Goal: Task Accomplishment & Management: Manage account settings

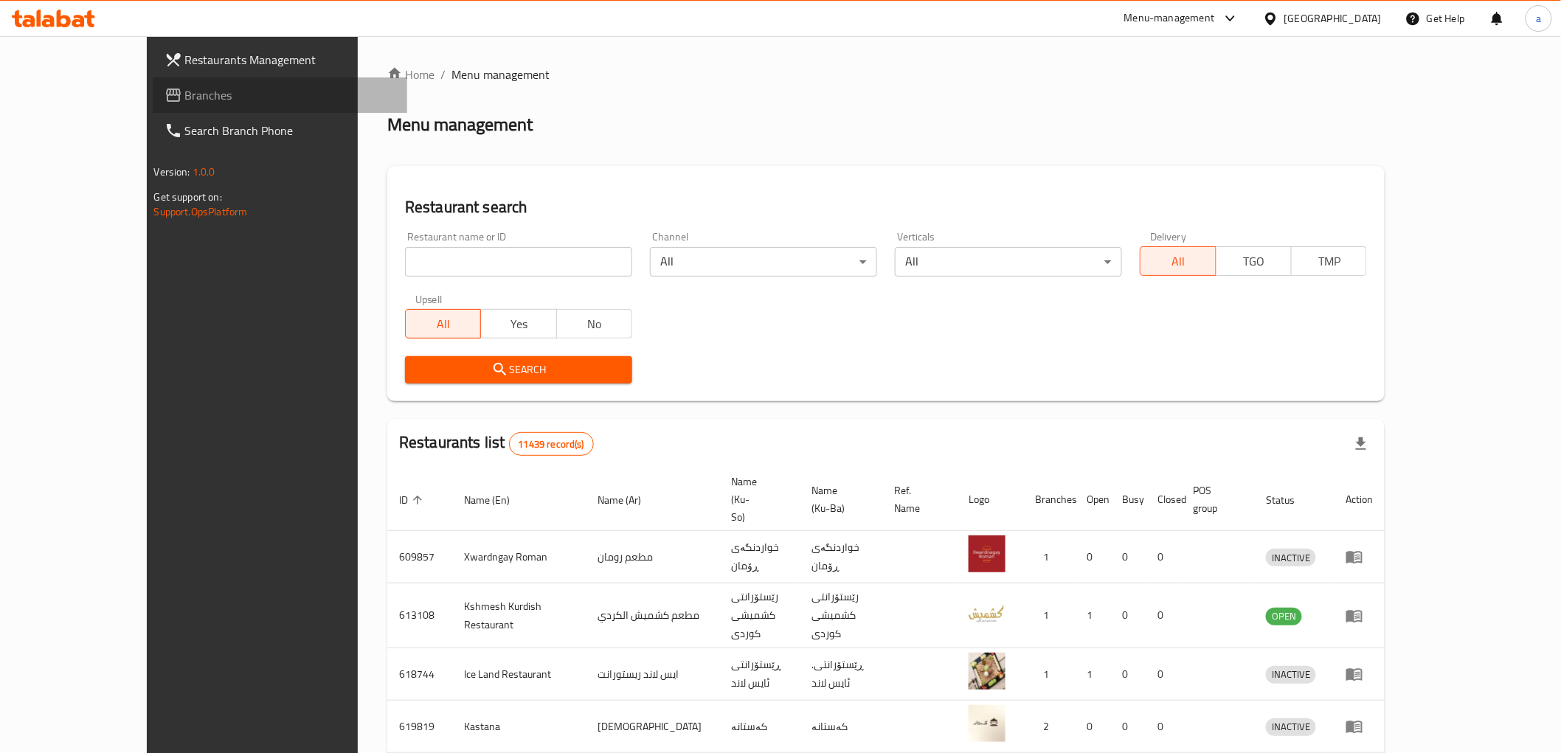
click at [185, 94] on span "Branches" at bounding box center [290, 95] width 210 height 18
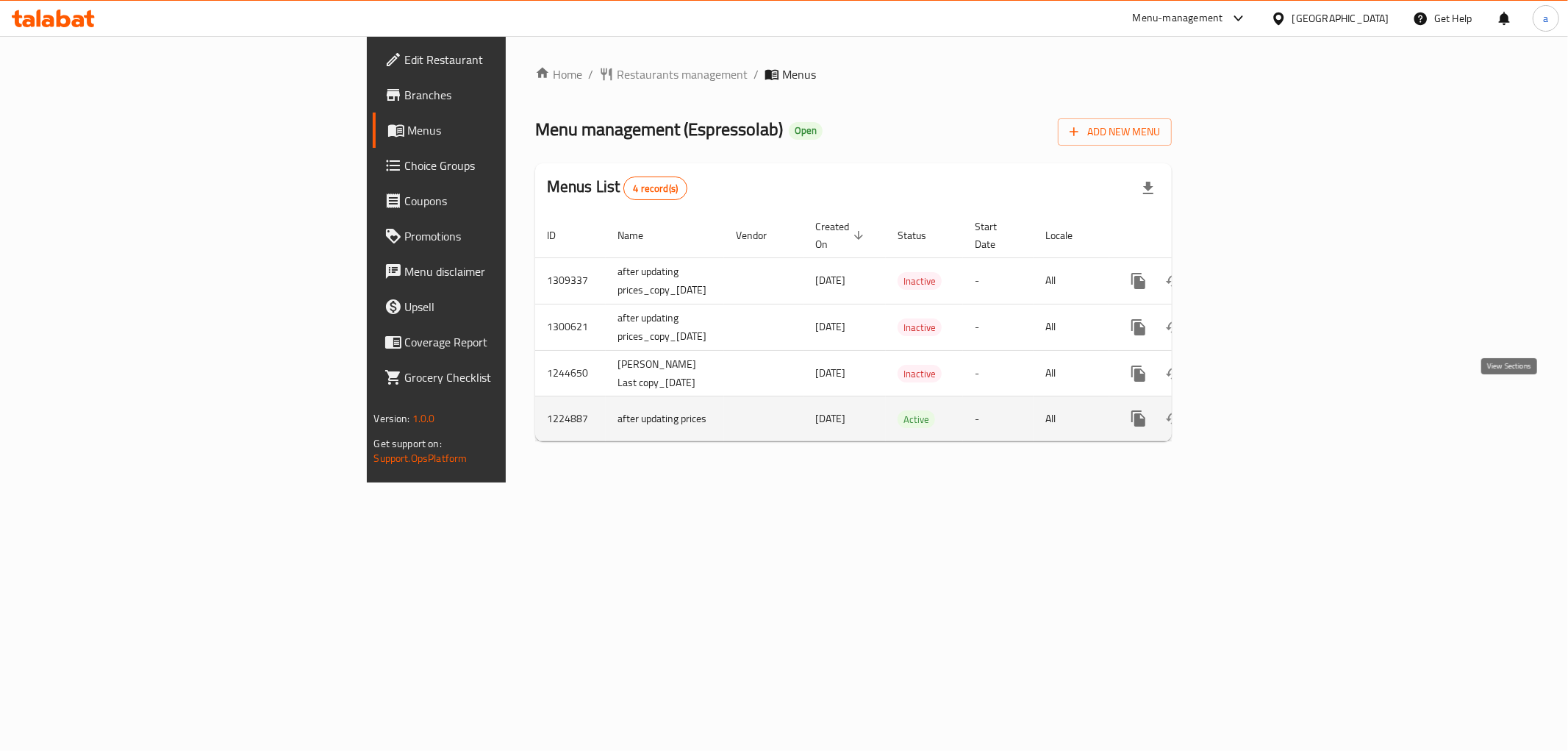
click at [1263, 414] on link "enhanced table" at bounding box center [1244, 418] width 35 height 35
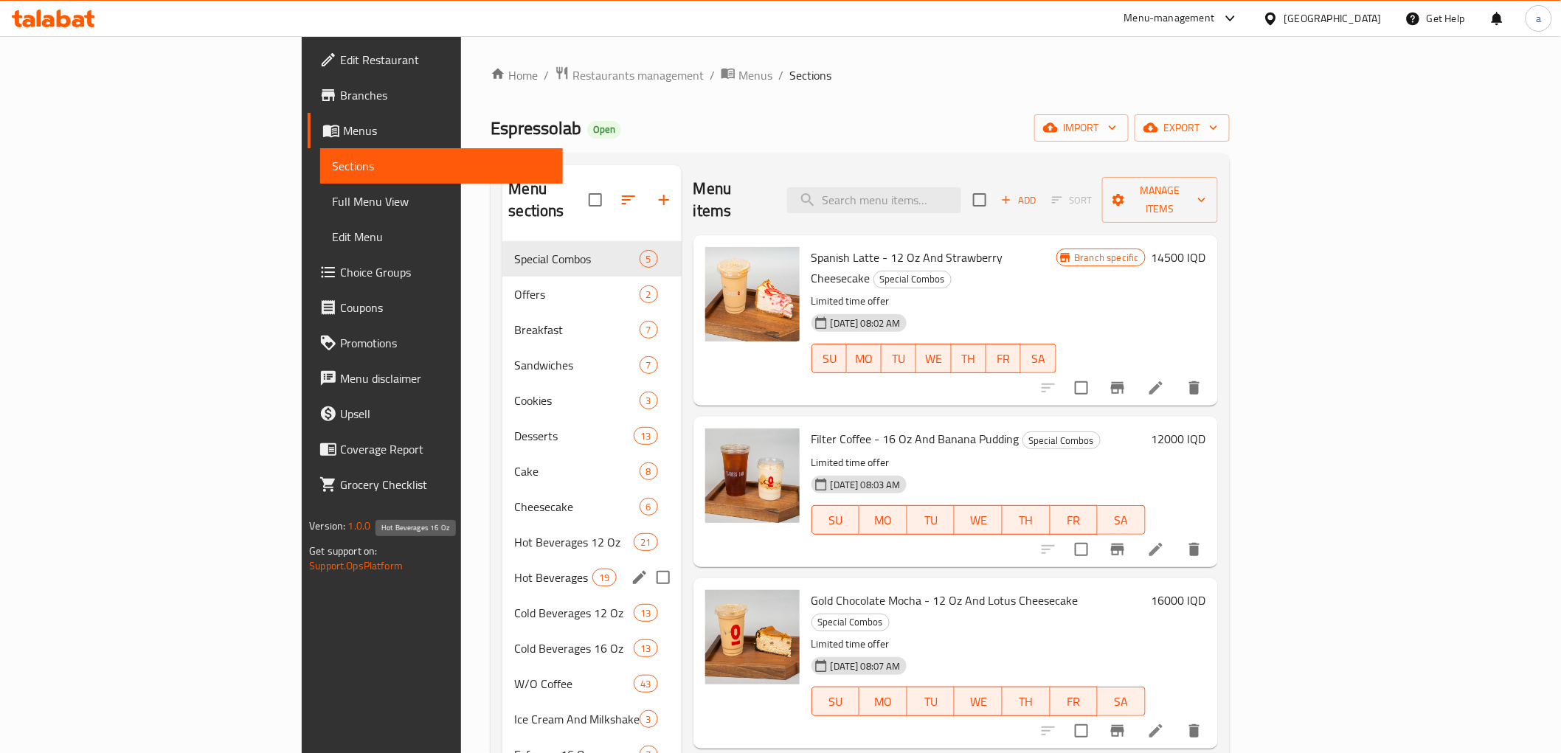
click at [514, 569] on span "Hot Beverages 16 Oz" at bounding box center [553, 578] width 78 height 18
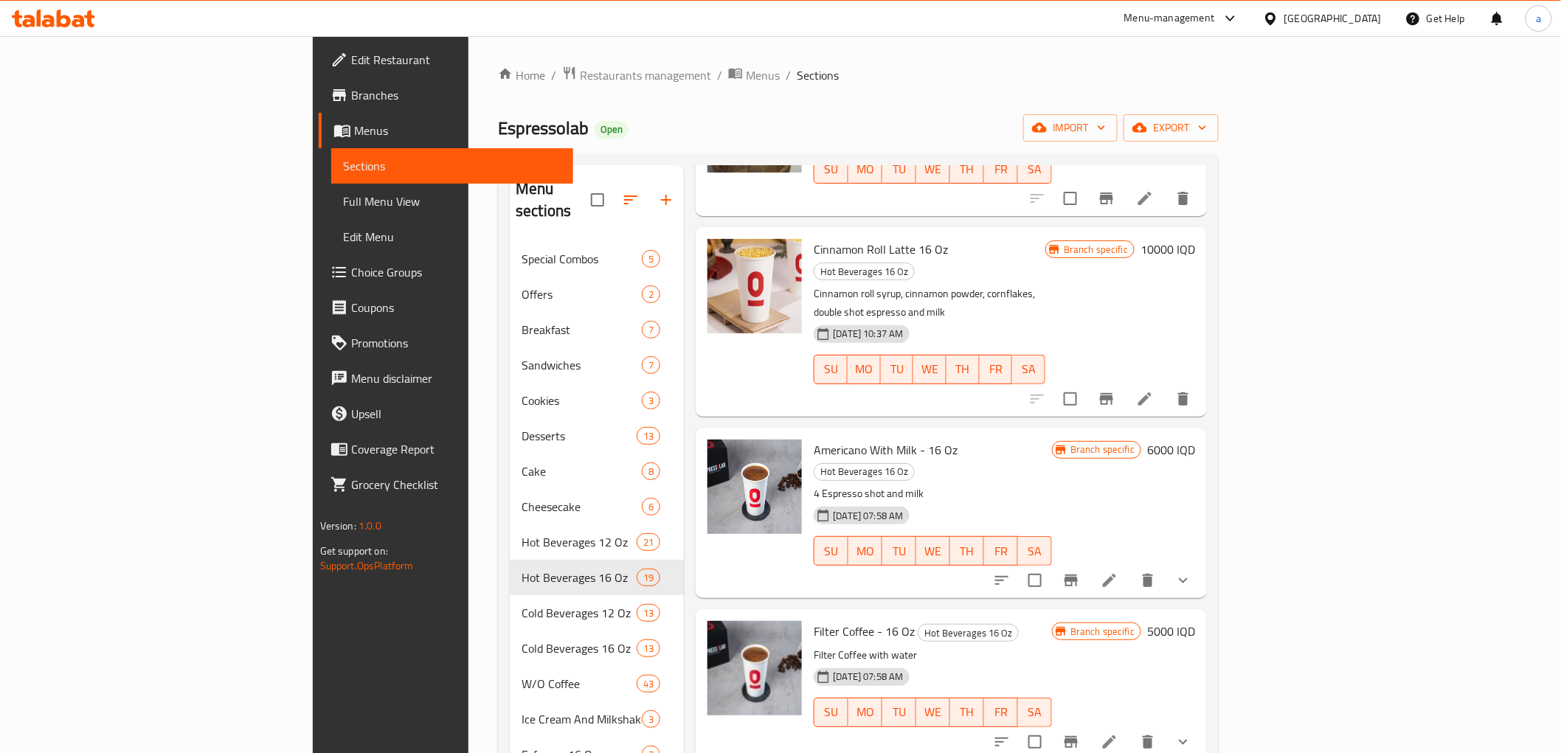
scroll to position [738, 0]
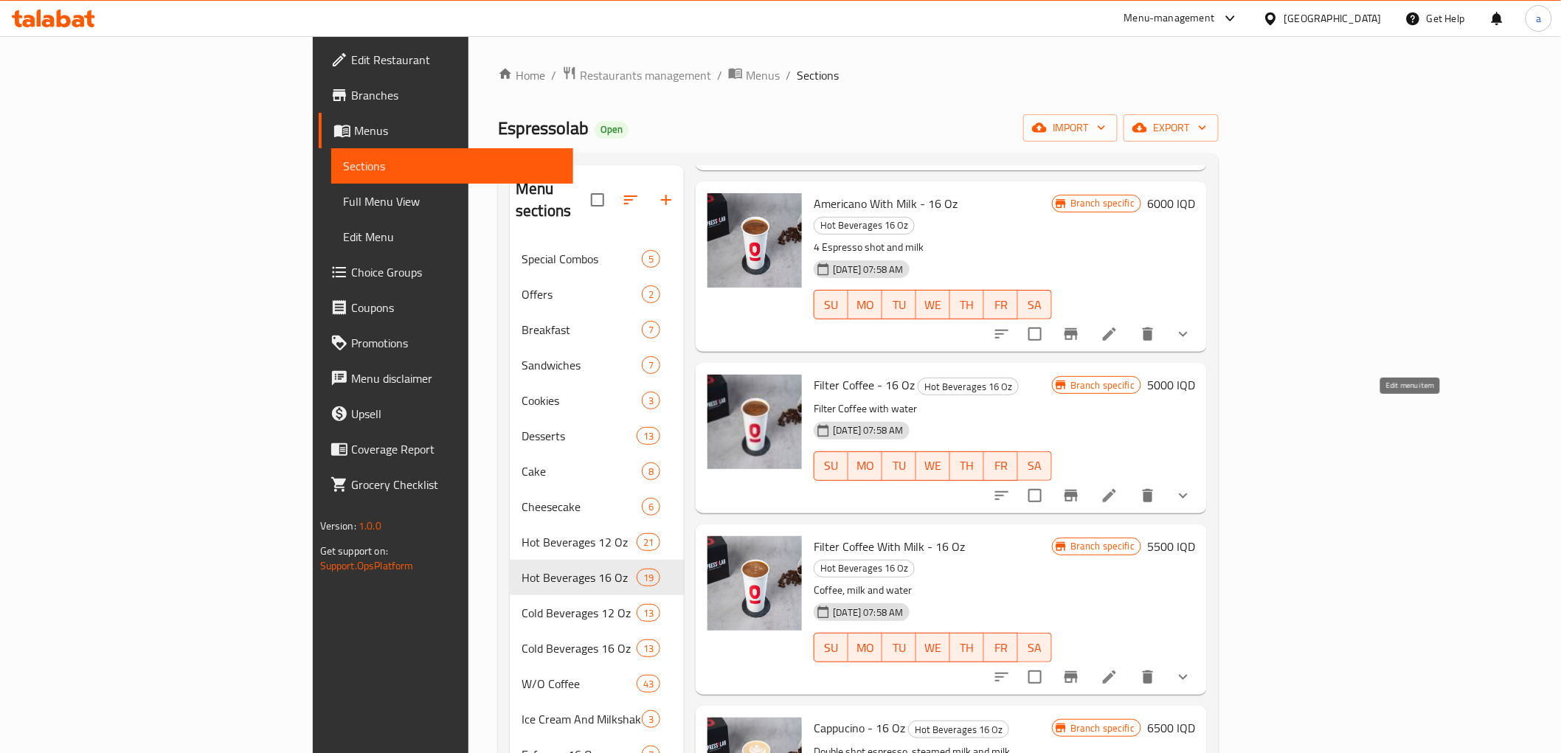
click at [1118, 487] on icon at bounding box center [1110, 496] width 18 height 18
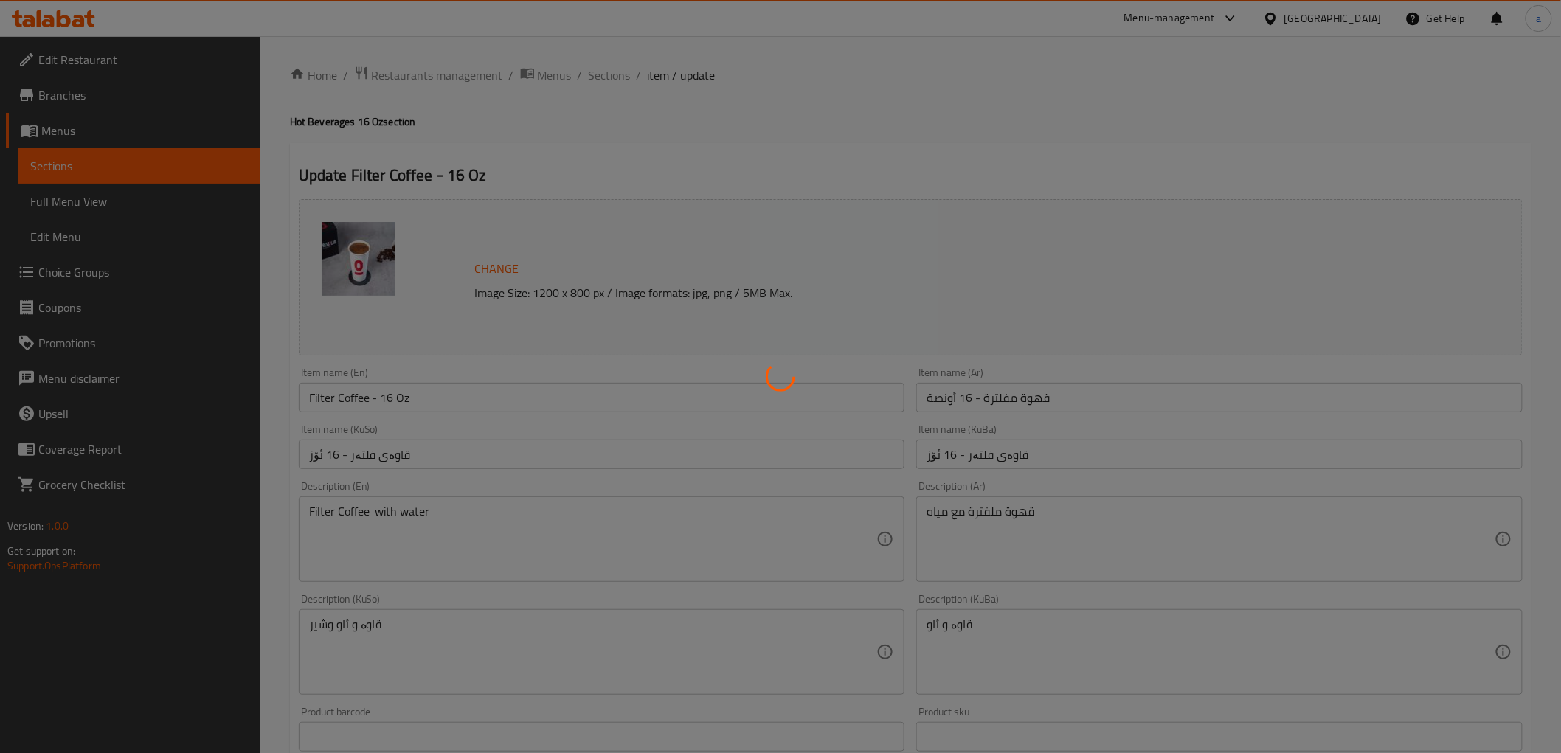
type input "[DEMOGRAPHIC_DATA] 5:"
type input "ئێکسترا 5:"
type input "0"
type input "4"
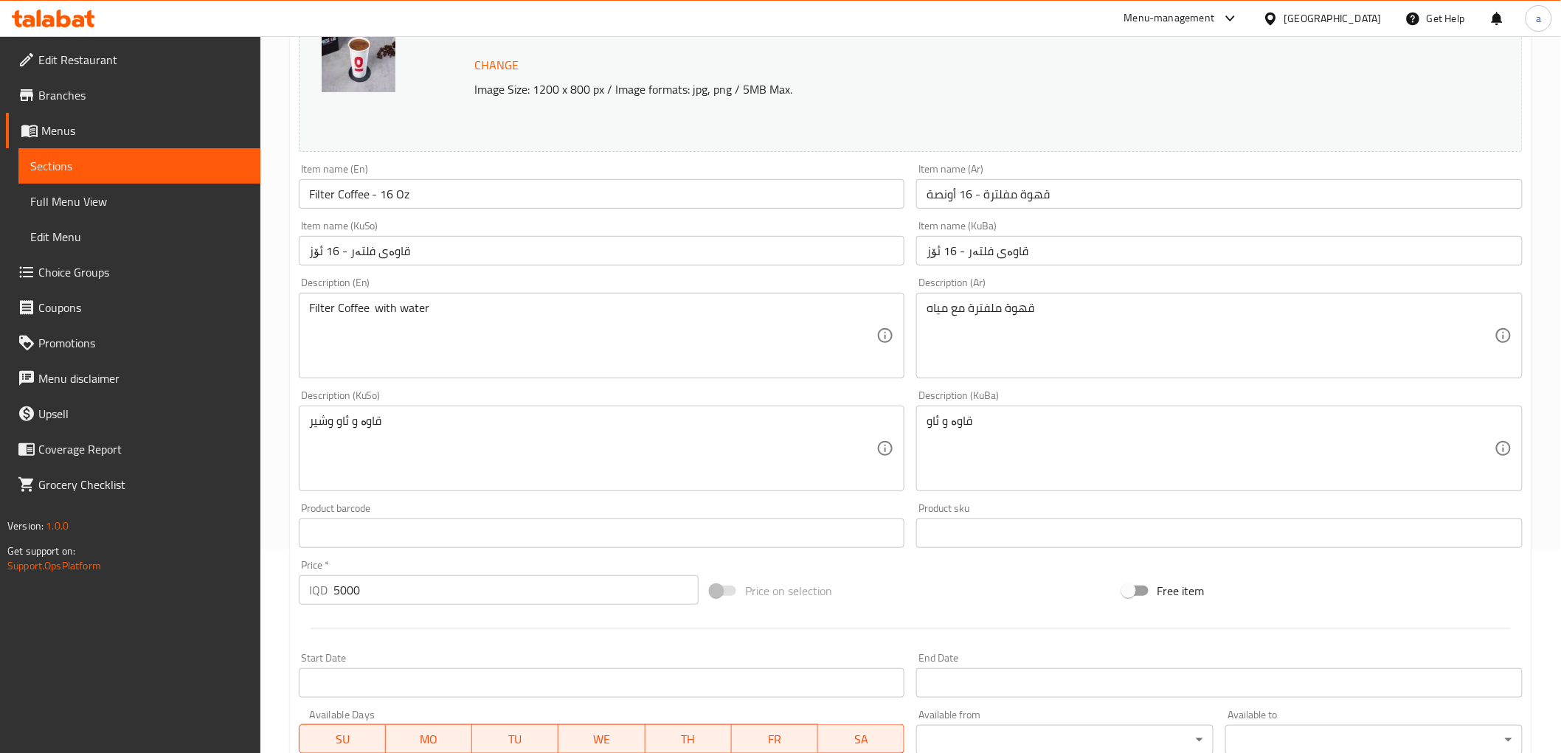
scroll to position [246, 0]
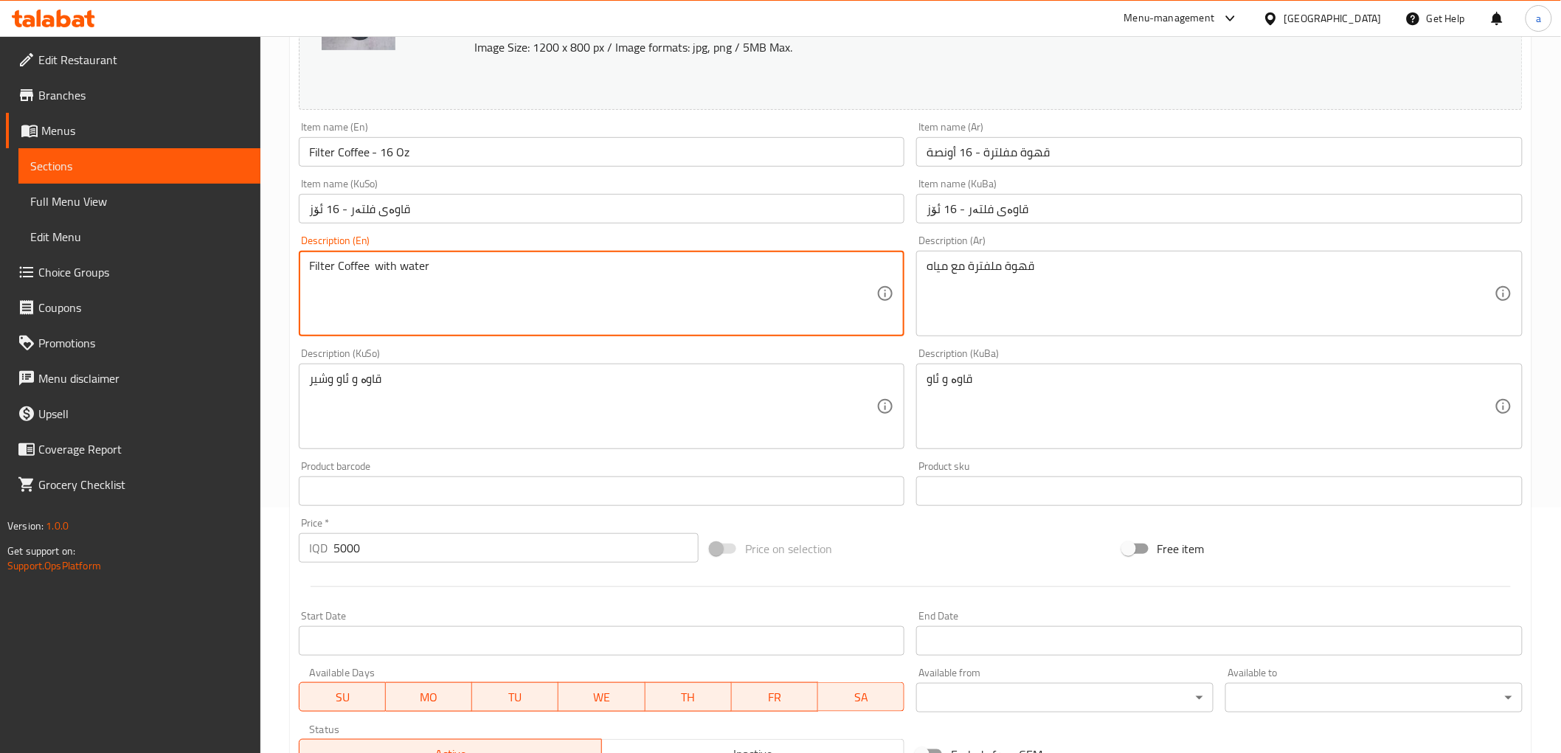
drag, startPoint x: 484, startPoint y: 268, endPoint x: 284, endPoint y: 260, distance: 200.0
paste textarea "Filter coffee"
type textarea "Filter coffee with water"
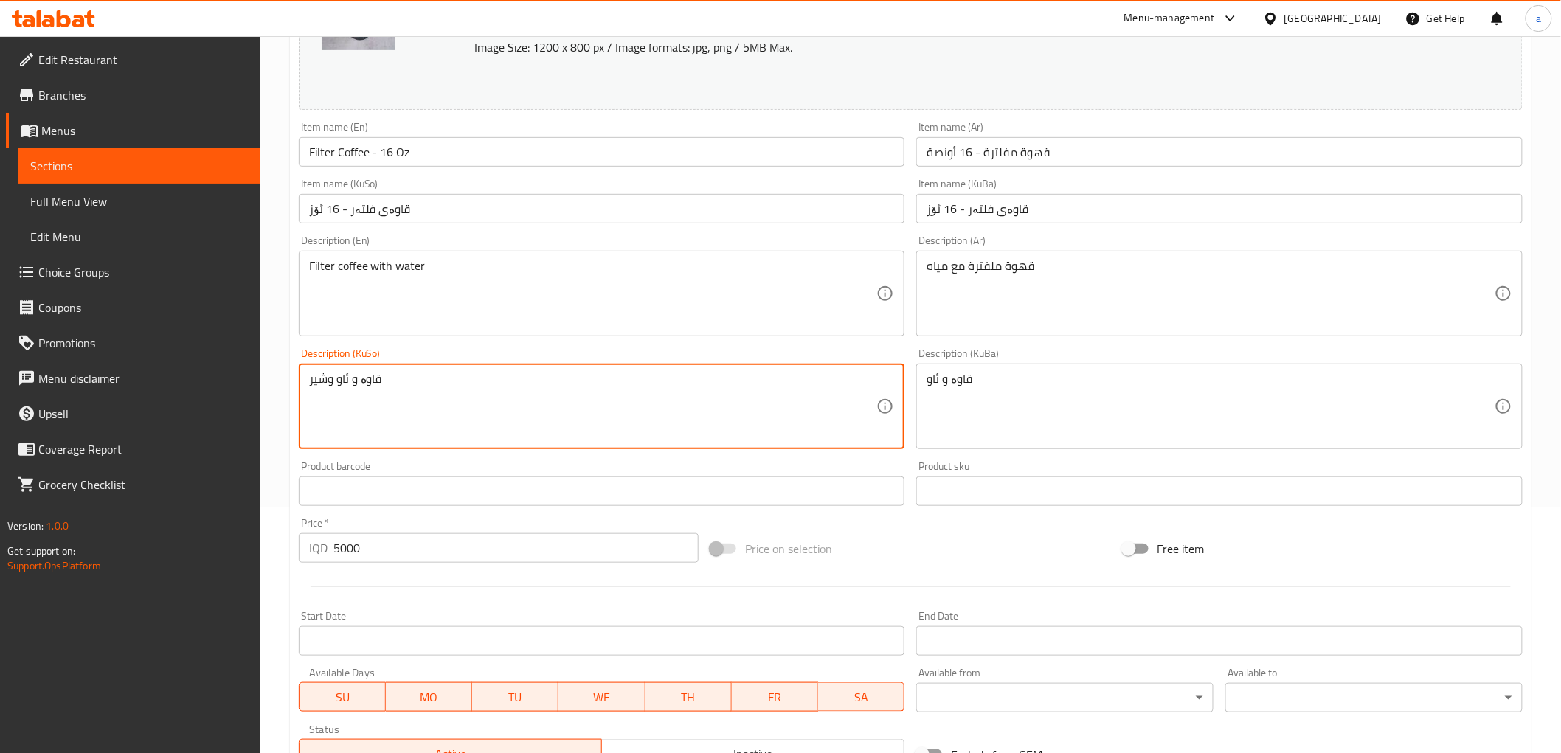
drag, startPoint x: 460, startPoint y: 387, endPoint x: 378, endPoint y: 389, distance: 81.2
drag, startPoint x: 461, startPoint y: 393, endPoint x: 299, endPoint y: 393, distance: 162.3
click at [211, 382] on div "Edit Restaurant Branches Menus Sections Full Menu View Edit Menu Choice Groups …" at bounding box center [780, 419] width 1561 height 1257
paste textarea "ی فلتەرکراو لەگەڵ ئاو"
type textarea "قاوەی فلتەرکراو لەگەڵ ئاو"
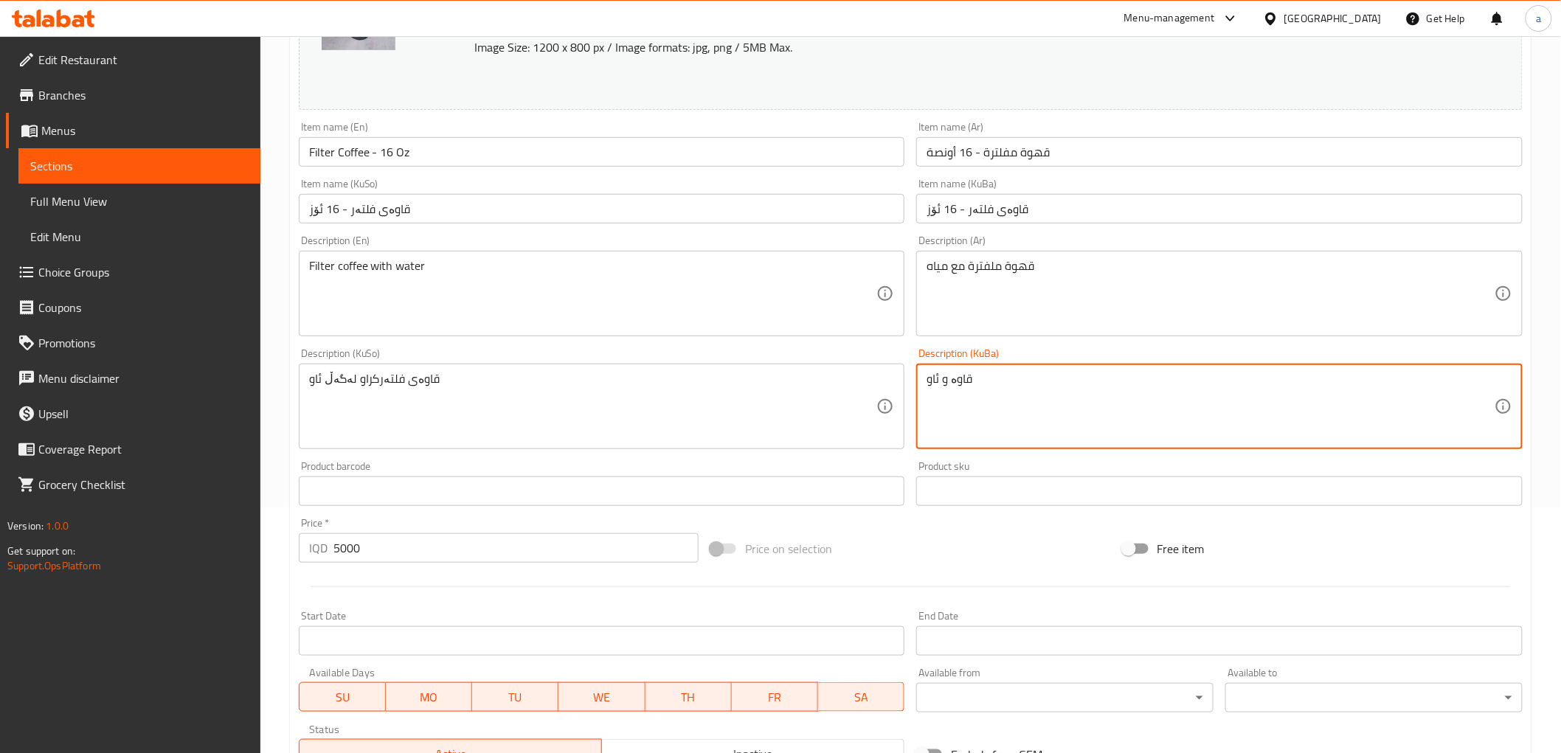
drag, startPoint x: 1082, startPoint y: 389, endPoint x: 841, endPoint y: 384, distance: 241.3
paste textarea "ی فلتەرکراو لەگەڵ"
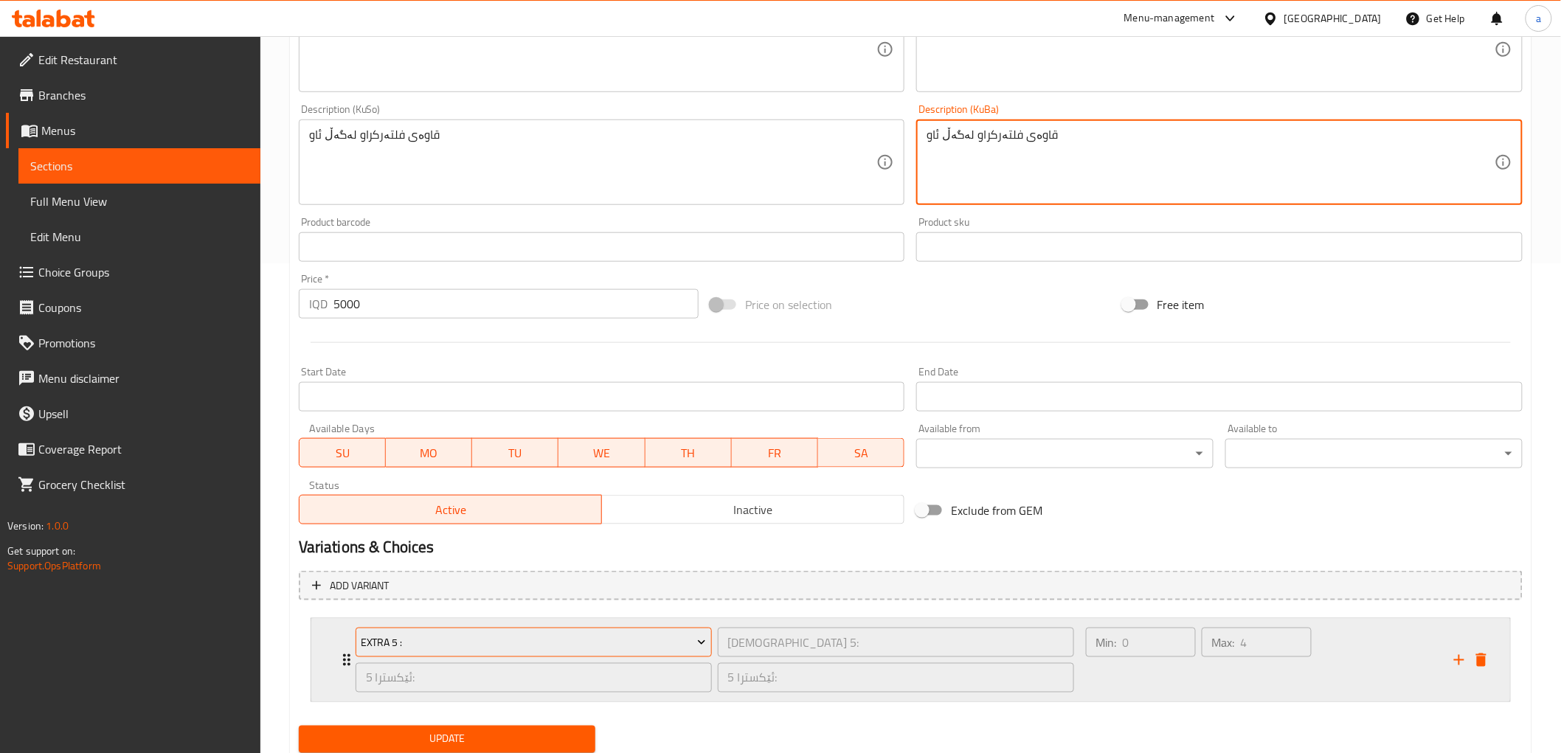
scroll to position [539, 0]
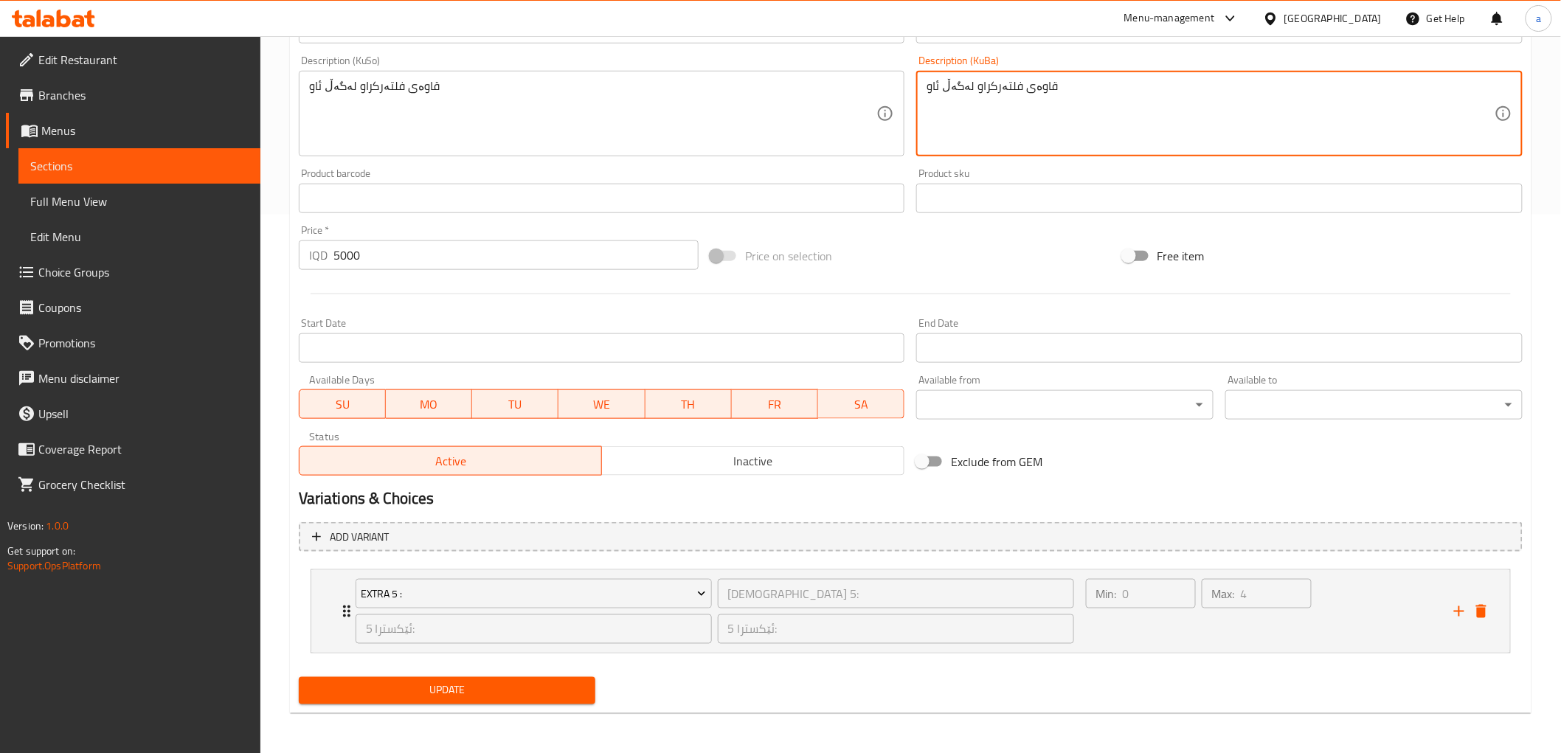
type textarea "قاوەی فلتەرکراو لەگەڵ ئاو"
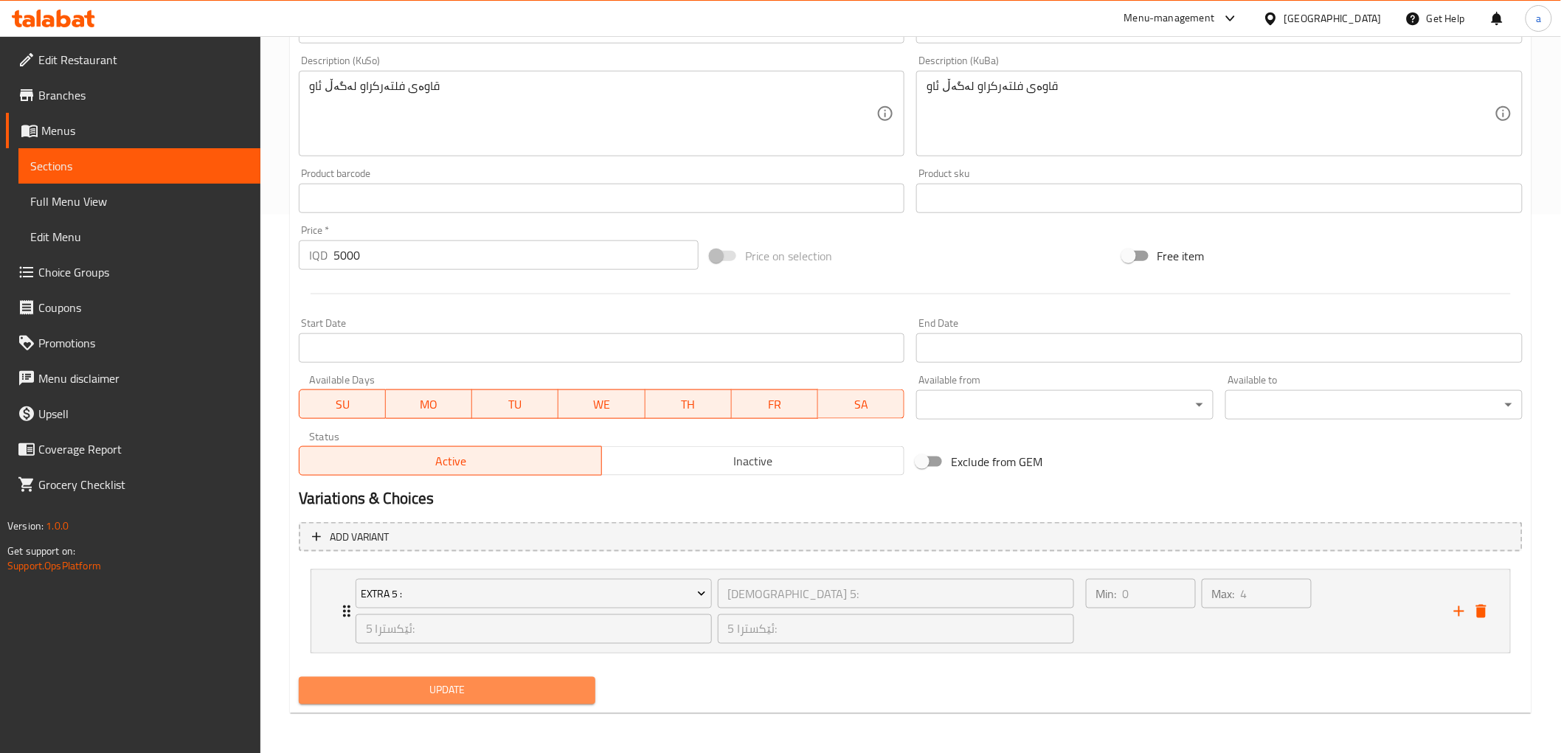
click at [398, 695] on span "Update" at bounding box center [448, 691] width 274 height 18
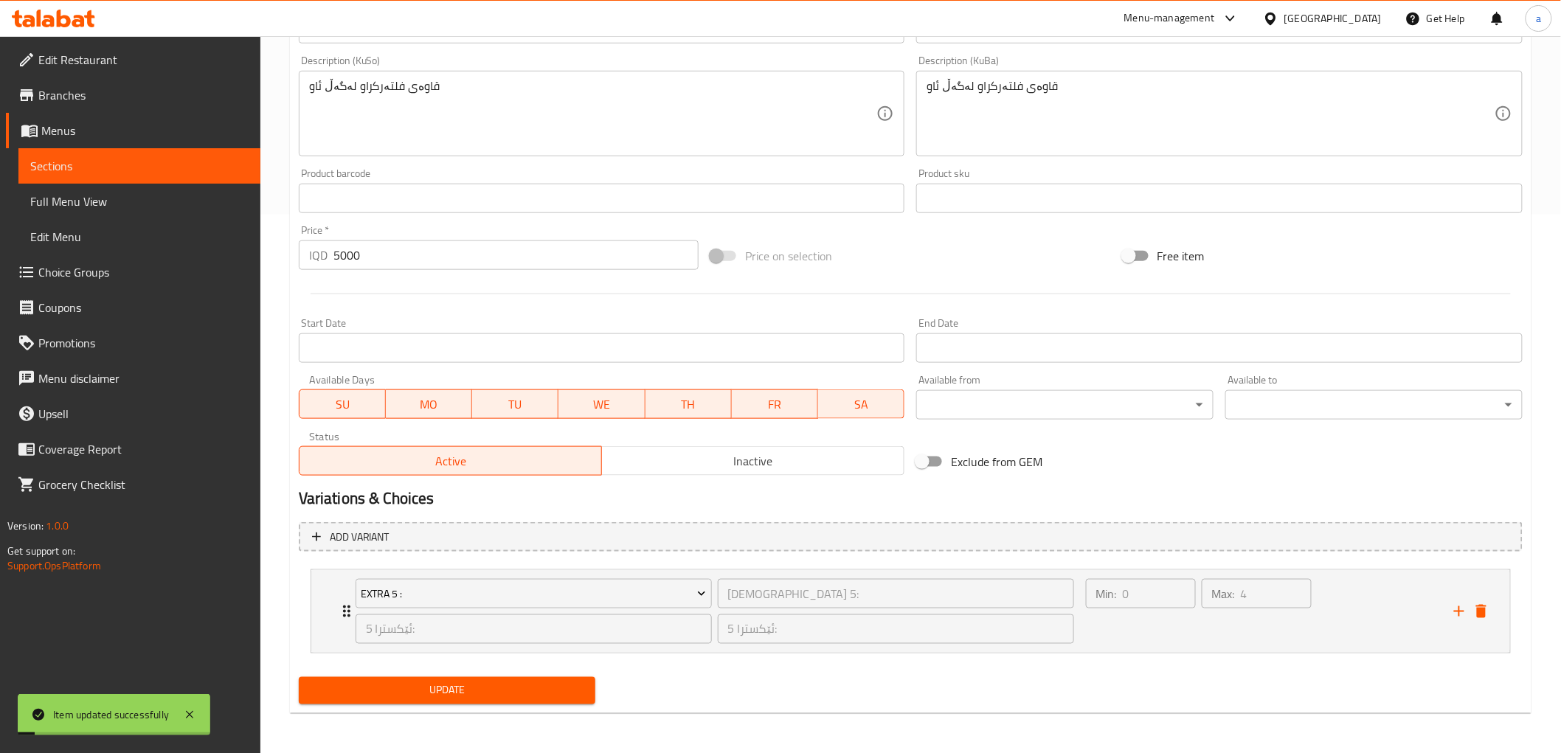
scroll to position [0, 0]
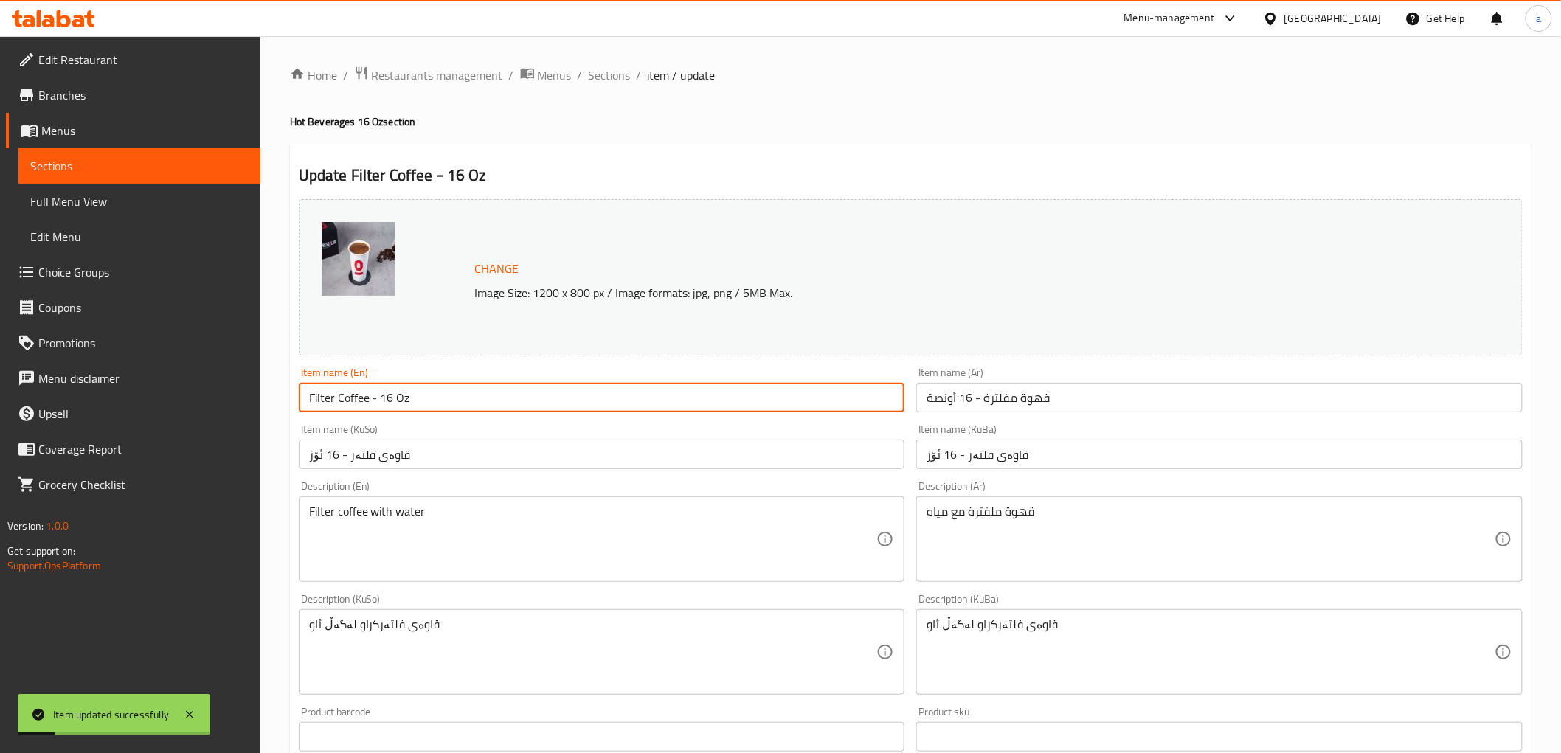
drag, startPoint x: 440, startPoint y: 396, endPoint x: 168, endPoint y: 401, distance: 271.5
click at [168, 401] on div "Edit Restaurant Branches Menus Sections Full Menu View Edit Menu Choice Groups …" at bounding box center [780, 664] width 1561 height 1257
click at [55, 195] on span "Full Menu View" at bounding box center [139, 202] width 218 height 18
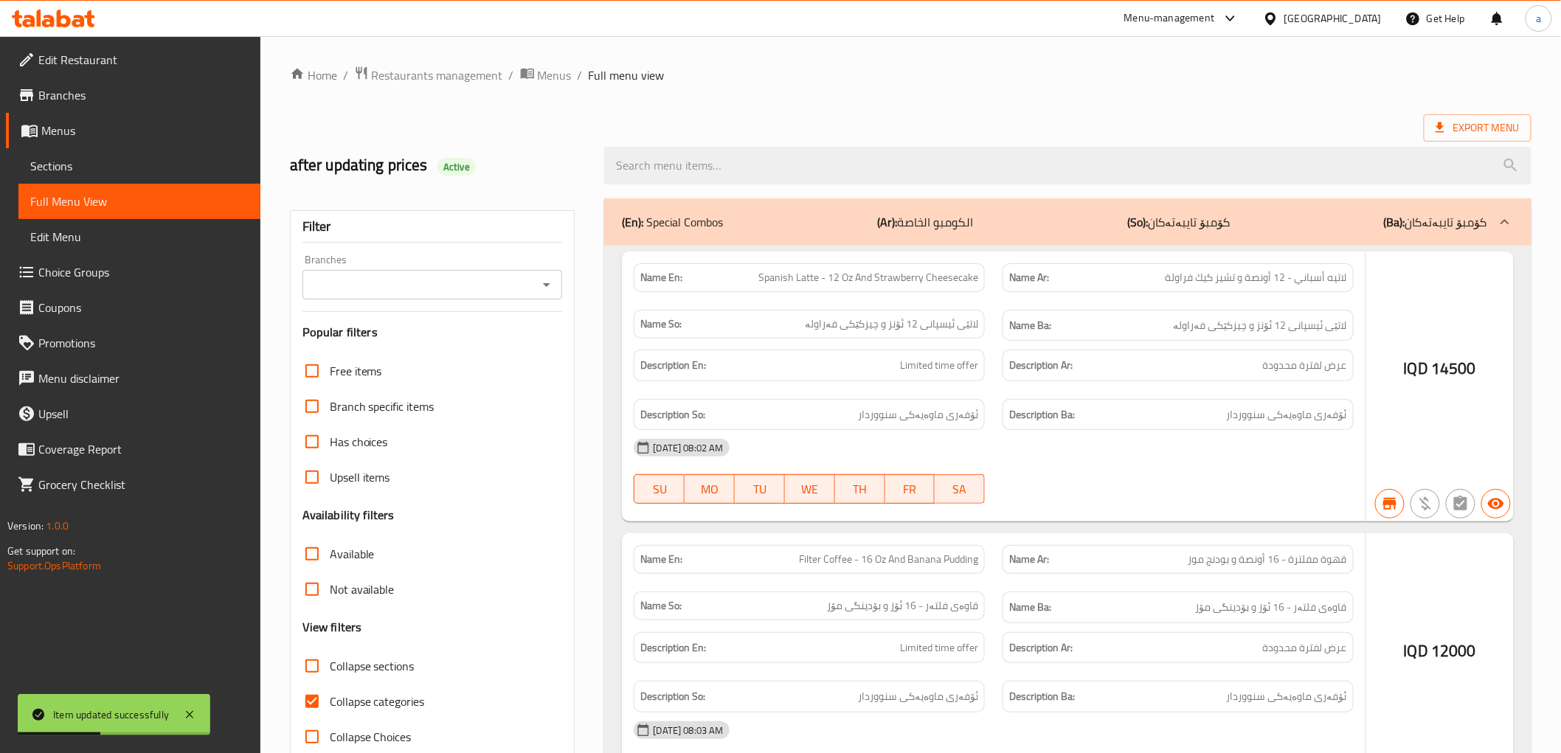
click at [543, 281] on icon "Open" at bounding box center [547, 285] width 18 height 18
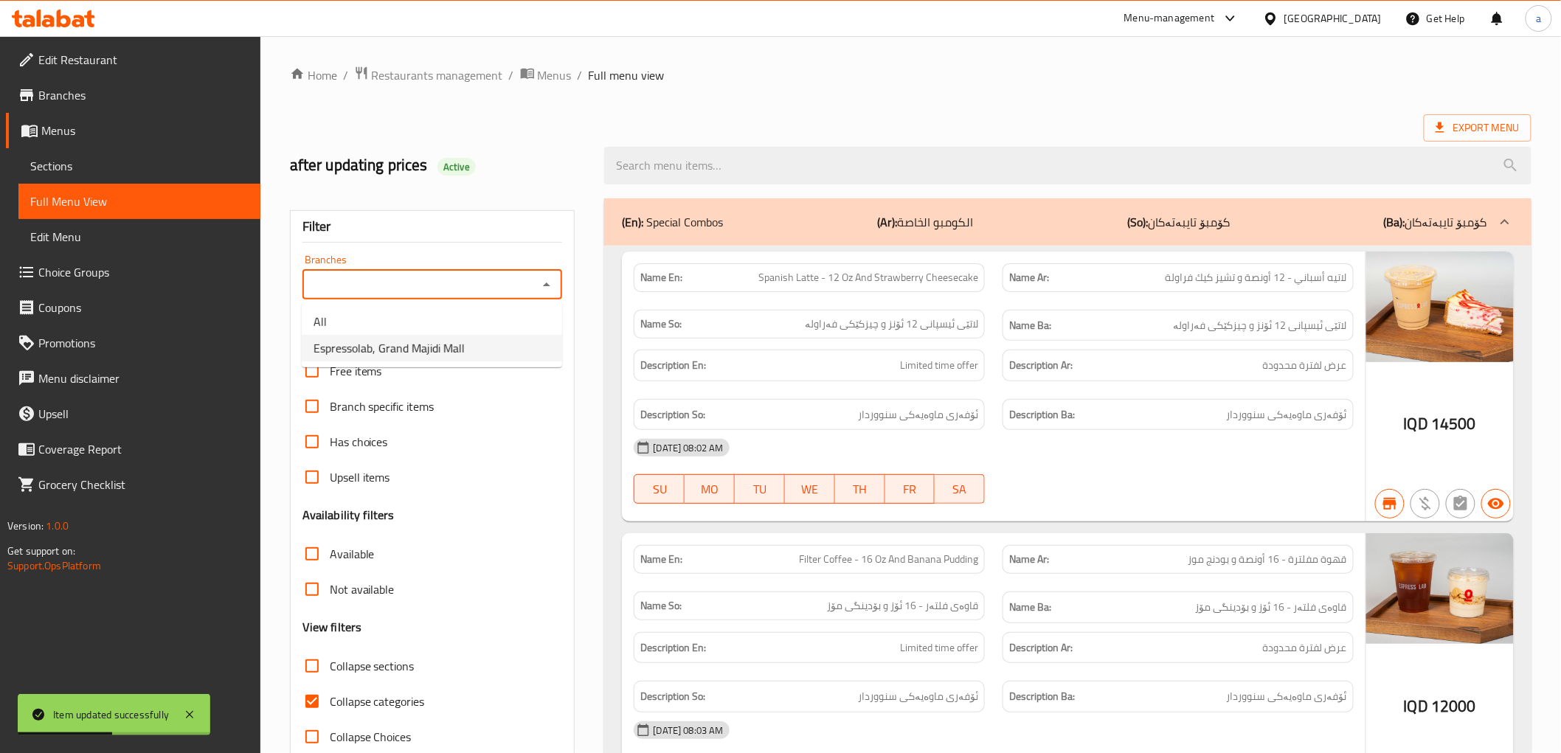
click at [520, 342] on li "Espressolab, Grand Majidi Mall" at bounding box center [432, 348] width 260 height 27
type input "Espressolab, Grand Majidi Mall"
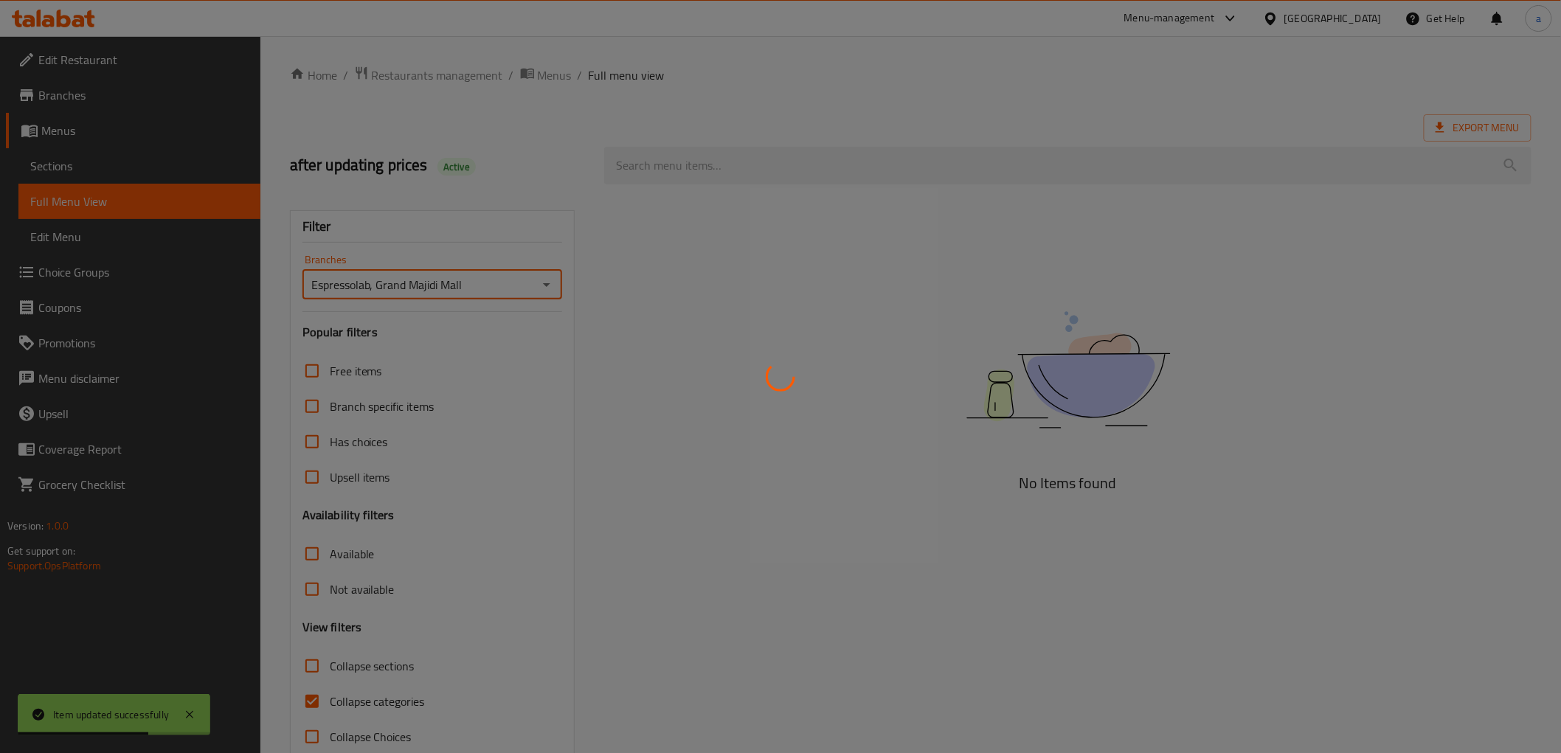
click at [777, 162] on div at bounding box center [780, 376] width 1561 height 753
click at [688, 179] on div at bounding box center [780, 376] width 1561 height 753
click at [762, 178] on div at bounding box center [780, 376] width 1561 height 753
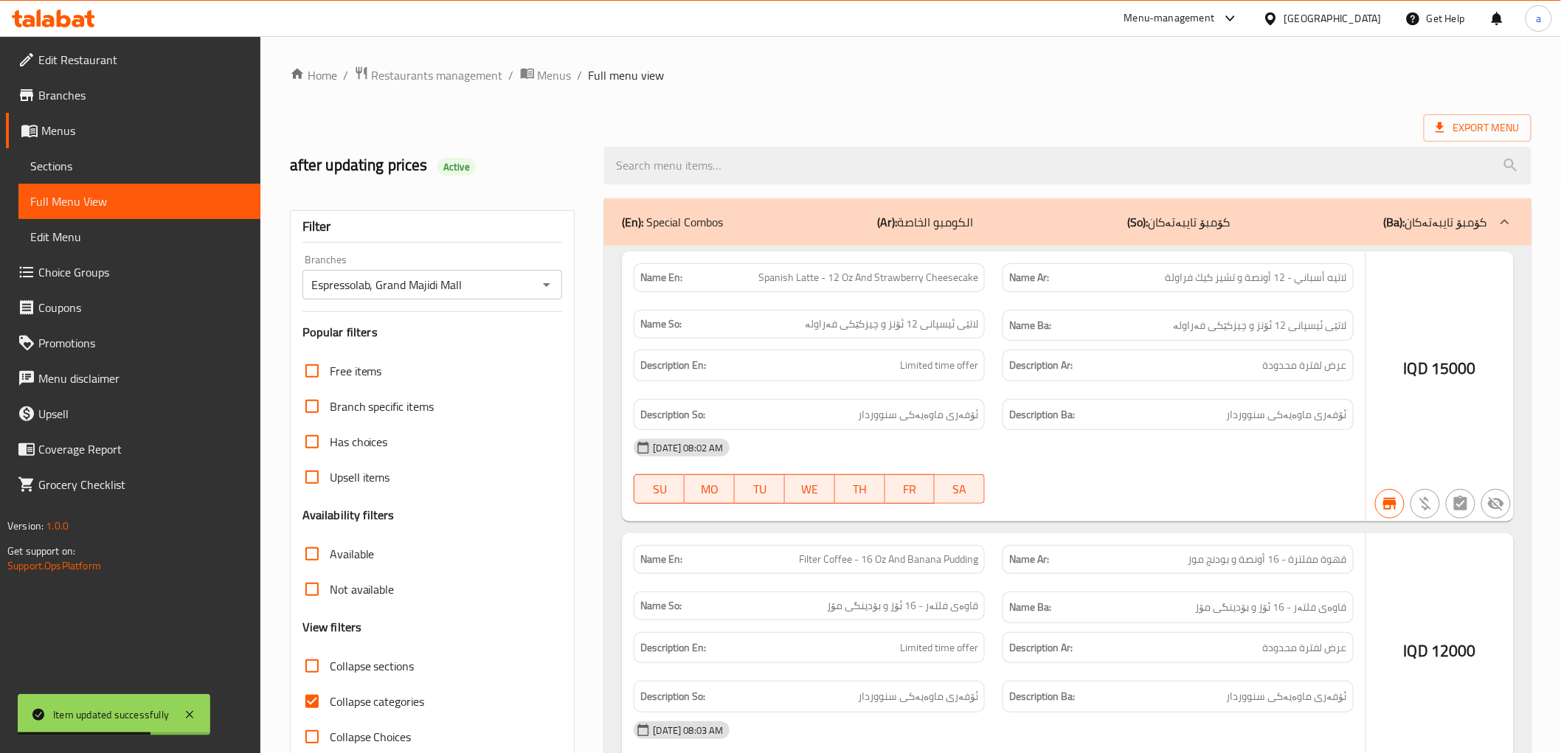
click at [800, 165] on div at bounding box center [780, 376] width 1561 height 753
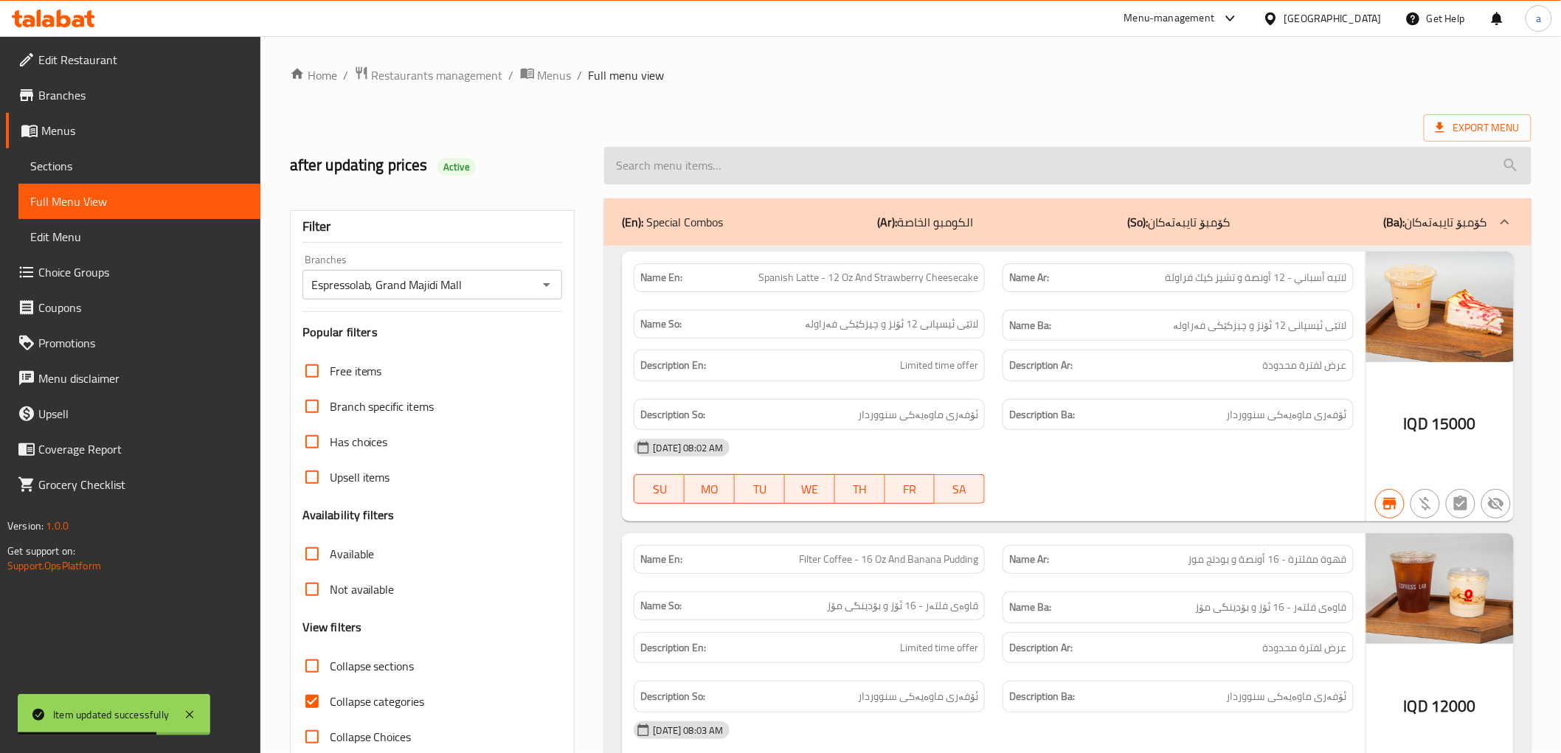
click at [741, 161] on input "search" at bounding box center [1067, 166] width 927 height 38
click at [837, 184] on input "search" at bounding box center [1067, 166] width 927 height 38
paste input "Filter Coffee - 16 Oz"
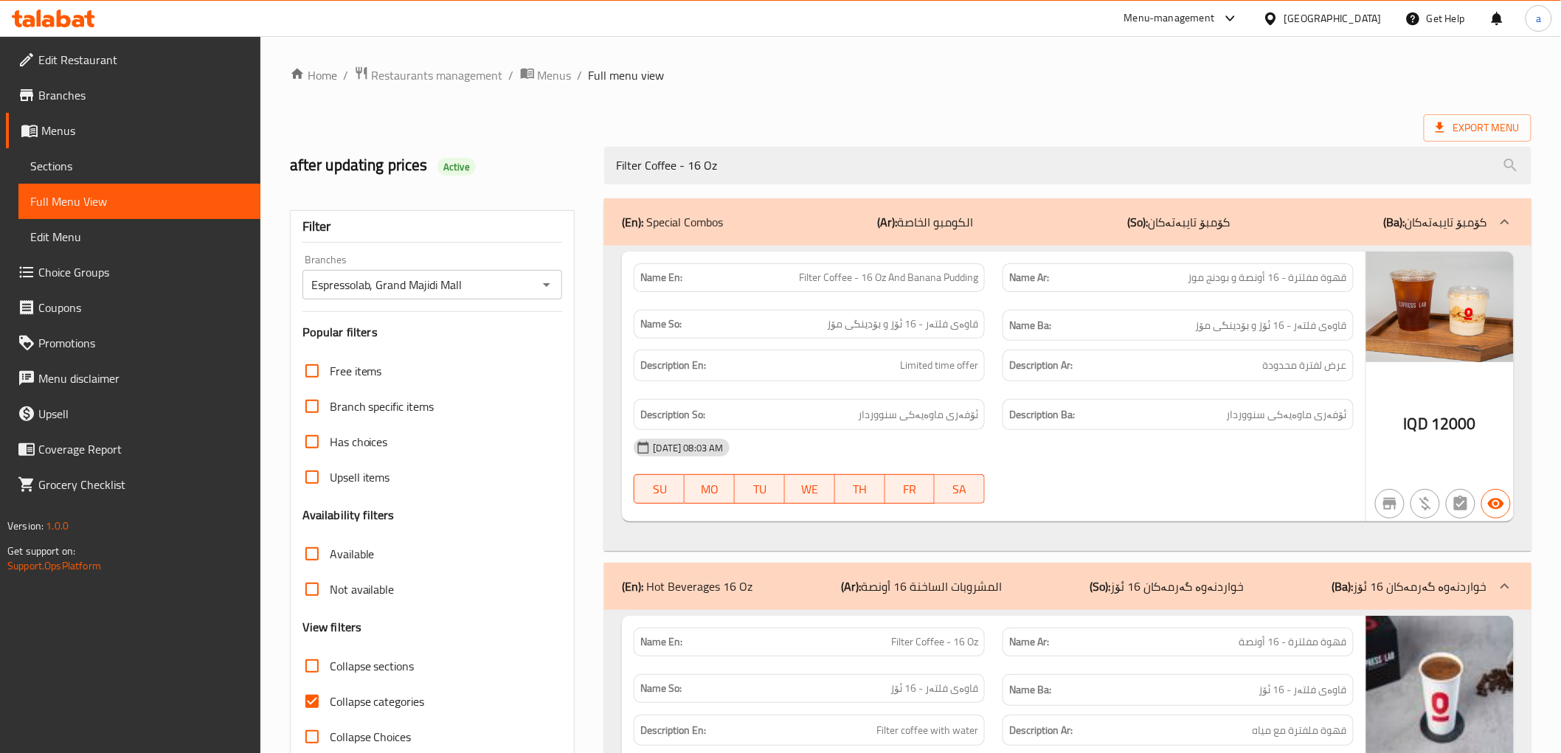
type input "Filter Coffee - 16 Oz"
click at [1013, 215] on div "(En): Special Combos (Ar): الكومبو الخاصة (So): کۆمبۆ تایبەتەکان (Ba): کۆمبۆ تا…" at bounding box center [1054, 222] width 865 height 18
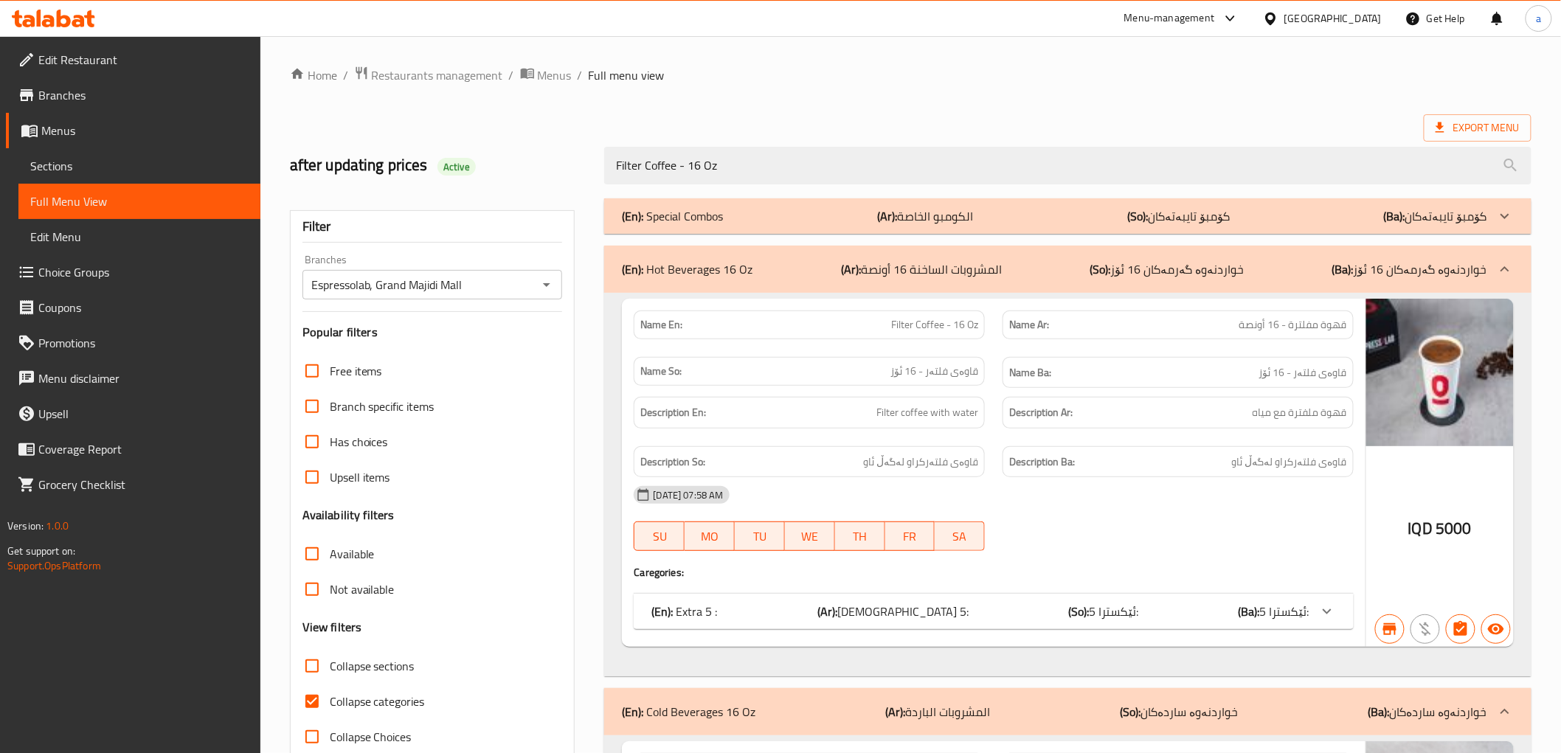
click at [760, 702] on div "(En): Cold Beverages 16 Oz (Ar): المشروبات الباردة (So): خواردنەوە ساردەکان (Ba…" at bounding box center [1067, 711] width 927 height 47
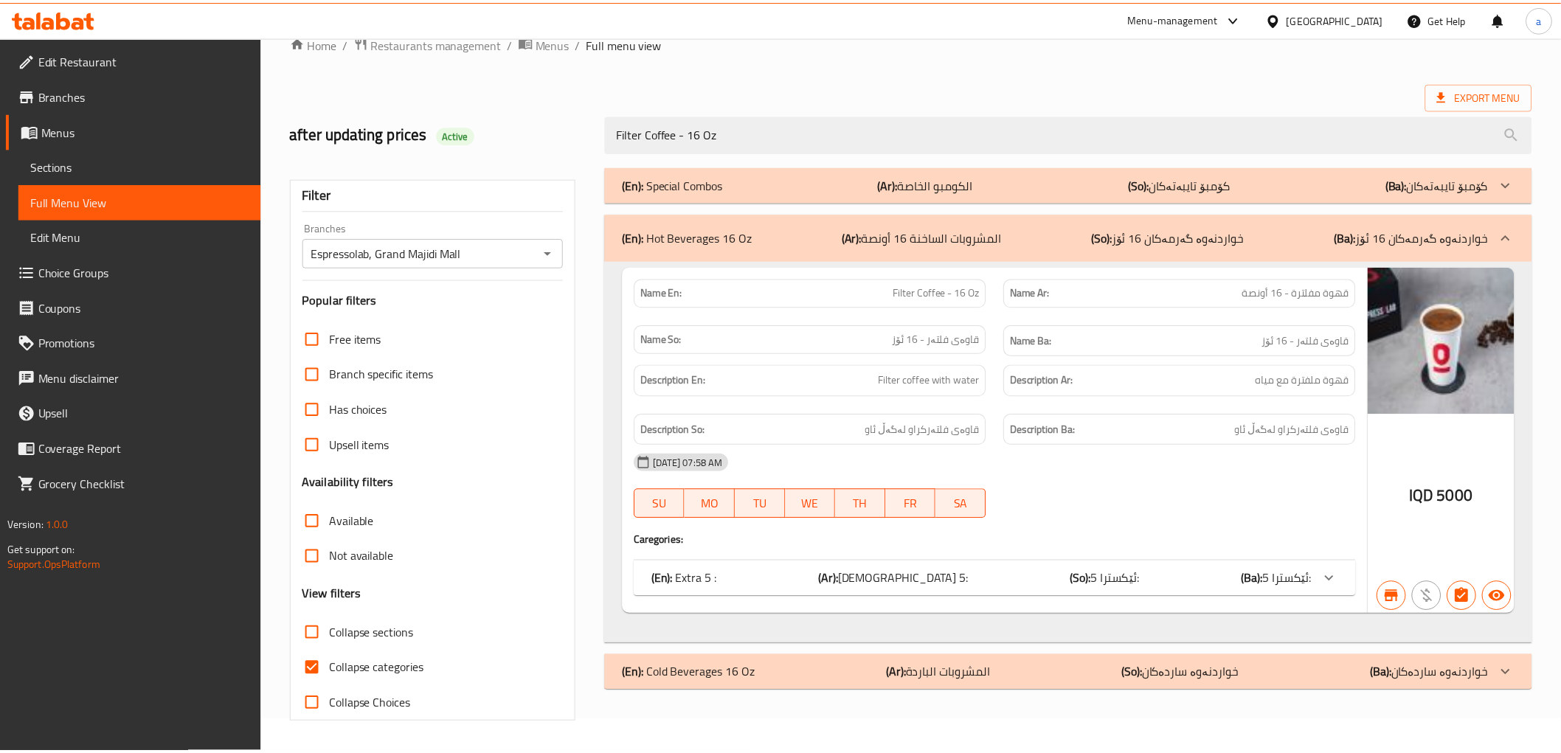
scroll to position [32, 0]
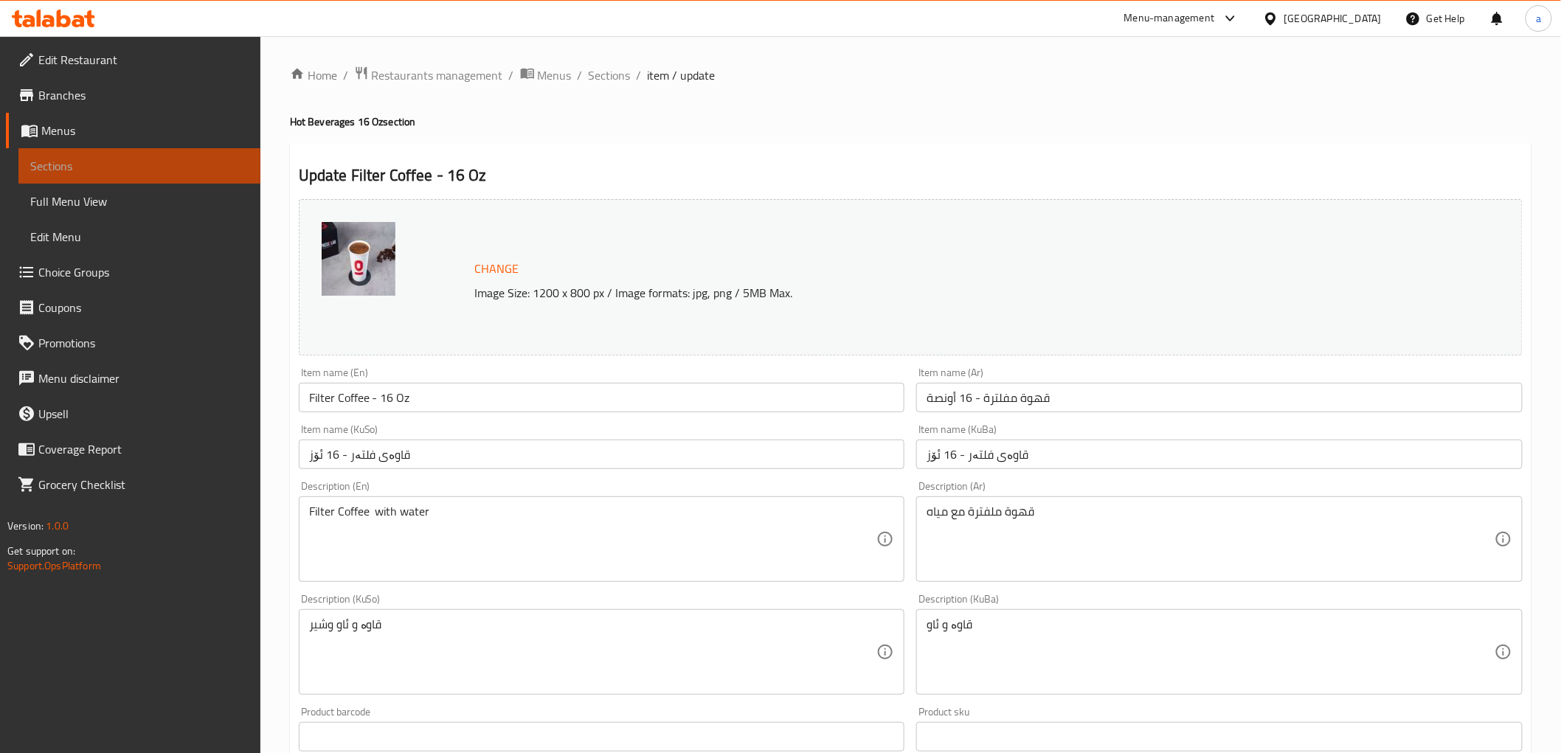
click at [120, 156] on link "Sections" at bounding box center [139, 165] width 242 height 35
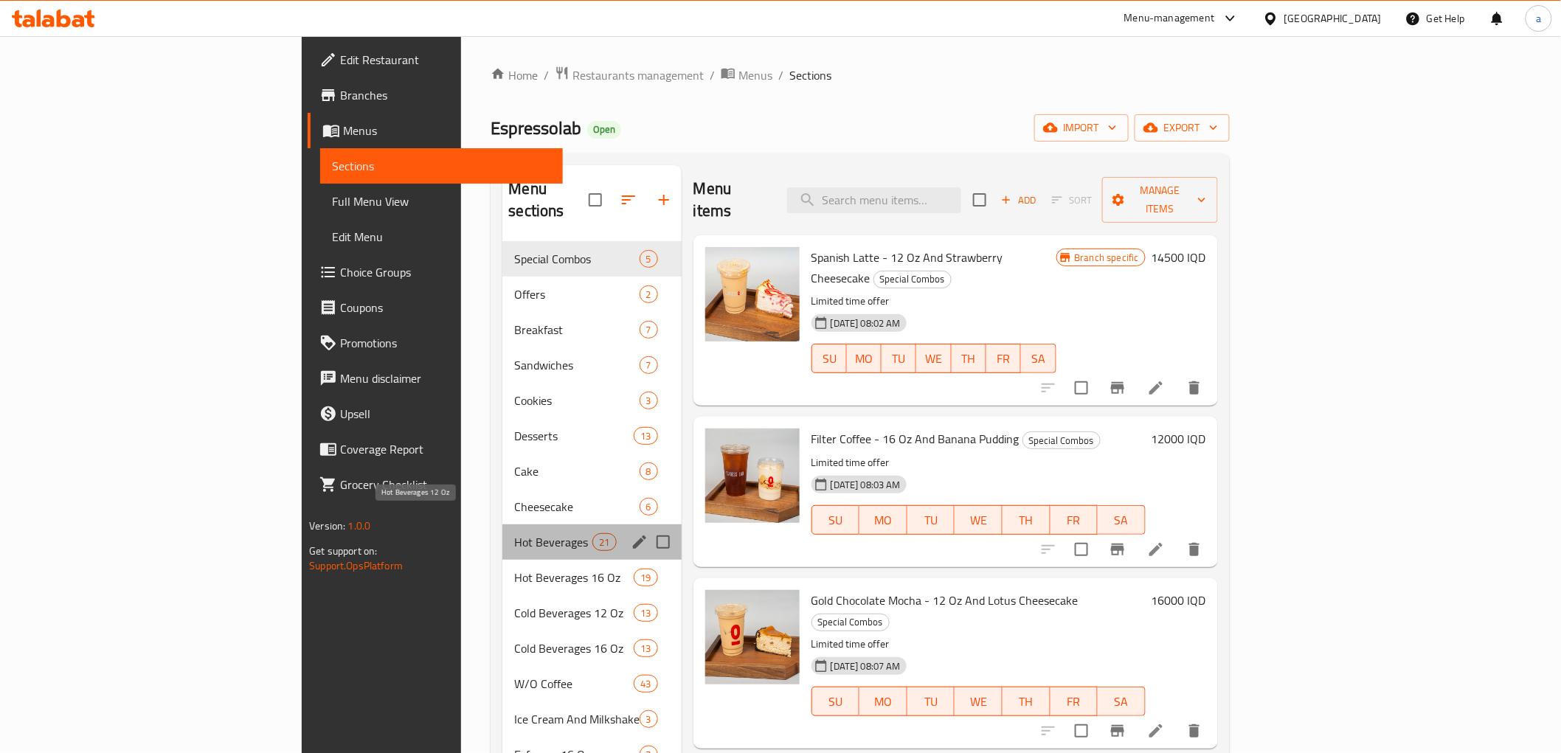
click at [514, 533] on span "Hot Beverages 12 Oz" at bounding box center [553, 542] width 78 height 18
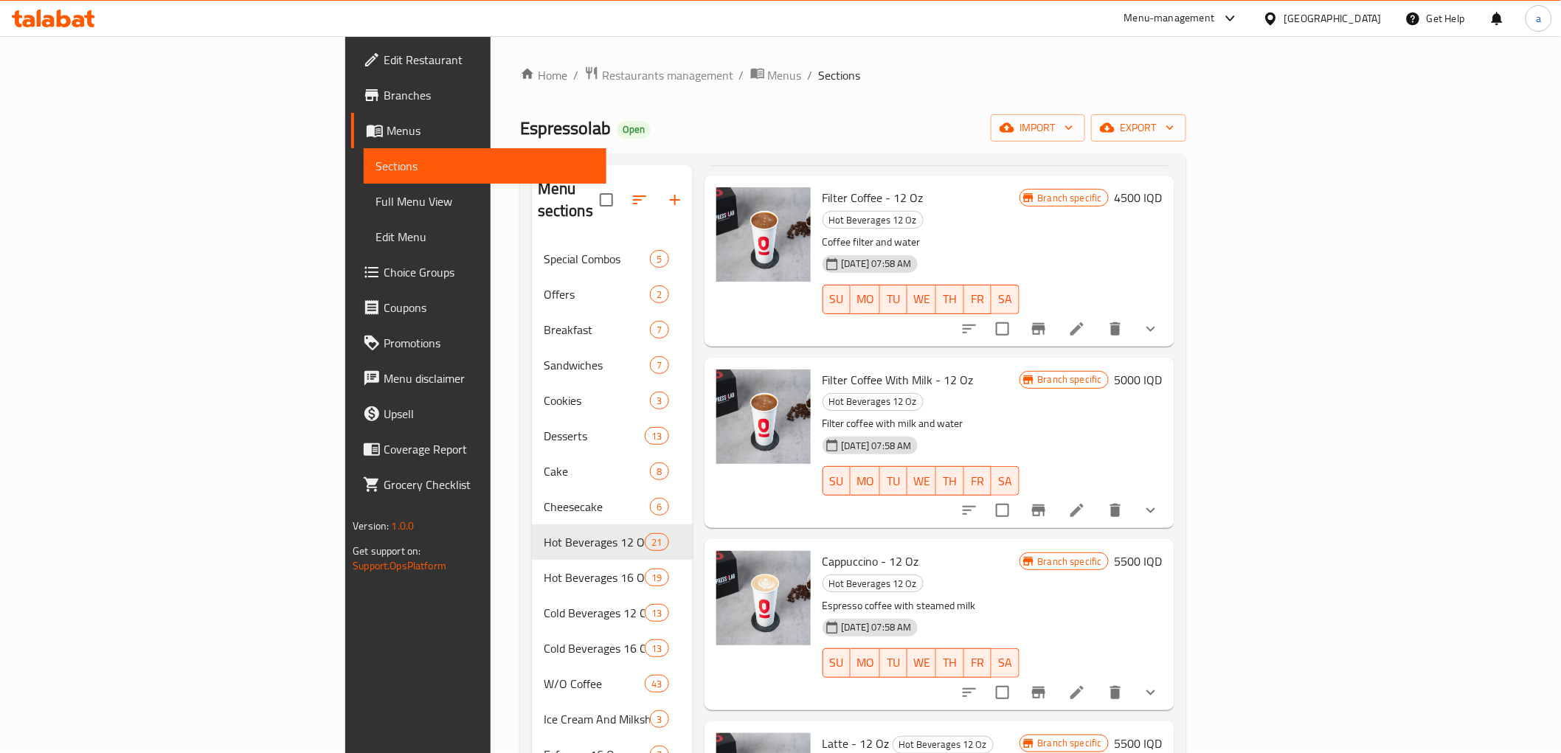
scroll to position [983, 0]
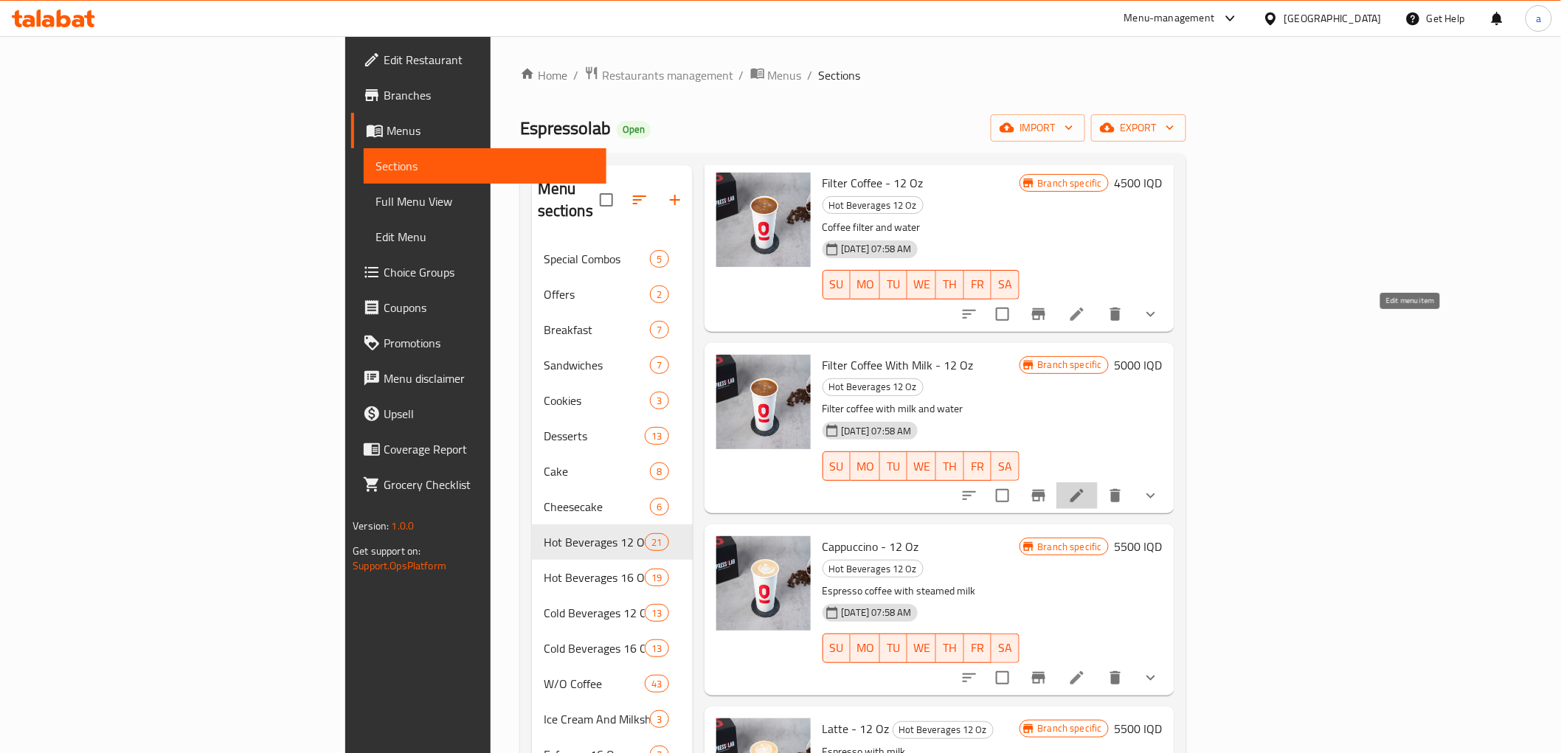
click at [1086, 487] on icon at bounding box center [1077, 496] width 18 height 18
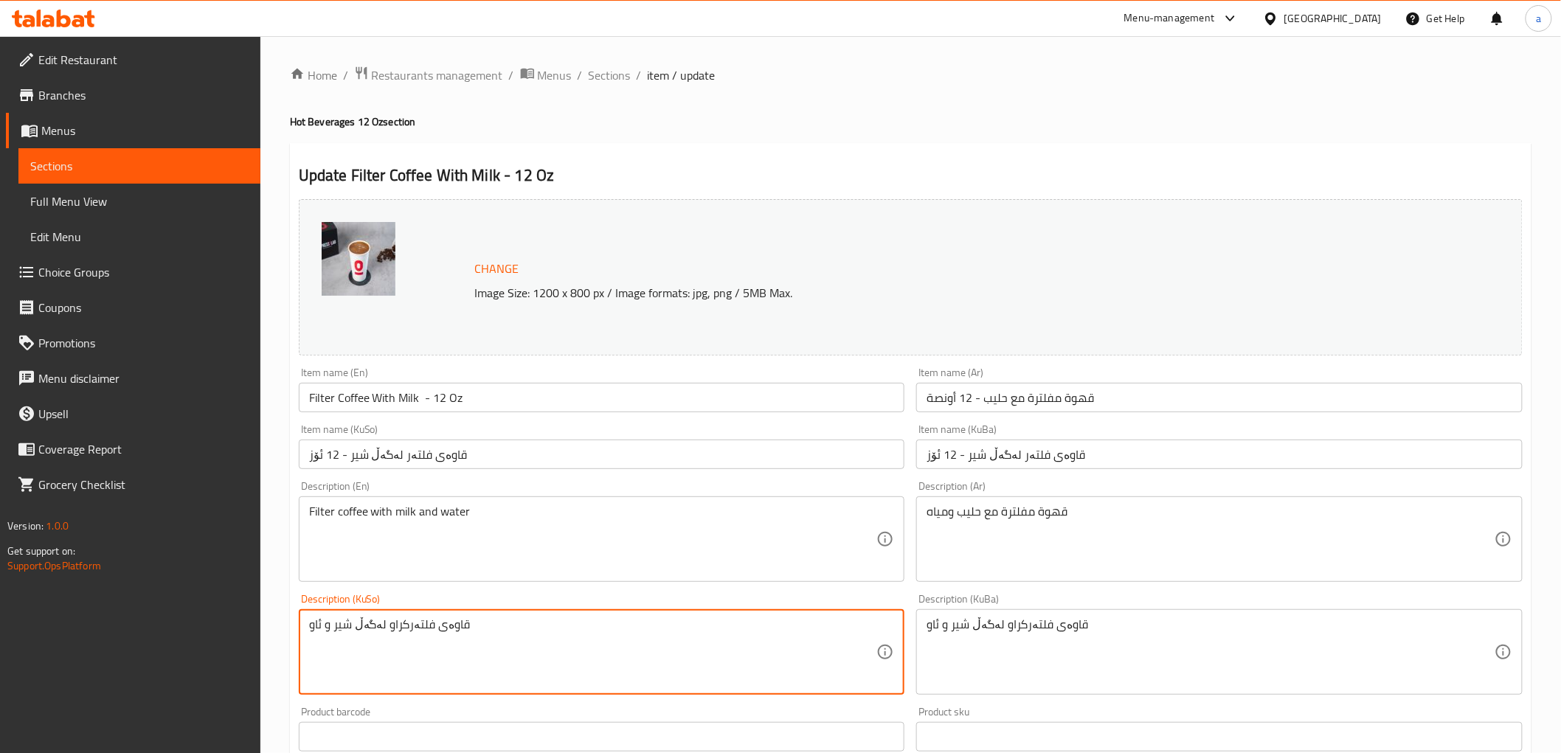
drag, startPoint x: 490, startPoint y: 620, endPoint x: 216, endPoint y: 640, distance: 274.4
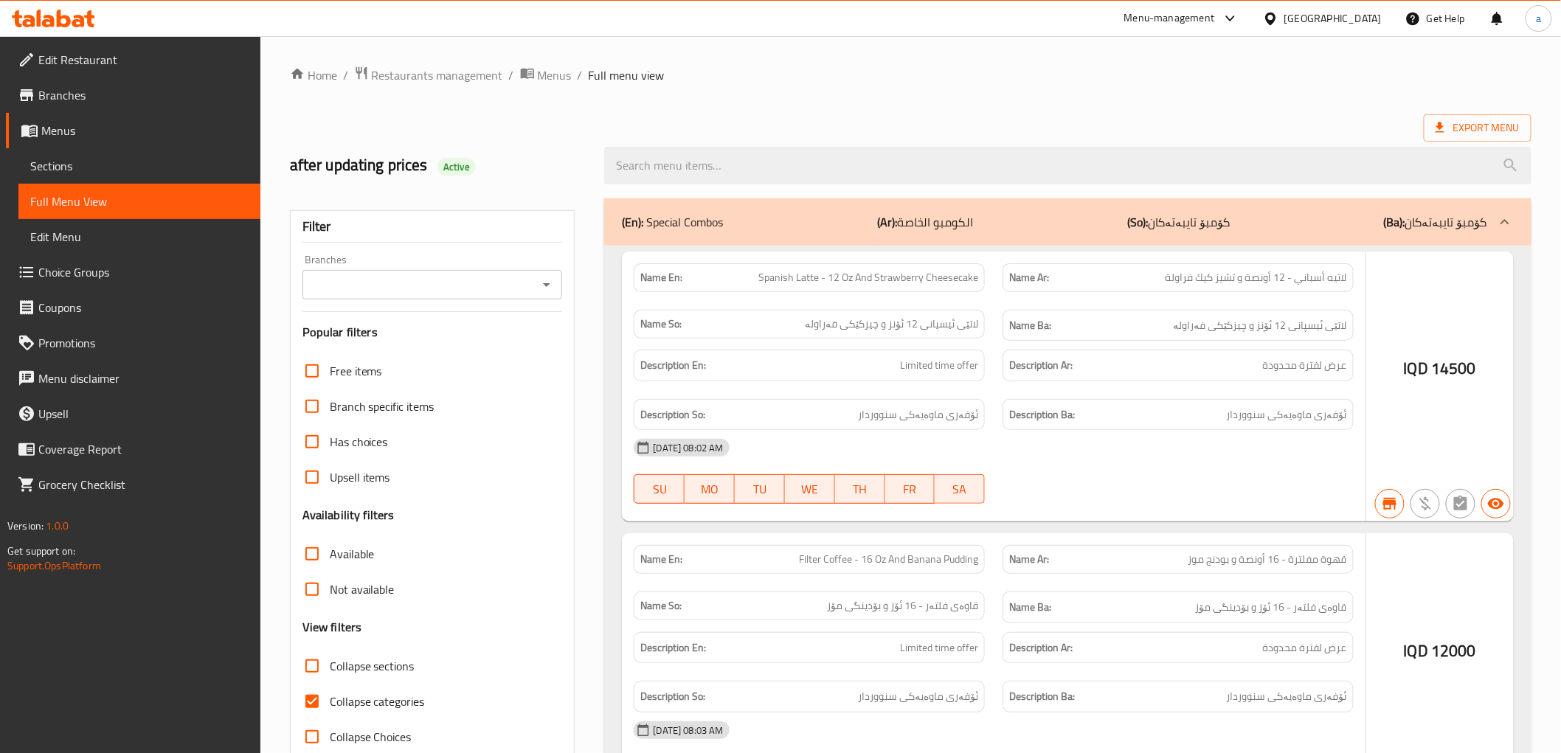
click at [82, 159] on div at bounding box center [780, 376] width 1561 height 753
click at [60, 160] on div at bounding box center [780, 376] width 1561 height 753
click at [76, 165] on div at bounding box center [780, 376] width 1561 height 753
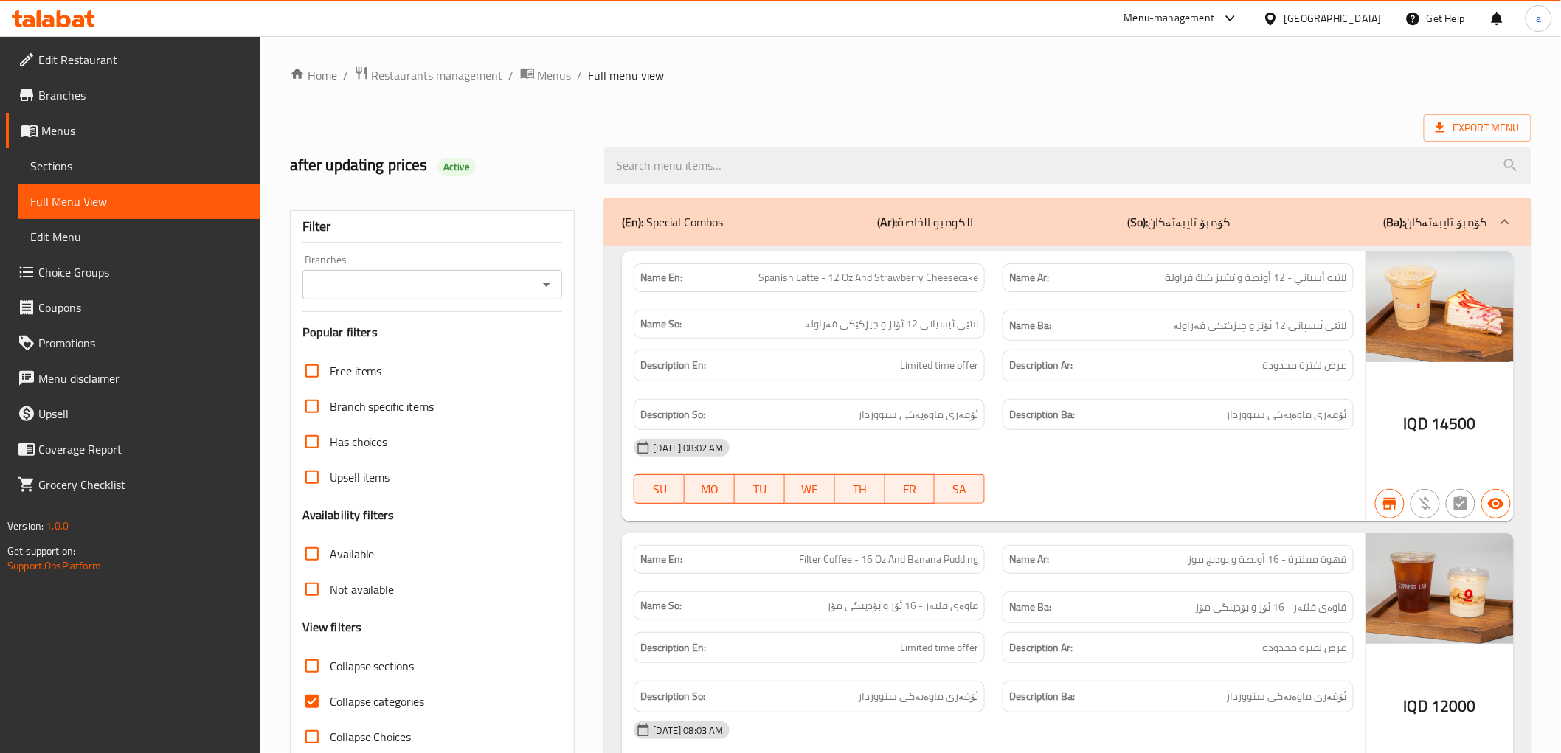
click at [81, 167] on span "Sections" at bounding box center [139, 166] width 218 height 18
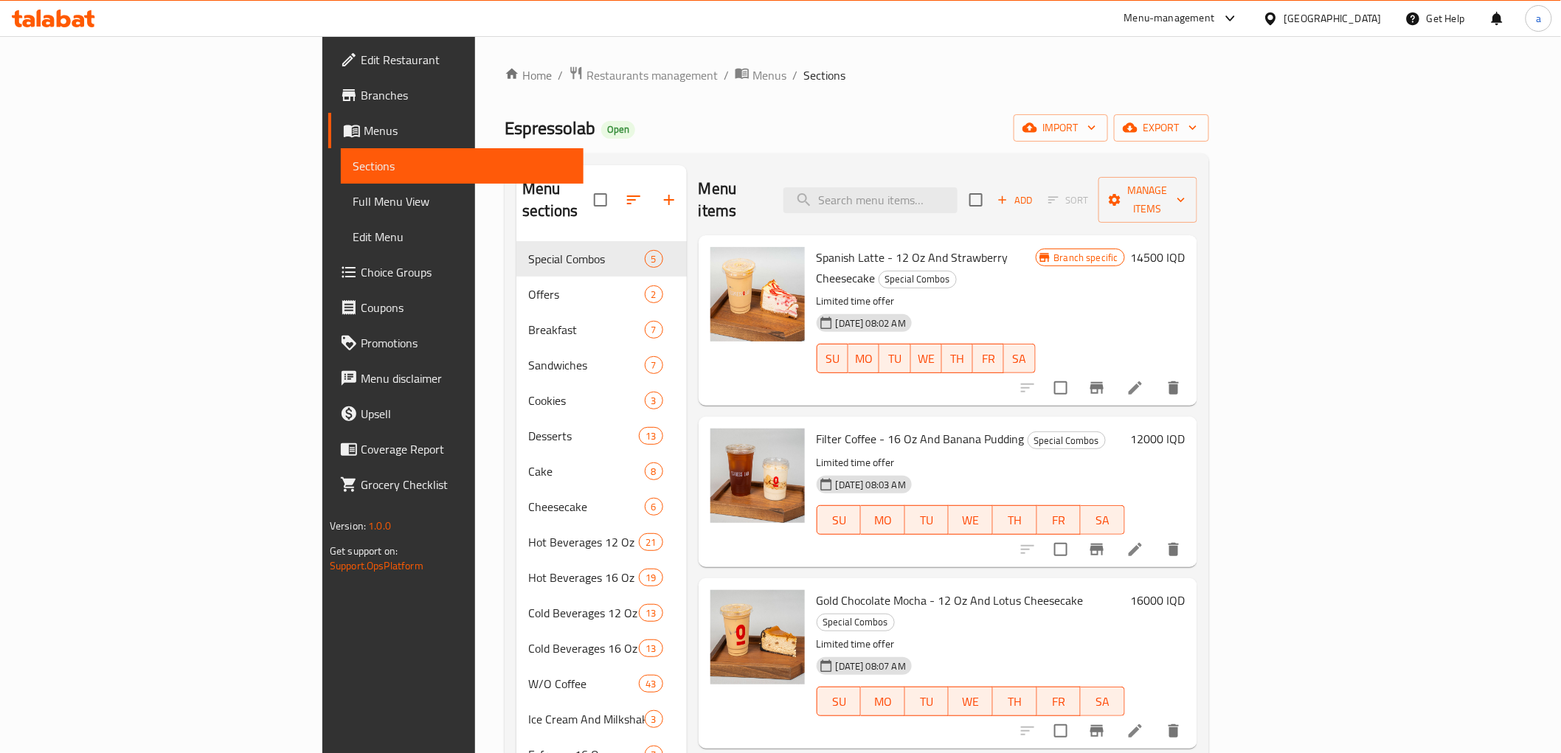
click at [353, 170] on span "Sections" at bounding box center [462, 166] width 218 height 18
click at [958, 187] on input "search" at bounding box center [870, 200] width 174 height 26
paste input "Filter Coffee - 16 Oz"
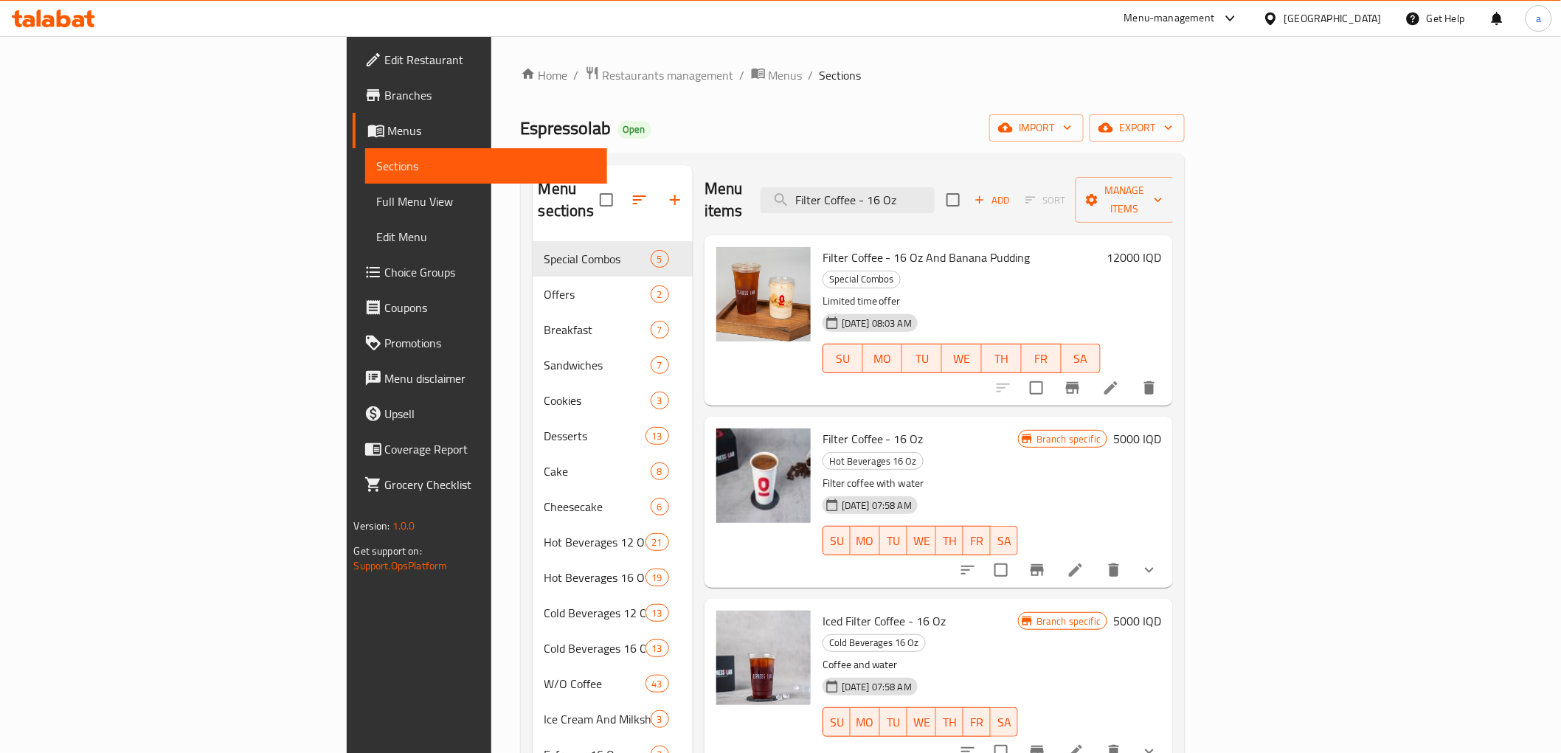
type input "Filter Coffee - 16 Oz"
click at [1084, 561] on icon at bounding box center [1076, 570] width 18 height 18
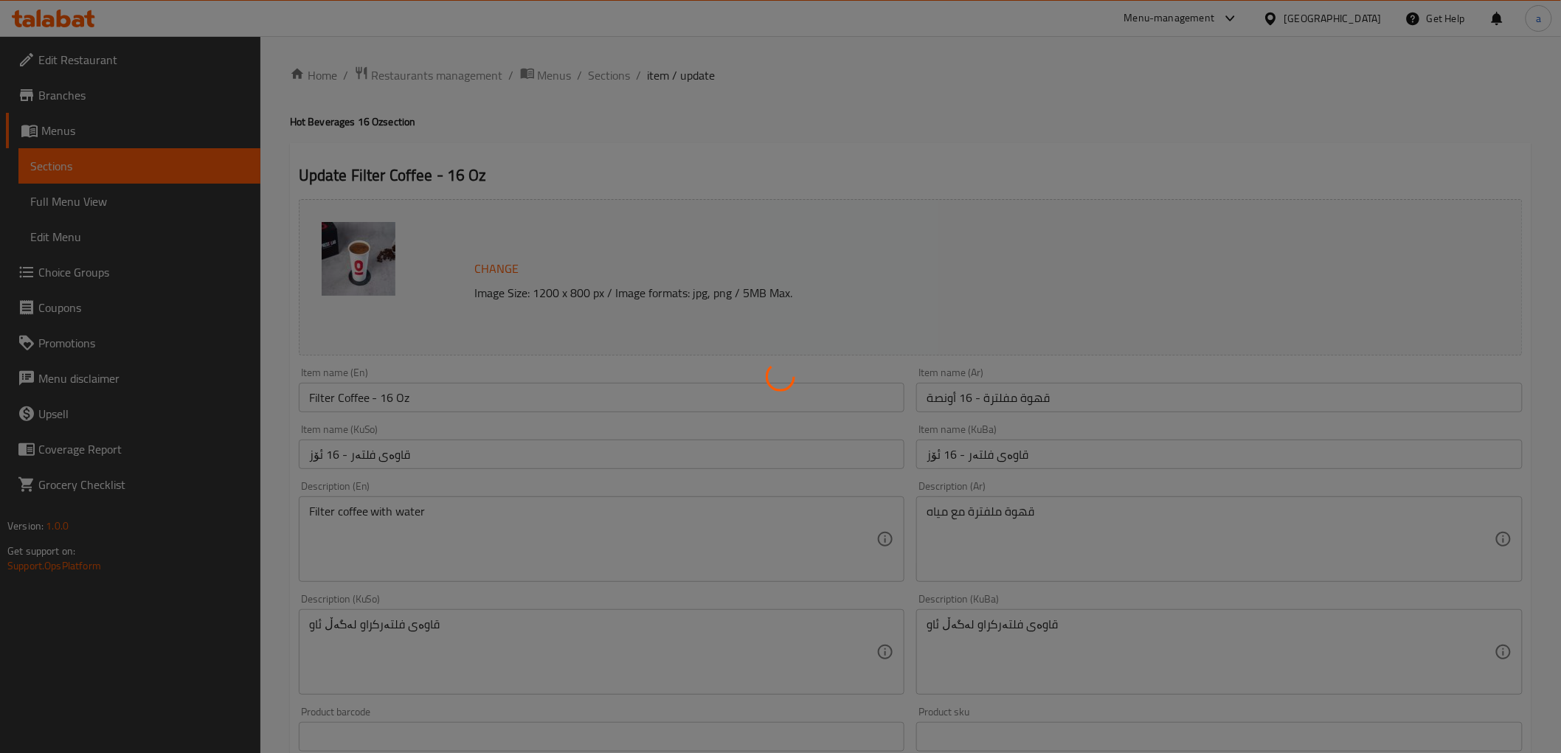
type input "[DEMOGRAPHIC_DATA] 5:"
type input "ئێکسترا 5:"
type input "0"
type input "4"
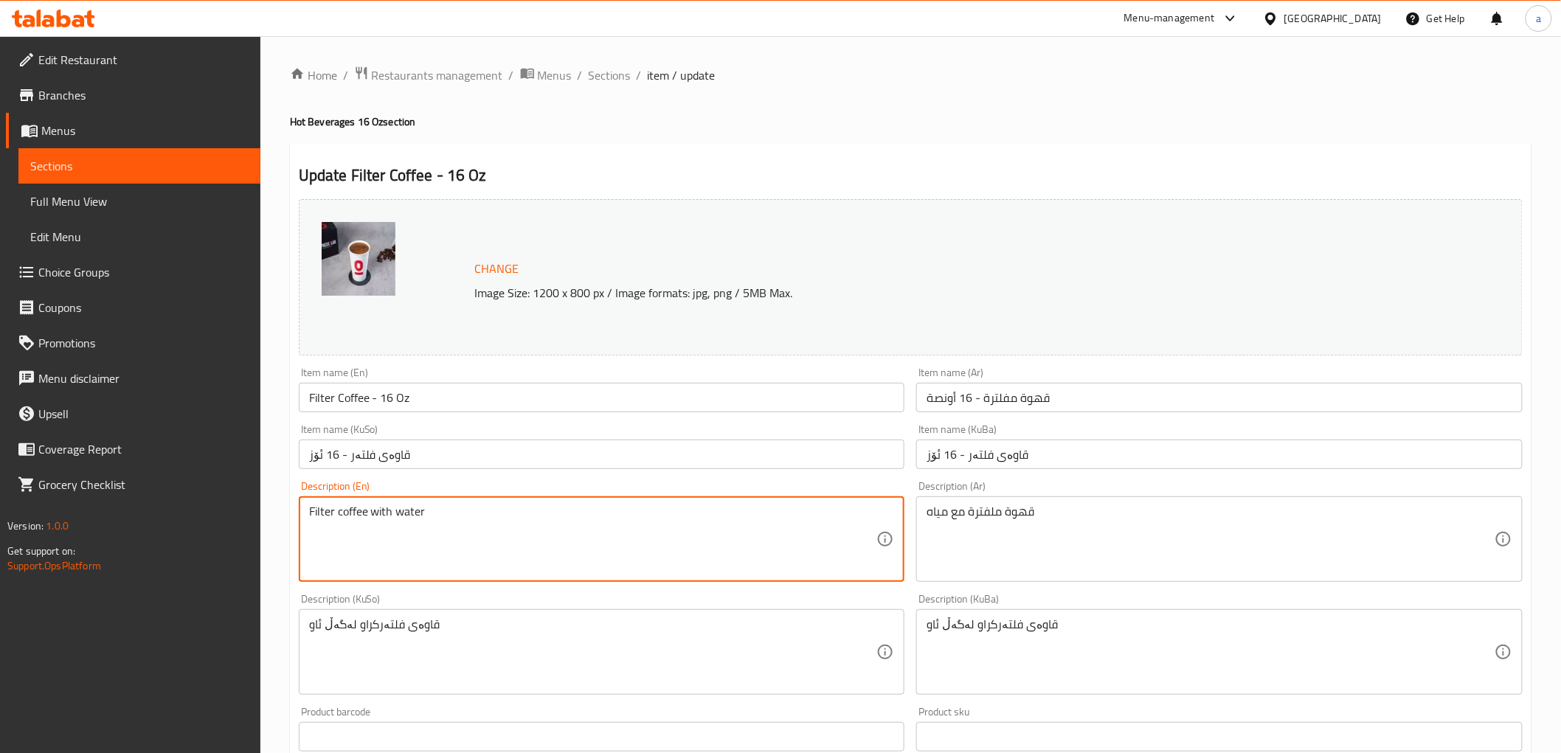
drag, startPoint x: 457, startPoint y: 522, endPoint x: 254, endPoint y: 522, distance: 203.6
click at [254, 522] on div "Edit Restaurant Branches Menus Sections Full Menu View Edit Menu Choice Groups …" at bounding box center [780, 664] width 1561 height 1257
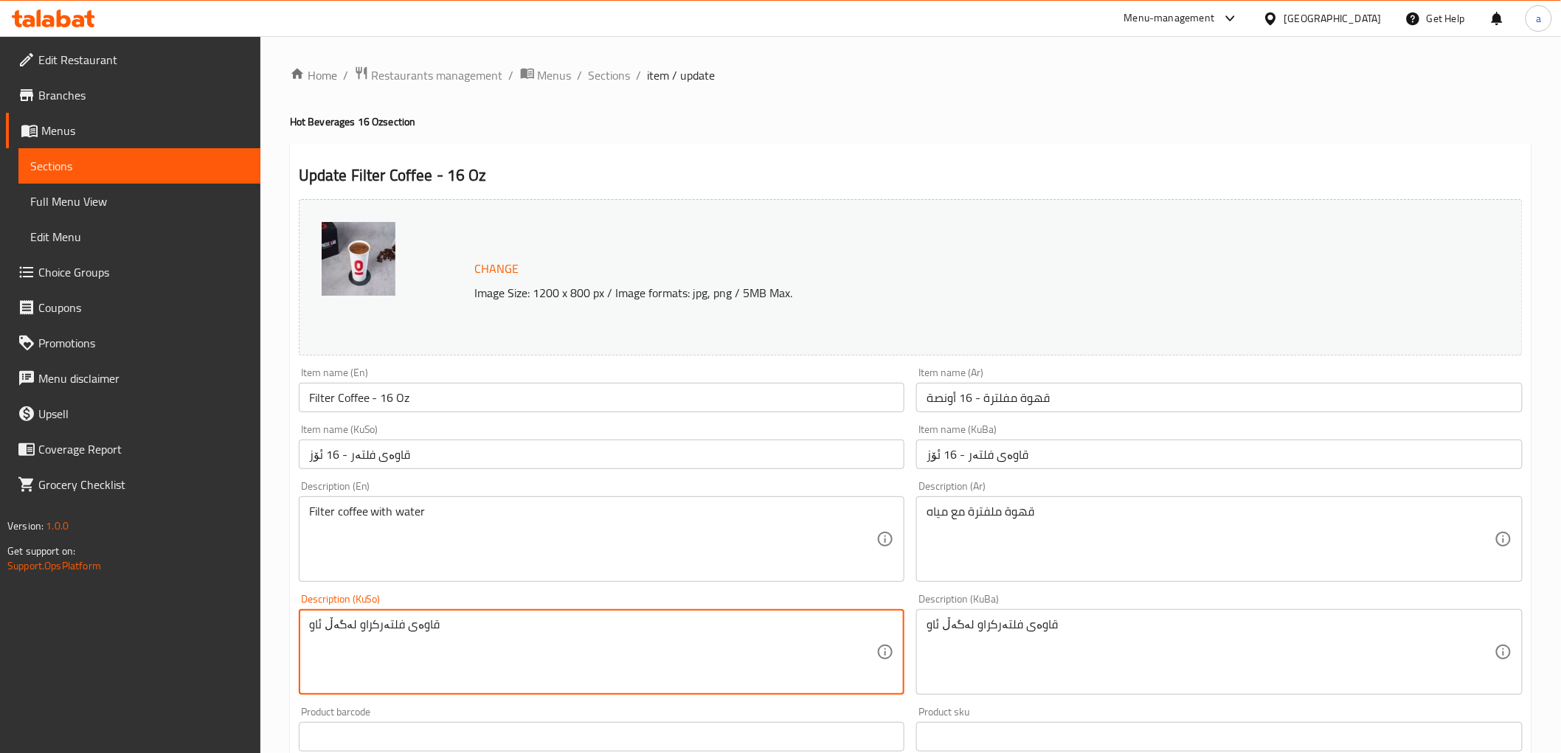
drag, startPoint x: 527, startPoint y: 638, endPoint x: 218, endPoint y: 646, distance: 308.5
click at [207, 647] on div "Edit Restaurant Branches Menus Sections Full Menu View Edit Menu Choice Groups …" at bounding box center [780, 664] width 1561 height 1257
paste textarea "قاوەی فلتەرکراو لەگەڵ ئاو و شير"
type textarea "قاوەی فلتەرکراو لەگەڵ ئاو و شير"
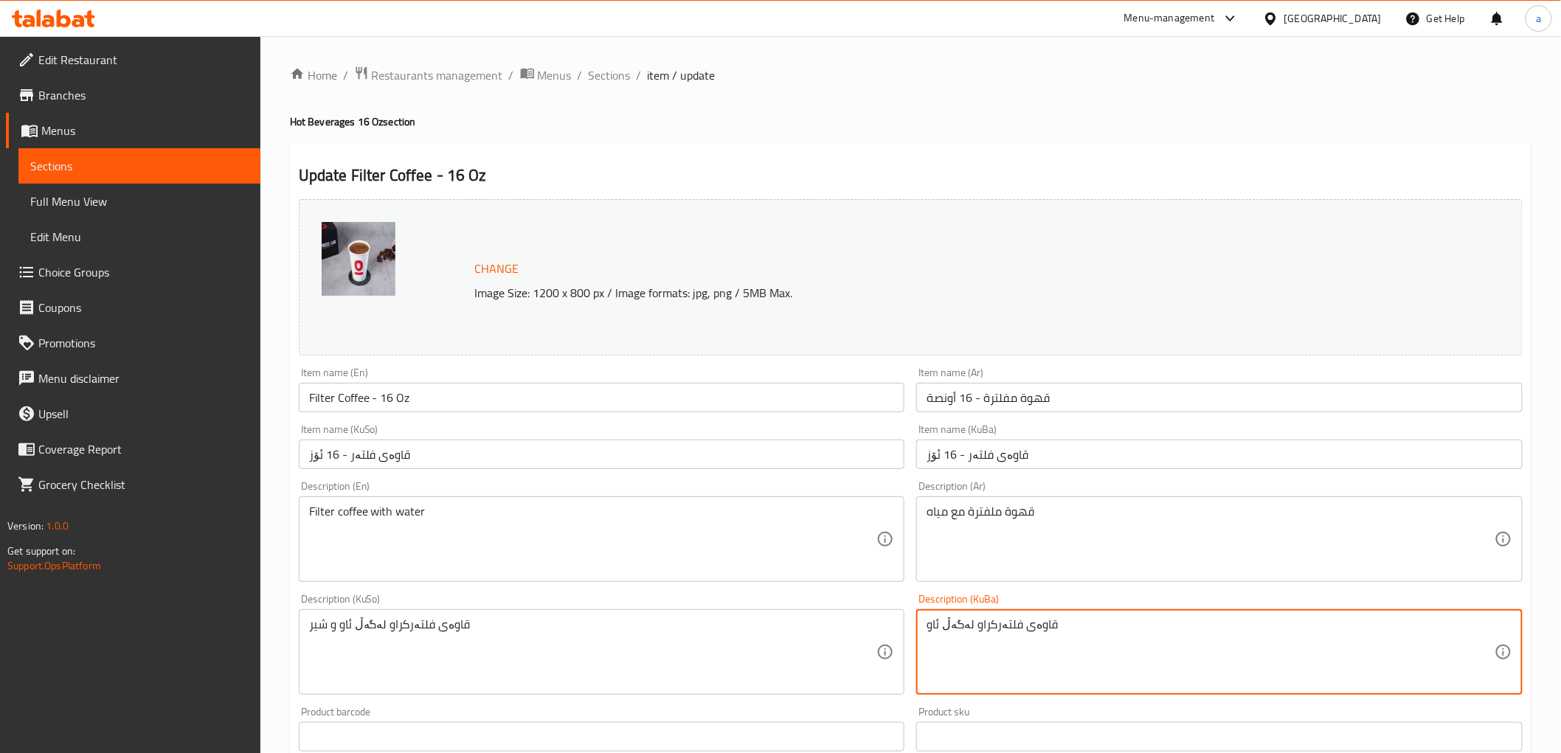
drag, startPoint x: 1078, startPoint y: 634, endPoint x: 767, endPoint y: 669, distance: 313.2
paste textarea "قاوەی فلتەرکراو لەگەڵ ئاو و شير"
type textarea "قاوەی فلتەرکراو لەگەڵ ئاو و شير"
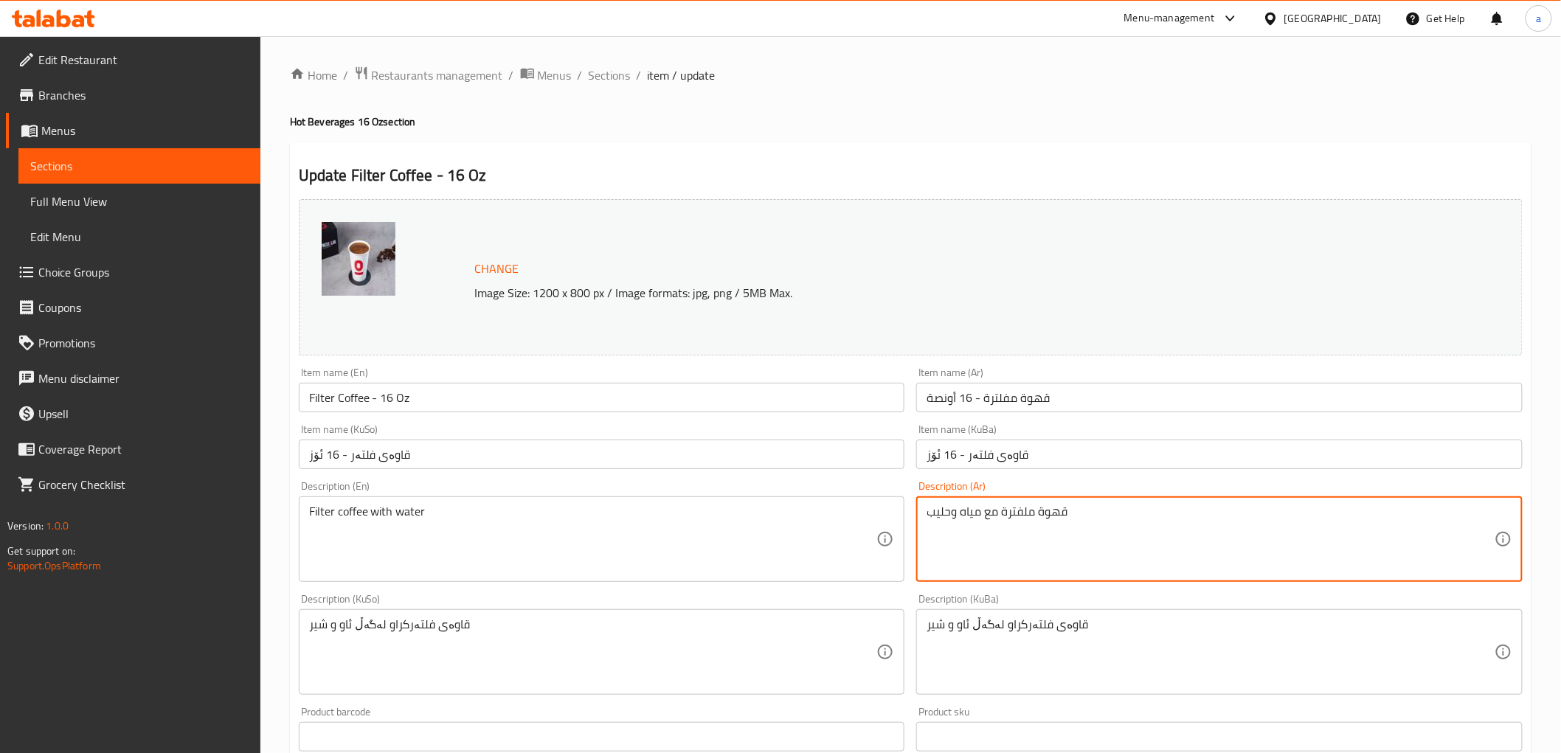
drag, startPoint x: 1212, startPoint y: 527, endPoint x: 851, endPoint y: 544, distance: 361.8
click at [851, 544] on div "Change Image Size: 1200 x 800 px / Image formats: jpg, png / 5MB Max. Item name…" at bounding box center [911, 606] width 1236 height 827
type textarea "قهوة ملفترة مع مياه وحليب"
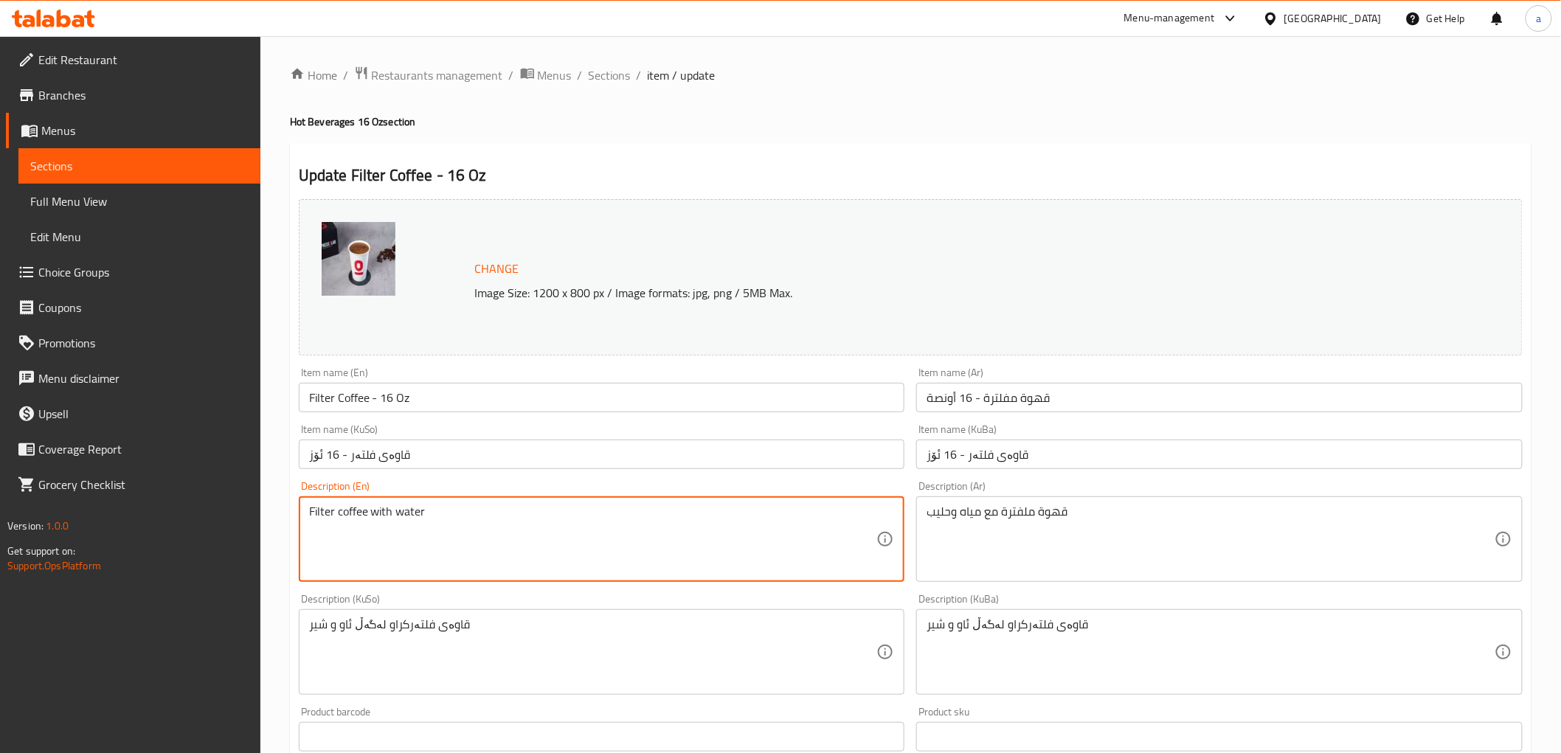
drag, startPoint x: 507, startPoint y: 510, endPoint x: 230, endPoint y: 555, distance: 280.1
paste textarea "and milk"
type textarea "Filter coffee with water and milk"
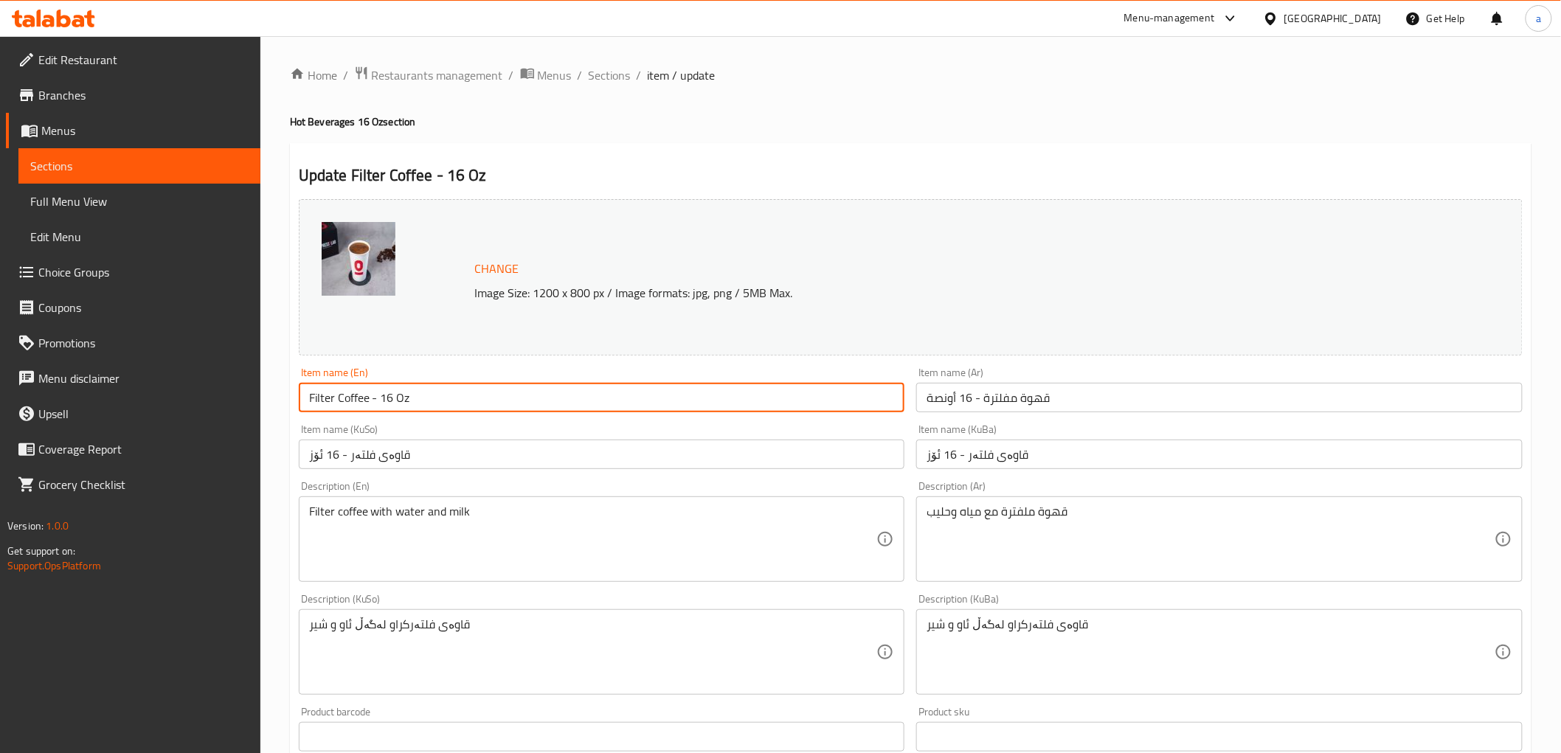
drag, startPoint x: 481, startPoint y: 392, endPoint x: 261, endPoint y: 443, distance: 225.6
click at [211, 438] on div "Edit Restaurant Branches Menus Sections Full Menu View Edit Menu Choice Groups …" at bounding box center [780, 664] width 1561 height 1257
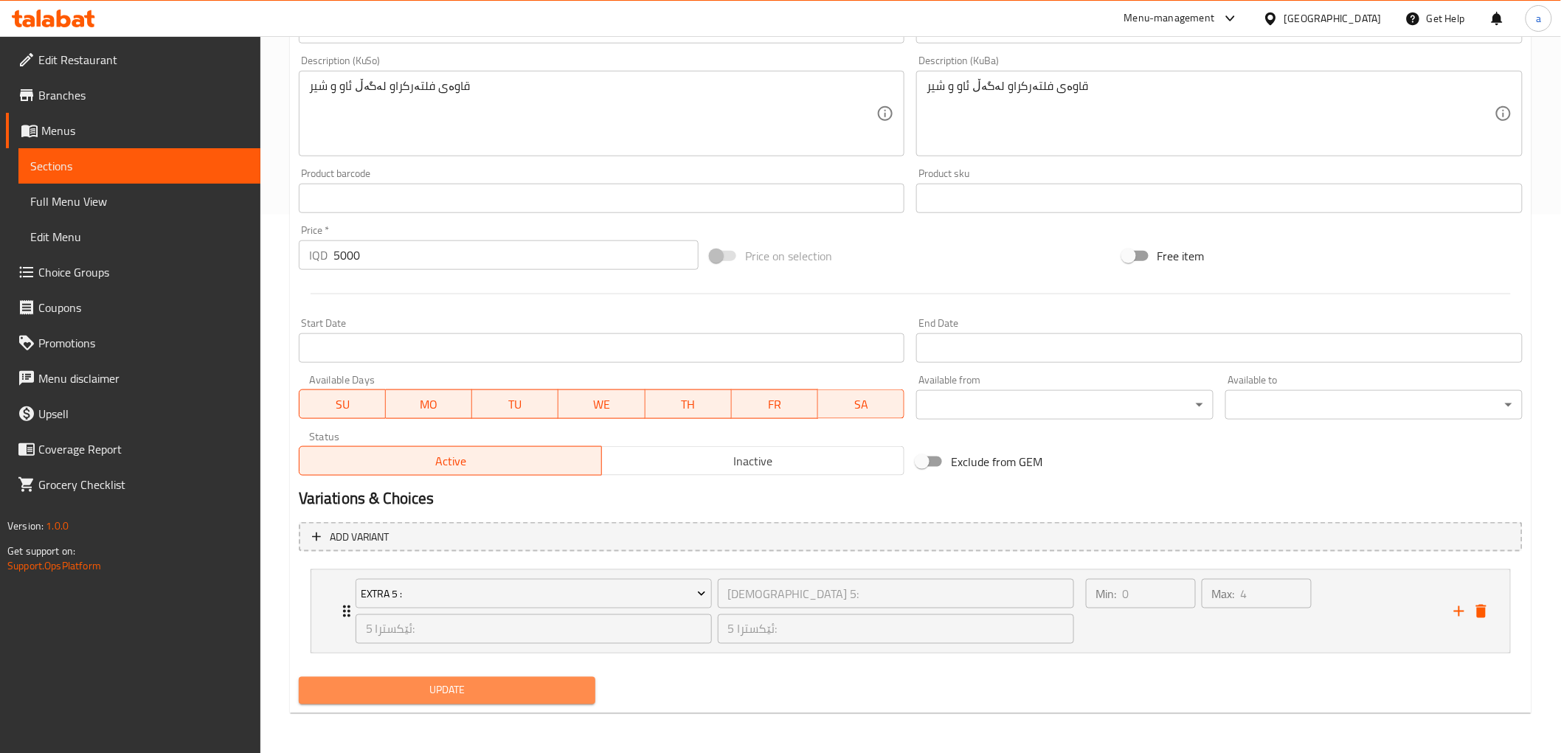
click at [517, 682] on span "Update" at bounding box center [448, 691] width 274 height 18
click at [513, 677] on button "Update" at bounding box center [447, 690] width 297 height 27
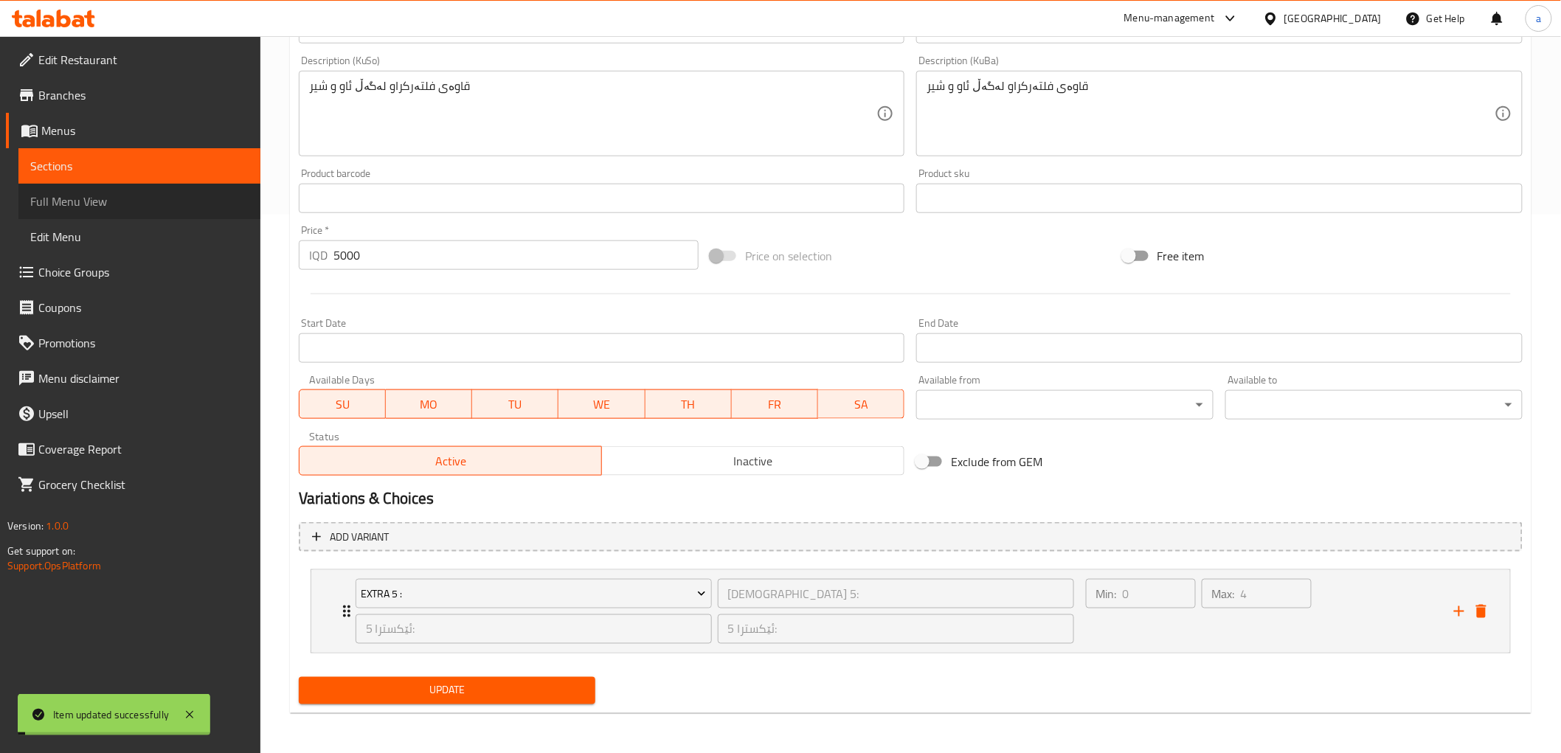
click at [100, 199] on span "Full Menu View" at bounding box center [139, 202] width 218 height 18
click at [165, 195] on span "Full Menu View" at bounding box center [139, 202] width 218 height 18
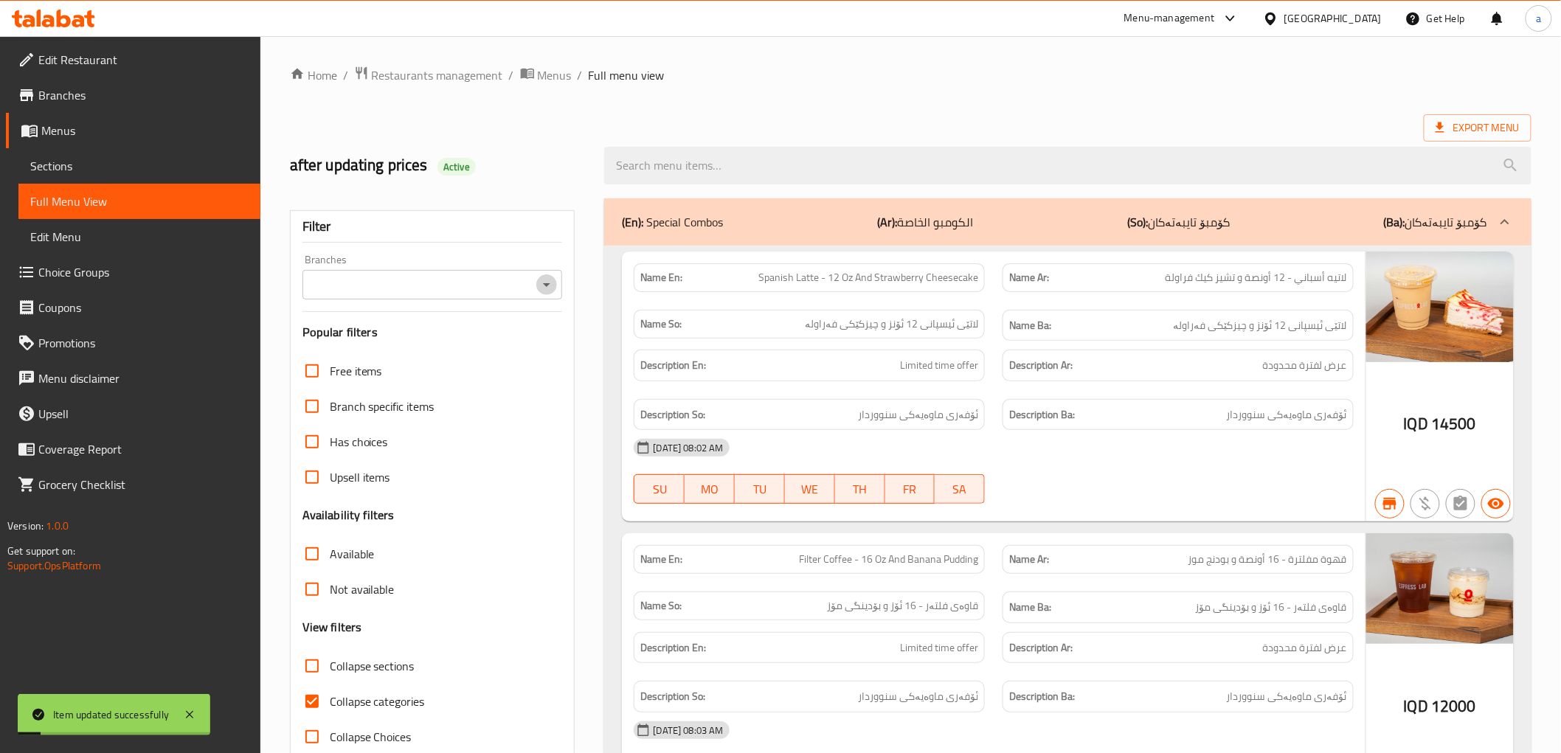
click at [544, 285] on icon "Open" at bounding box center [547, 285] width 18 height 18
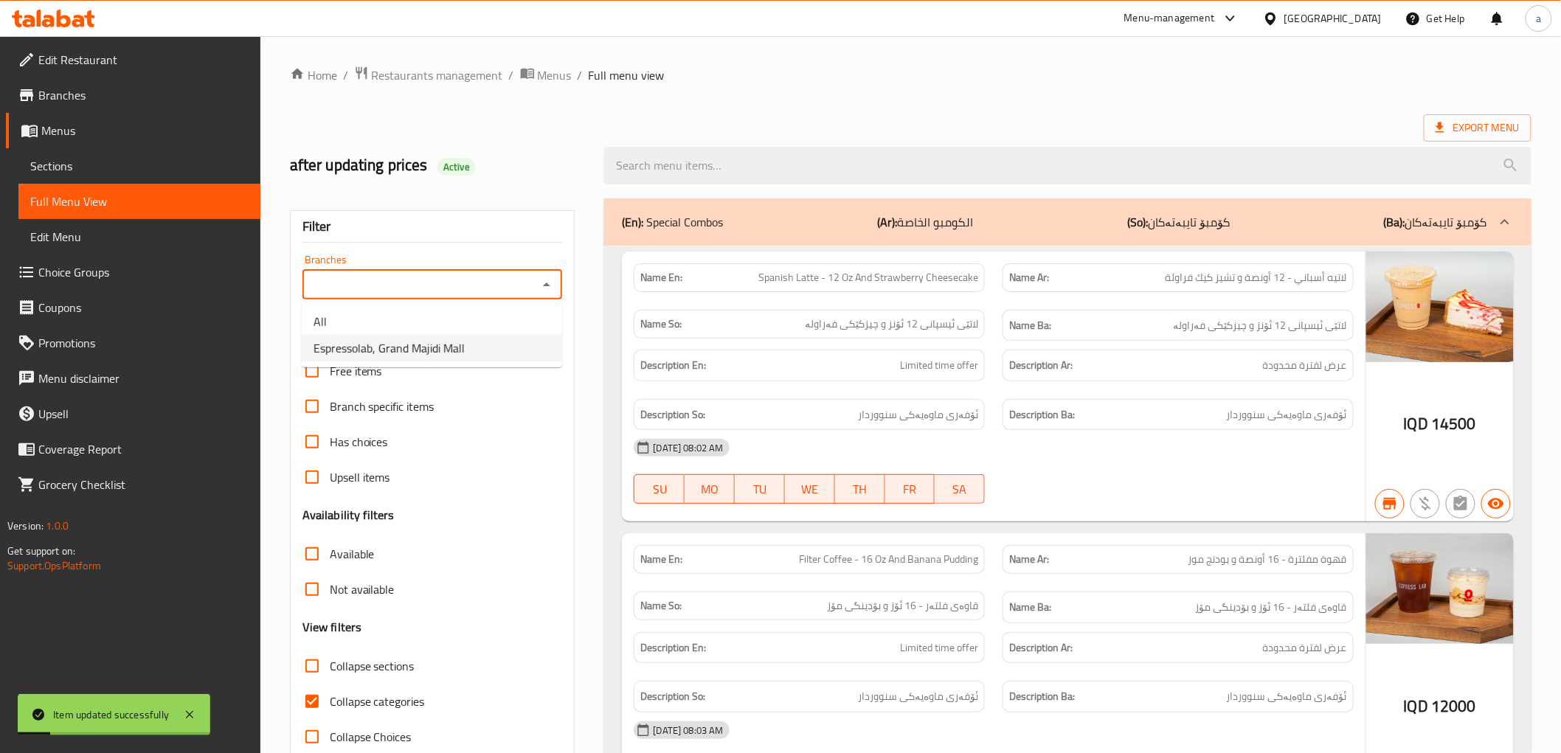
click at [482, 342] on li "Espressolab, Grand Majidi Mall" at bounding box center [432, 348] width 260 height 27
type input "Espressolab, Grand Majidi Mall"
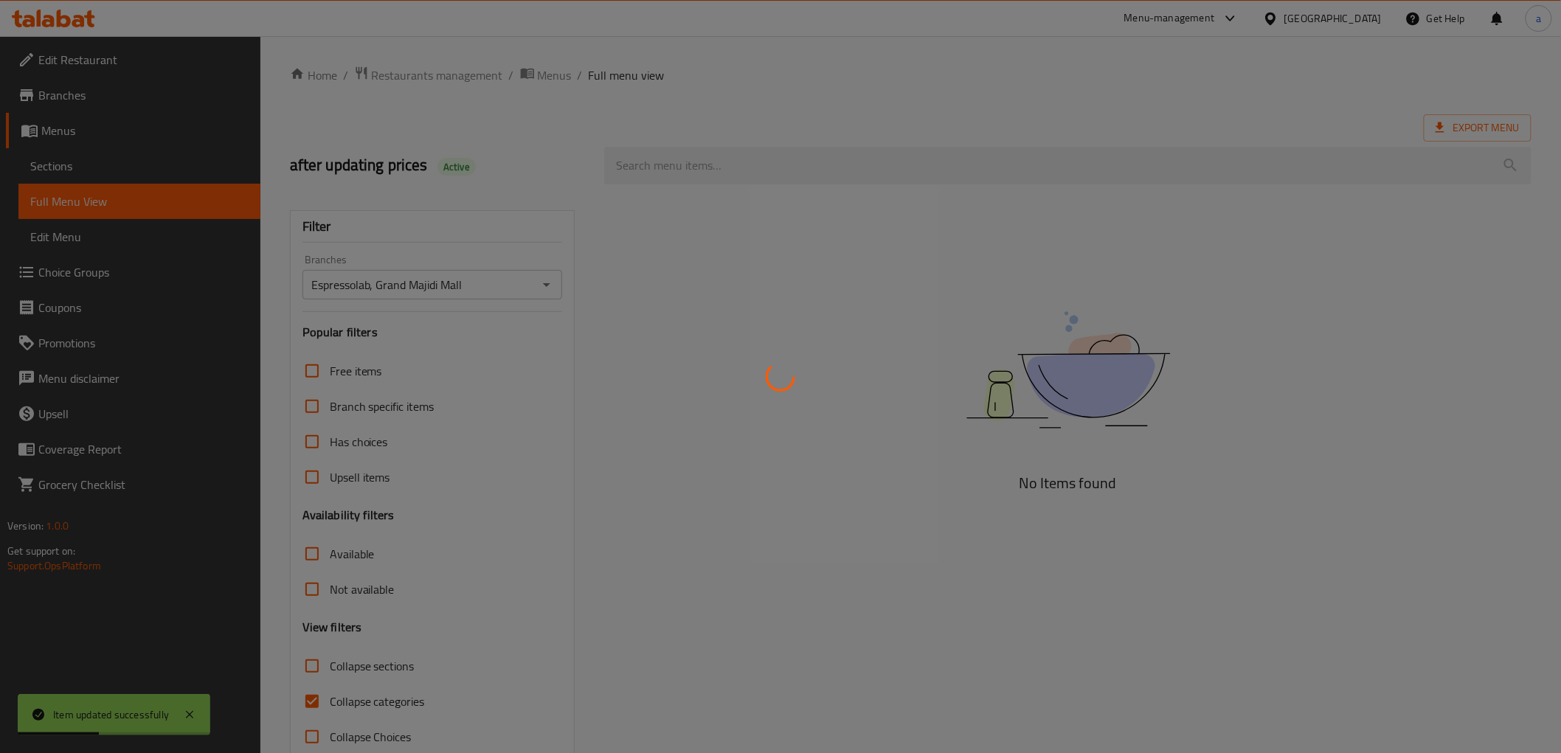
click at [775, 173] on div at bounding box center [780, 376] width 1561 height 753
click at [727, 167] on div at bounding box center [780, 376] width 1561 height 753
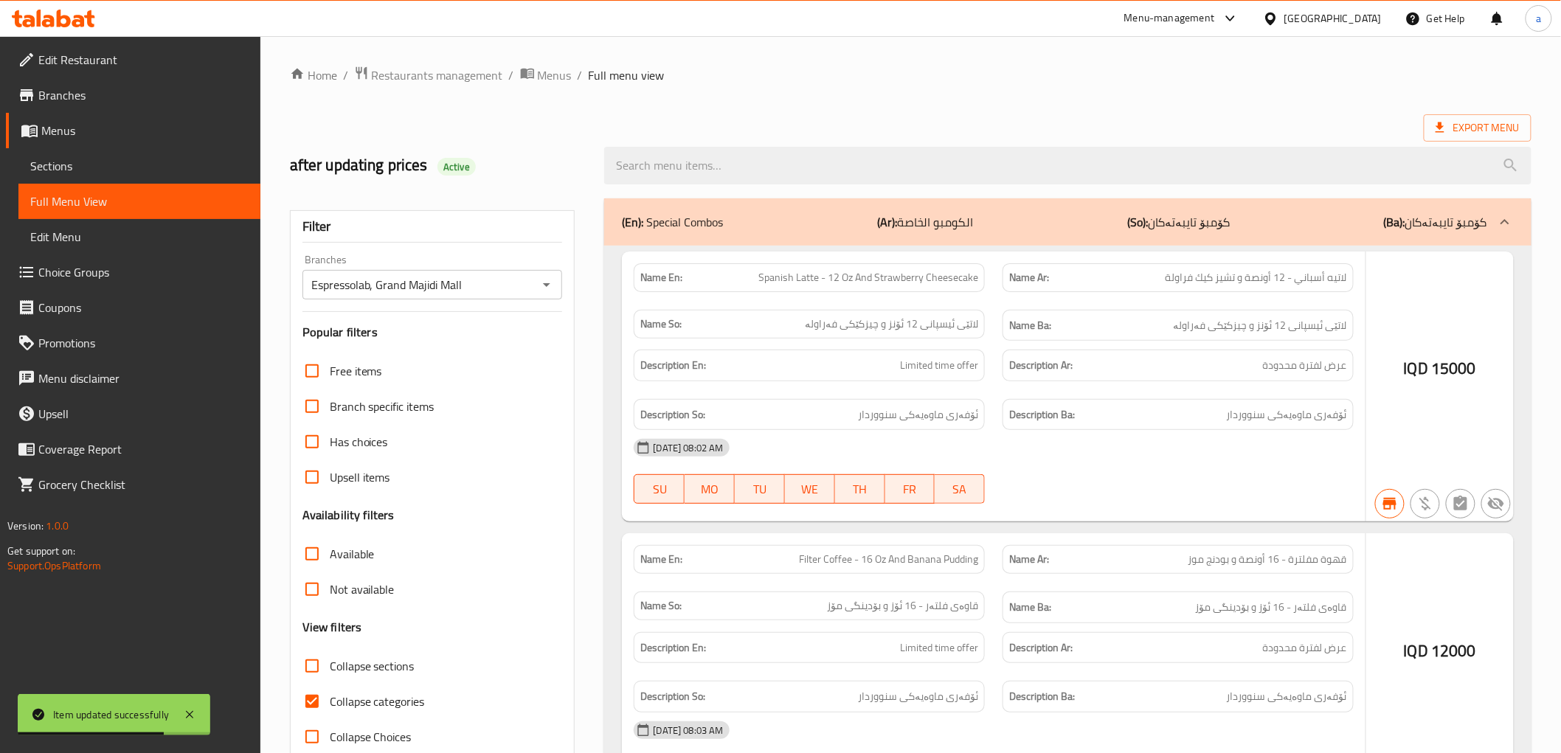
click at [727, 167] on div at bounding box center [780, 376] width 1561 height 753
click at [819, 163] on div at bounding box center [780, 376] width 1561 height 753
click at [991, 173] on div at bounding box center [780, 376] width 1561 height 753
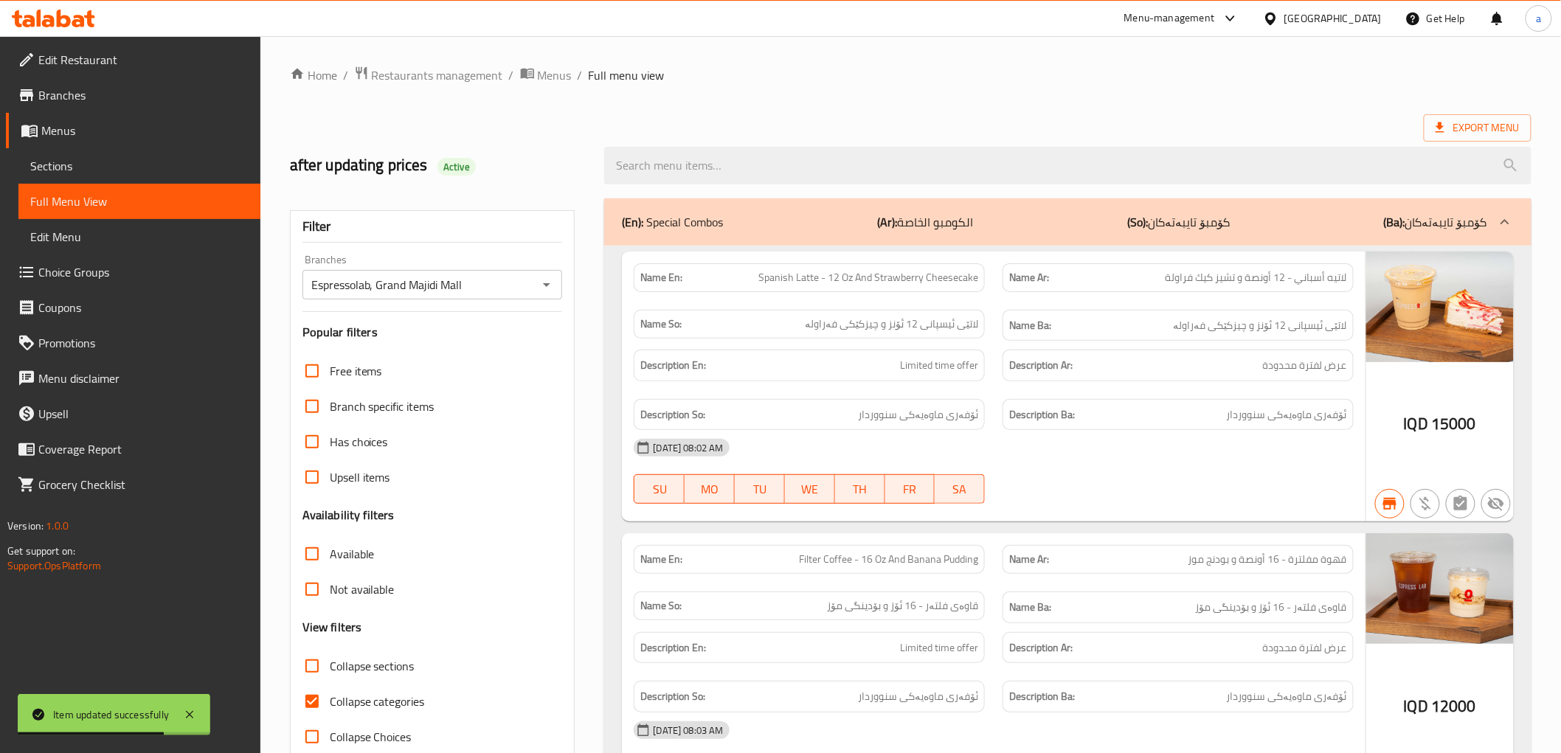
click at [991, 173] on div at bounding box center [780, 376] width 1561 height 753
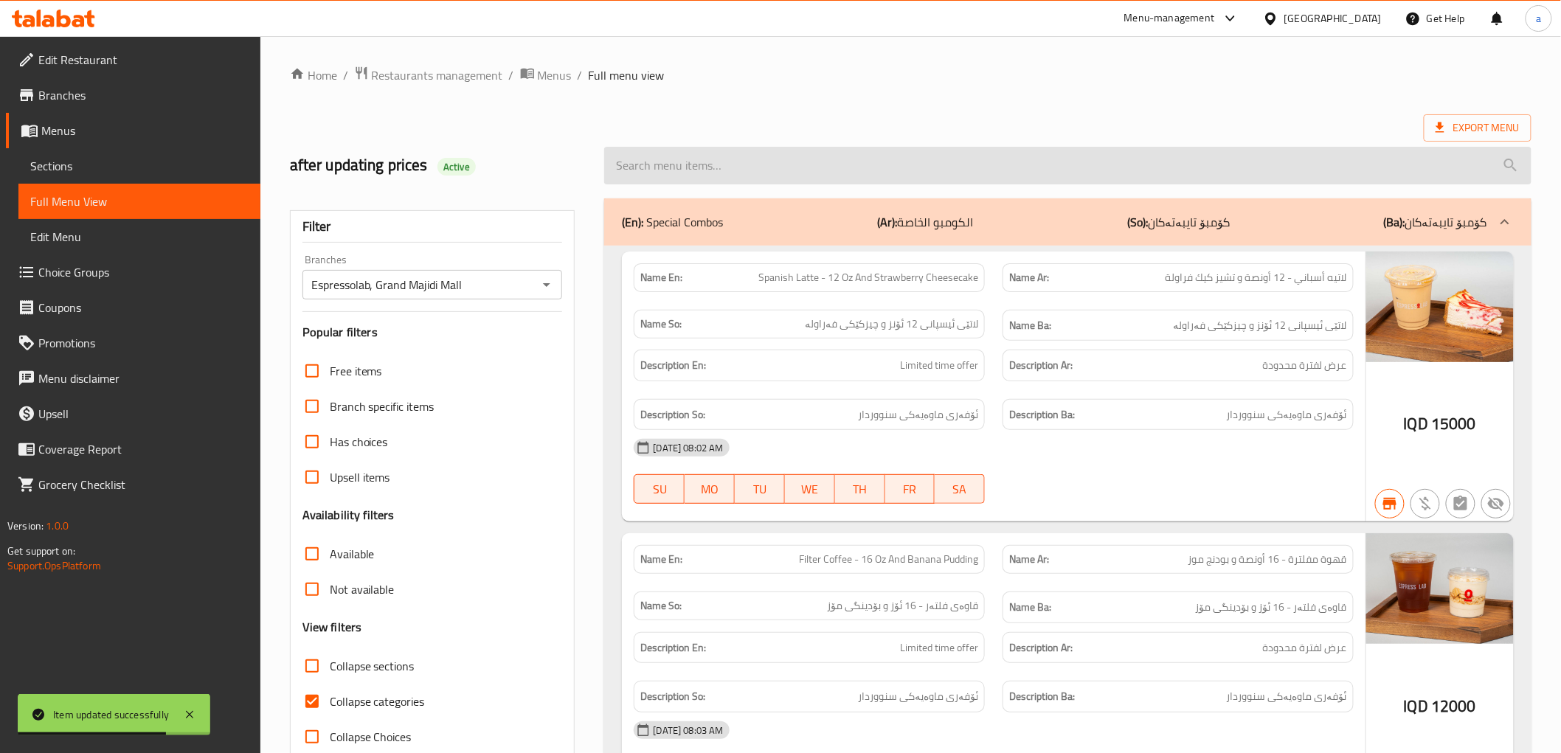
click at [886, 165] on input "search" at bounding box center [1067, 166] width 927 height 38
paste input "Filter Coffee - 16 Oz"
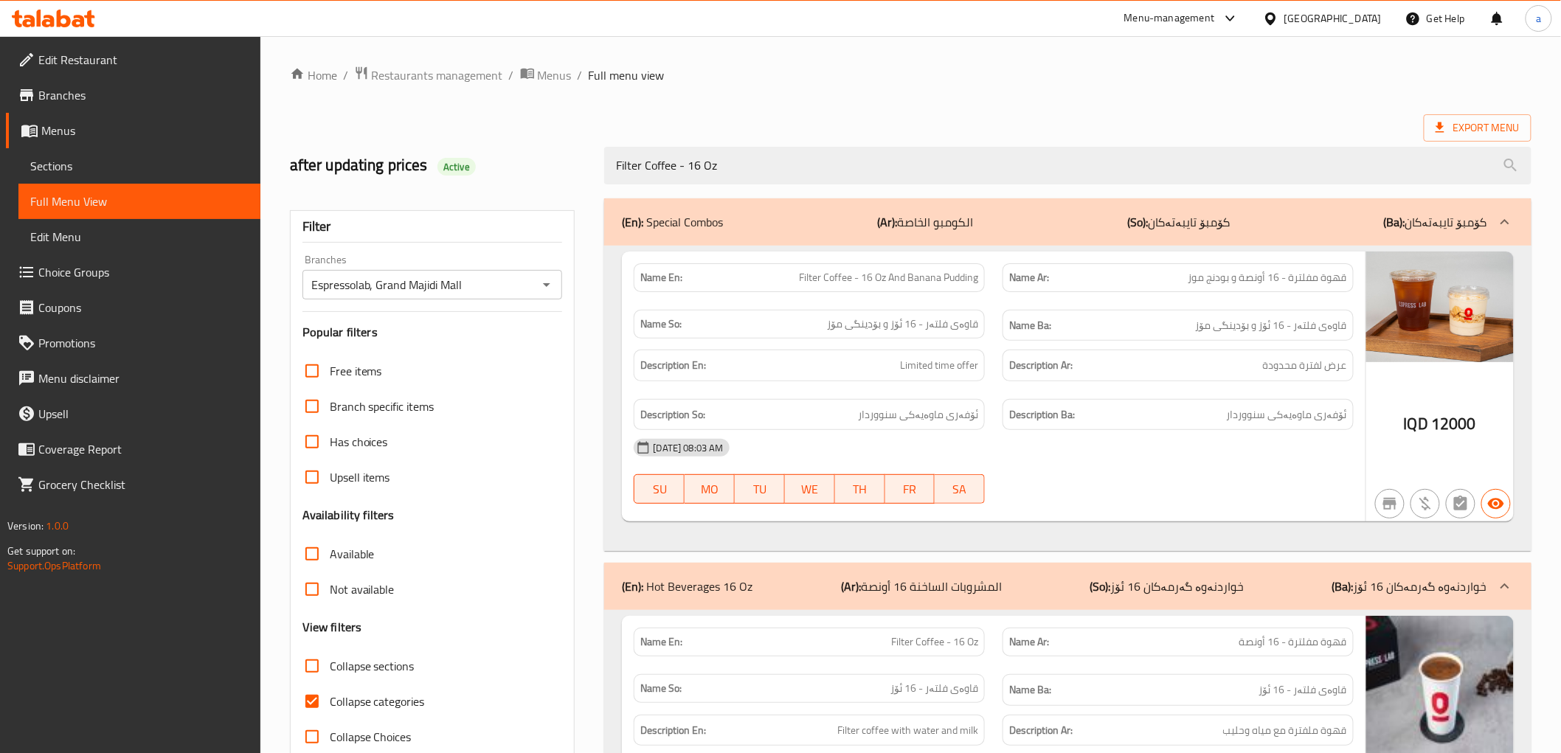
type input "Filter Coffee - 16 Oz"
drag, startPoint x: 1189, startPoint y: 221, endPoint x: 1186, endPoint y: 209, distance: 12.9
click at [1186, 209] on div "(En): Special Combos (Ar): الكومبو الخاصة (So): کۆمبۆ تایبەتەکان (Ba): کۆمبۆ تا…" at bounding box center [1067, 221] width 927 height 47
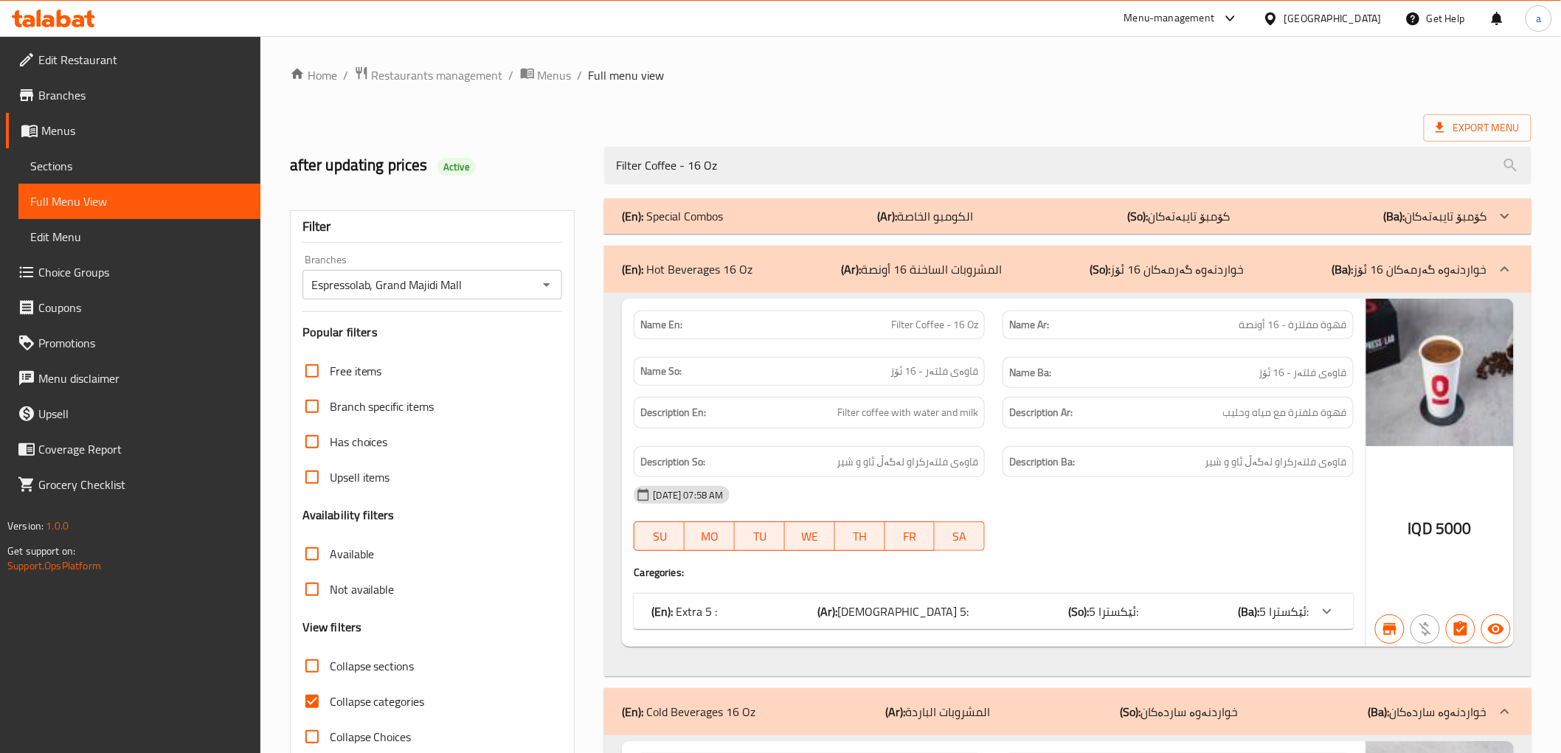
click at [1090, 696] on div "(En): Cold Beverages 16 Oz (Ar): المشروبات الباردة (So): خواردنەوە ساردەکان (Ba…" at bounding box center [1067, 711] width 927 height 47
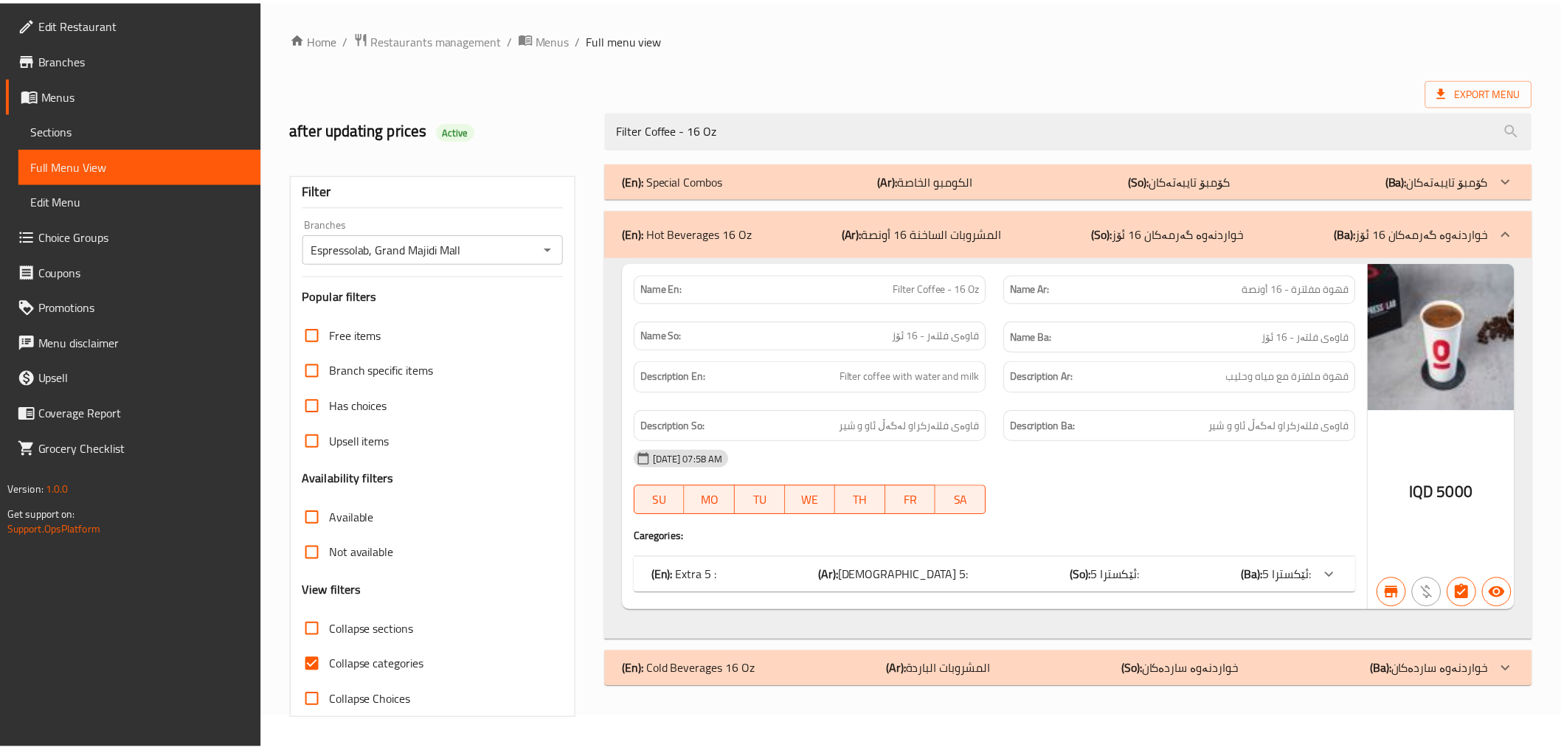
scroll to position [32, 0]
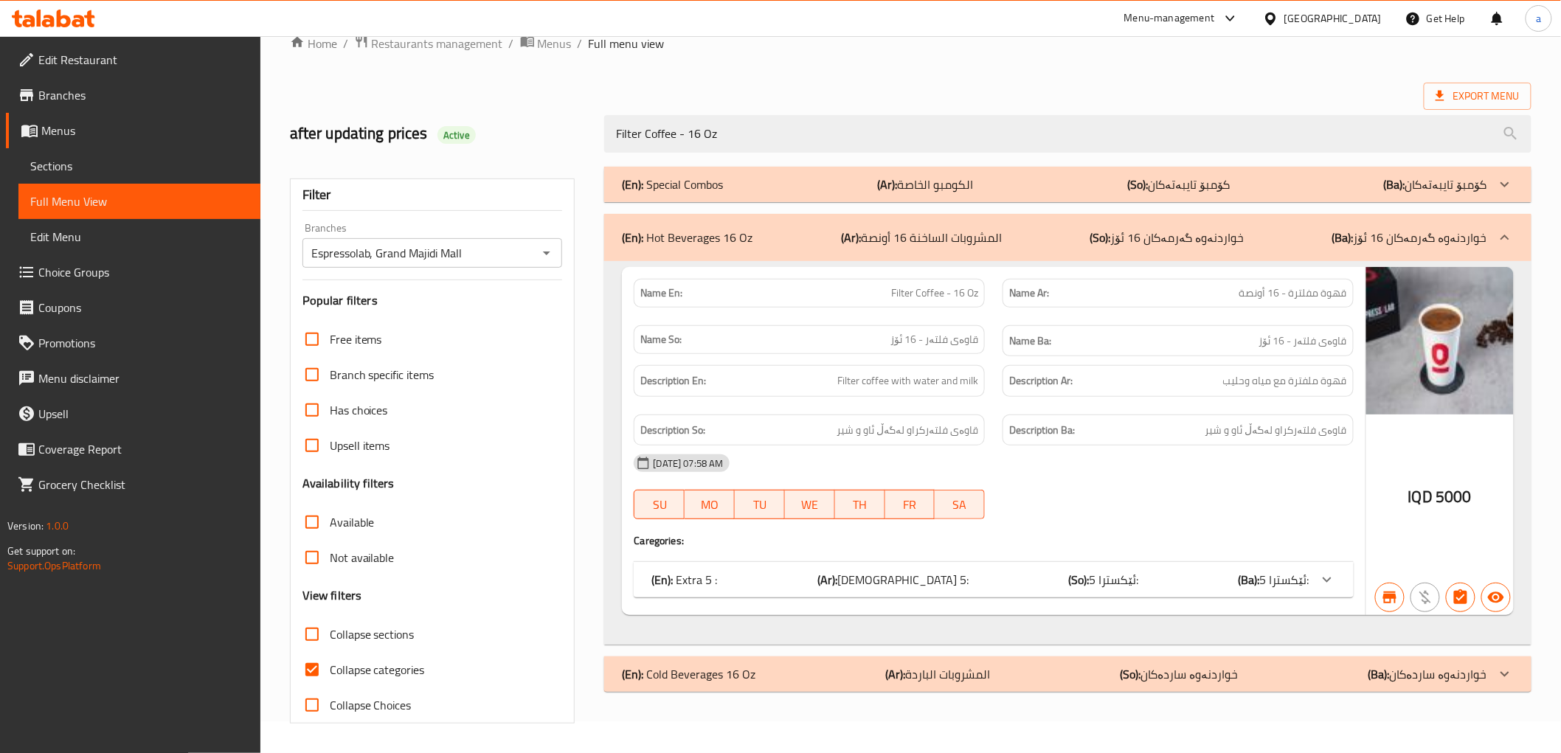
click at [94, 137] on span "Menus" at bounding box center [144, 131] width 207 height 18
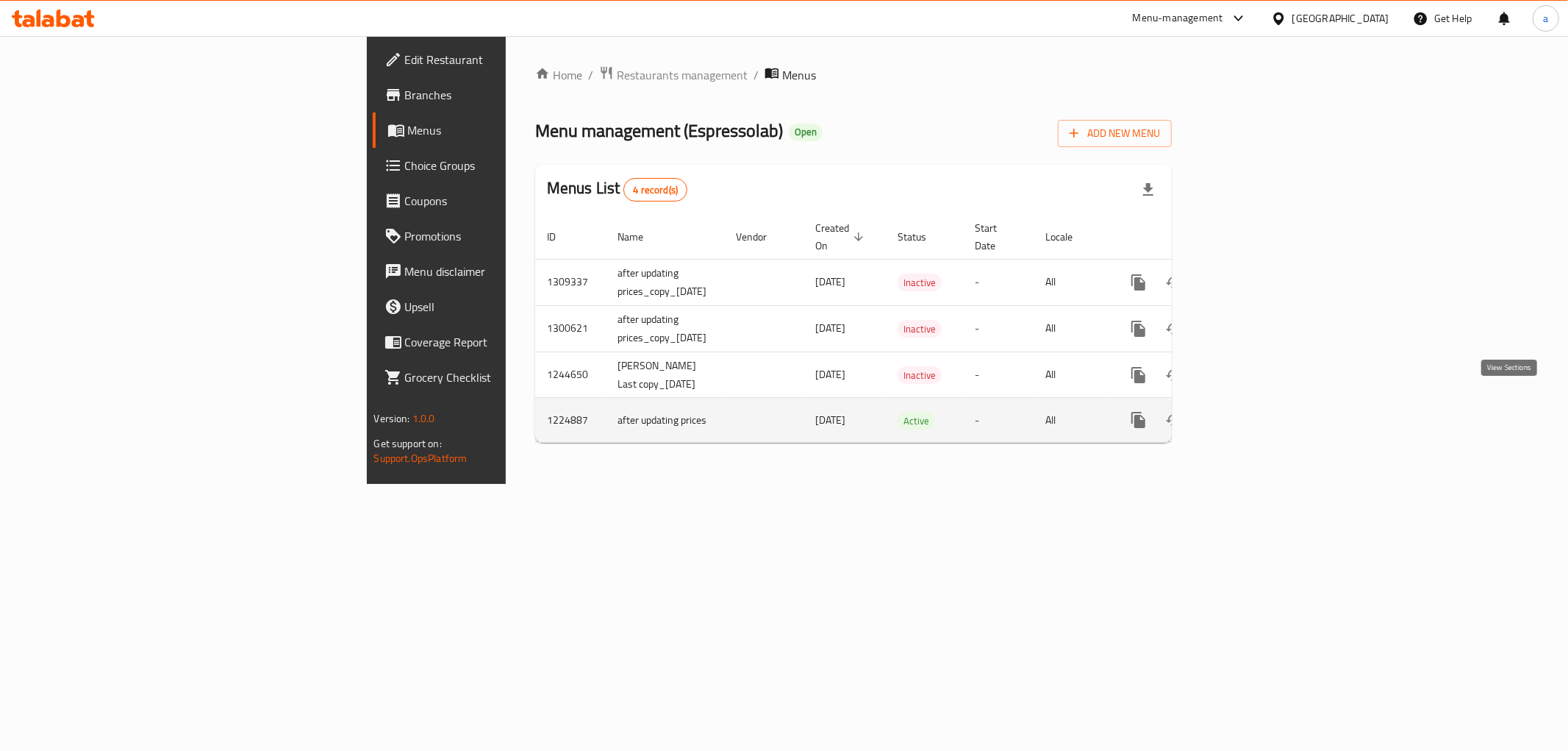
click at [1252, 414] on icon "enhanced table" at bounding box center [1244, 420] width 13 height 13
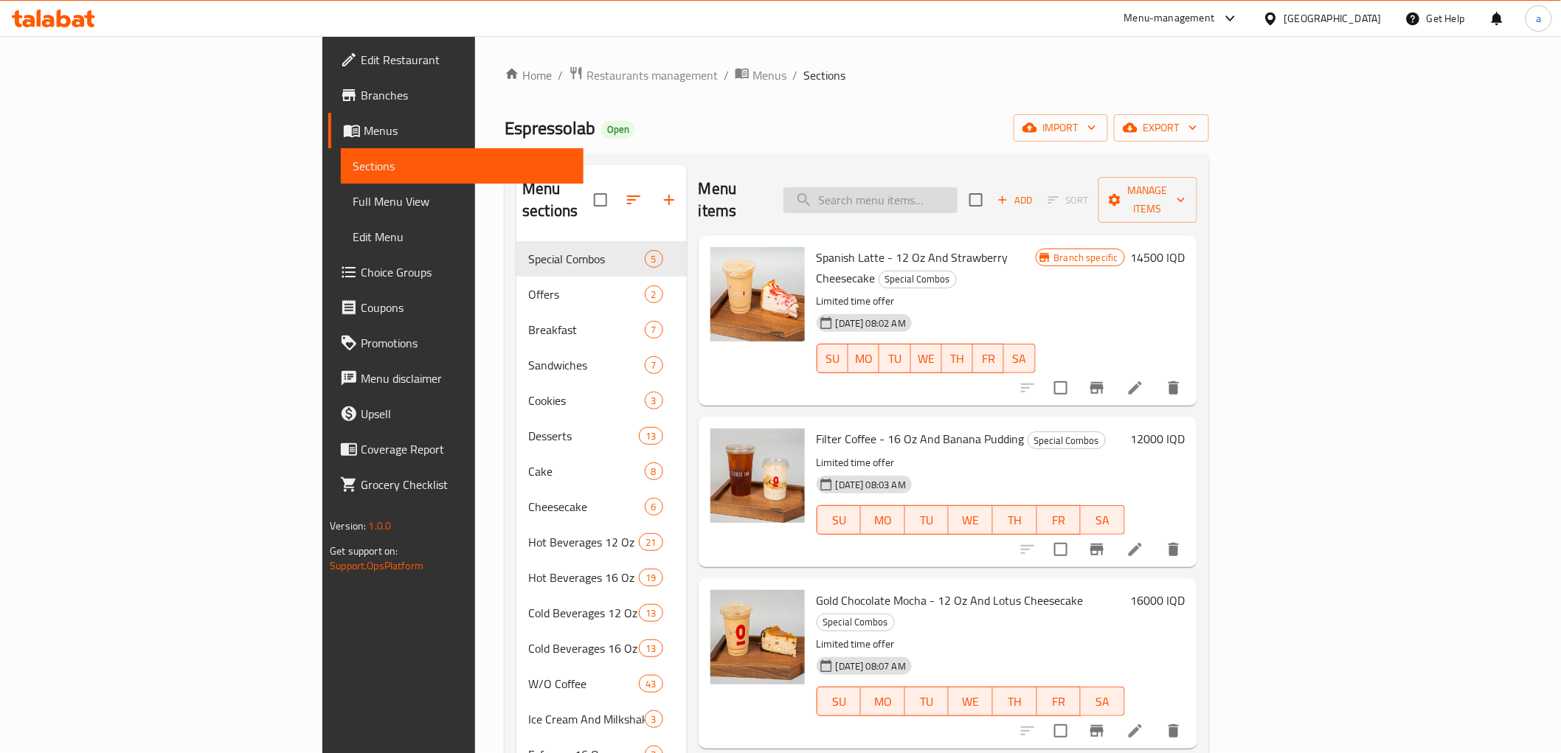
click at [935, 187] on input "search" at bounding box center [870, 200] width 174 height 26
paste input "Latte - 16 Oz"
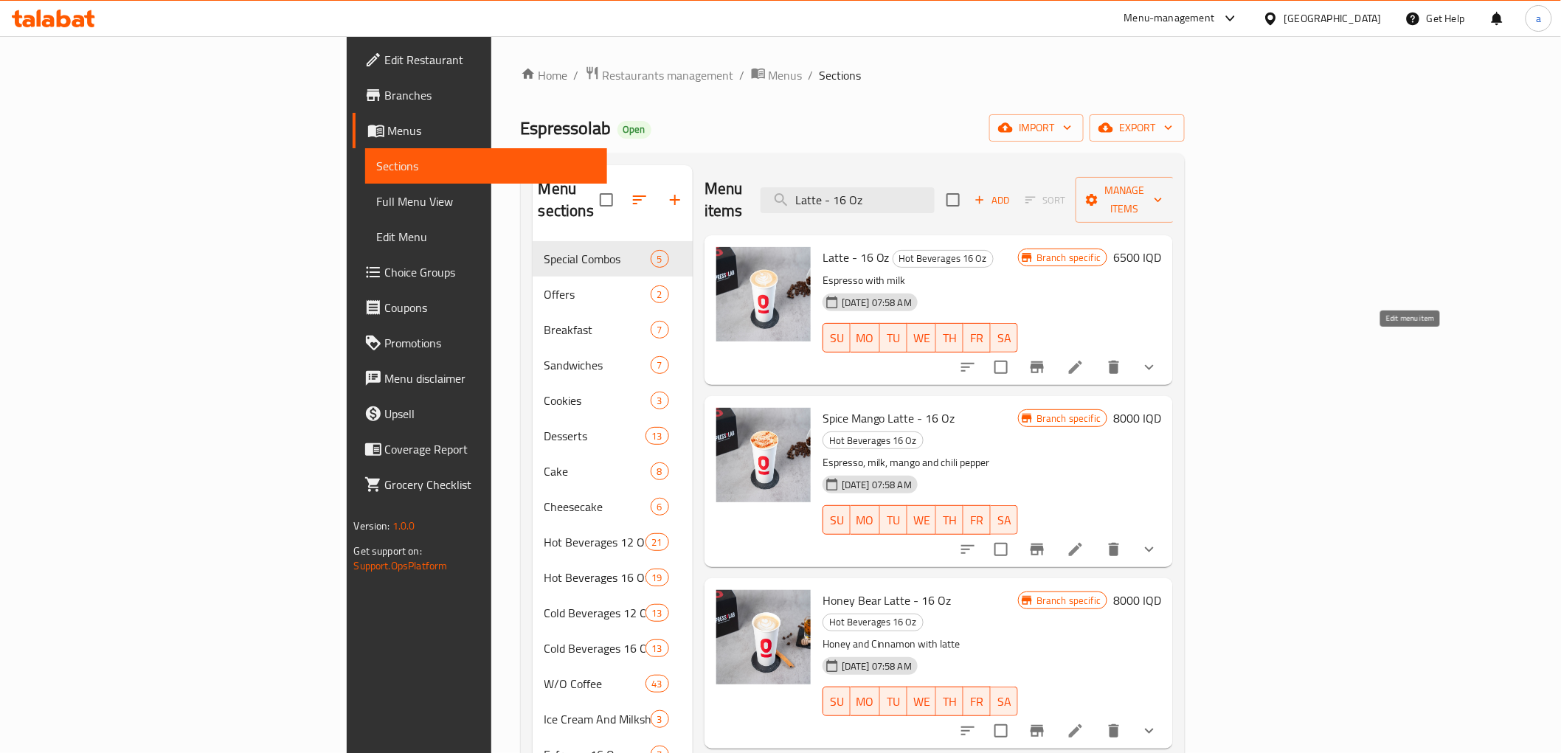
type input "Latte - 16 Oz"
click at [1082, 361] on icon at bounding box center [1075, 367] width 13 height 13
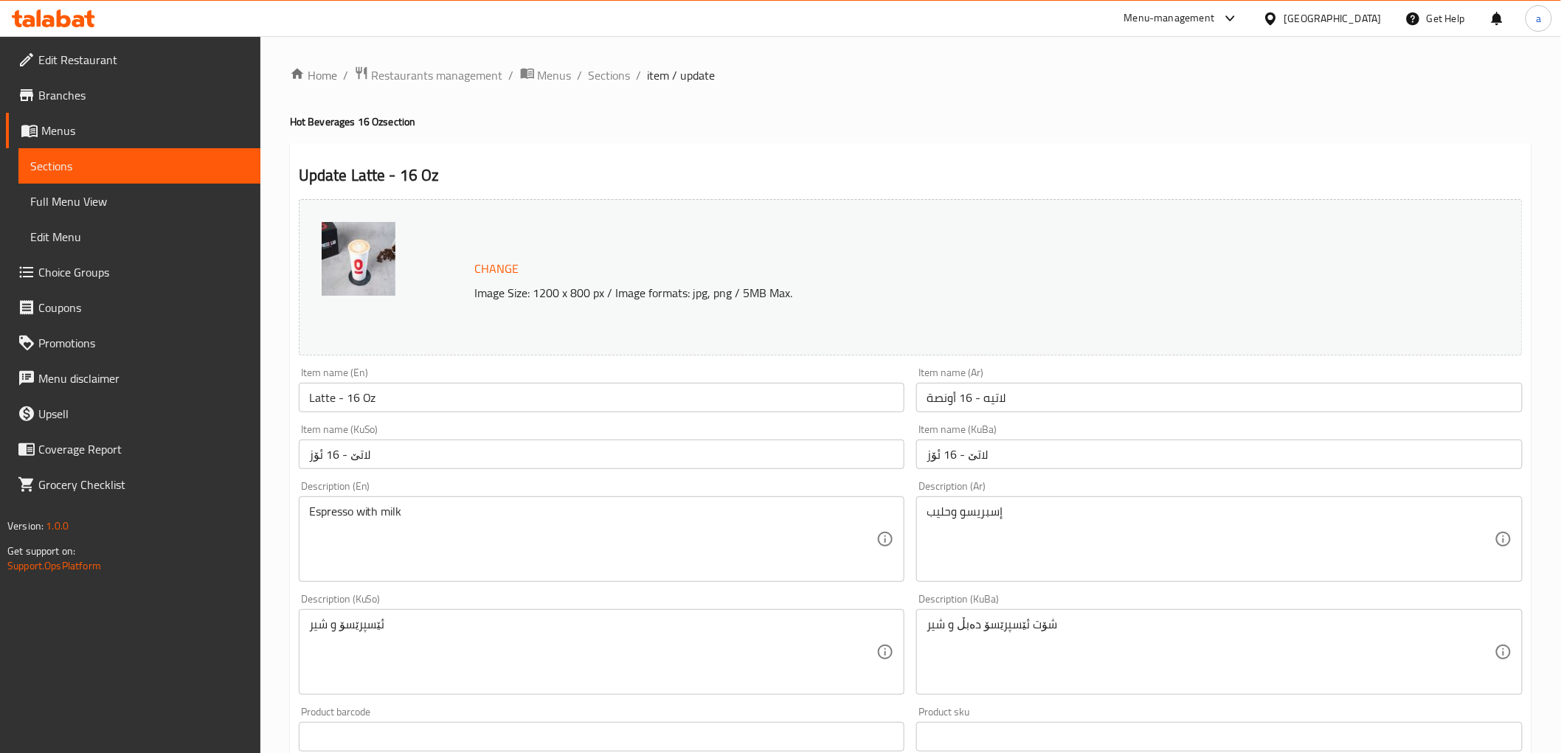
scroll to position [246, 0]
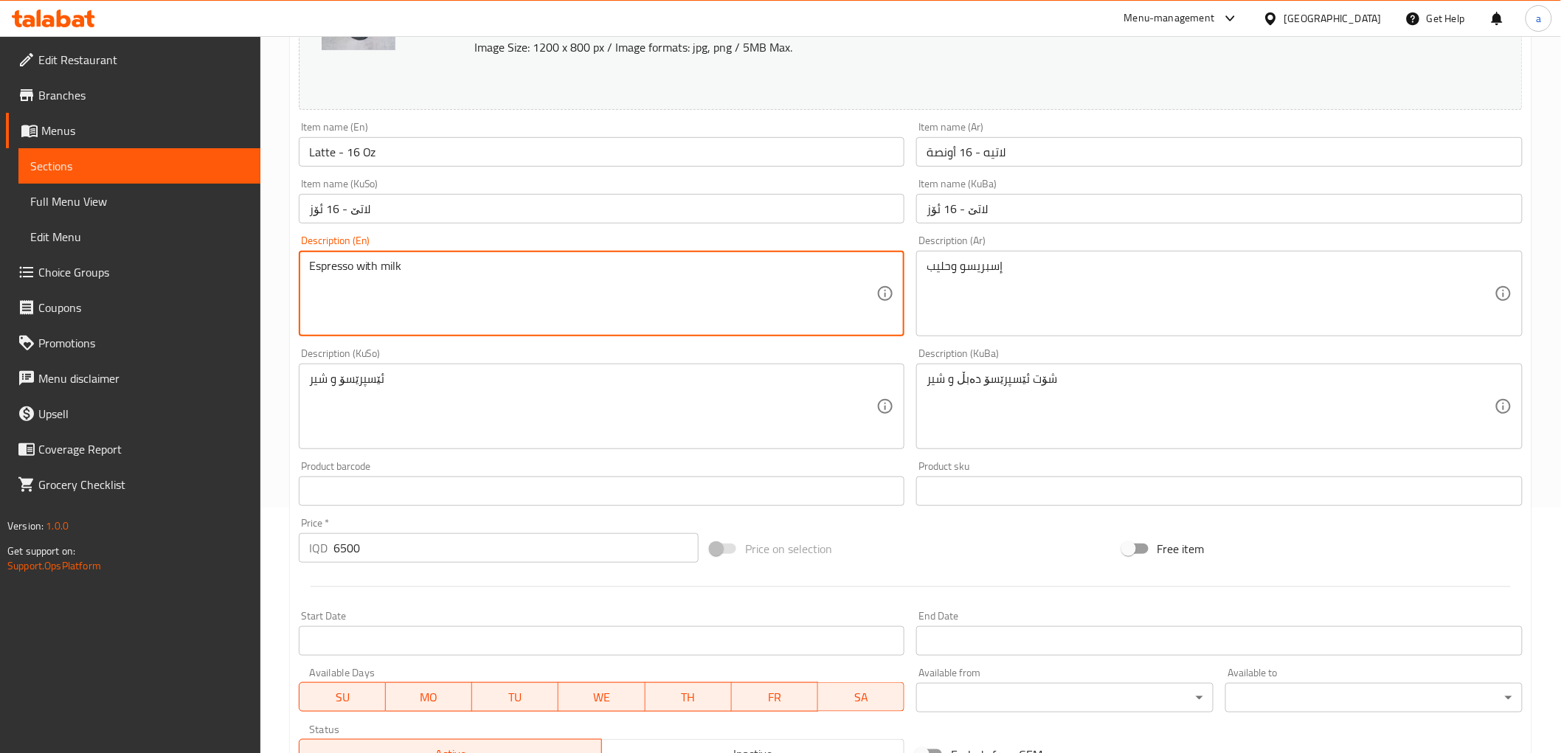
drag, startPoint x: 474, startPoint y: 263, endPoint x: 168, endPoint y: 271, distance: 306.2
paste textarea
type textarea "Espresso with milk"
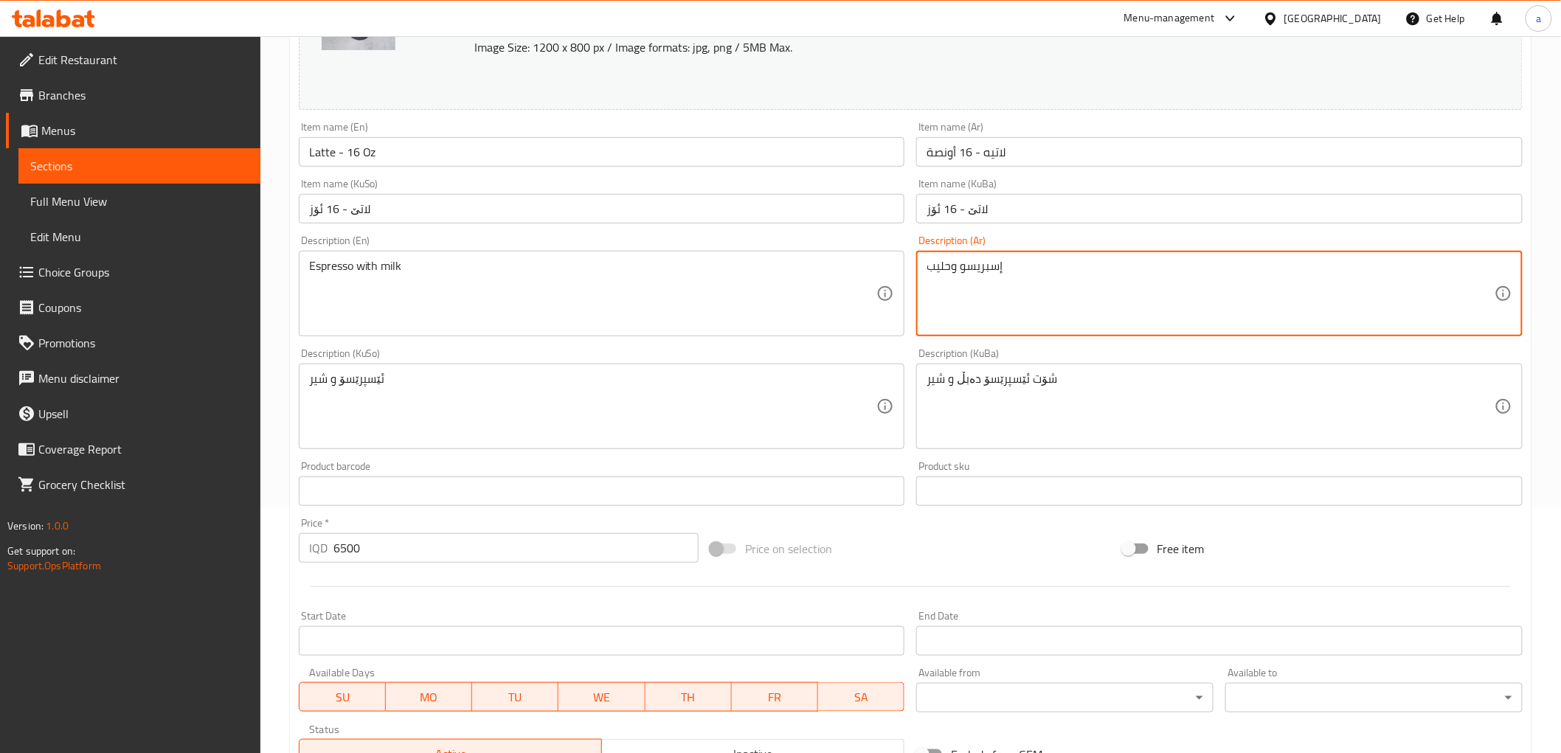
drag, startPoint x: 1019, startPoint y: 282, endPoint x: 873, endPoint y: 285, distance: 146.1
click at [918, 256] on div "إسبريسو وحليب Description (Ar)" at bounding box center [1219, 294] width 606 height 86
click at [932, 263] on textarea "إسبريسو وحليب" at bounding box center [1211, 294] width 568 height 70
drag, startPoint x: 932, startPoint y: 266, endPoint x: 905, endPoint y: 263, distance: 26.6
click at [905, 263] on div "Change Image Size: 1200 x 800 px / Image formats: jpg, png / 5MB Max. Item name…" at bounding box center [911, 361] width 1236 height 827
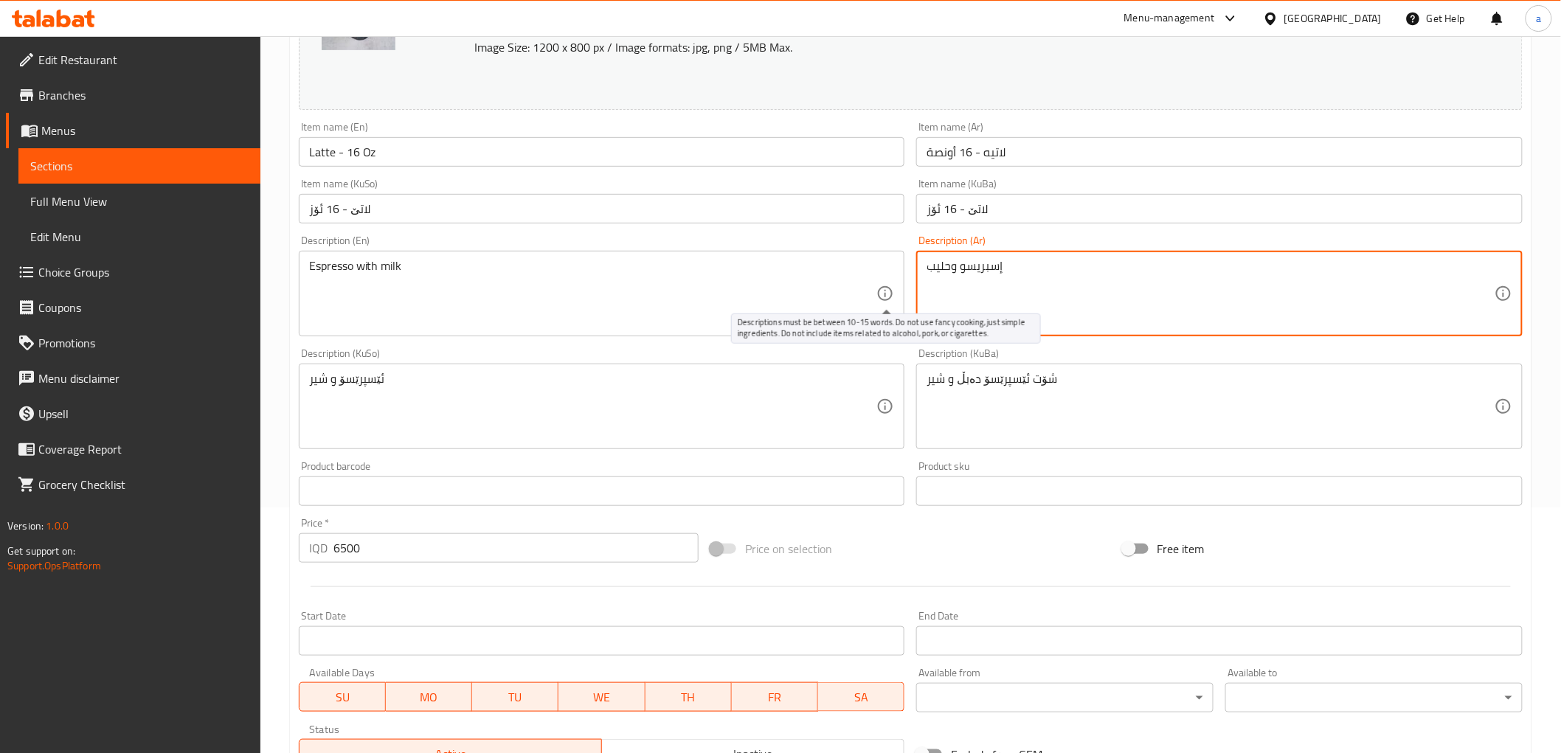
drag, startPoint x: 1046, startPoint y: 285, endPoint x: 890, endPoint y: 291, distance: 156.5
click at [890, 291] on div "Change Image Size: 1200 x 800 px / Image formats: jpg, png / 5MB Max. Item name…" at bounding box center [911, 361] width 1236 height 827
type textarea "إسبريسو وحليب"
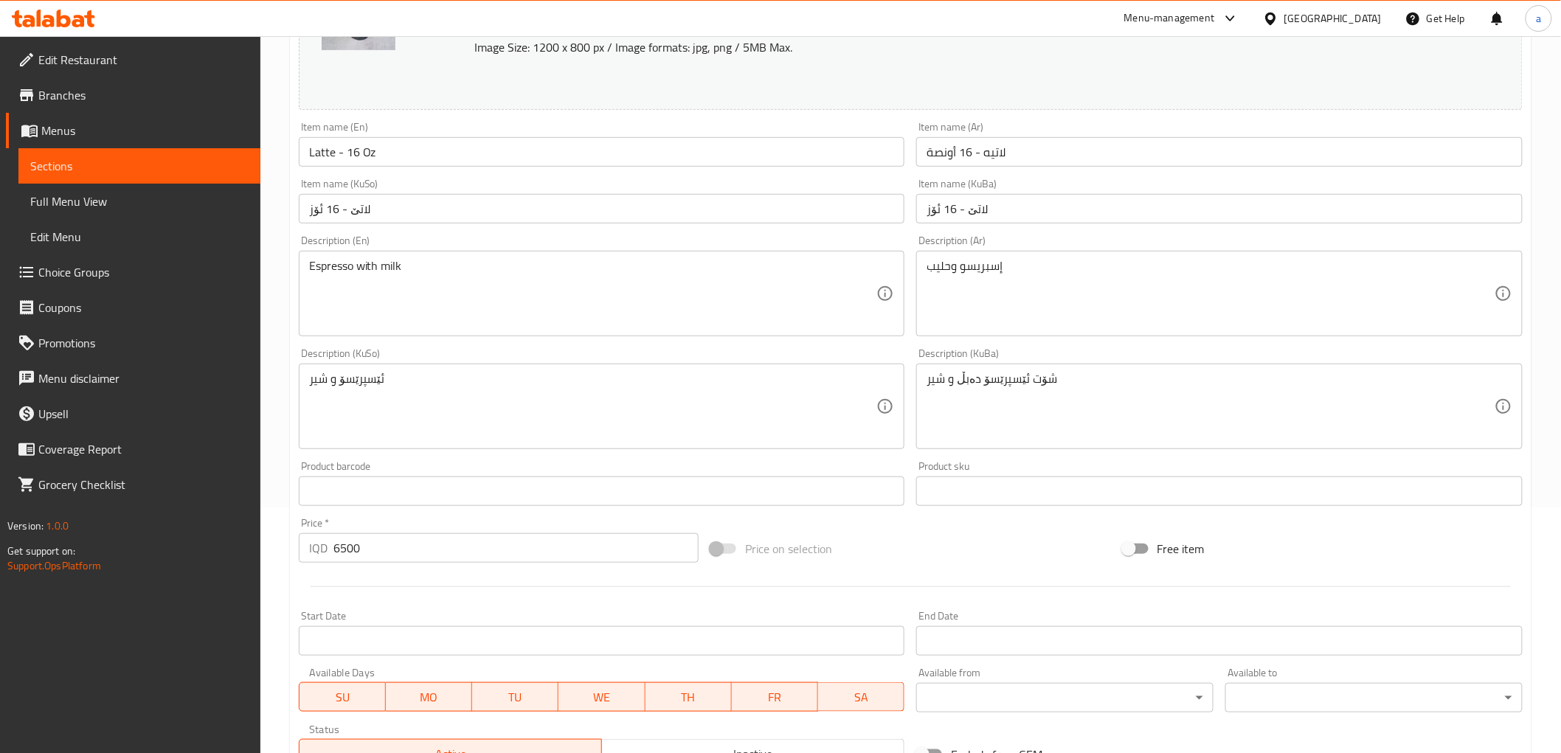
drag, startPoint x: 531, startPoint y: 367, endPoint x: 307, endPoint y: 365, distance: 224.3
click at [307, 365] on div "ئێسپرێسۆ و شیر Description (KuSo)" at bounding box center [602, 407] width 606 height 86
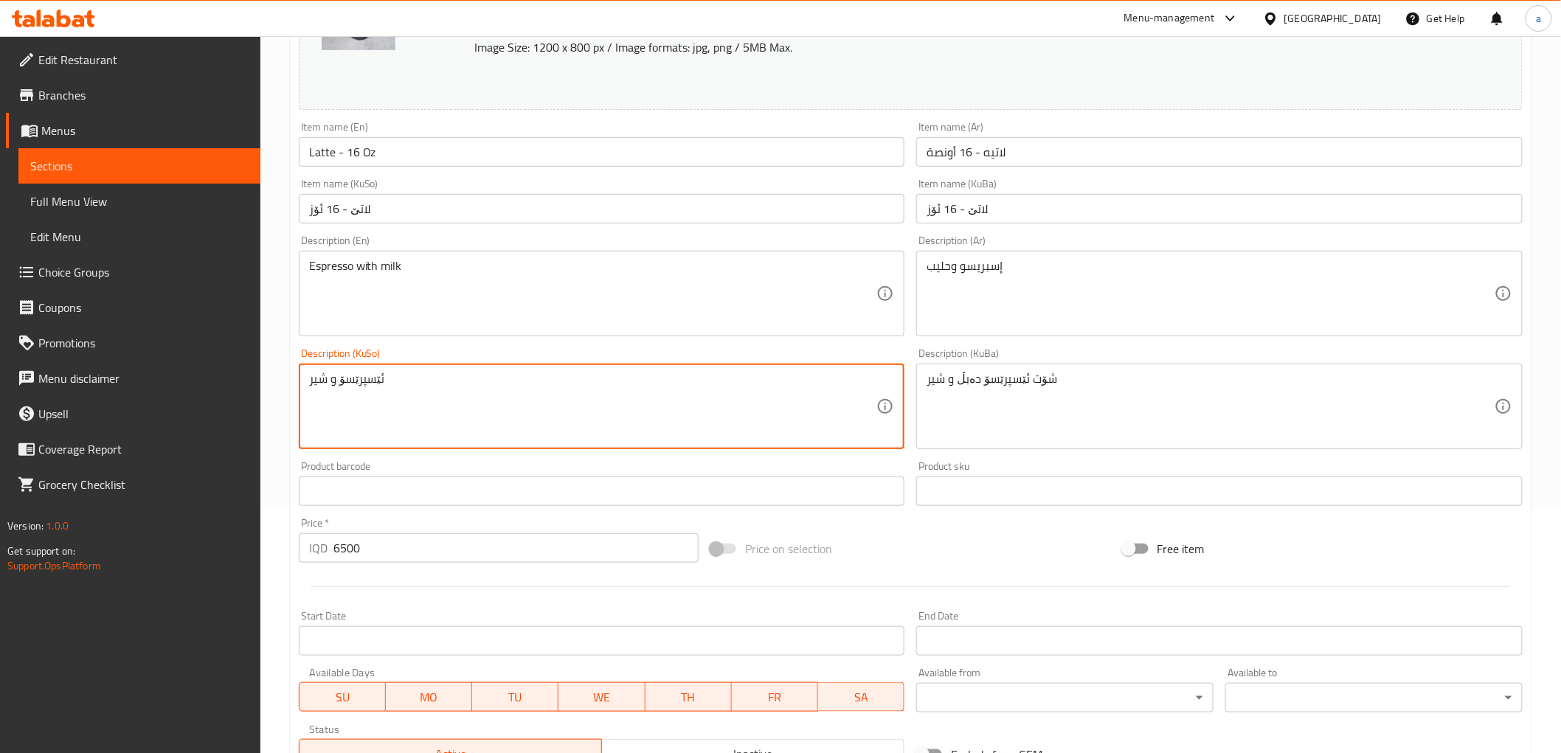
drag, startPoint x: 451, startPoint y: 387, endPoint x: 319, endPoint y: 387, distance: 132.0
click at [176, 384] on div "Edit Restaurant Branches Menus Sections Full Menu View Edit Menu Choice Groups …" at bounding box center [780, 419] width 1561 height 1257
click at [313, 374] on textarea "ئێسپرێسۆ و شیر" at bounding box center [593, 407] width 568 height 70
drag, startPoint x: 312, startPoint y: 380, endPoint x: 297, endPoint y: 380, distance: 14.8
click at [297, 380] on div "Description (KuSo) ئێسپرێسۆ و شیر Description (KuSo)" at bounding box center [602, 398] width 618 height 113
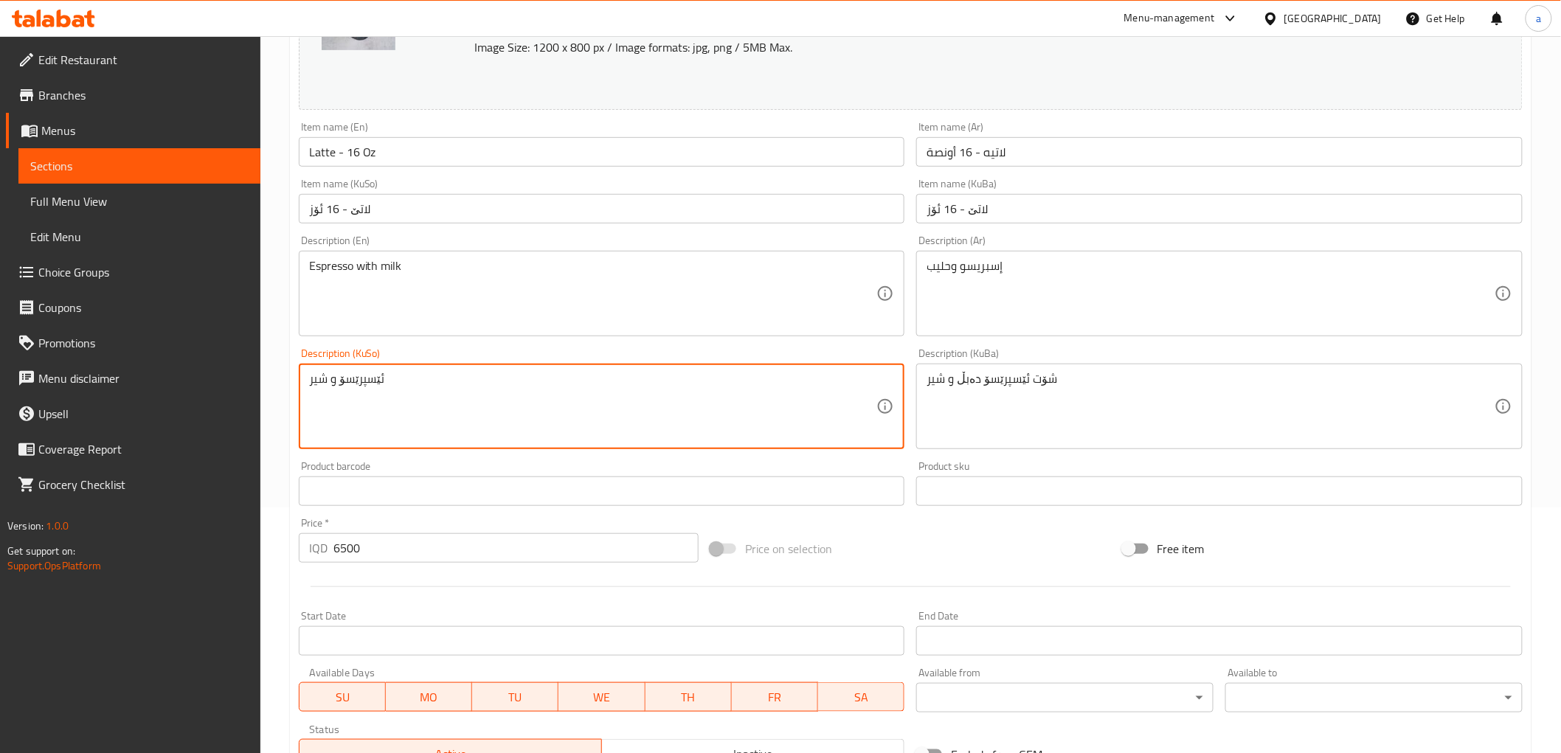
drag, startPoint x: 477, startPoint y: 389, endPoint x: 294, endPoint y: 389, distance: 183.7
click at [294, 389] on div "Description (KuSo) ئێسپرێسۆ و شیر Description (KuSo)" at bounding box center [602, 398] width 618 height 113
type textarea "ئێسپرێسۆ و شیر"
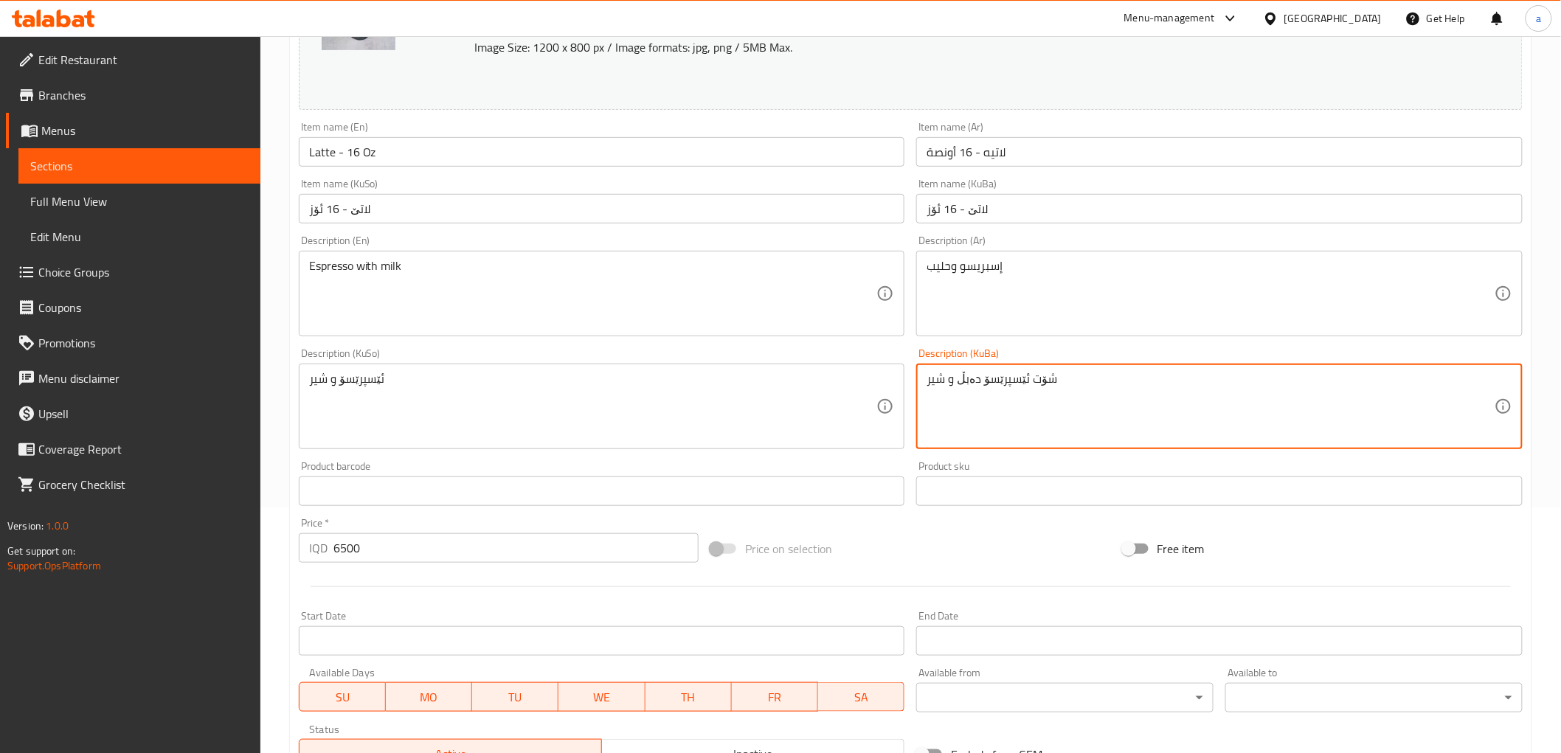
drag, startPoint x: 1079, startPoint y: 387, endPoint x: 787, endPoint y: 410, distance: 293.0
paste textarea "ێسپرێسۆ"
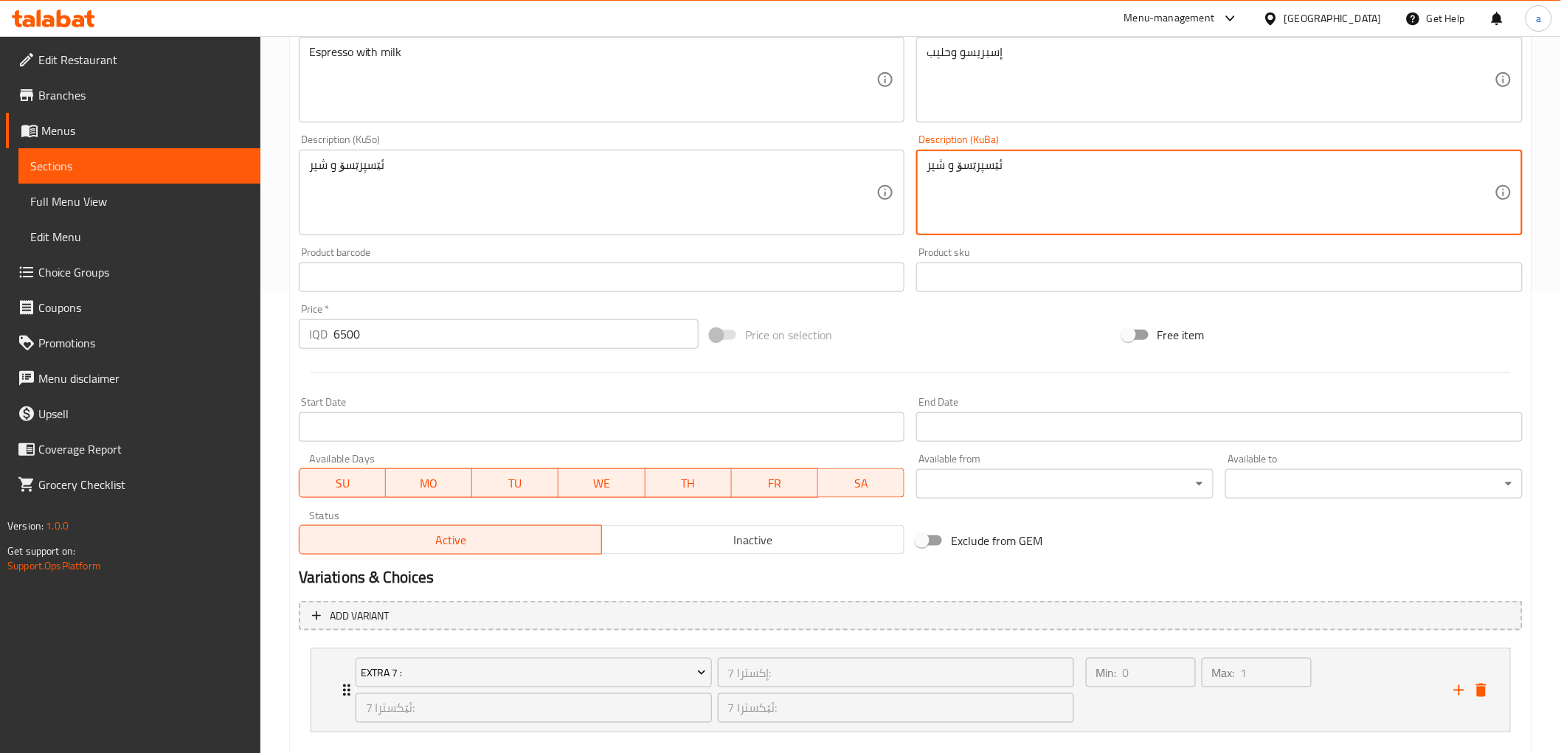
scroll to position [539, 0]
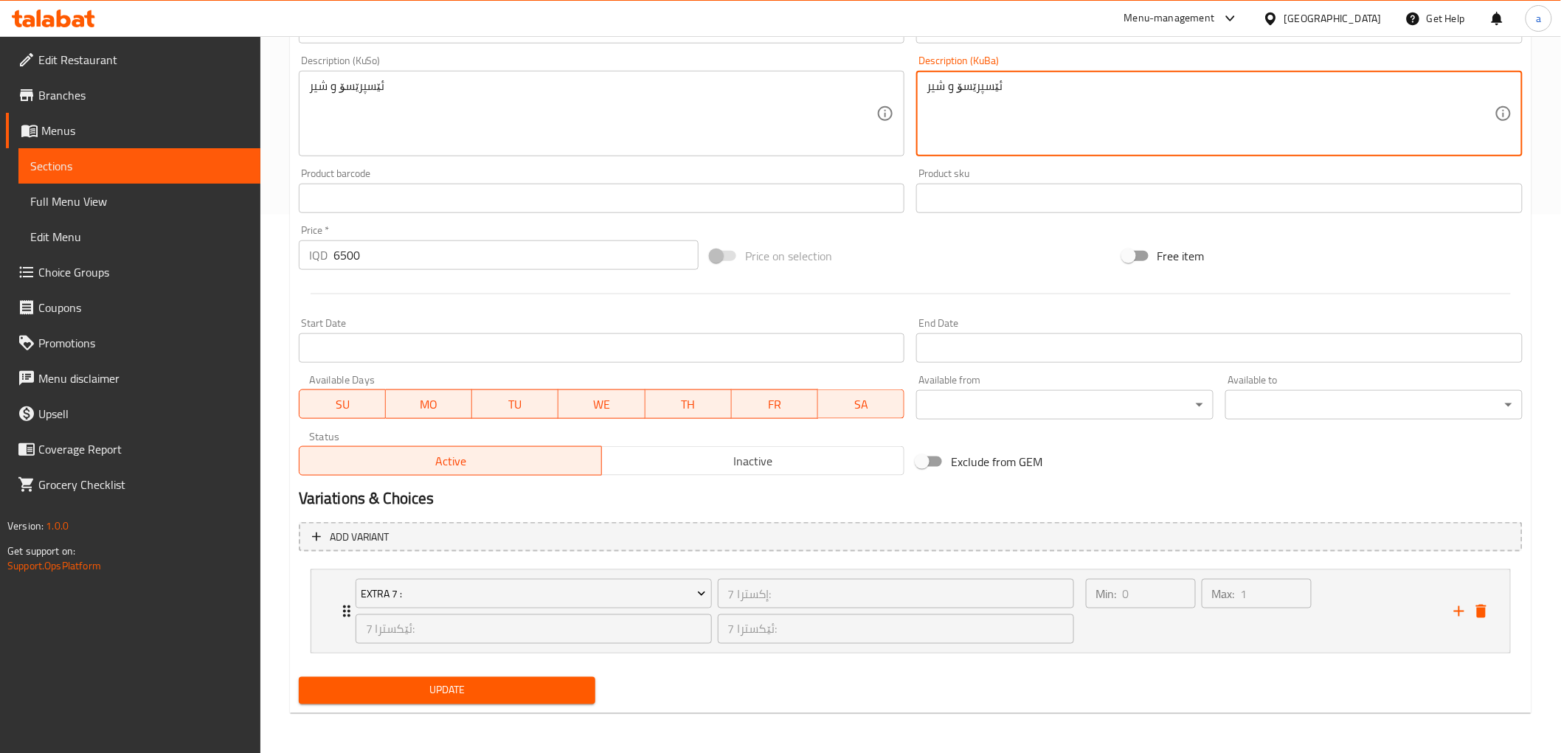
type textarea "ئێسپرێسۆ و شیر"
click at [455, 685] on span "Update" at bounding box center [448, 691] width 274 height 18
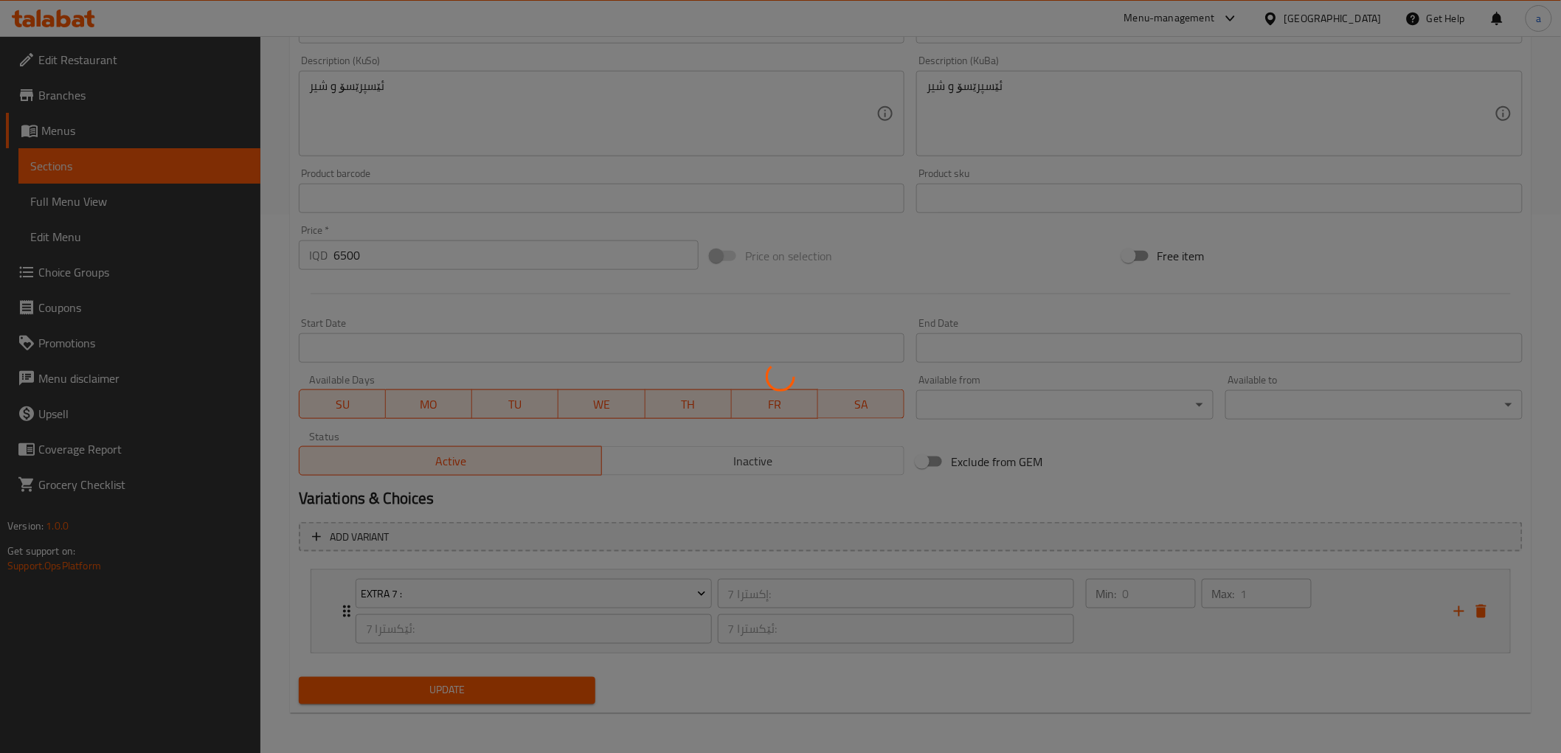
scroll to position [0, 0]
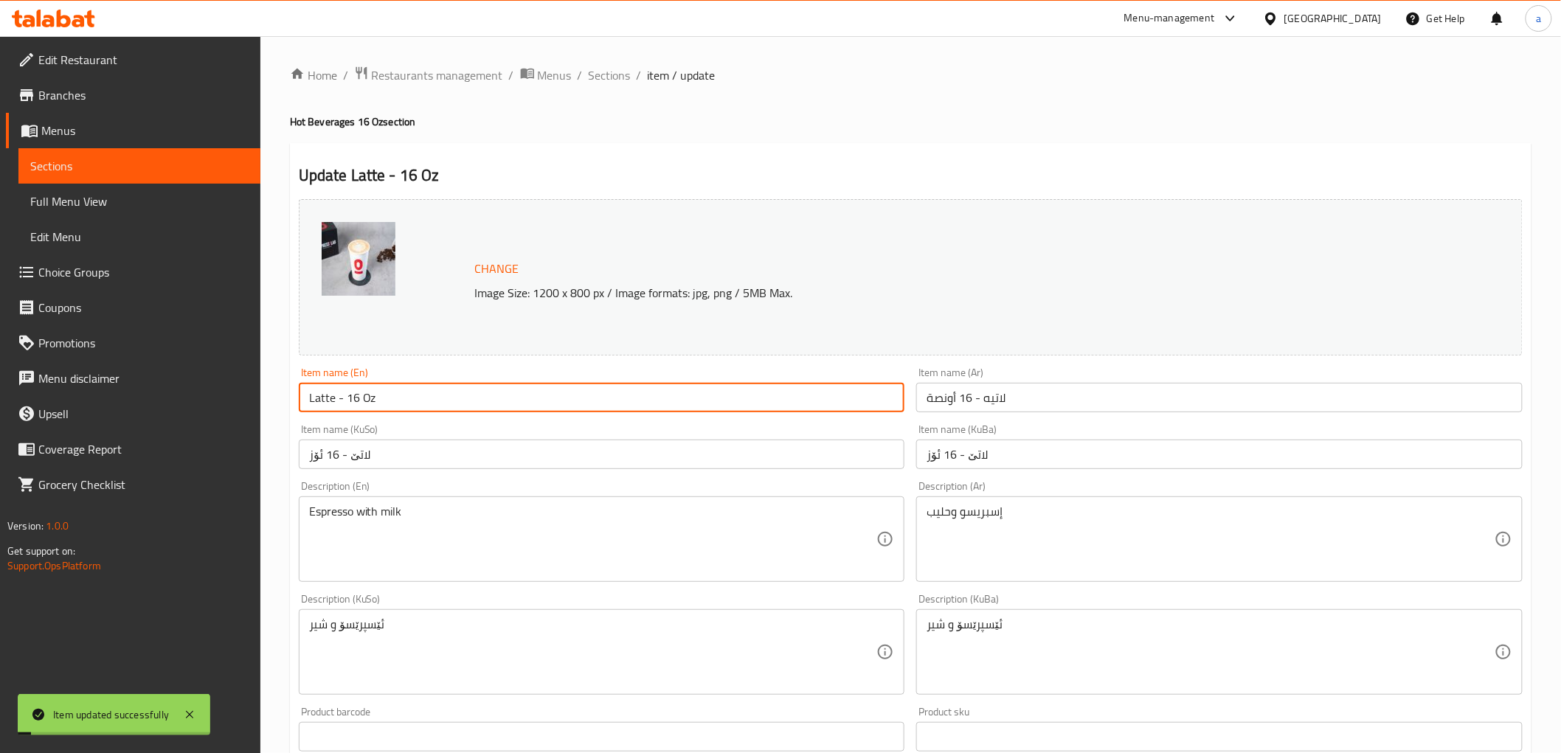
drag, startPoint x: 426, startPoint y: 397, endPoint x: 277, endPoint y: 400, distance: 149.0
click at [277, 400] on div "Home / Restaurants management / Menus / Sections / item / update Hot Beverages …" at bounding box center [910, 664] width 1301 height 1257
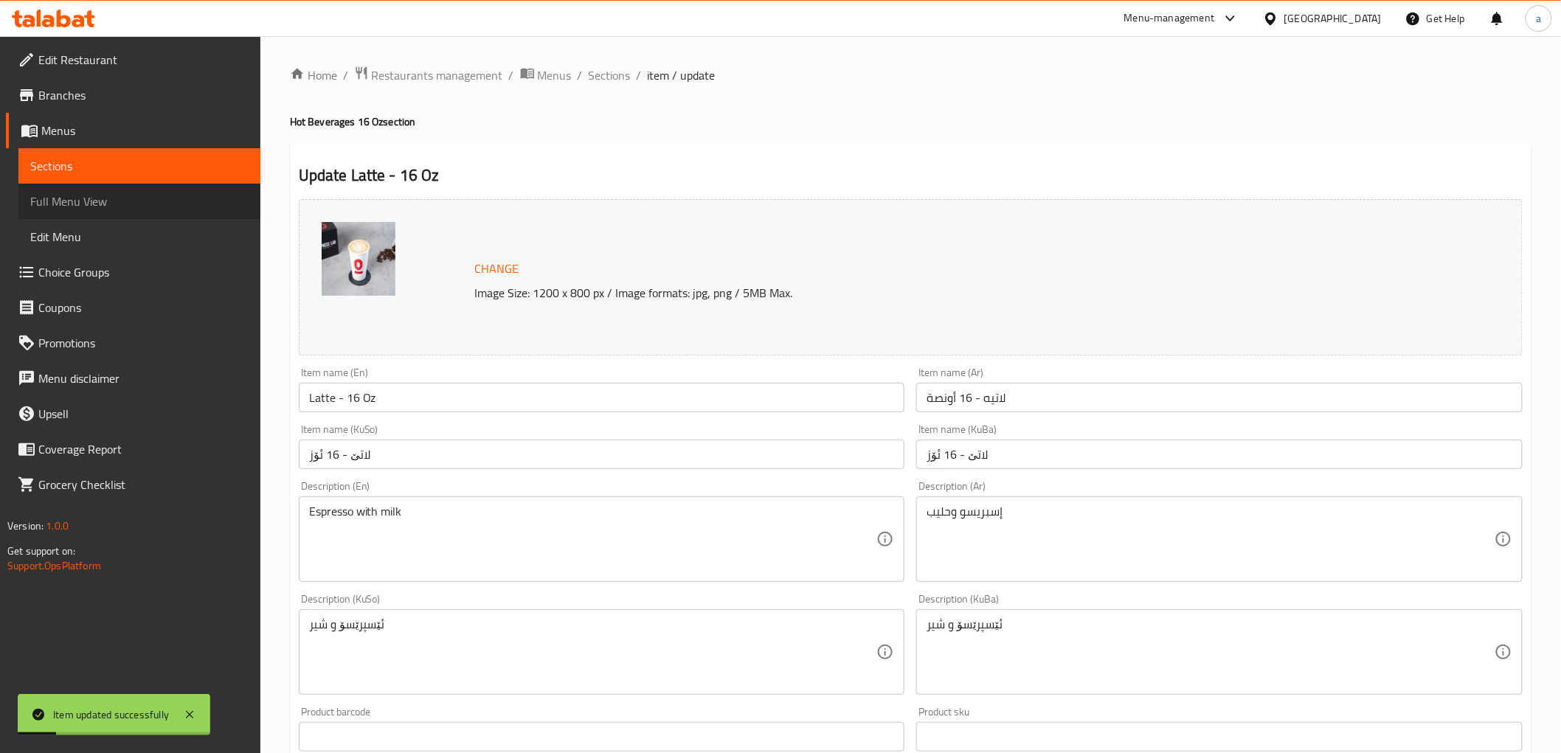
click at [113, 196] on span "Full Menu View" at bounding box center [139, 202] width 218 height 18
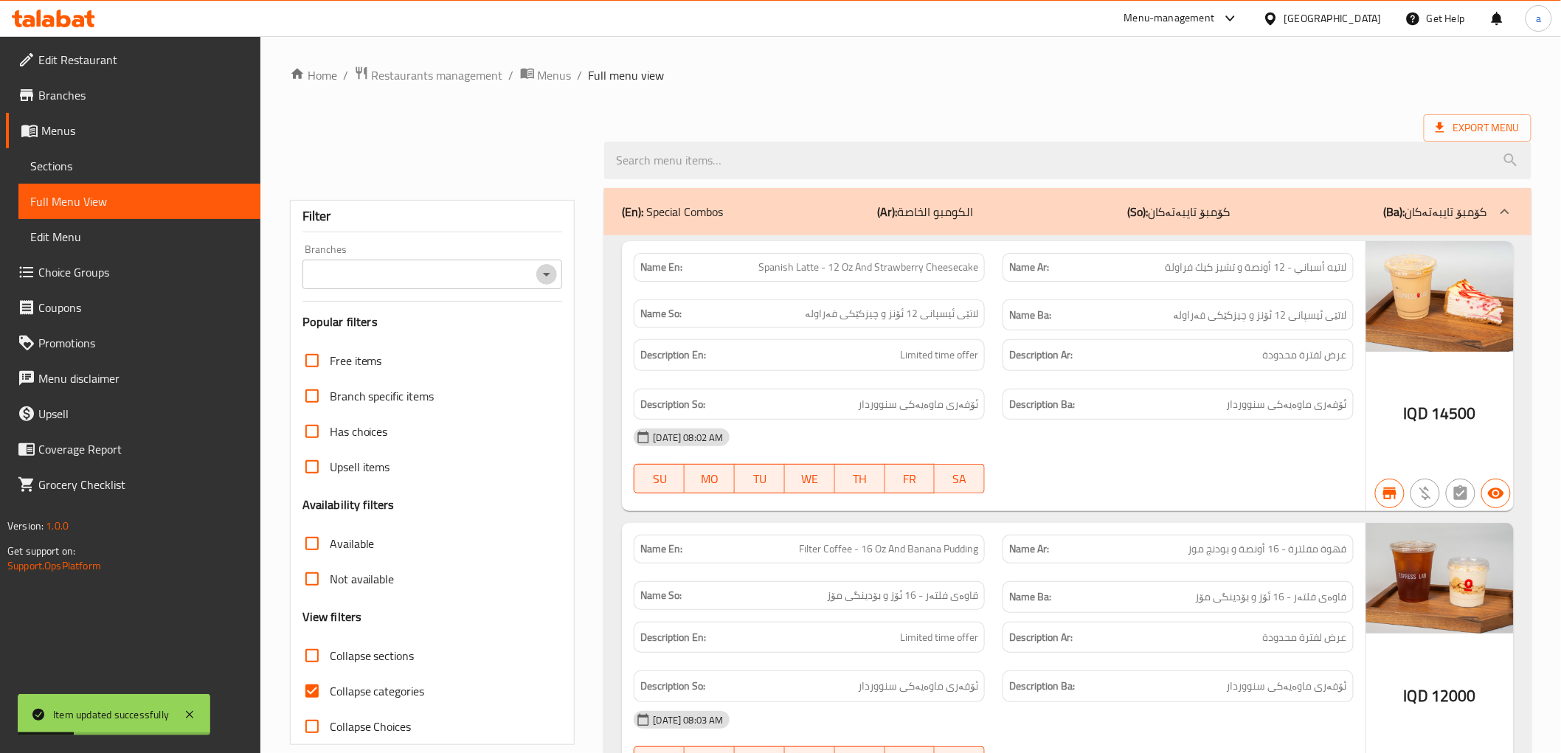
click at [541, 264] on button "Open" at bounding box center [546, 274] width 21 height 21
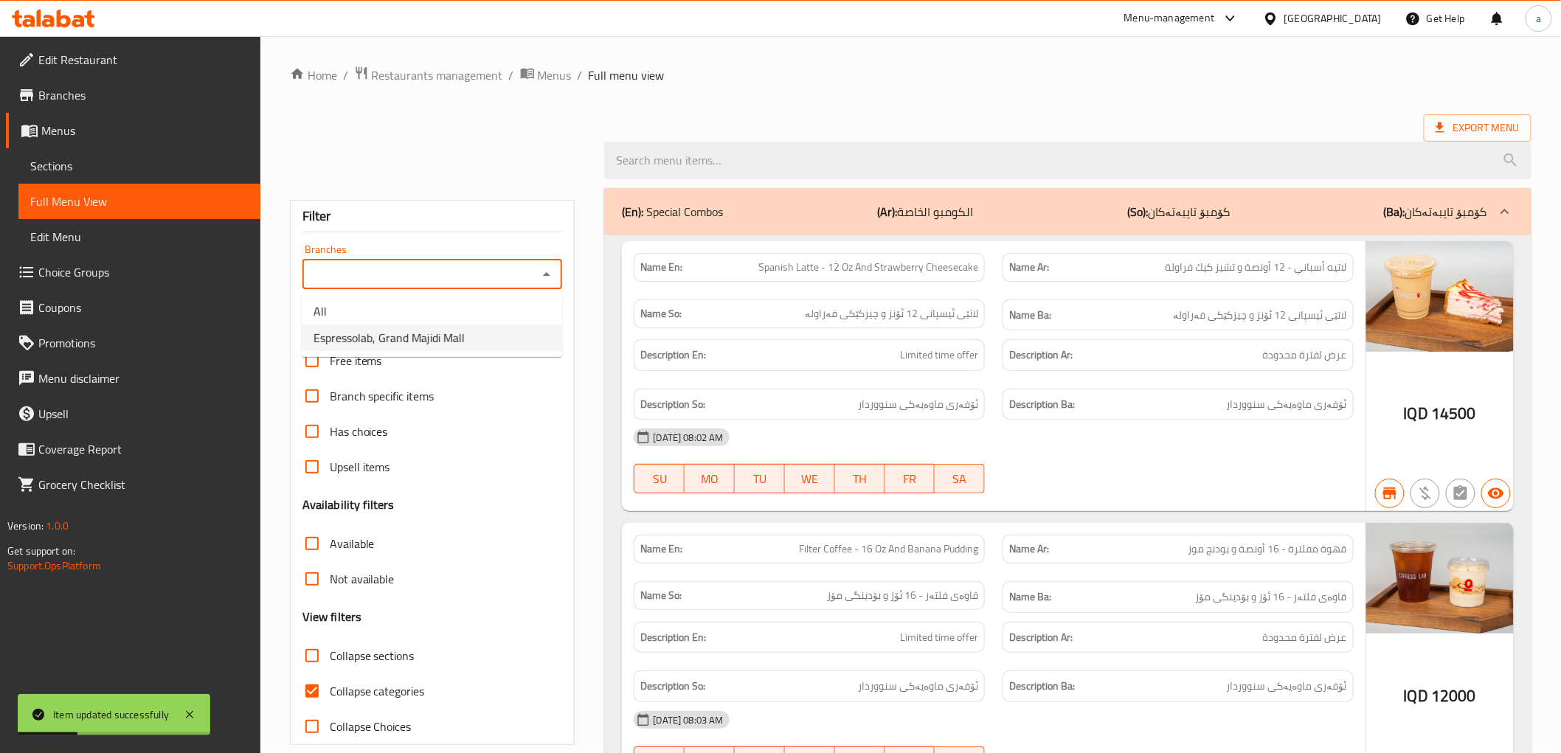
click at [457, 342] on span "Espressolab, Grand Majidi Mall" at bounding box center [389, 338] width 151 height 18
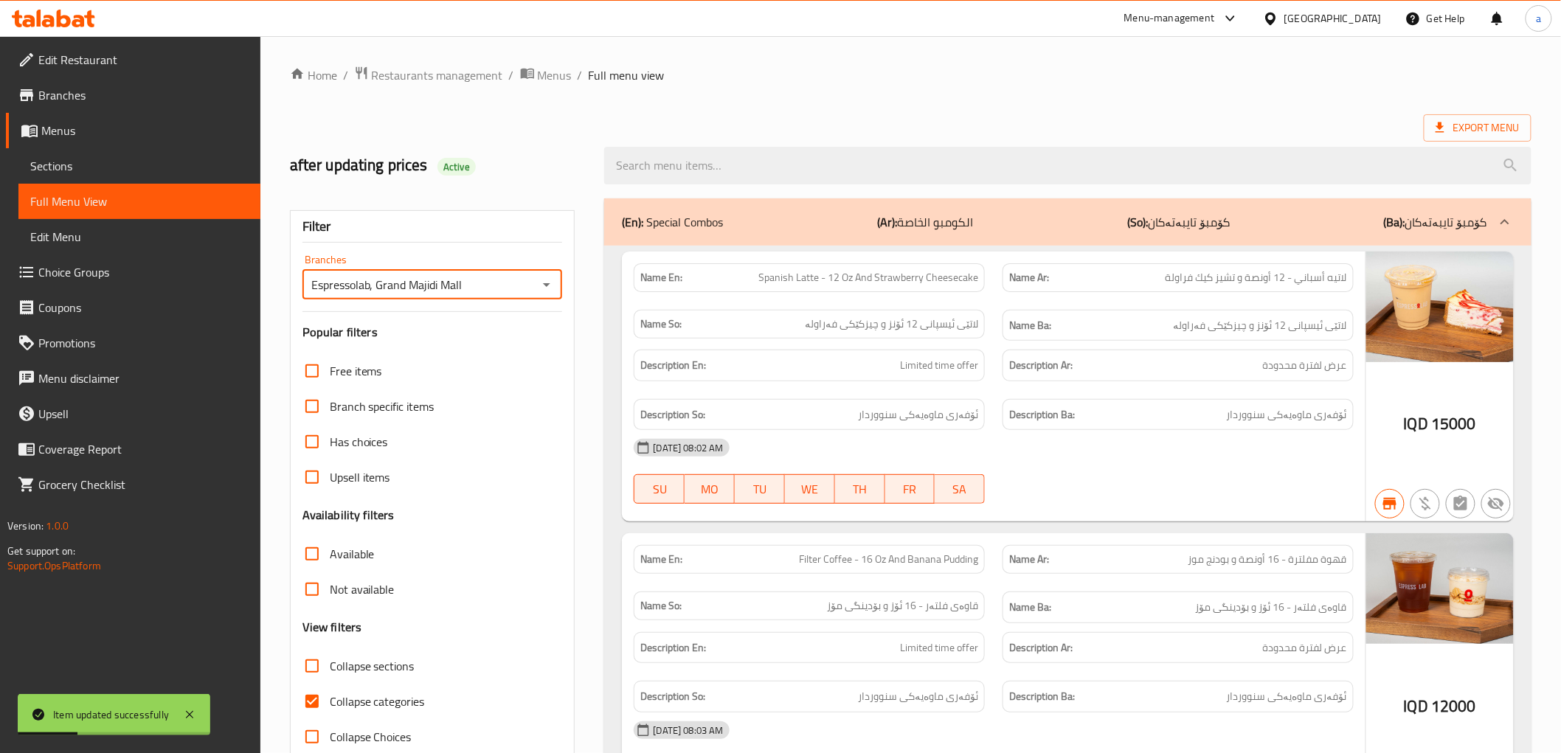
type input "Espressolab, Grand Majidi Mall"
click at [516, 334] on h3 "Popular filters" at bounding box center [432, 332] width 260 height 17
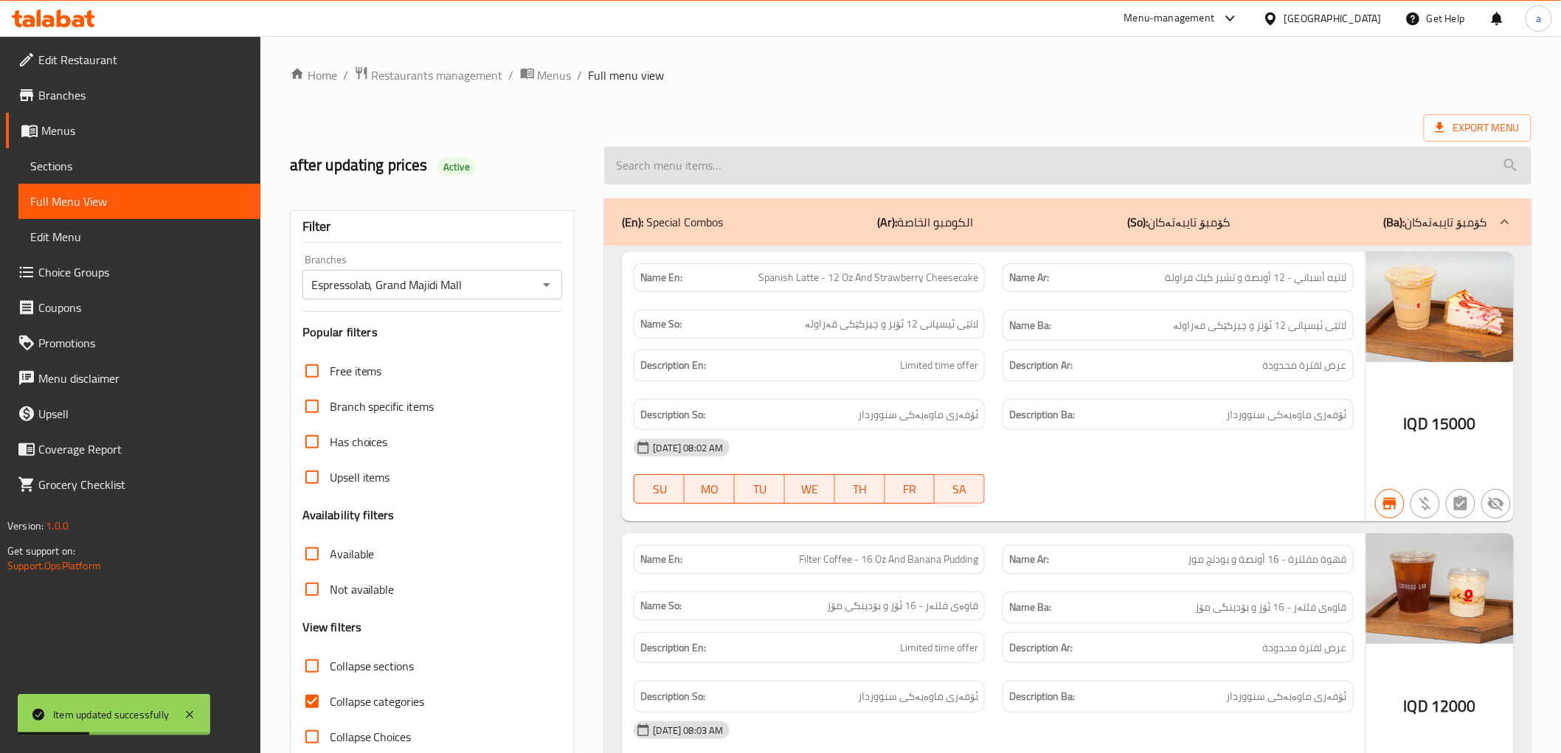
click at [707, 157] on input "search" at bounding box center [1067, 166] width 927 height 38
paste input "Latte - 16 Oz"
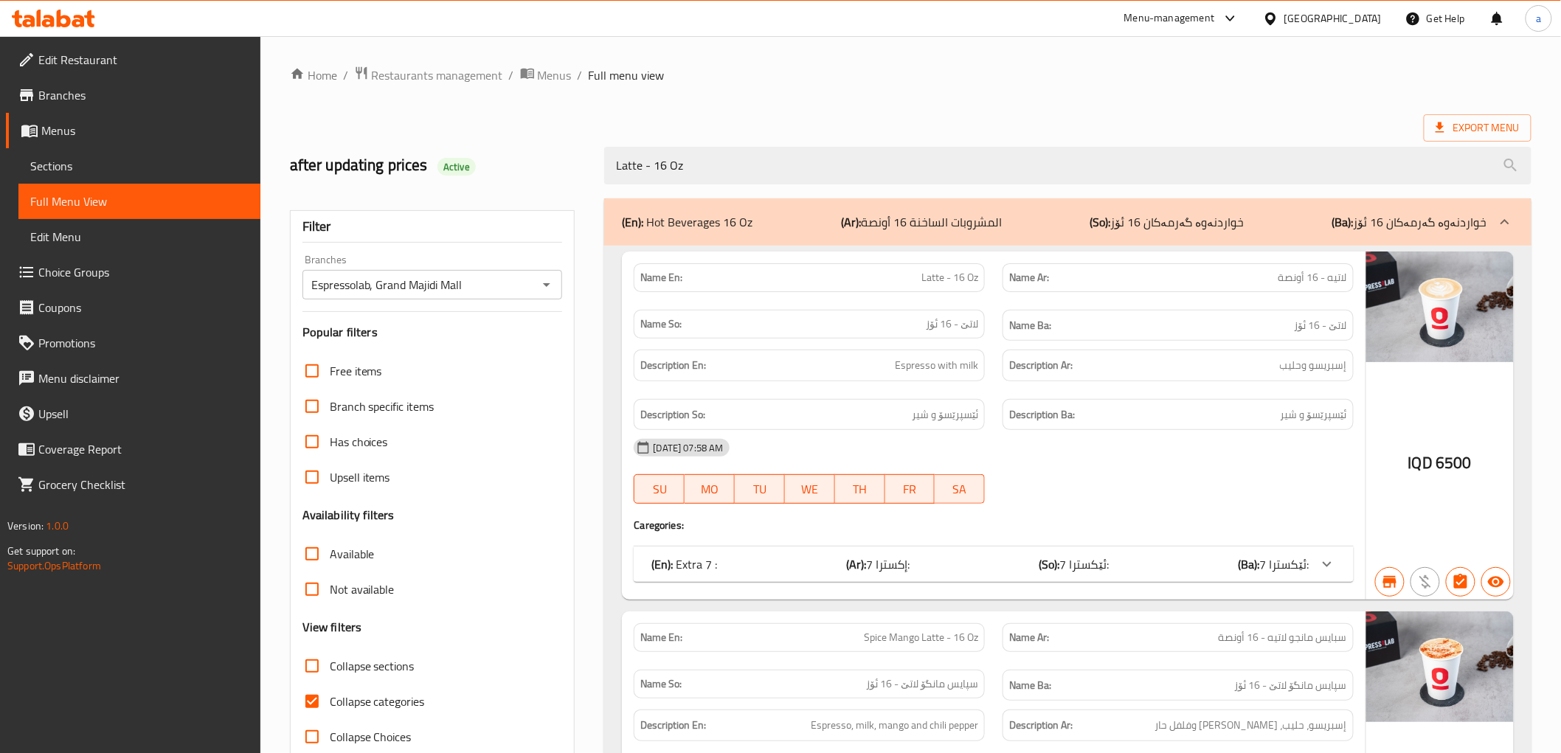
type input "Latte - 16 Oz"
click at [378, 693] on span "Collapse categories" at bounding box center [377, 702] width 95 height 18
click at [330, 690] on input "Collapse categories" at bounding box center [311, 701] width 35 height 35
checkbox input "false"
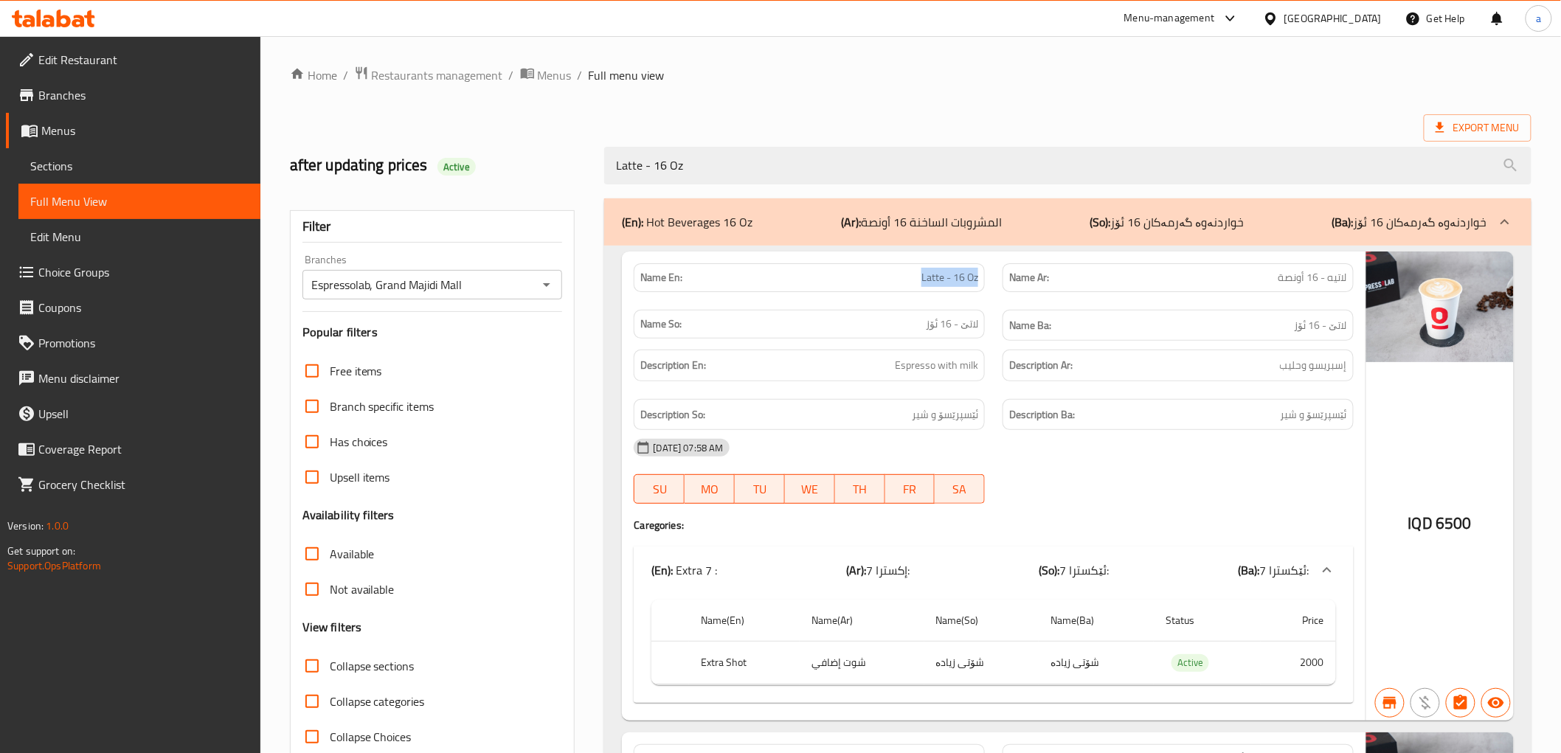
drag, startPoint x: 902, startPoint y: 273, endPoint x: 986, endPoint y: 269, distance: 84.2
click at [986, 269] on div "Name En: Latte - 16 Oz" at bounding box center [809, 277] width 369 height 46
click at [1008, 126] on div "Export Menu" at bounding box center [911, 127] width 1242 height 27
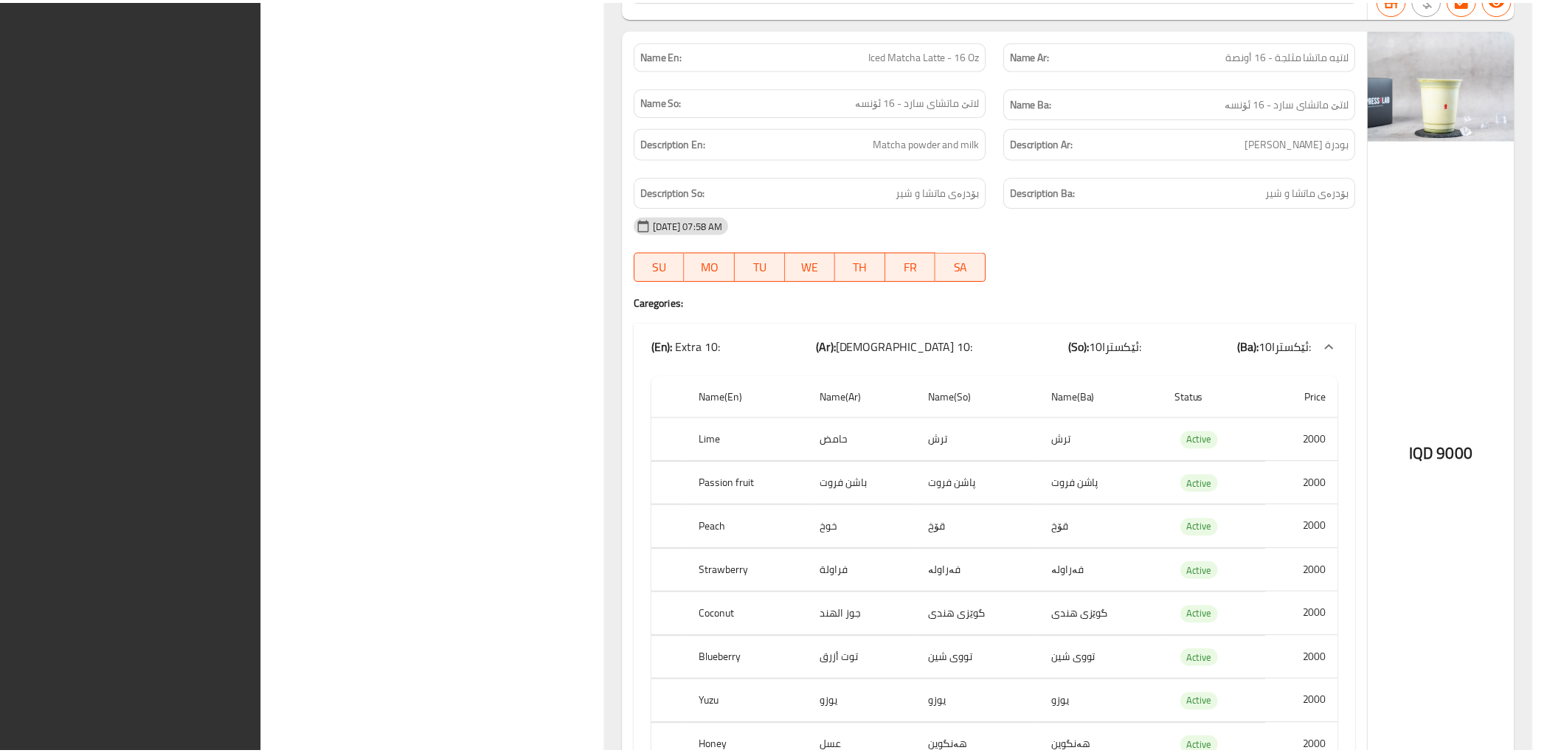
scroll to position [9177, 0]
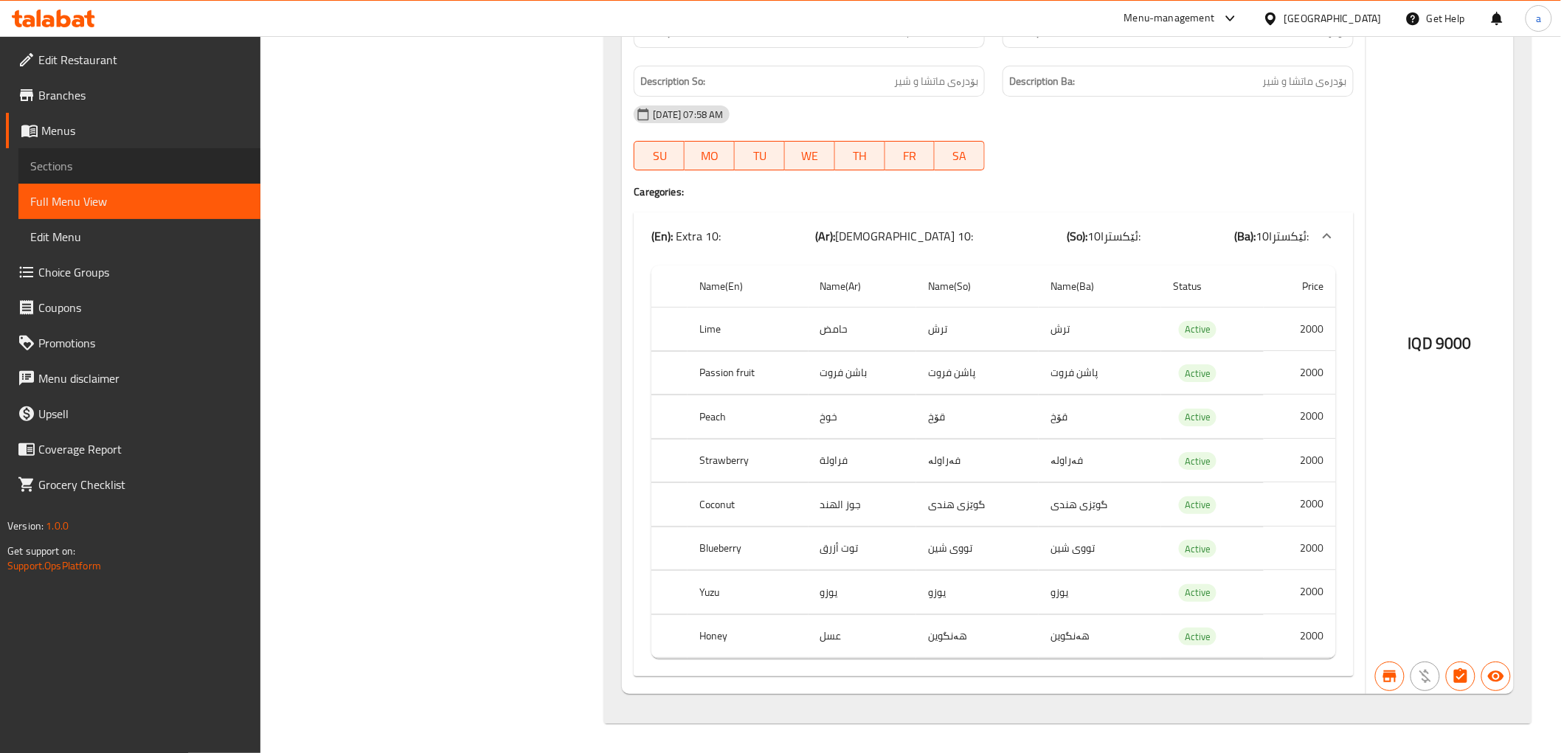
click at [91, 165] on span "Sections" at bounding box center [139, 166] width 218 height 18
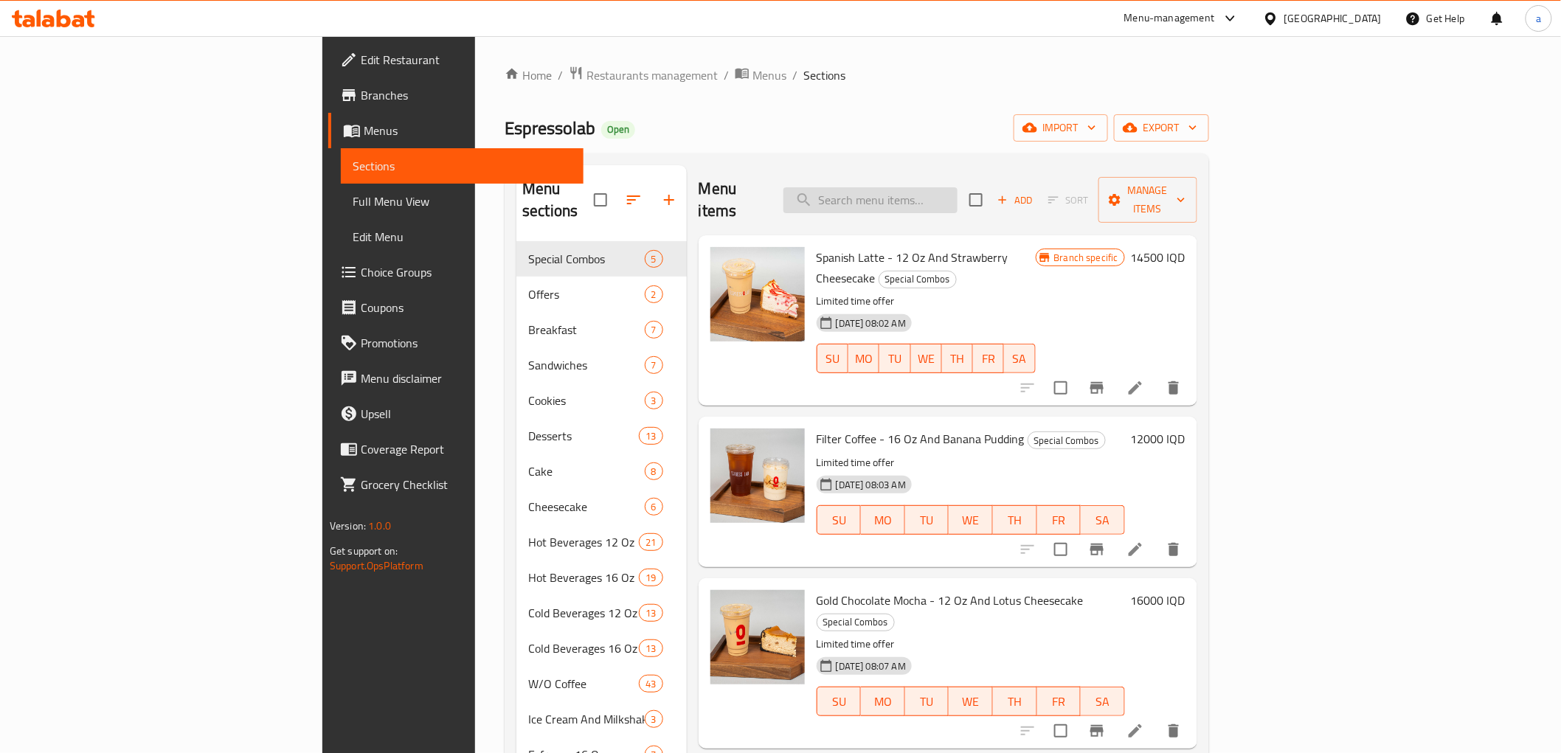
click at [958, 187] on input "search" at bounding box center [870, 200] width 174 height 26
paste input "Americano With Milk - 16 Oz"
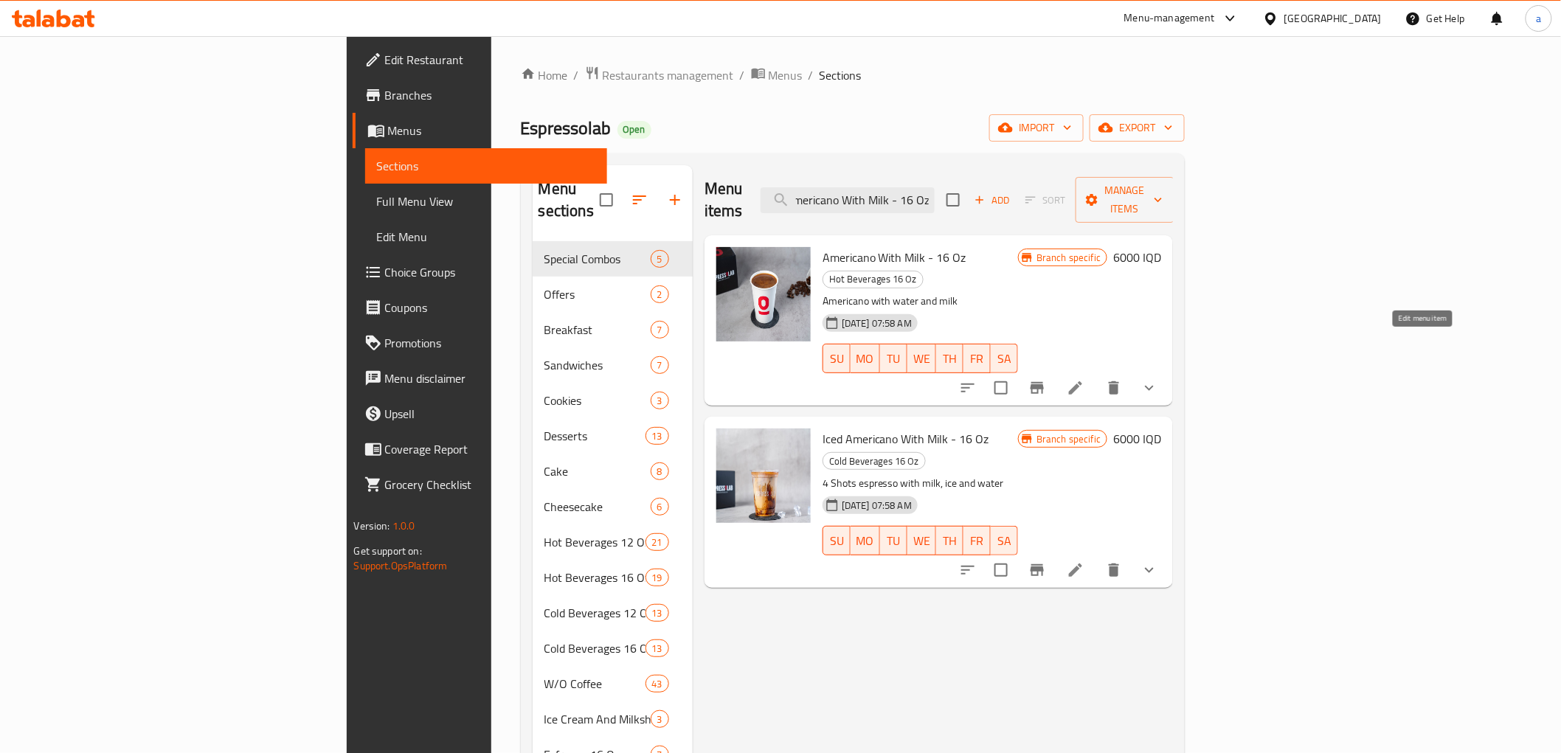
type input "Americano With Milk - 16 Oz"
click at [1084, 379] on icon at bounding box center [1076, 388] width 18 height 18
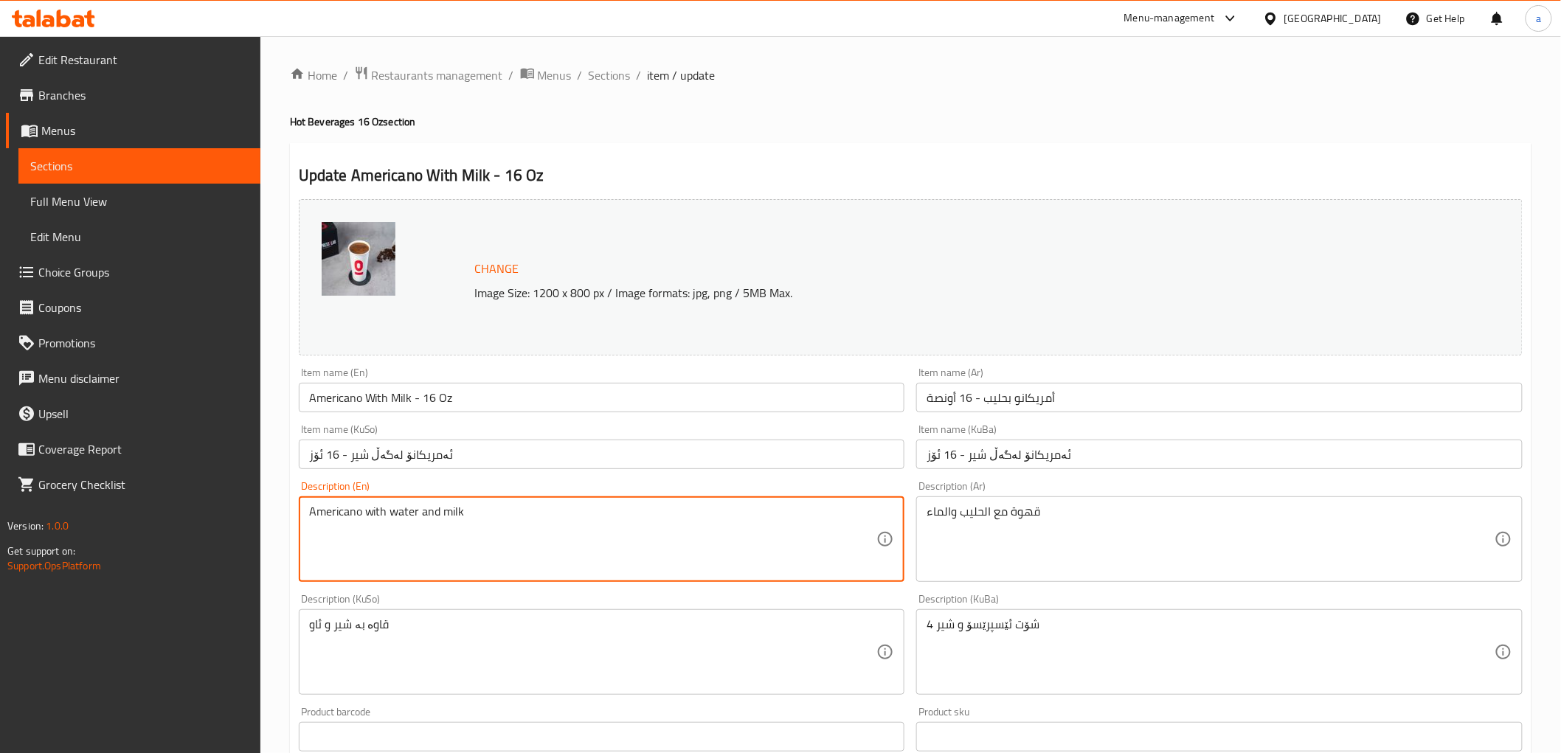
drag, startPoint x: 306, startPoint y: 510, endPoint x: 167, endPoint y: 513, distance: 139.4
paste textarea "coffee"
type textarea "Americano coffee with water and milk"
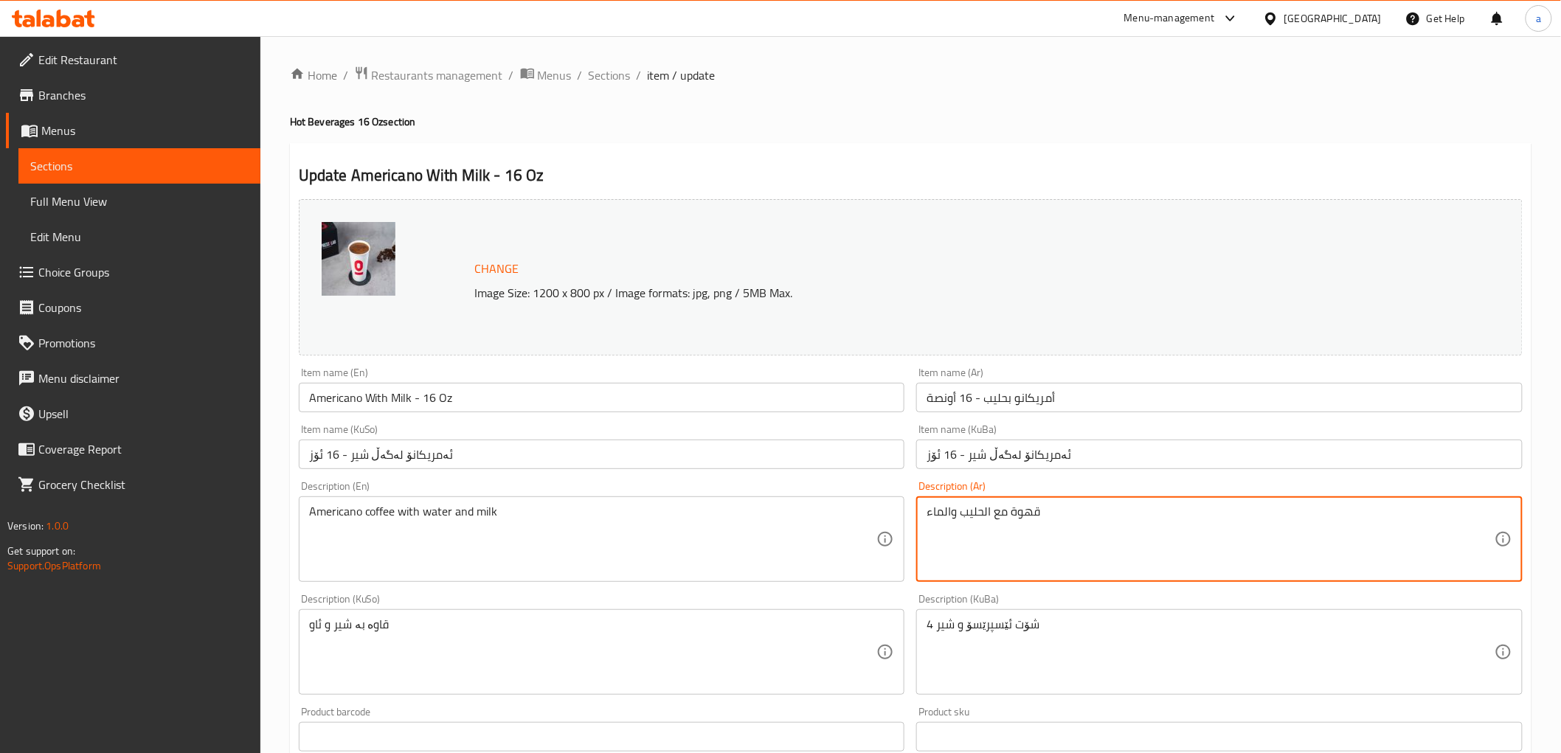
drag, startPoint x: 1071, startPoint y: 542, endPoint x: 875, endPoint y: 561, distance: 197.1
paste textarea "أمريكانو مع ماء وحليب"
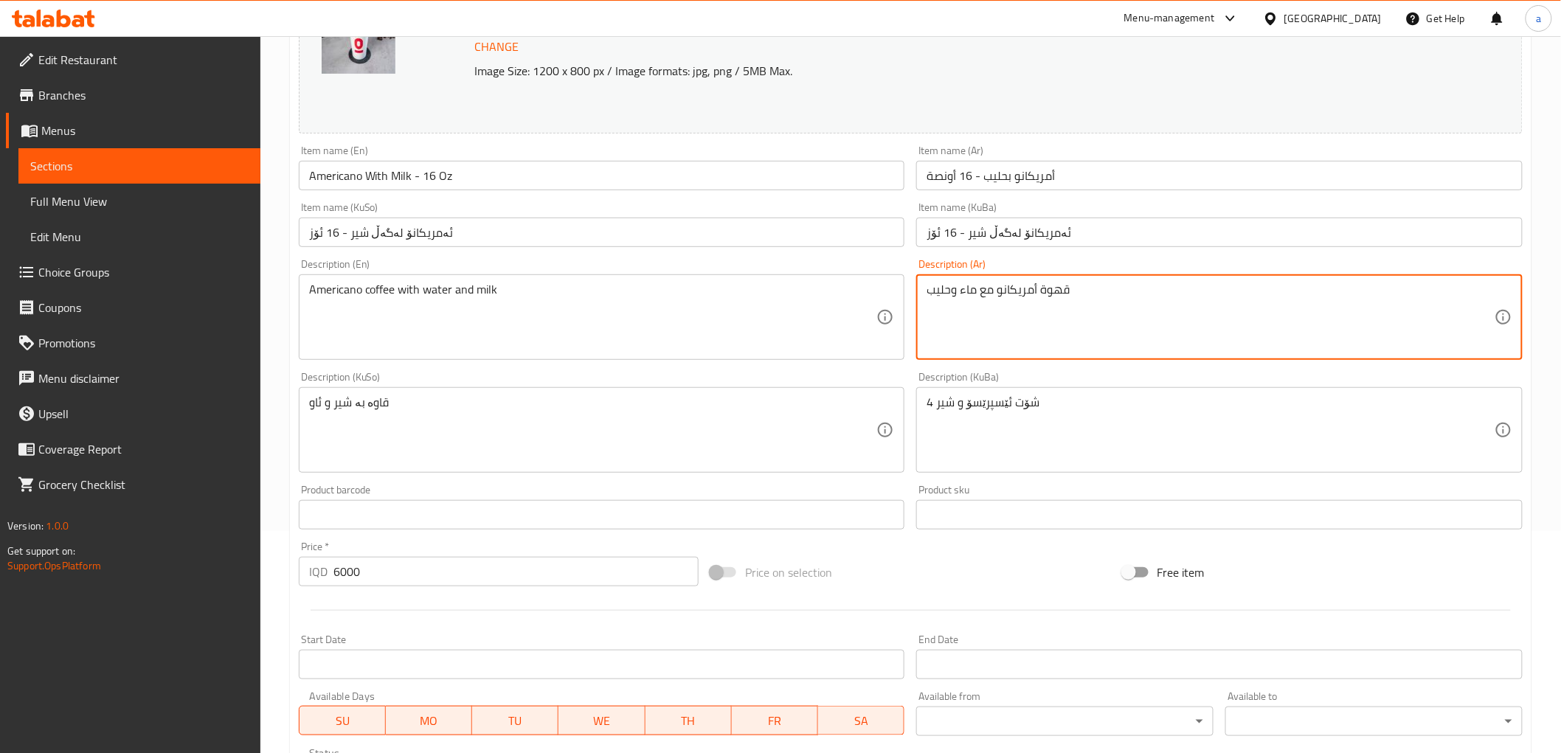
scroll to position [246, 0]
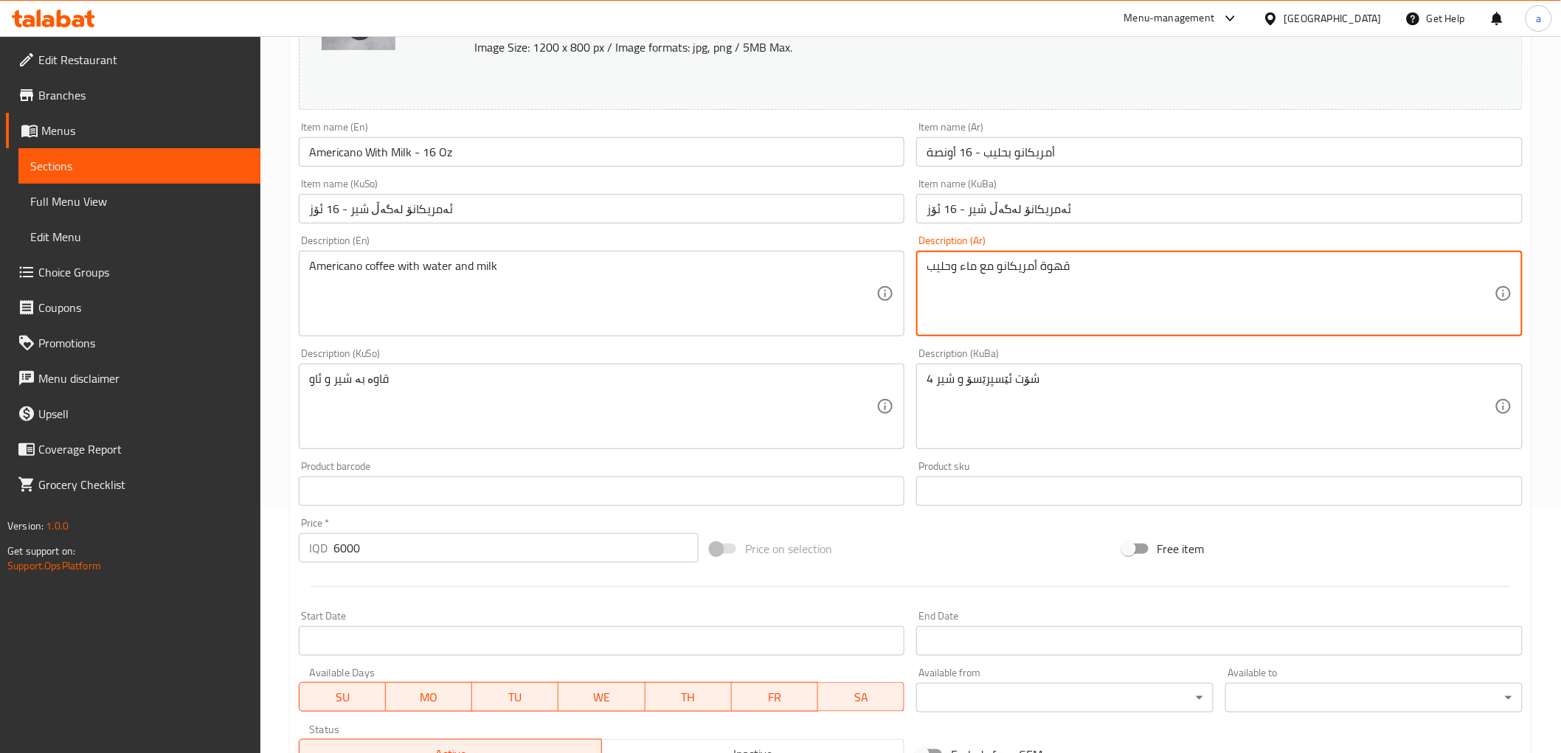
type textarea "قهوة أمريكانو مع ماء وحليب"
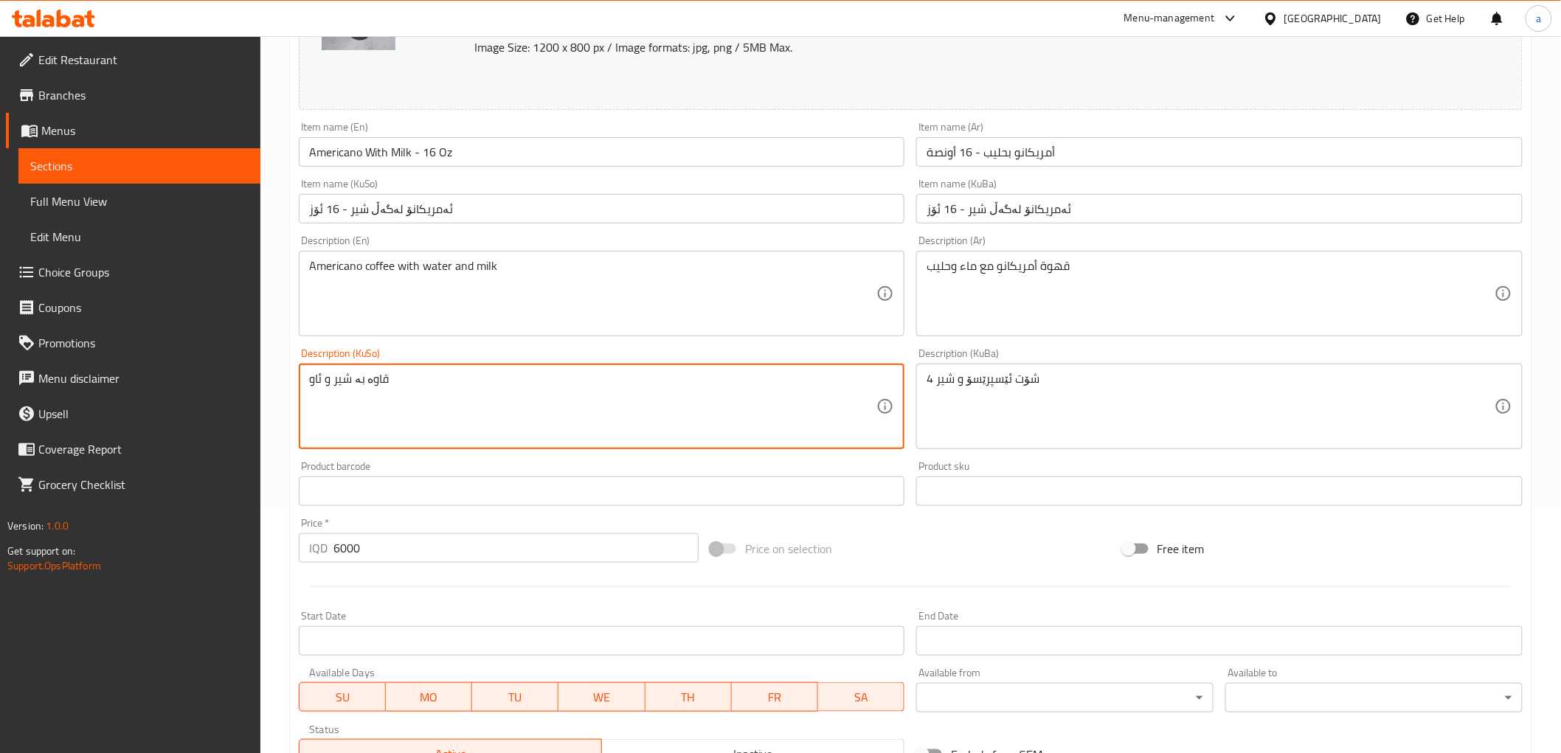
drag, startPoint x: 482, startPoint y: 387, endPoint x: 246, endPoint y: 367, distance: 236.9
paste textarea "ی ئەمریکانۆ لەگەڵ"
type textarea "قاوەی ئەمریکانۆ لەگەڵ شیر و ئاو"
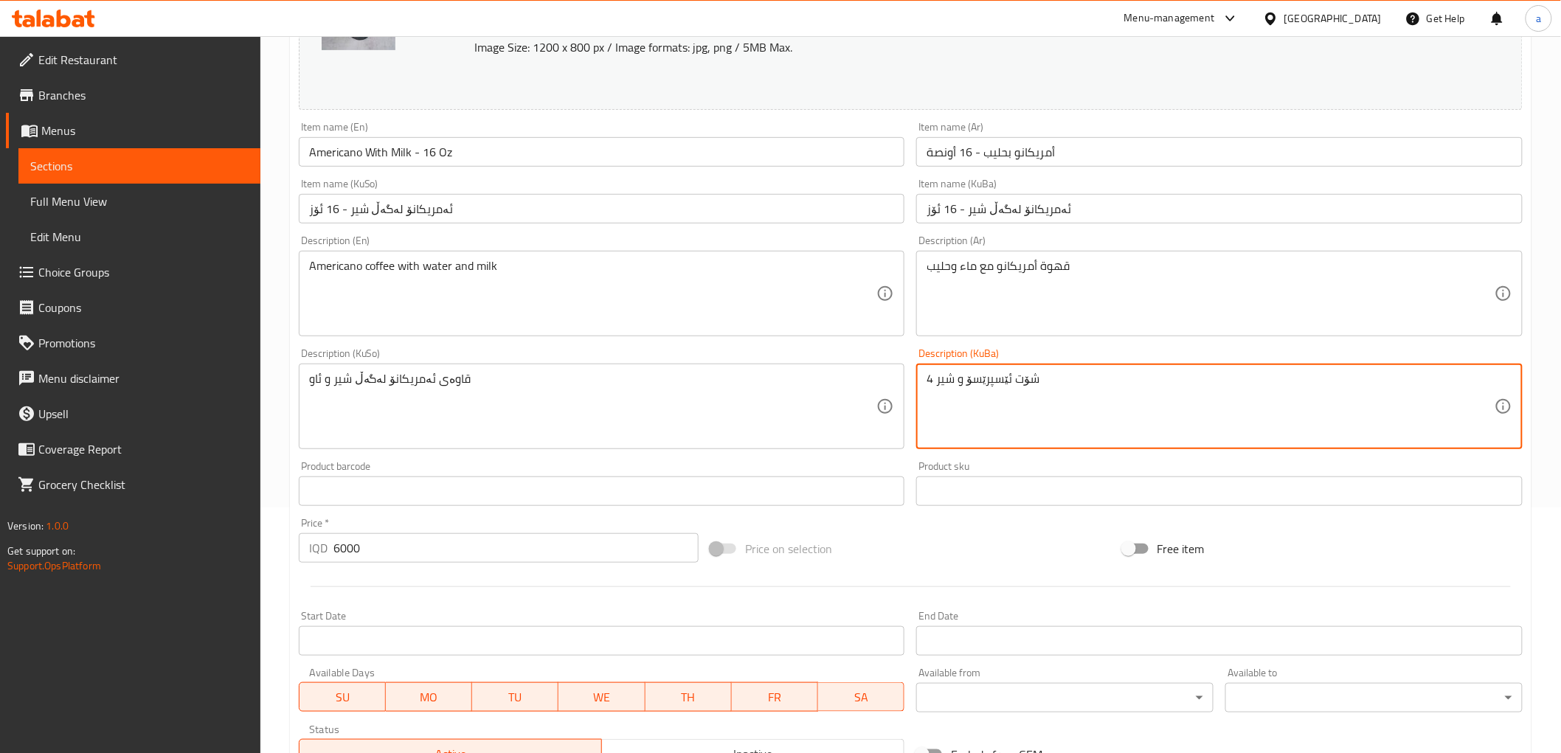
drag, startPoint x: 1058, startPoint y: 378, endPoint x: 762, endPoint y: 377, distance: 295.8
click at [762, 377] on div "Change Image Size: 1200 x 800 px / Image formats: jpg, png / 5MB Max. Item name…" at bounding box center [911, 361] width 1236 height 827
paste textarea "قاوەی ئەمریکانۆ لەگەڵ شیر و ئاو"
type textarea "قاوەی ئەمریکانۆ لەگەڵ شیر و ئاو"
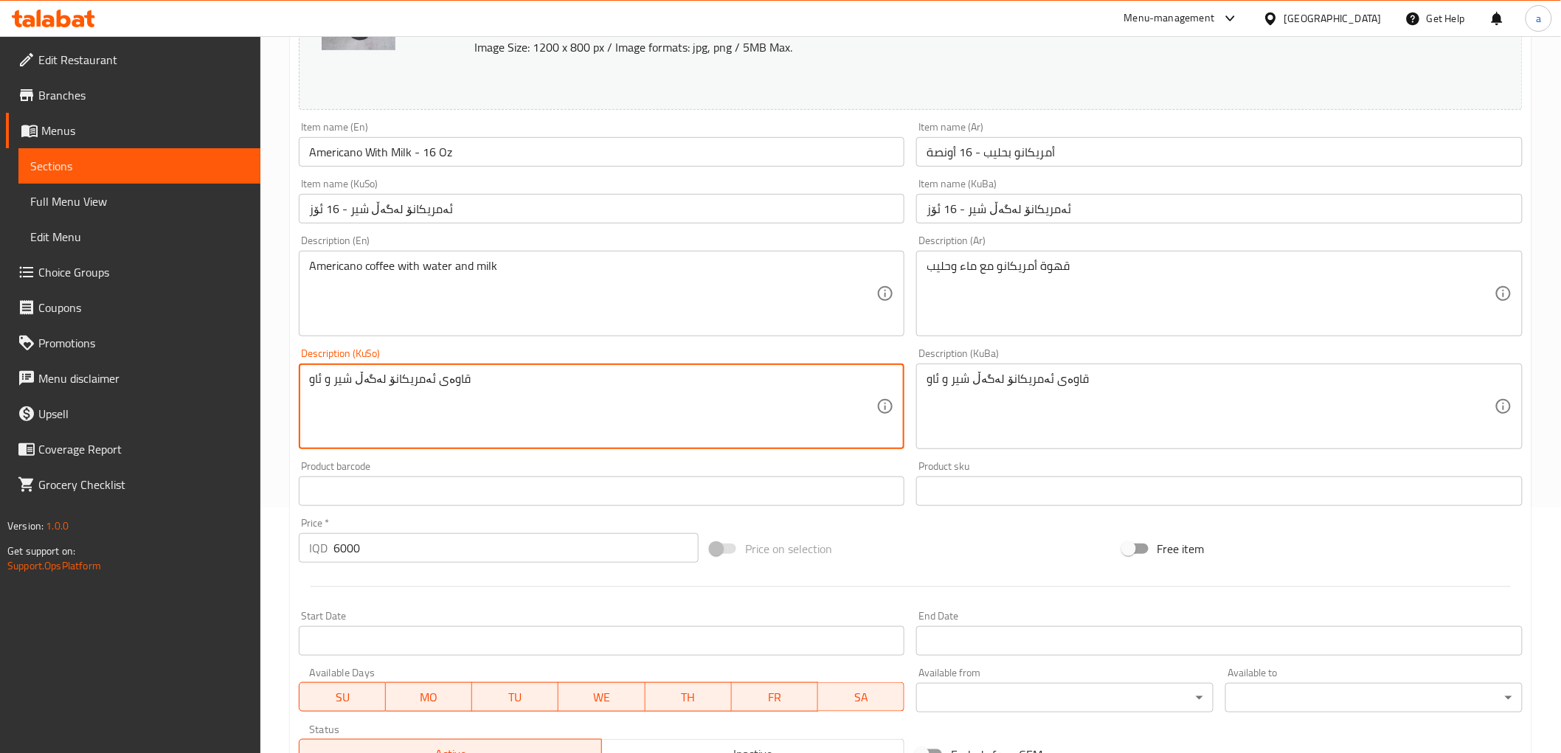
drag, startPoint x: 577, startPoint y: 387, endPoint x: 224, endPoint y: 370, distance: 353.1
paste textarea "او و شیر"
type textarea "قاوەی ئەمریکانۆ لەگەڵ ئاو و شیر"
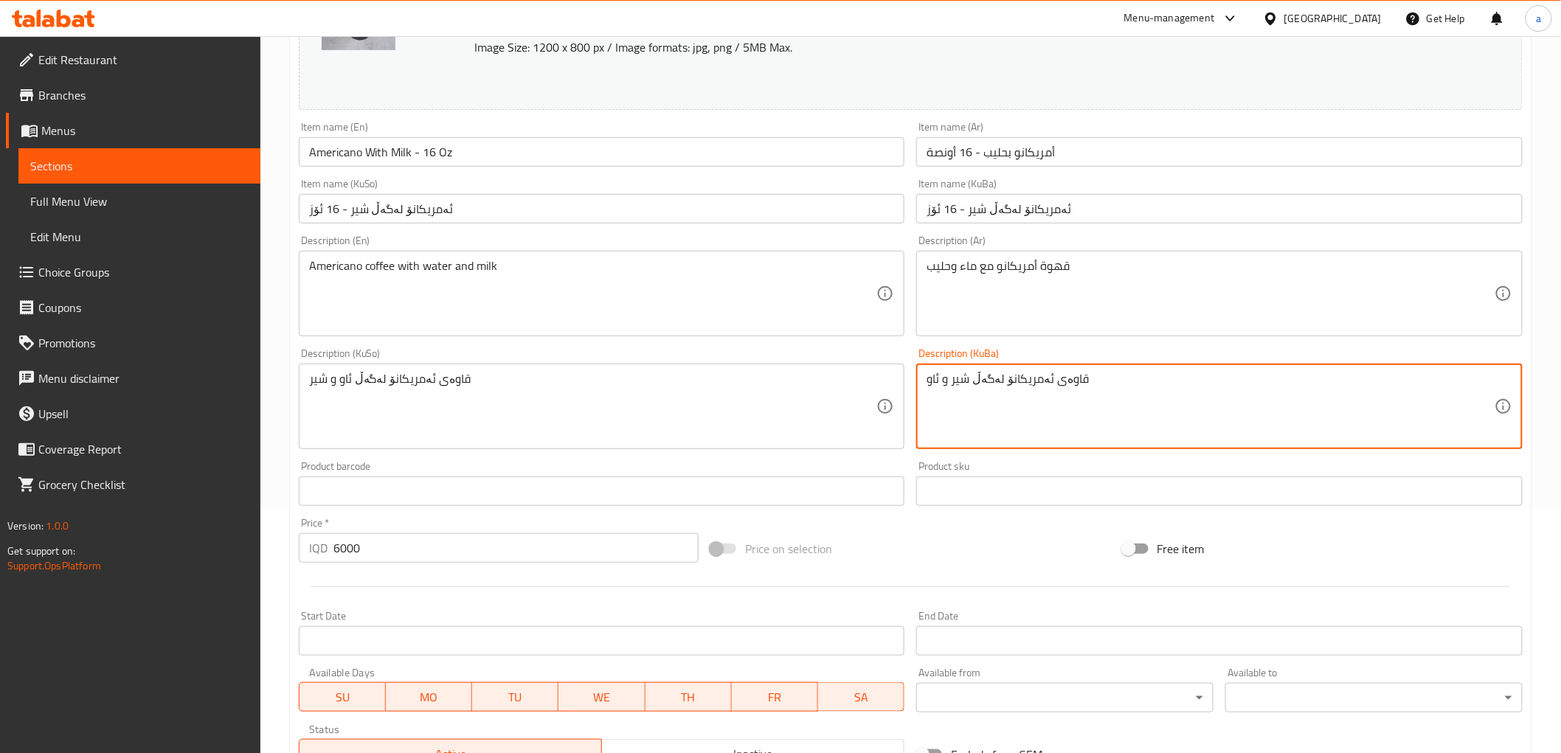
drag, startPoint x: 1149, startPoint y: 399, endPoint x: 844, endPoint y: 404, distance: 304.7
paste textarea "او و شیر"
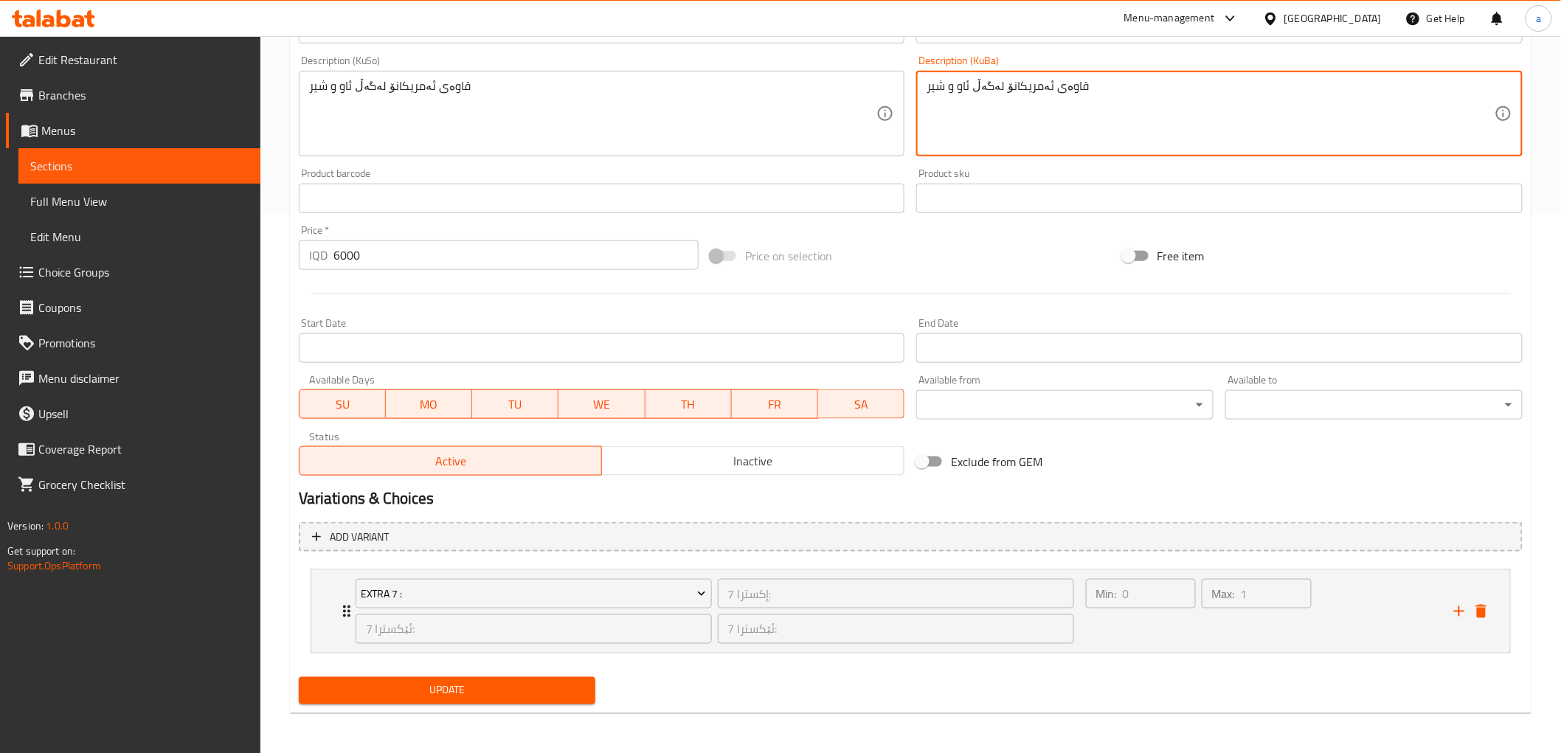
type textarea "قاوەی ئەمریکانۆ لەگەڵ ئاو و شیر"
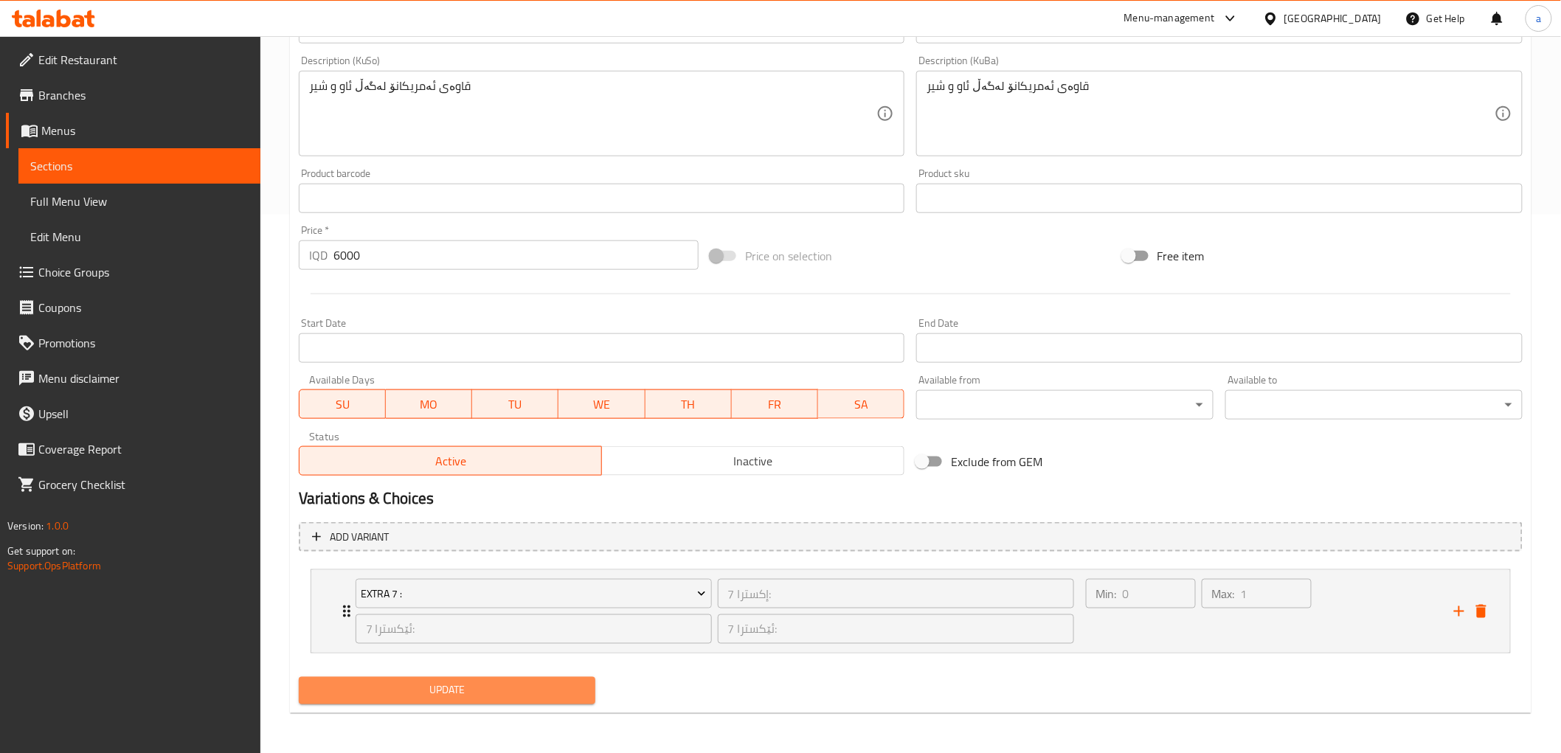
click at [465, 690] on span "Update" at bounding box center [448, 691] width 274 height 18
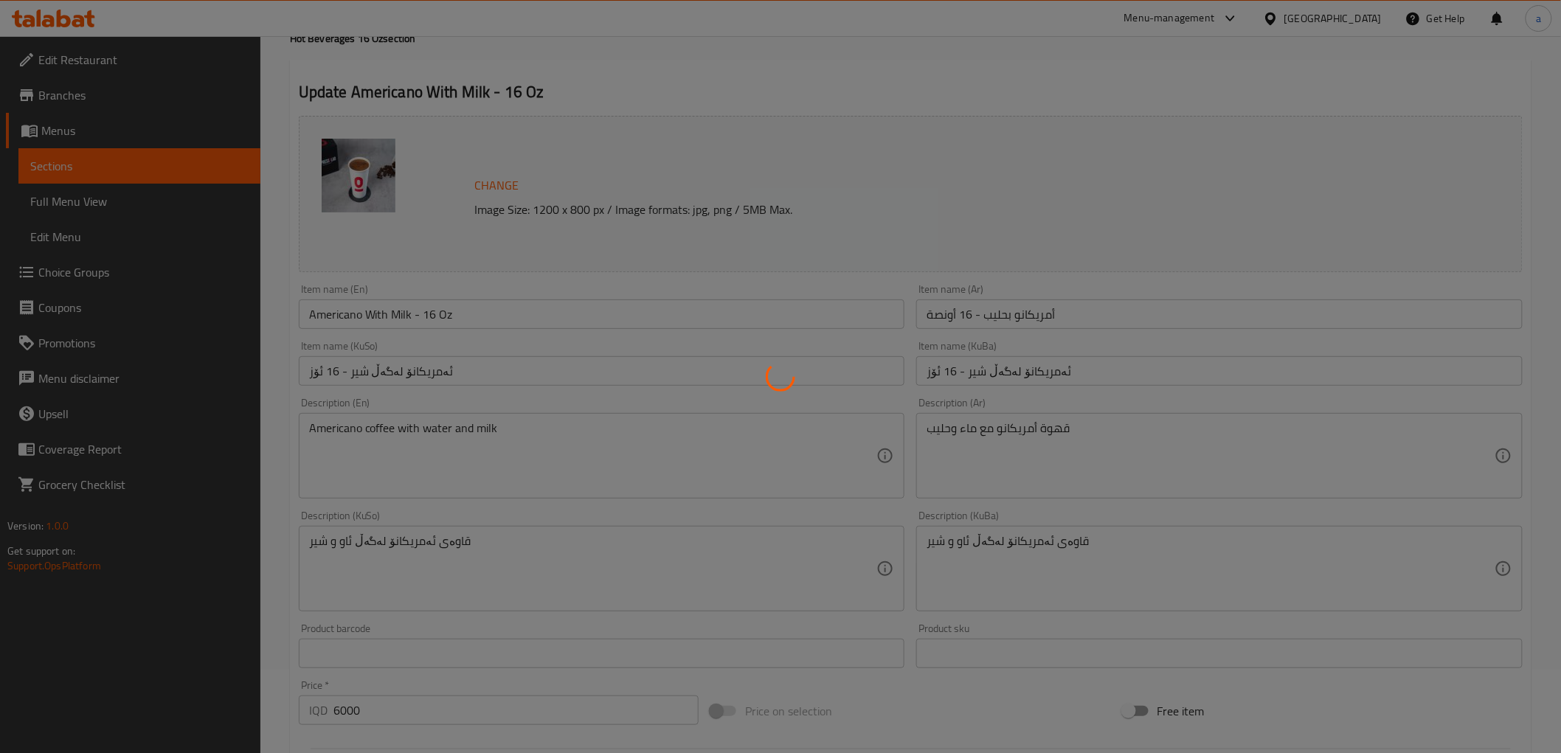
scroll to position [0, 0]
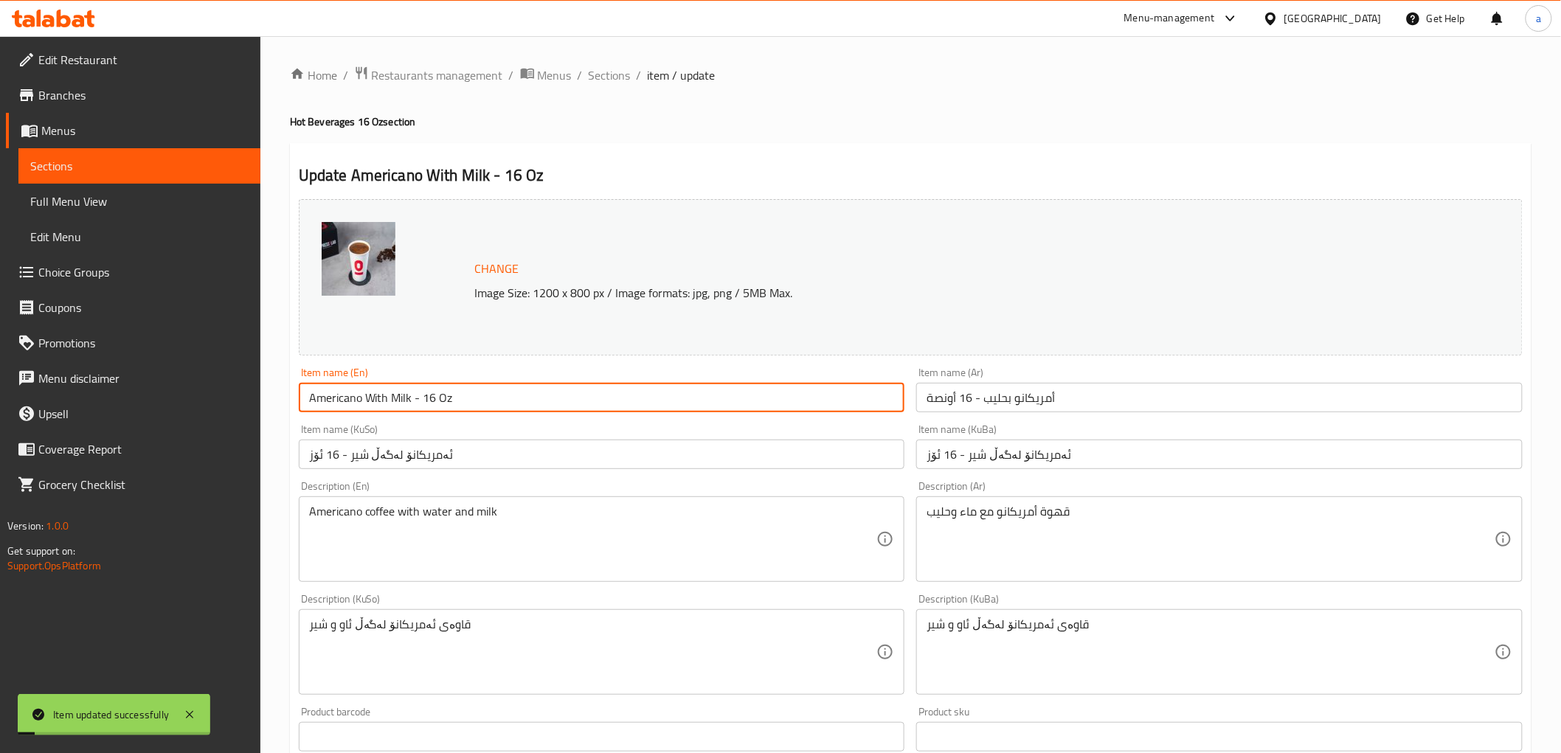
drag, startPoint x: 476, startPoint y: 398, endPoint x: 121, endPoint y: 389, distance: 354.9
click at [113, 389] on div "Edit Restaurant Branches Menus Sections Full Menu View Edit Menu Choice Groups …" at bounding box center [780, 664] width 1561 height 1257
click at [115, 212] on link "Full Menu View" at bounding box center [139, 201] width 242 height 35
click at [136, 187] on link "Full Menu View" at bounding box center [139, 201] width 242 height 35
click at [142, 205] on span "Full Menu View" at bounding box center [139, 202] width 218 height 18
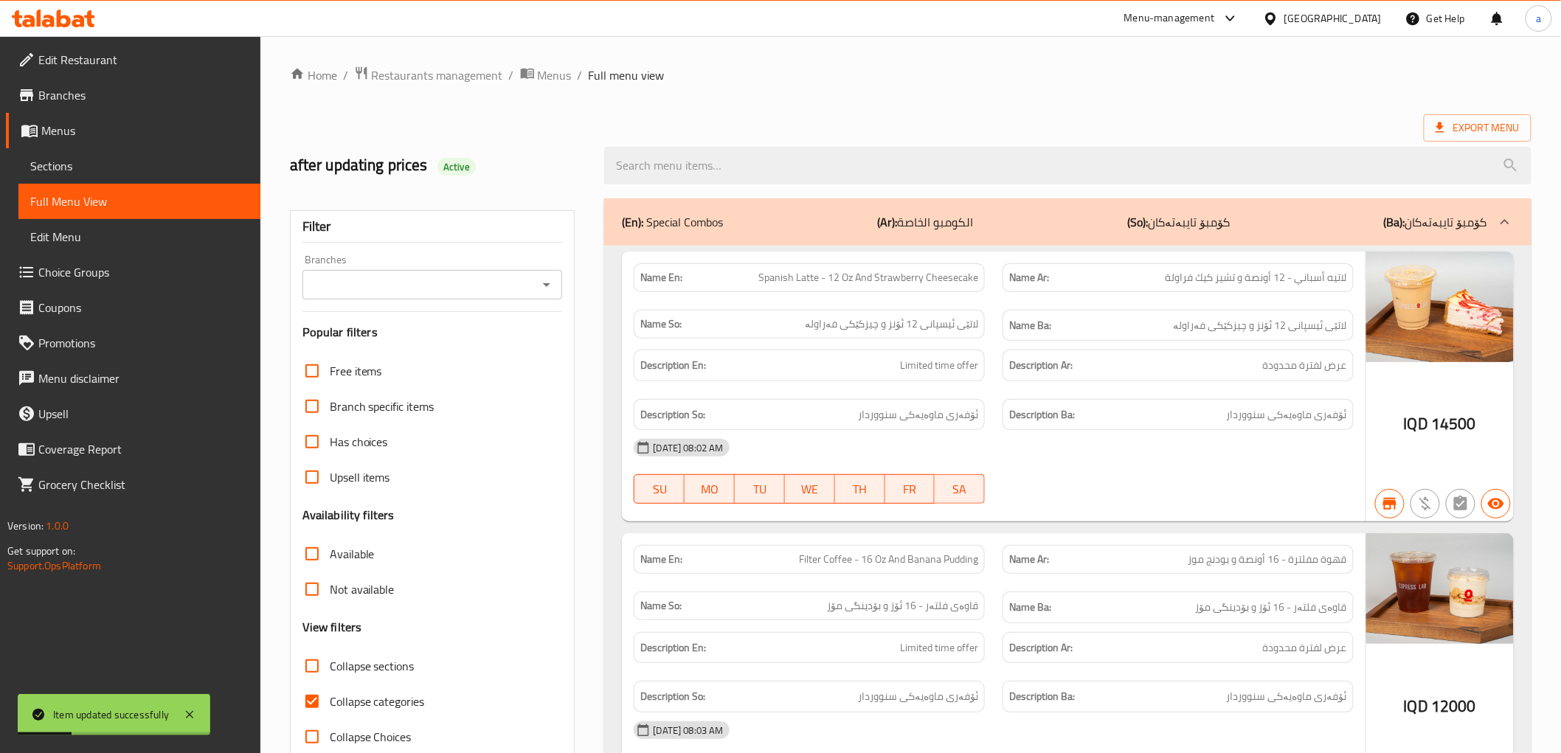
click at [550, 288] on icon "Open" at bounding box center [547, 285] width 18 height 18
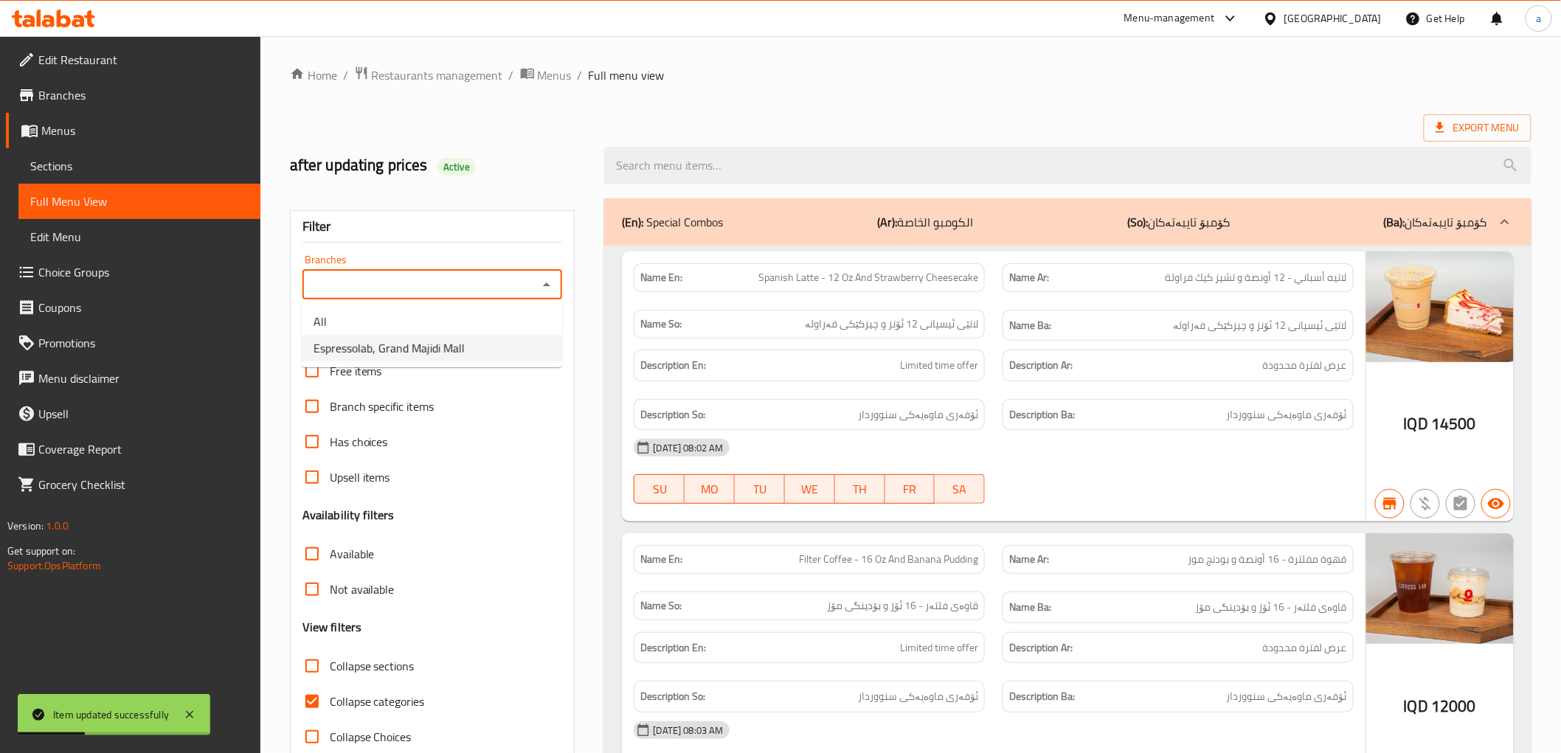
click at [440, 351] on span "Espressolab, Grand Majidi Mall" at bounding box center [389, 348] width 151 height 18
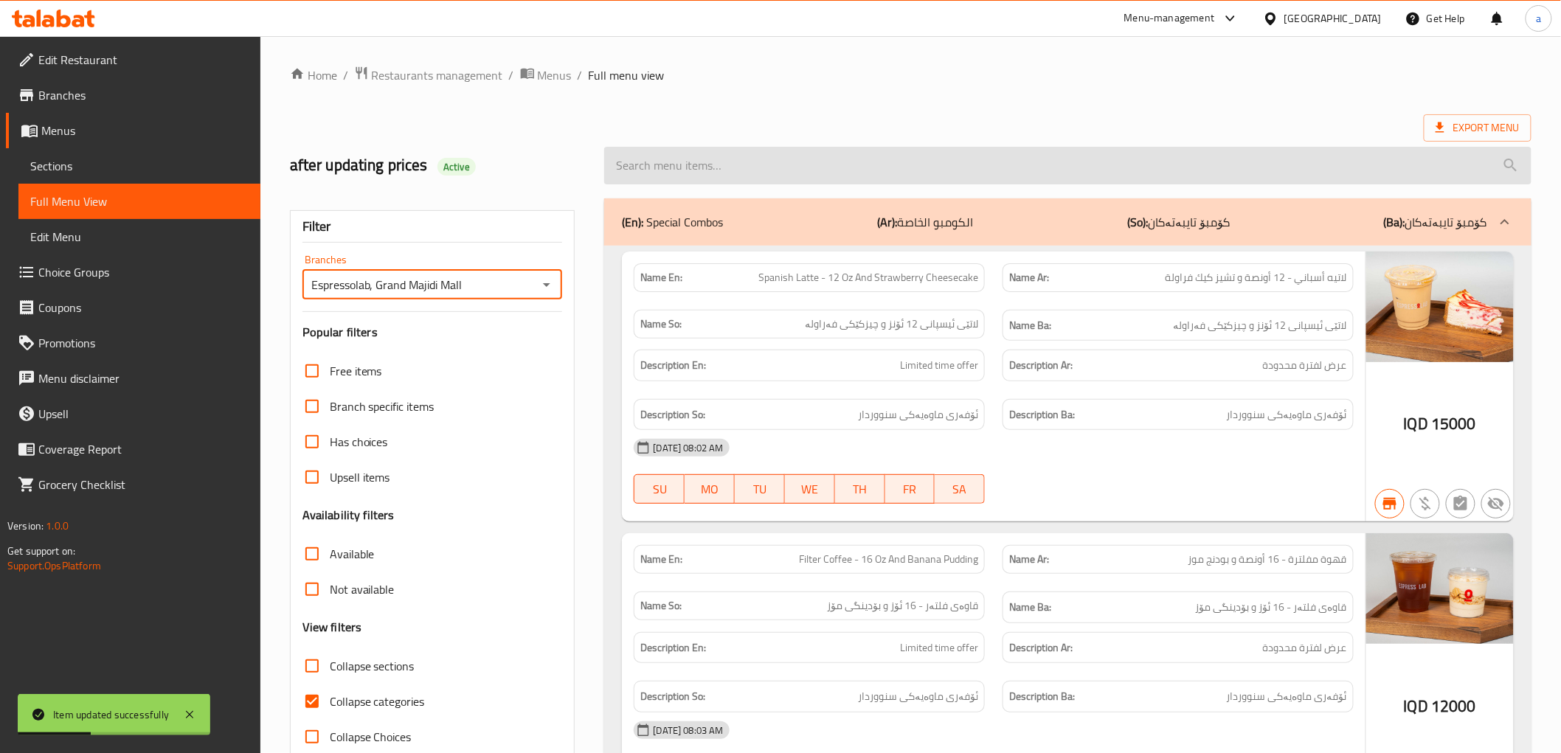
type input "Espressolab, Grand Majidi Mall"
click at [745, 163] on input "search" at bounding box center [1067, 166] width 927 height 38
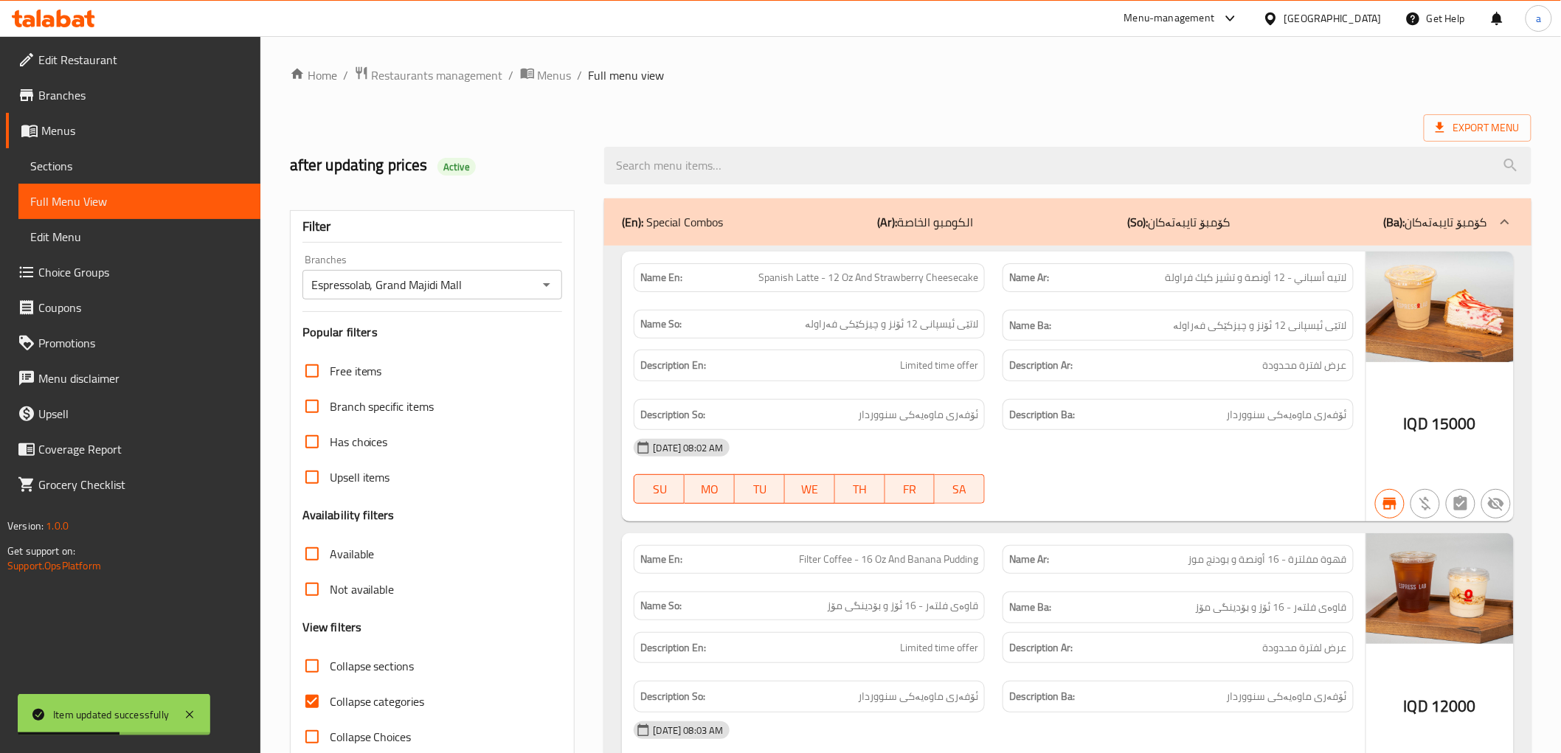
paste input "Americano With Milk - 16 Oz"
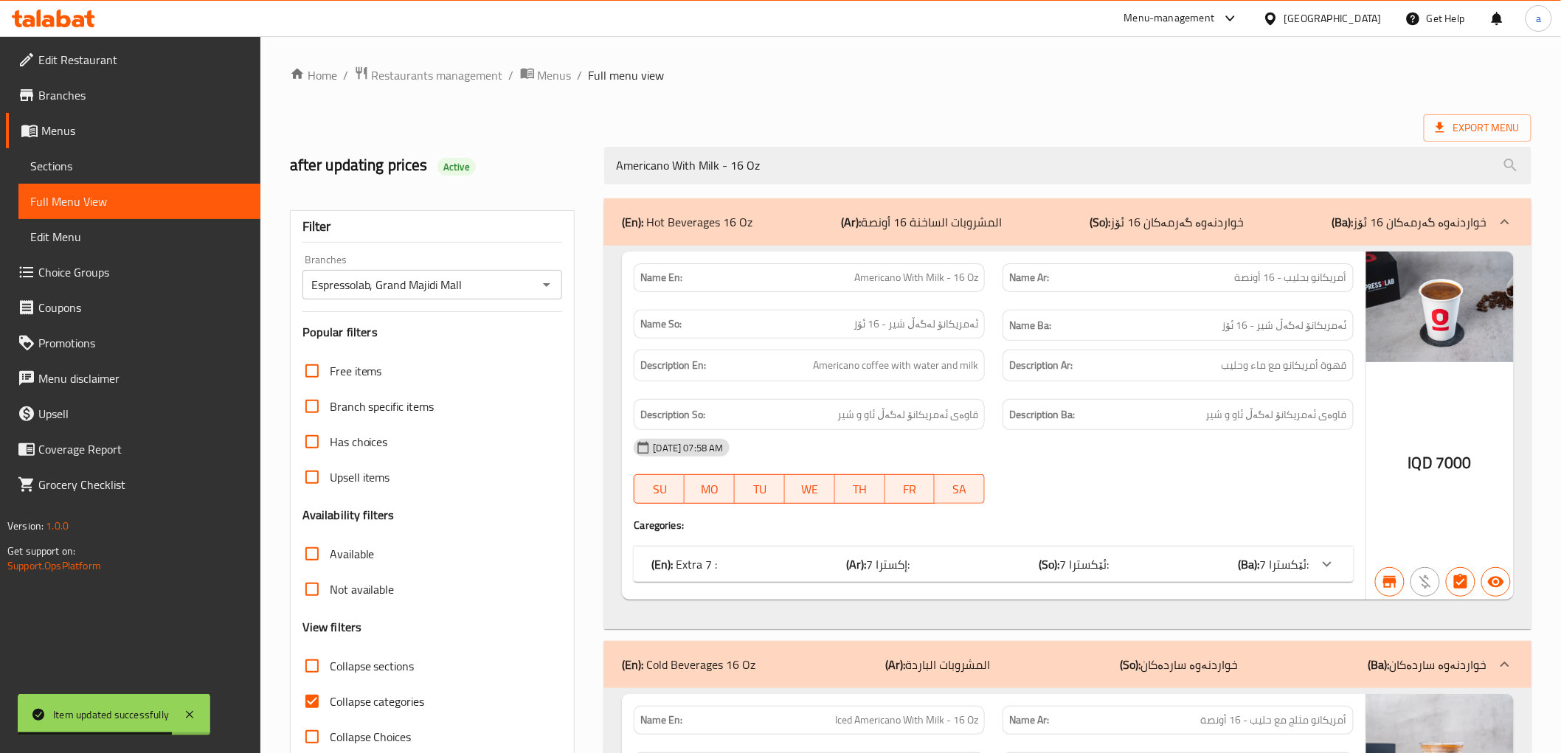
type input "Americano With Milk - 16 Oz"
click at [1329, 569] on icon at bounding box center [1327, 564] width 18 height 18
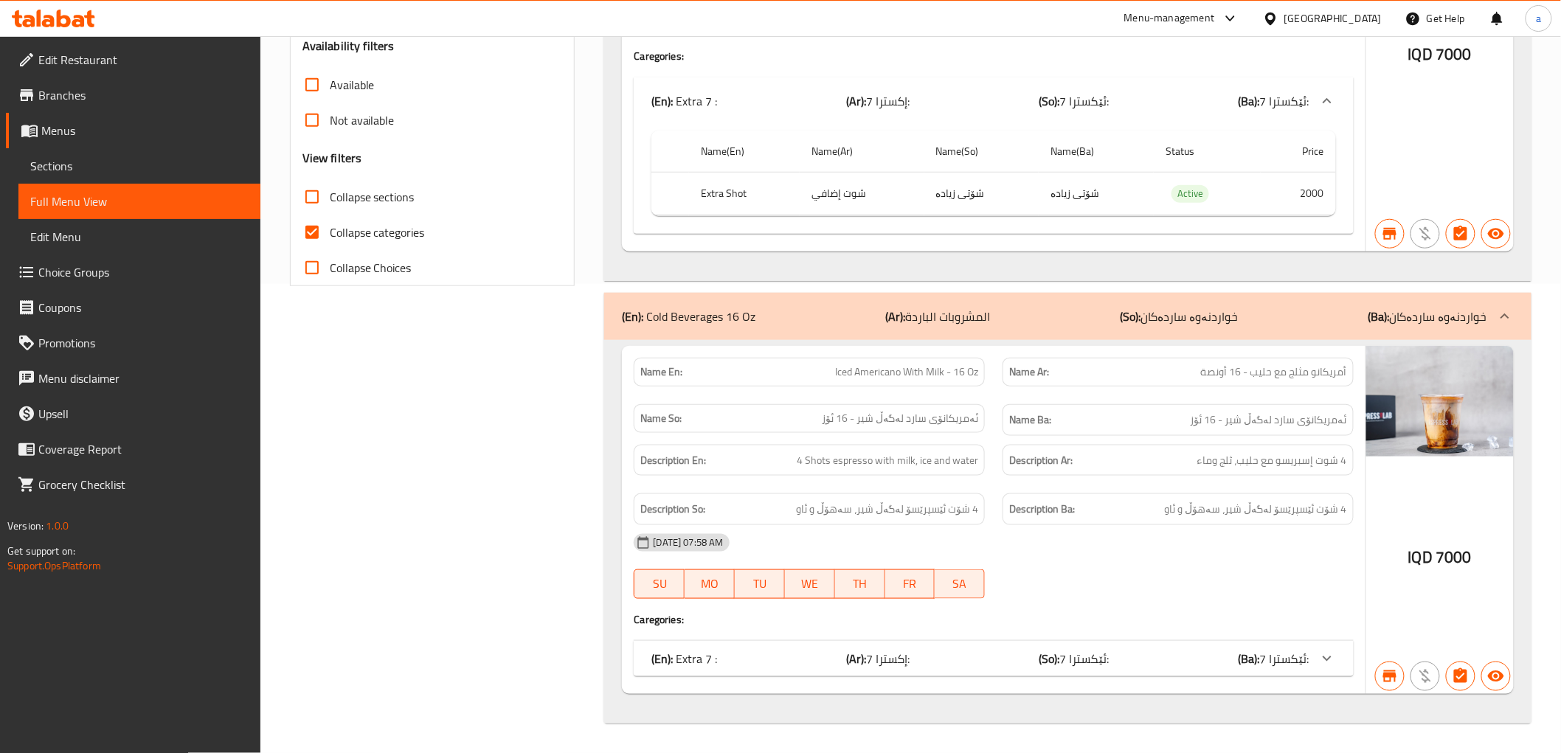
click at [1063, 320] on div "(En): Cold Beverages 16 Oz (Ar): المشروبات الباردة (So): خواردنەوە ساردەکان (Ba…" at bounding box center [1054, 317] width 865 height 18
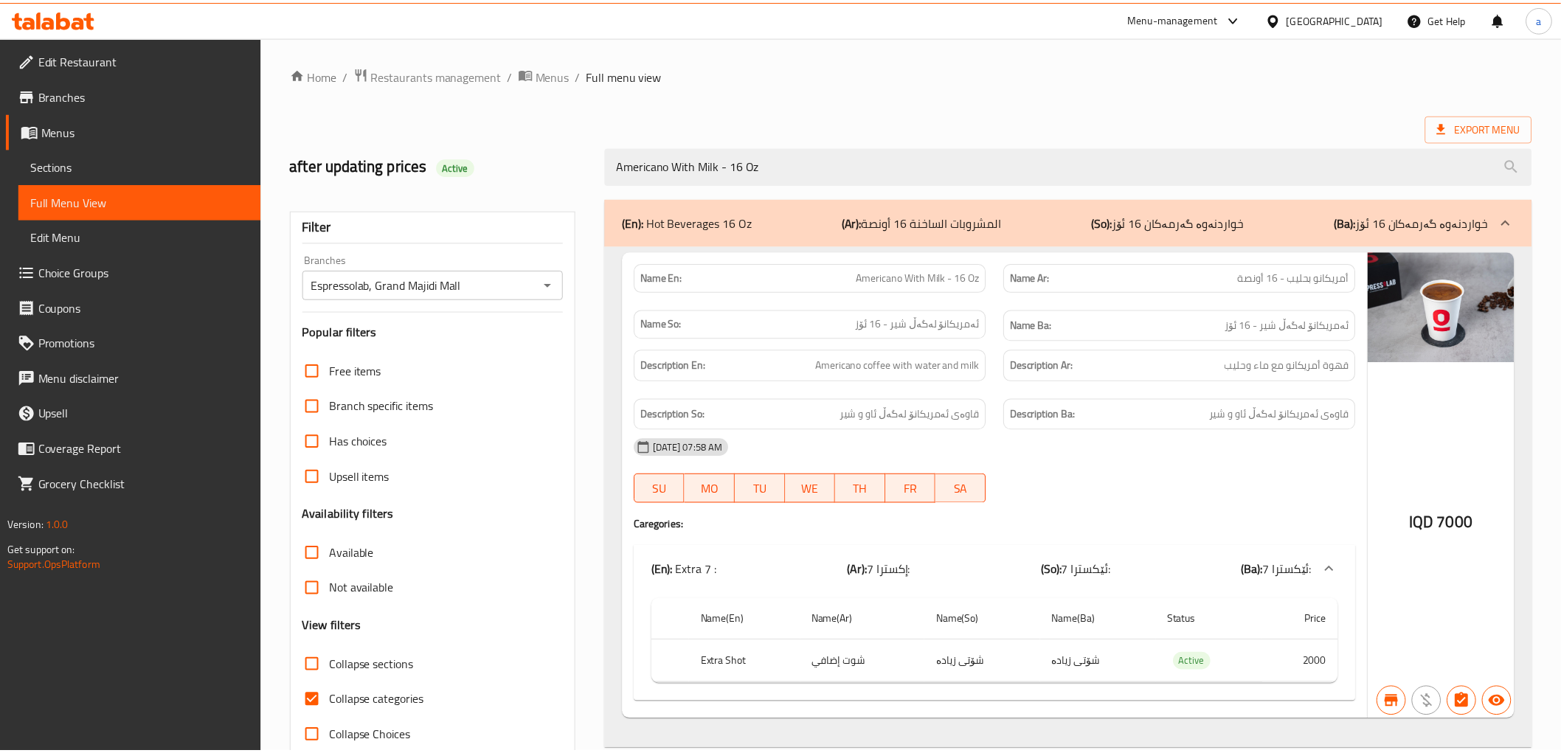
scroll to position [75, 0]
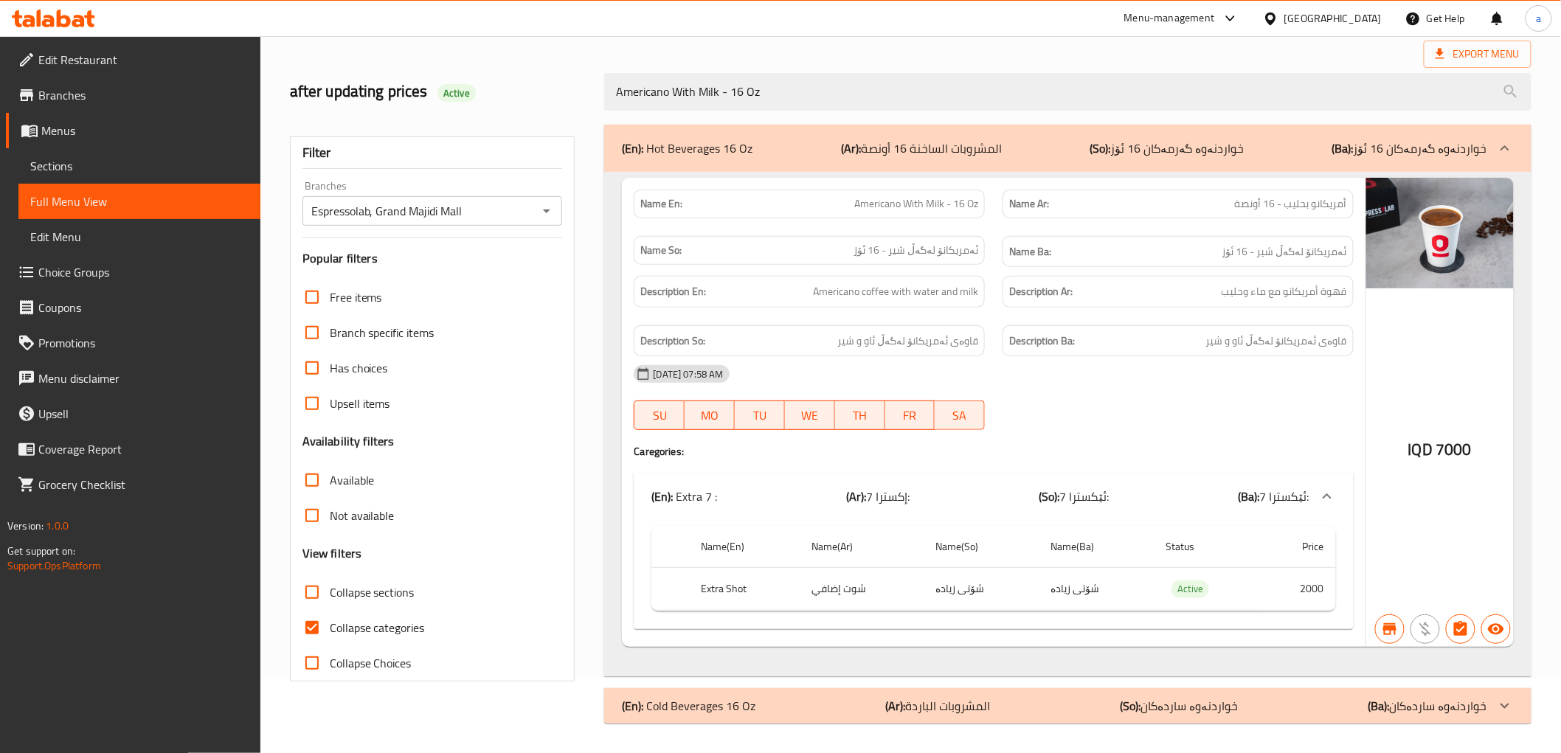
click at [134, 134] on span "Menus" at bounding box center [144, 131] width 207 height 18
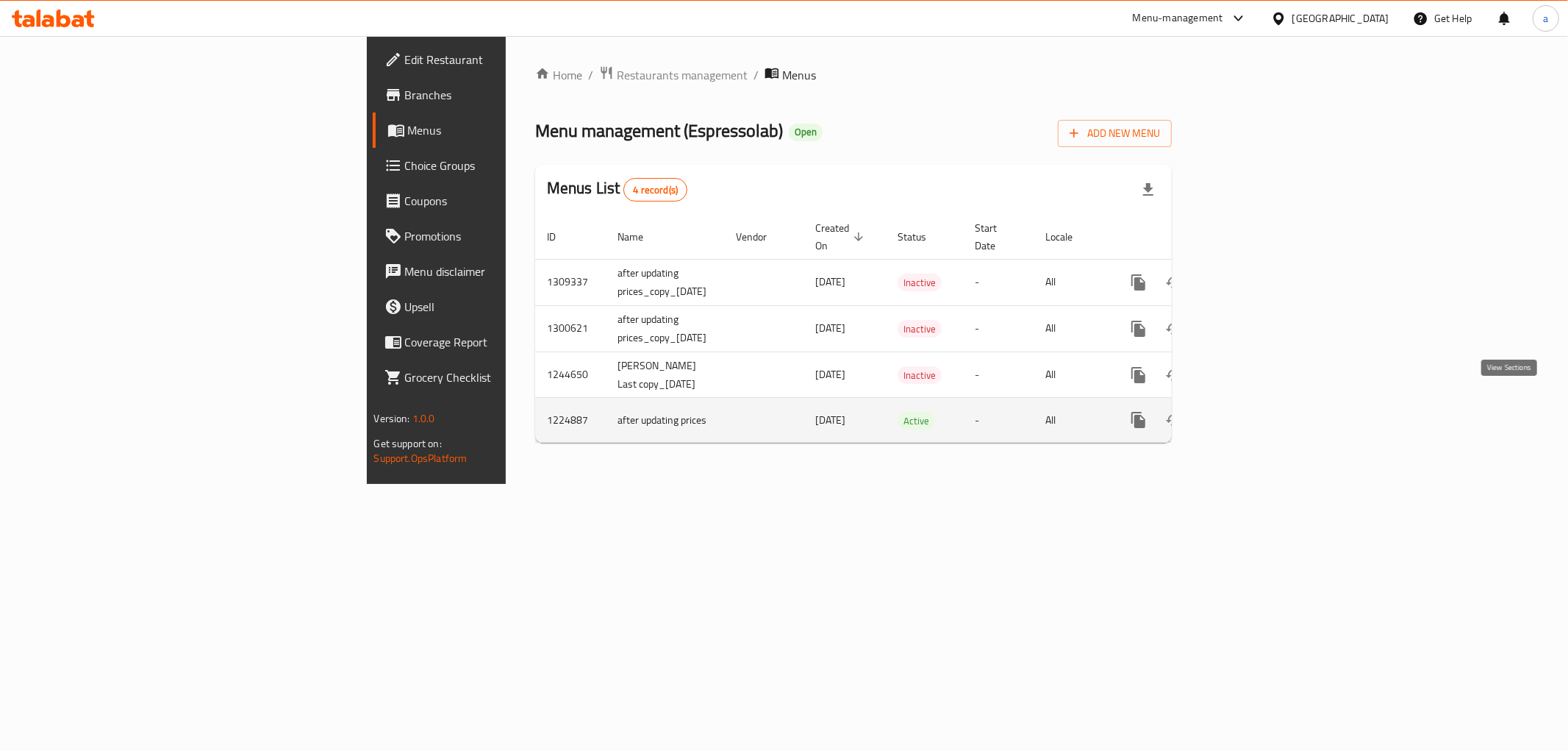
click at [1254, 411] on icon "enhanced table" at bounding box center [1245, 420] width 18 height 18
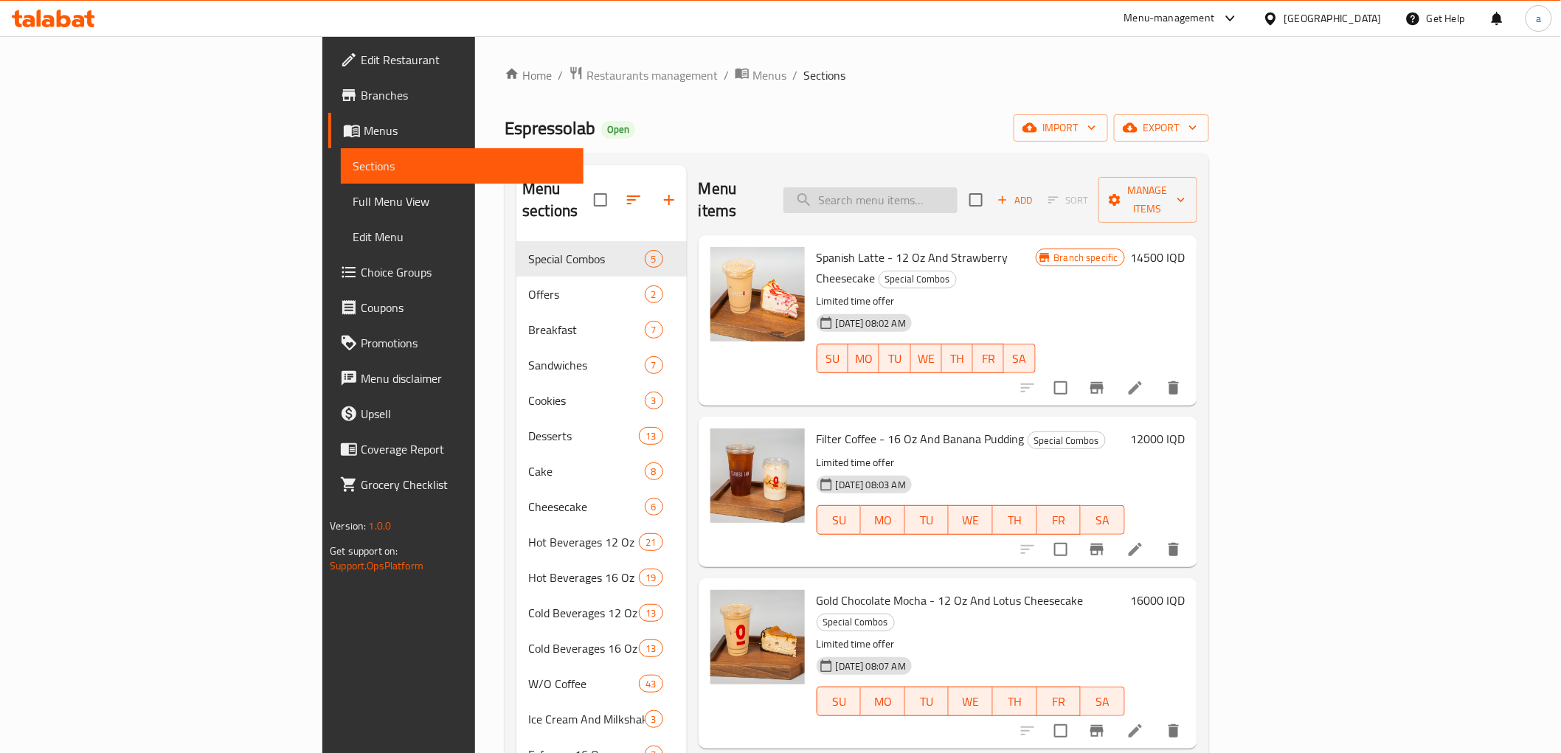
click at [949, 187] on input "search" at bounding box center [870, 200] width 174 height 26
paste input "Cappucino - 16 Oz"
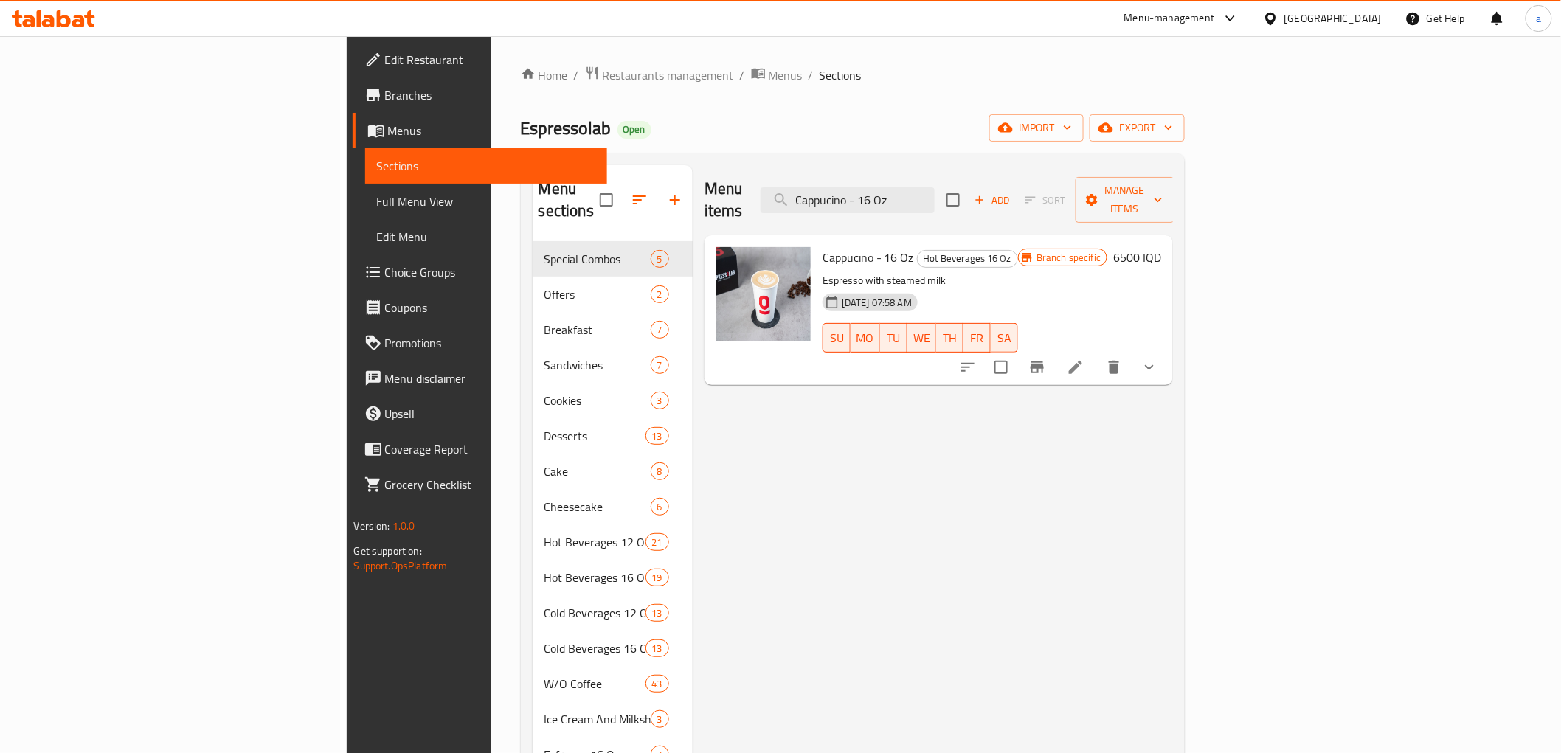
type input "Cappucino - 16 Oz"
click at [1084, 359] on icon at bounding box center [1076, 368] width 18 height 18
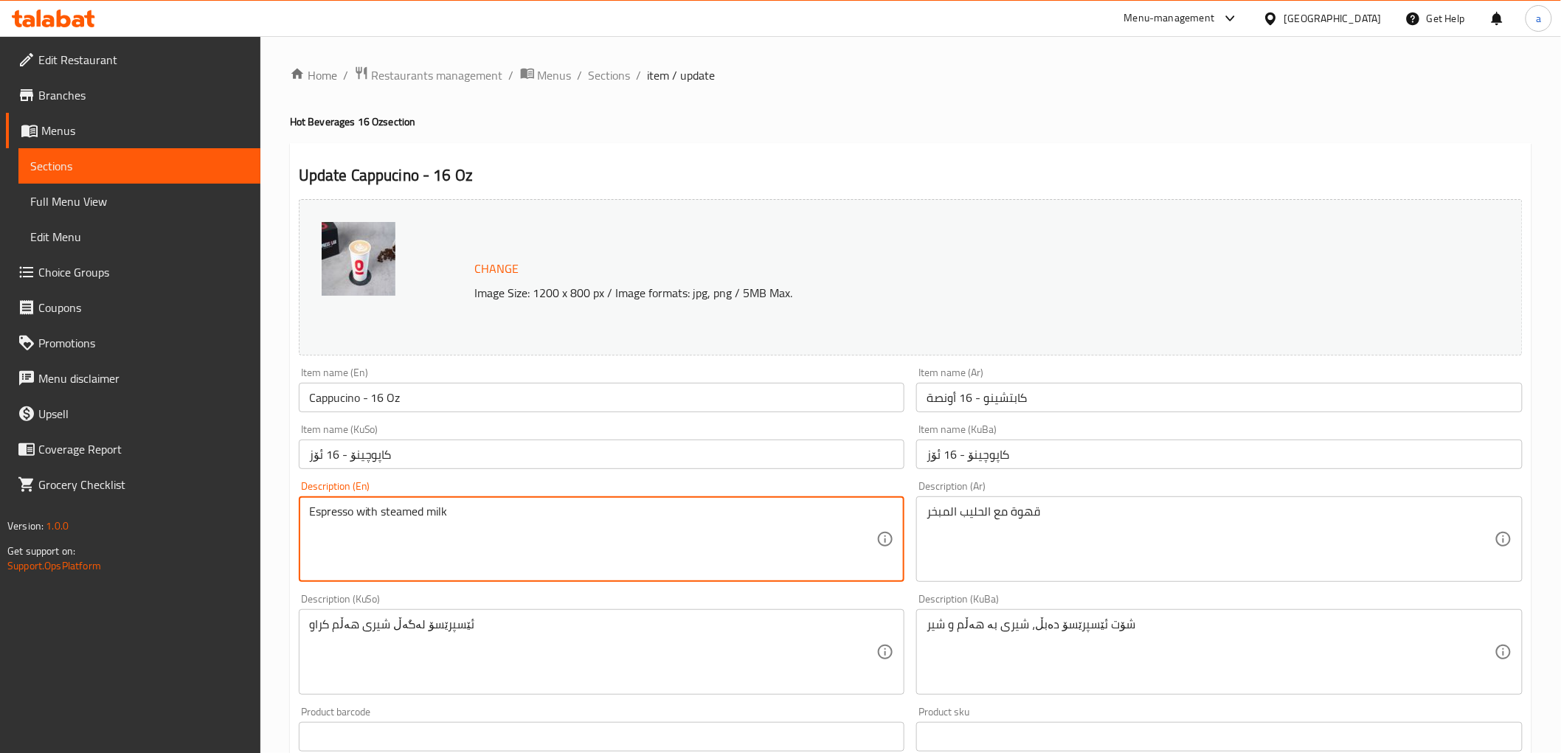
drag, startPoint x: 588, startPoint y: 519, endPoint x: 261, endPoint y: 496, distance: 327.6
paste textarea "Espresso coffee with steamed milk"
type textarea "Espresso coffee with steamed milk"
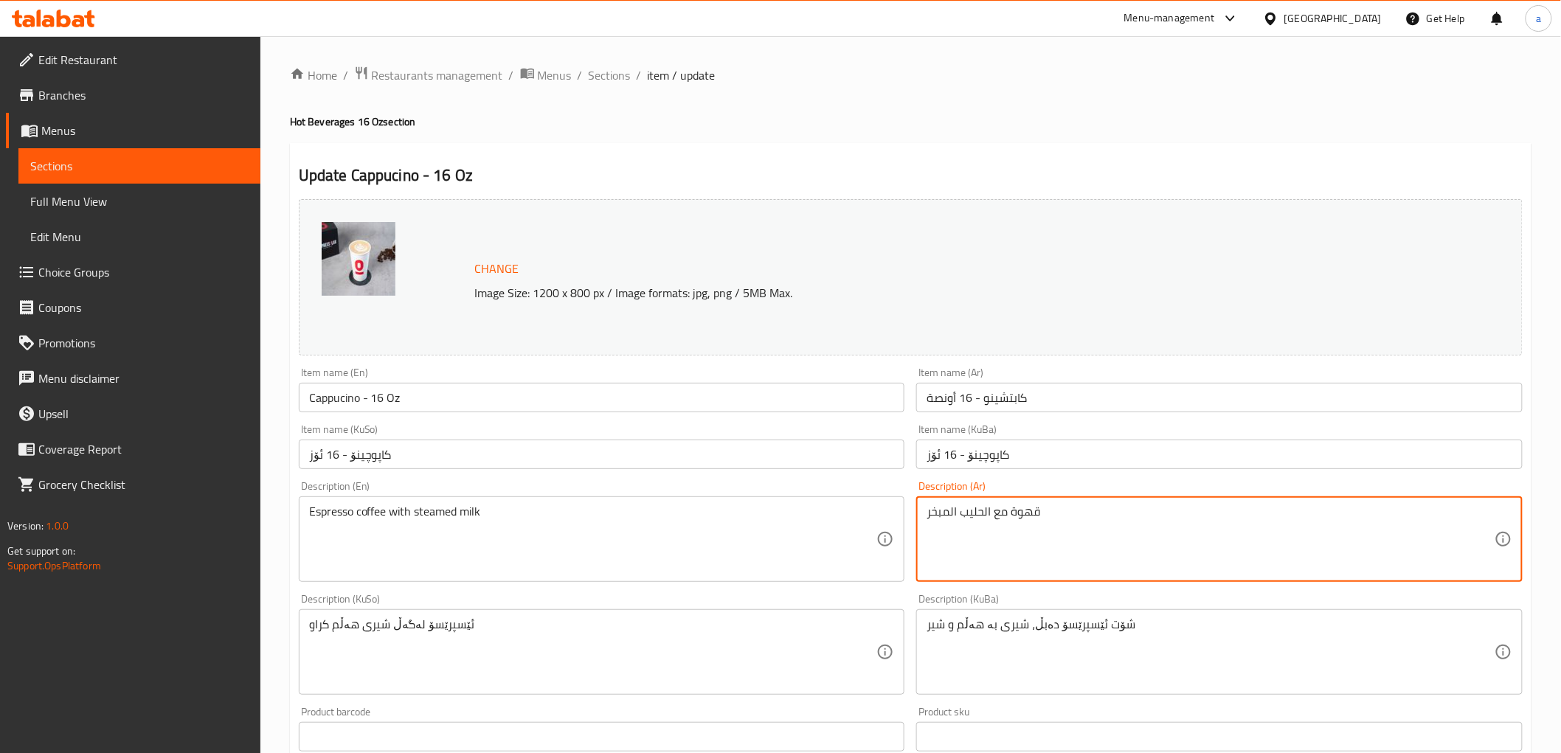
drag, startPoint x: 1100, startPoint y: 539, endPoint x: 903, endPoint y: 513, distance: 198.5
paste textarea "إسبريسو مع حليب مبخر"
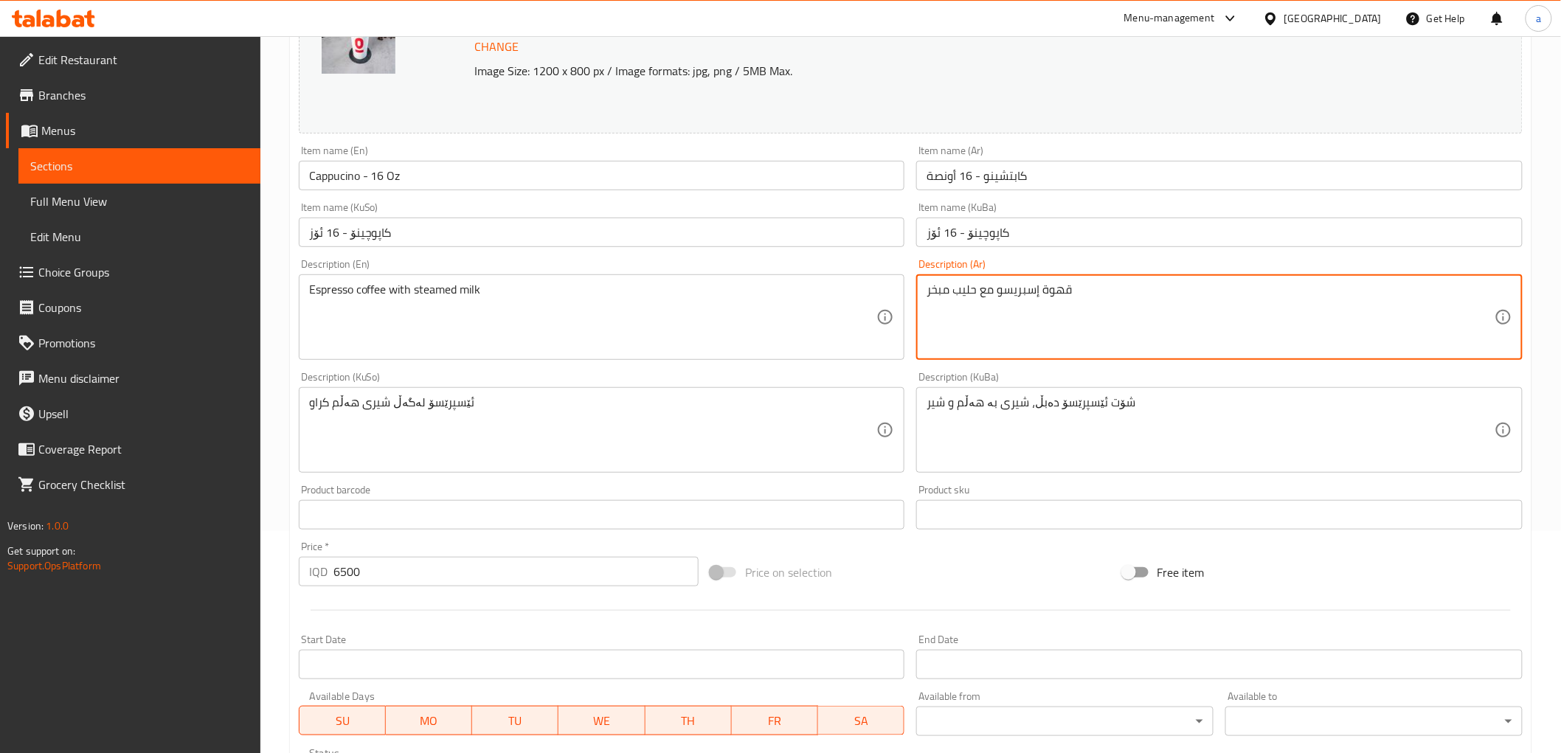
scroll to position [246, 0]
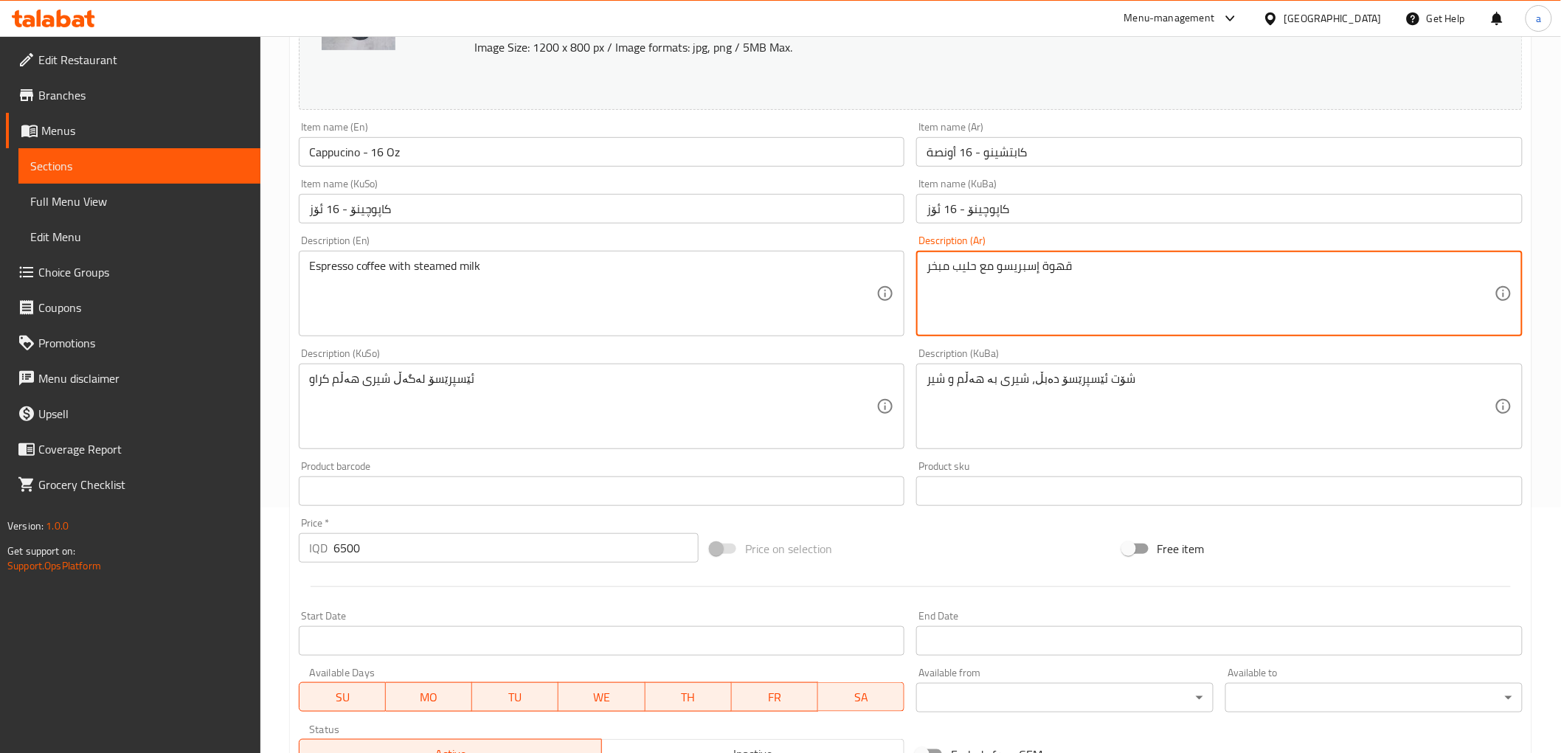
type textarea "قهوة إسبريسو مع حليب مبخر"
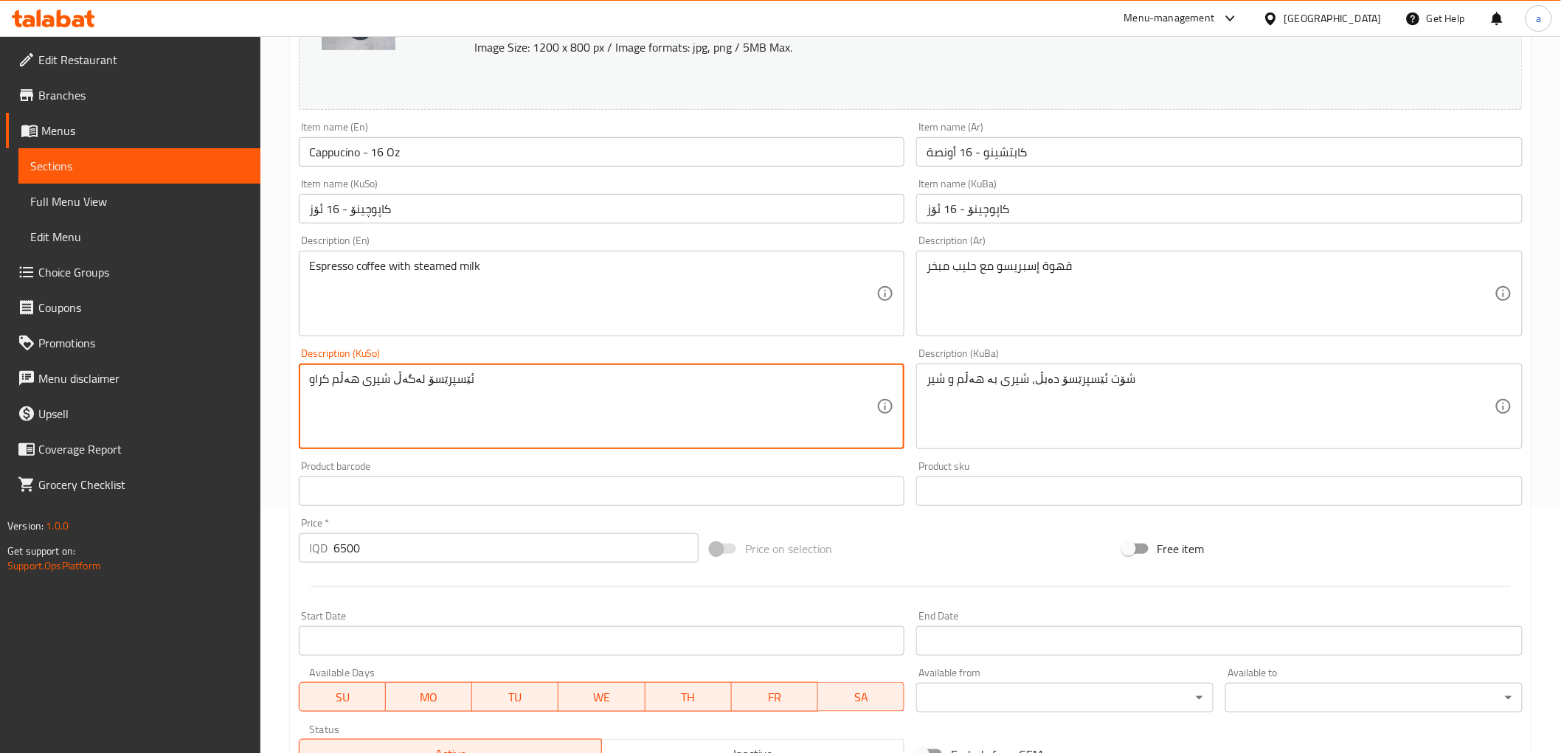
drag, startPoint x: 580, startPoint y: 400, endPoint x: 280, endPoint y: 353, distance: 303.2
paste textarea "قاوەی ئێسپرێسۆ لەگەڵ شیری هەڵم"
type textarea "قاوەی ئێسپرێسۆ لەگەڵ شیری هەڵمکراو"
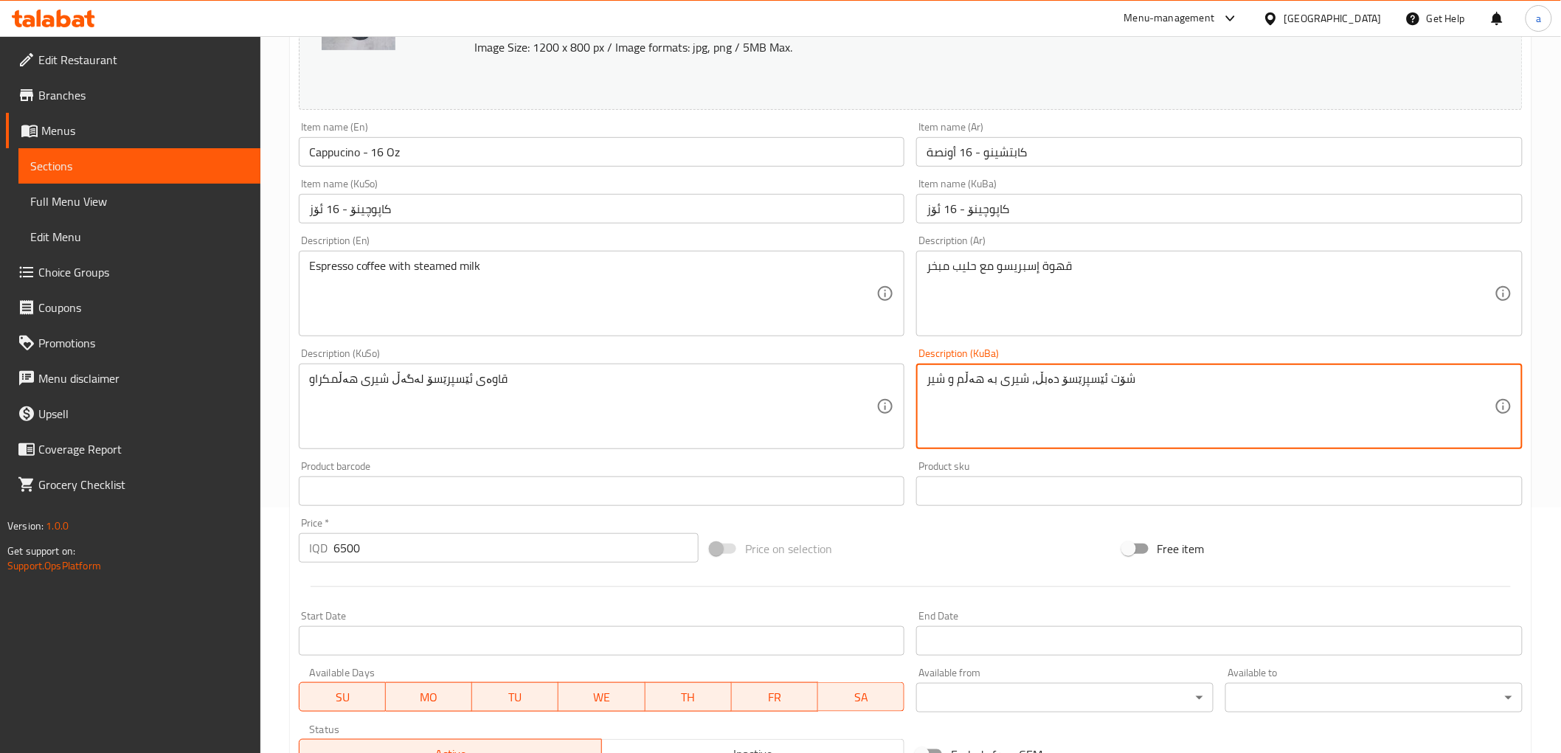
drag, startPoint x: 1280, startPoint y: 391, endPoint x: 738, endPoint y: 406, distance: 542.4
paste textarea "قاوەی ئێسپرێسۆ لەگەڵ شیری هەڵمکراو"
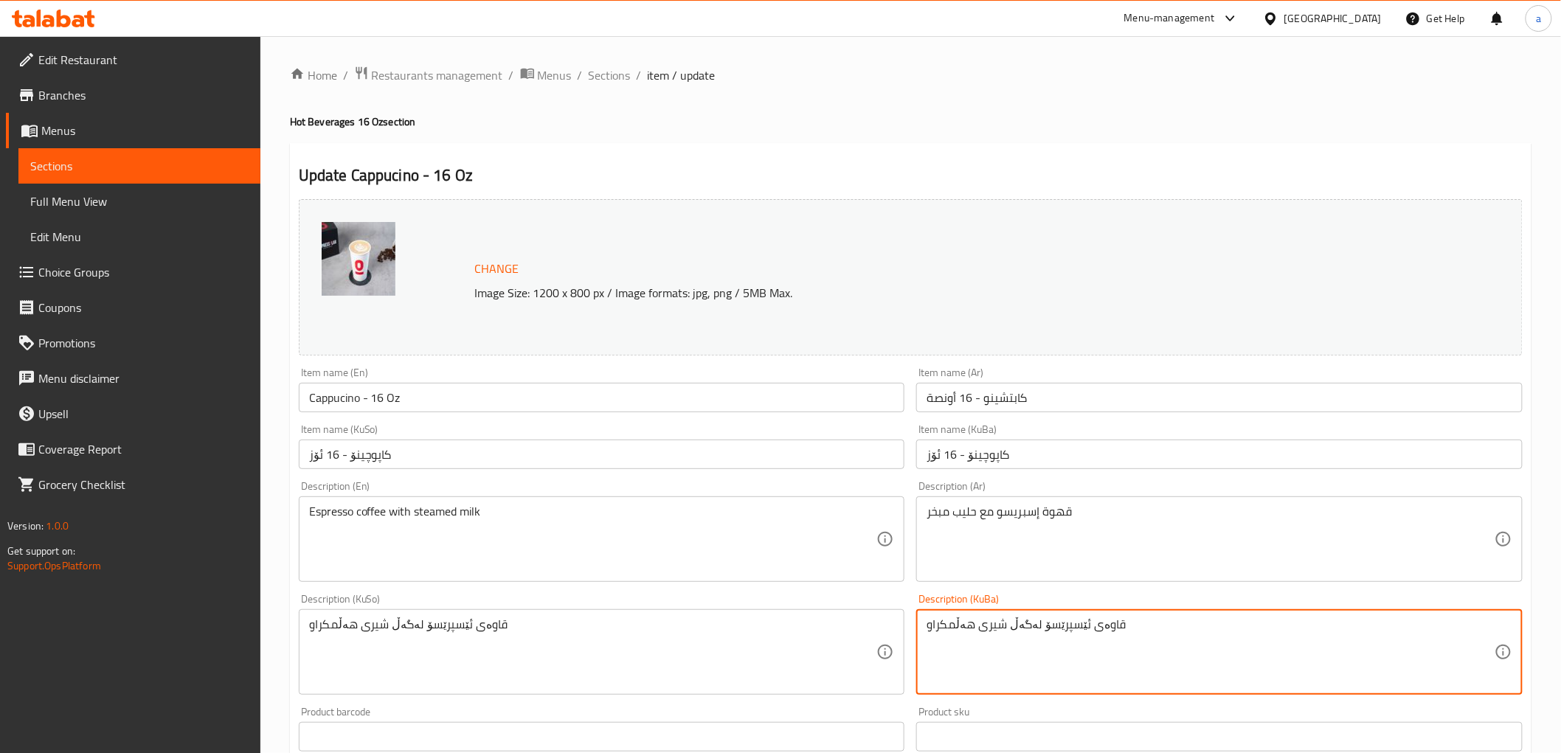
type textarea "قاوەی ئێسپرێسۆ لەگەڵ شیری هەڵمکراو"
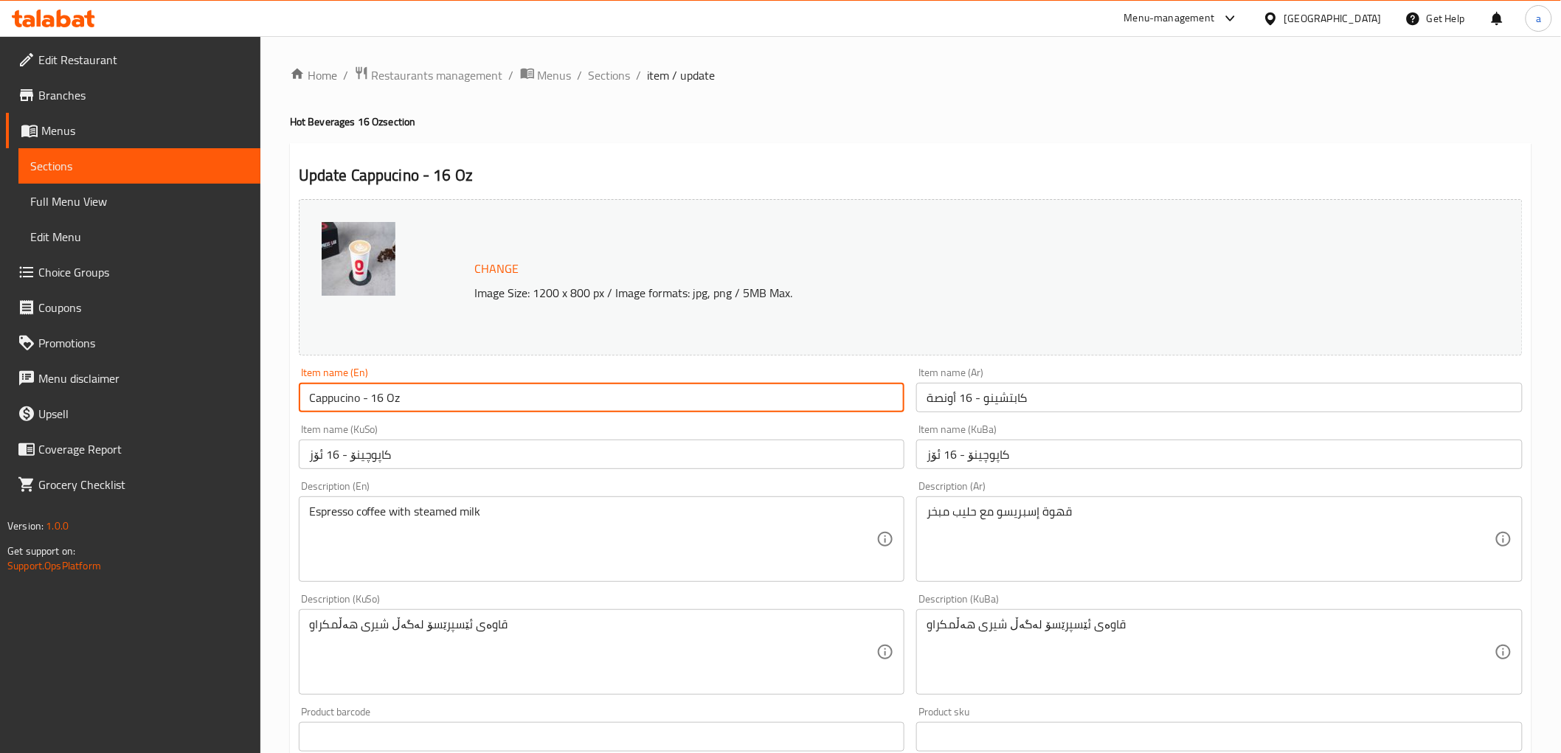
drag, startPoint x: 137, startPoint y: 382, endPoint x: 122, endPoint y: 382, distance: 14.8
click at [122, 382] on div "Edit Restaurant Branches Menus Sections Full Menu View Edit Menu Choice Groups …" at bounding box center [780, 664] width 1561 height 1257
click at [318, 384] on input "Cappucino - 16 Oz" at bounding box center [602, 398] width 606 height 30
drag, startPoint x: 336, startPoint y: 397, endPoint x: 695, endPoint y: 404, distance: 359.3
click at [695, 404] on input "Cappucino - 16 Oz" at bounding box center [602, 398] width 606 height 30
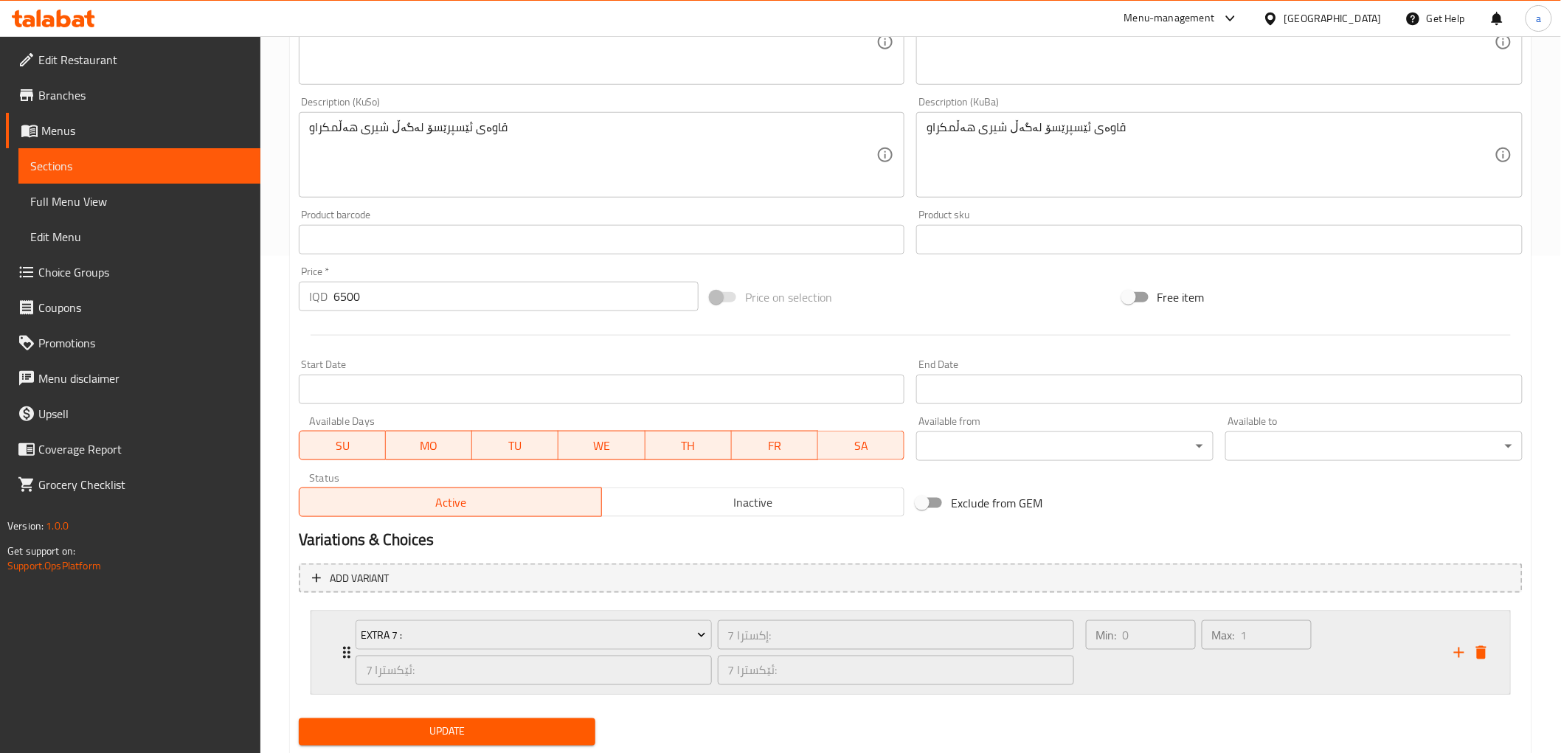
scroll to position [539, 0]
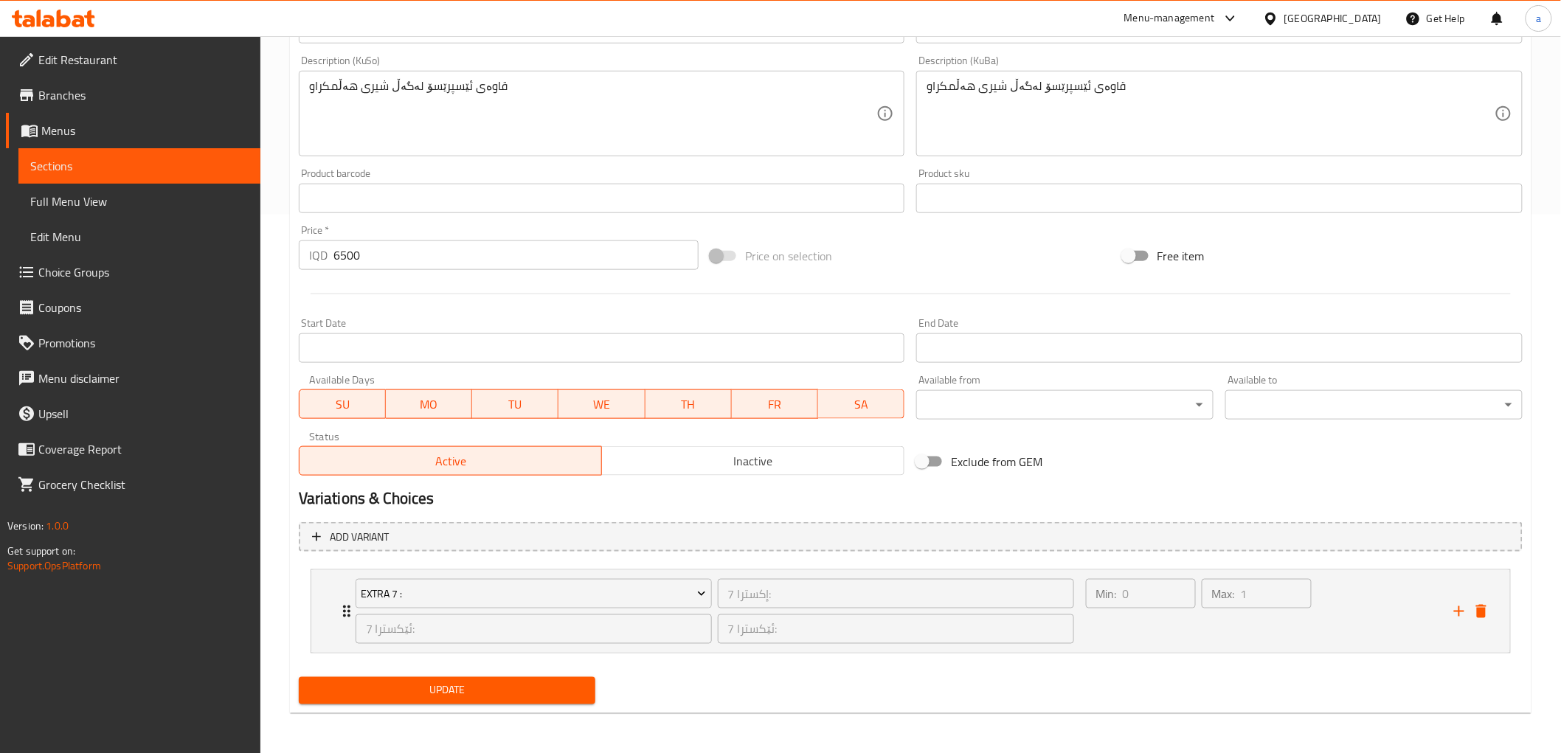
click at [415, 690] on span "Update" at bounding box center [448, 691] width 274 height 18
click at [97, 207] on span "Full Menu View" at bounding box center [139, 202] width 218 height 18
click at [168, 196] on span "Full Menu View" at bounding box center [139, 202] width 218 height 18
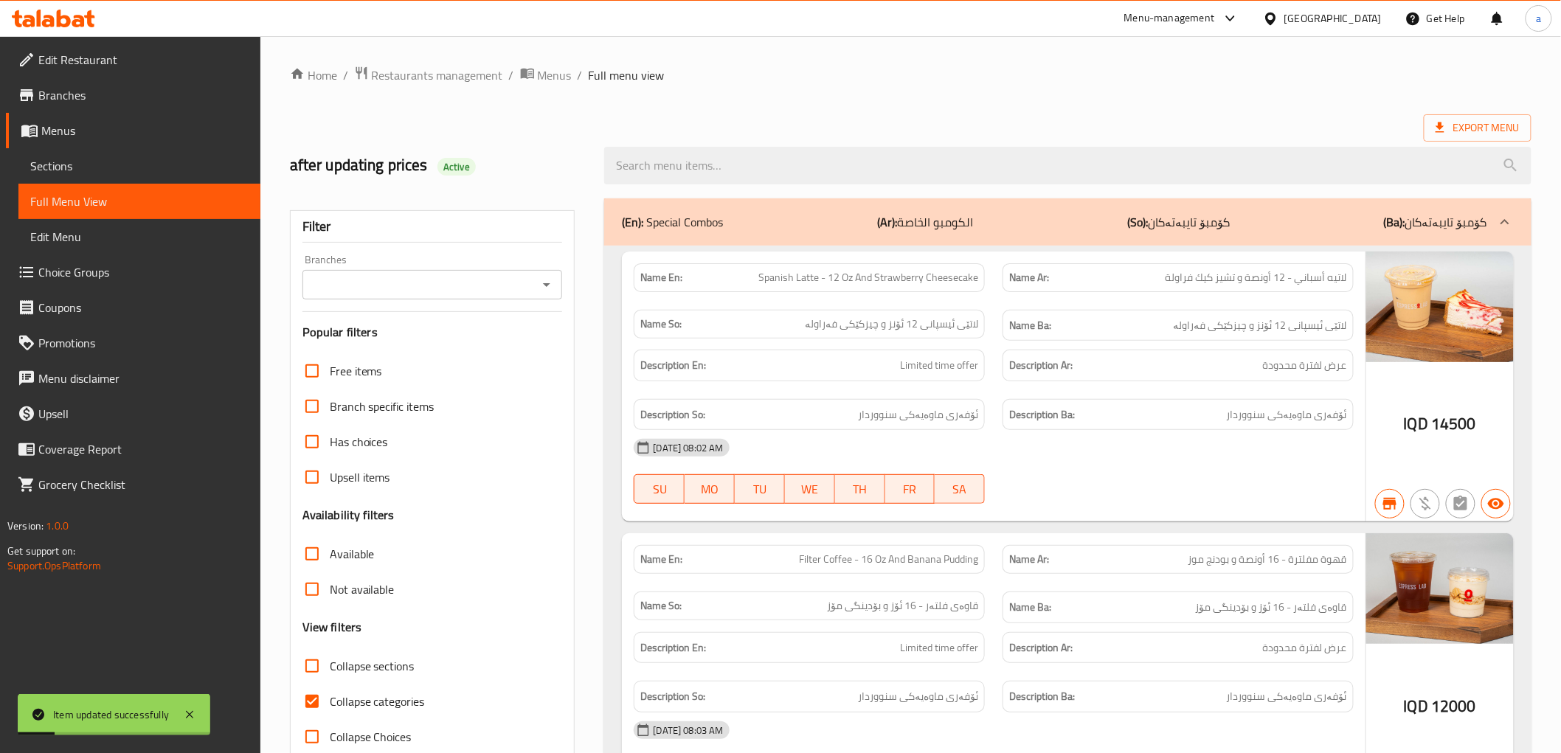
click at [431, 281] on input "Branches" at bounding box center [420, 284] width 227 height 21
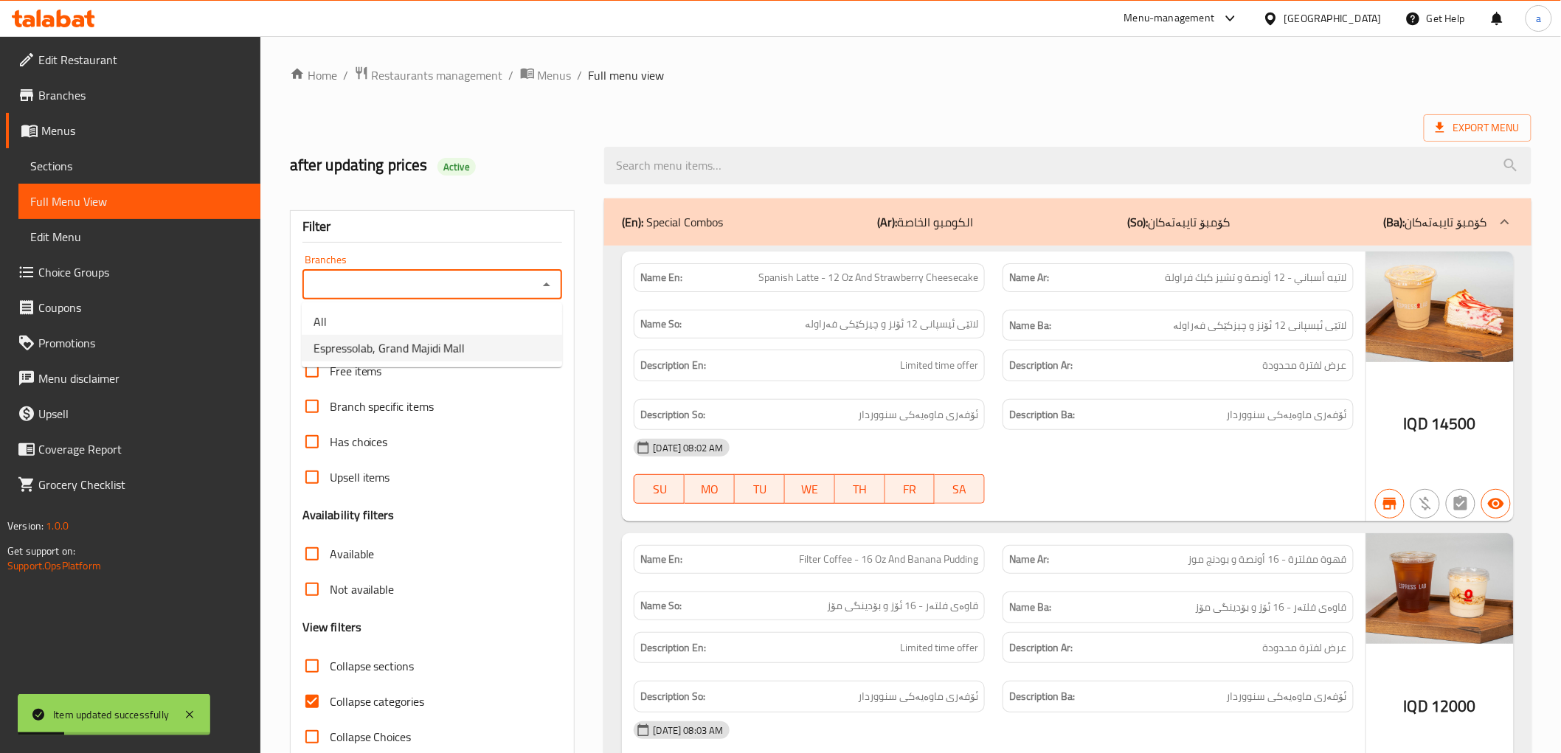
drag, startPoint x: 404, startPoint y: 347, endPoint x: 531, endPoint y: 329, distance: 128.9
click at [404, 347] on span "Espressolab, Grand Majidi Mall" at bounding box center [389, 348] width 151 height 18
type input "Espressolab, Grand Majidi Mall"
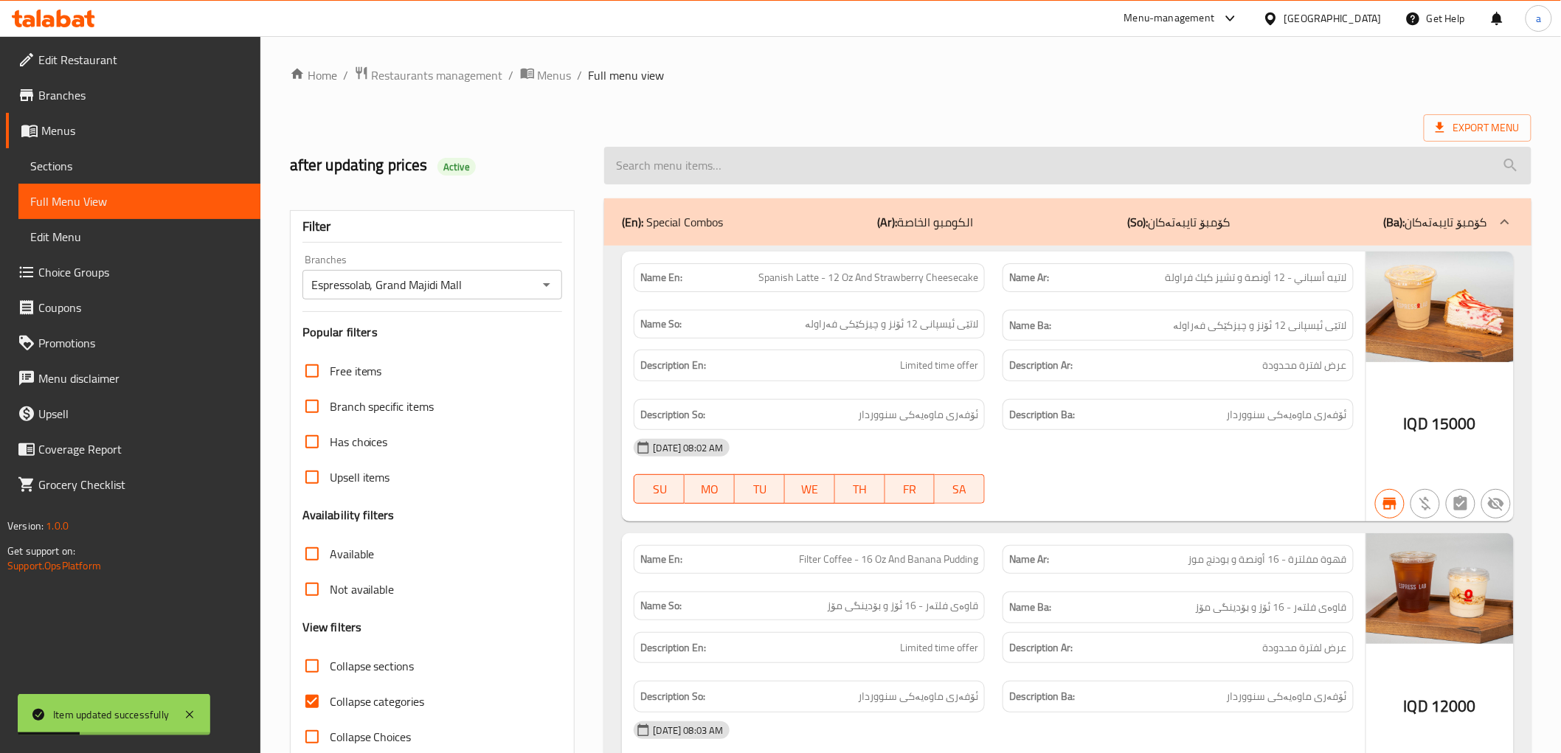
click at [823, 179] on input "search" at bounding box center [1067, 166] width 927 height 38
paste input "Cappucino - 16 Oz"
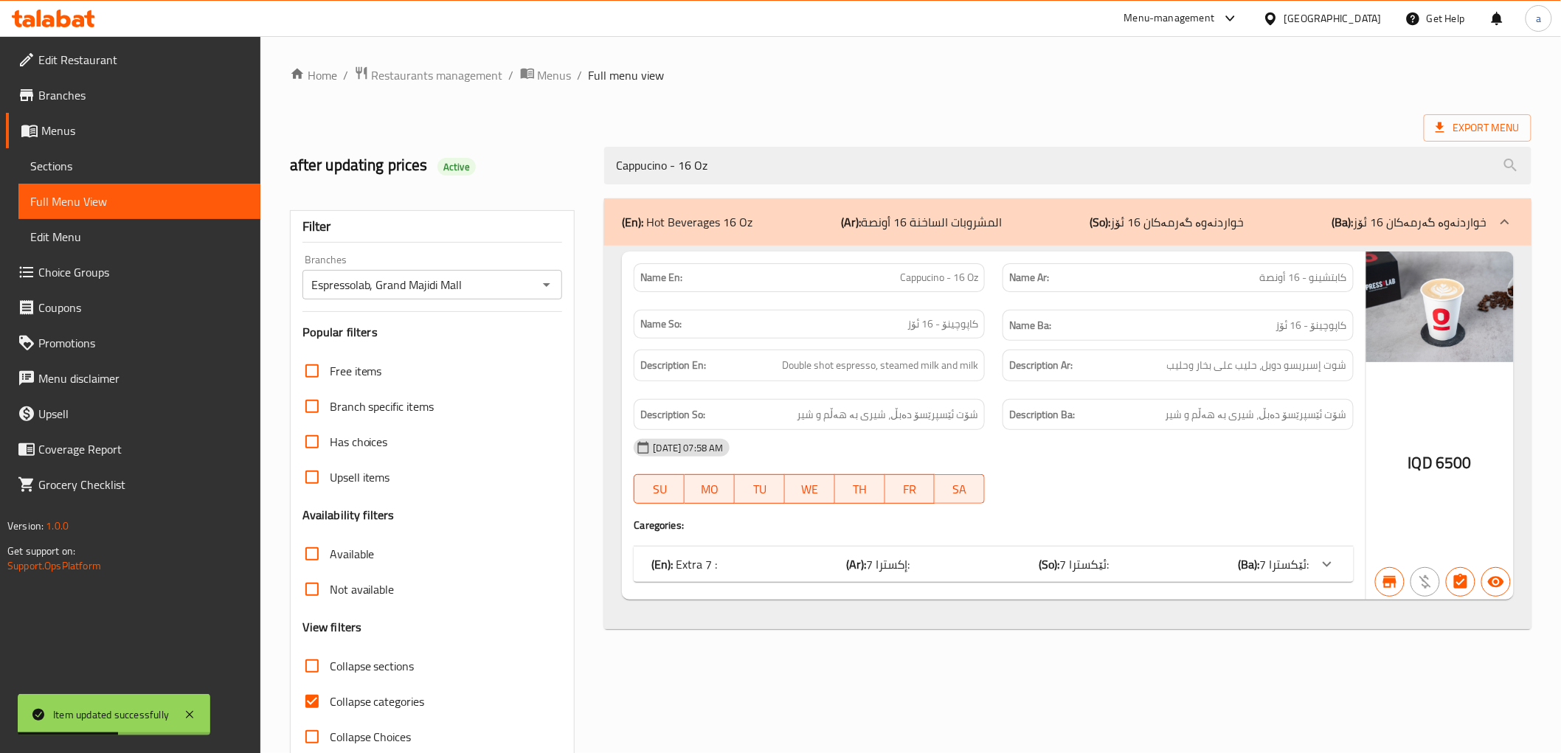
type input "Cappucino - 16 Oz"
click at [820, 662] on div "(En): Hot Beverages 16 Oz (Ar): المشروبات الساخنة 16 أونصة (So): خواردنەوە گەرم…" at bounding box center [1067, 477] width 944 height 575
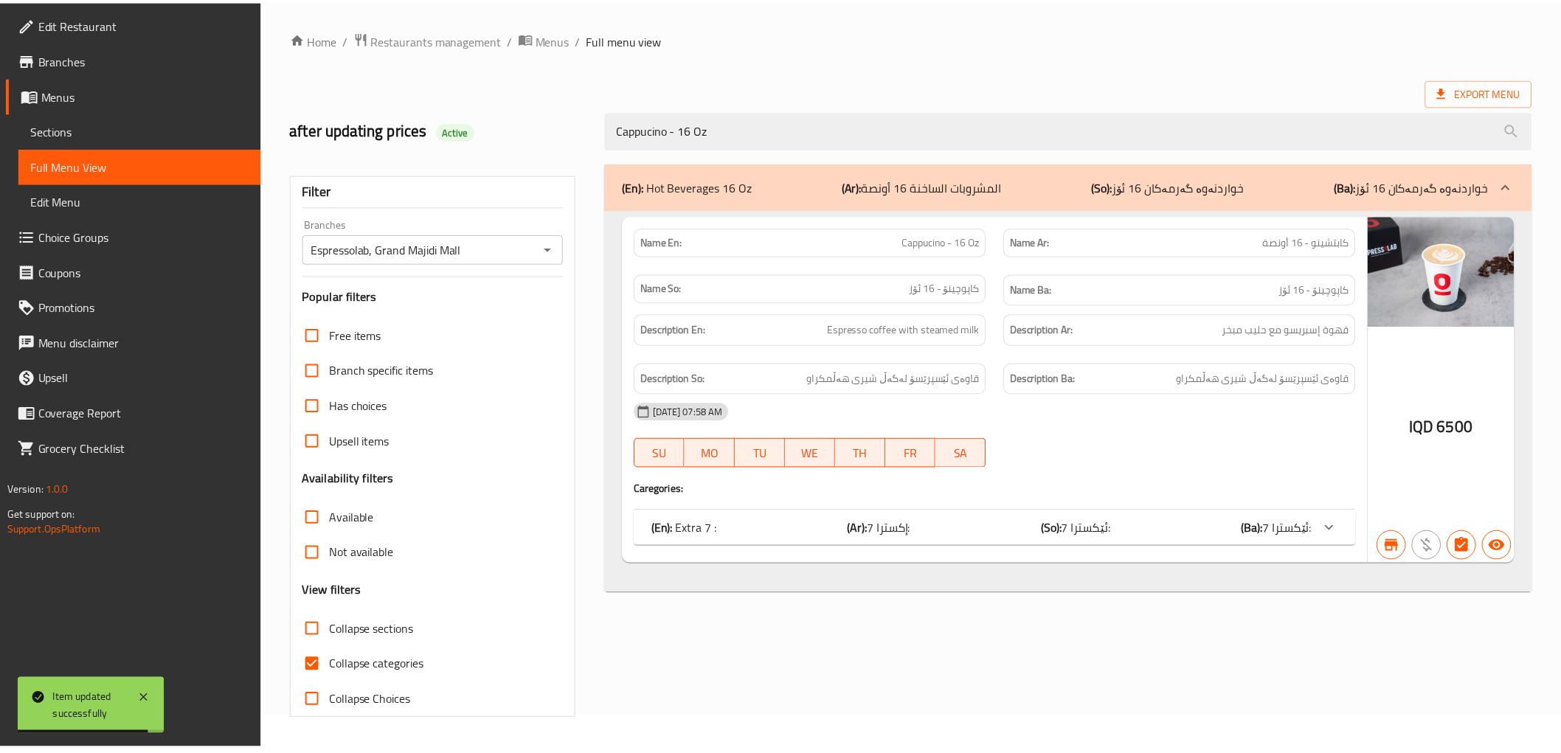
scroll to position [32, 0]
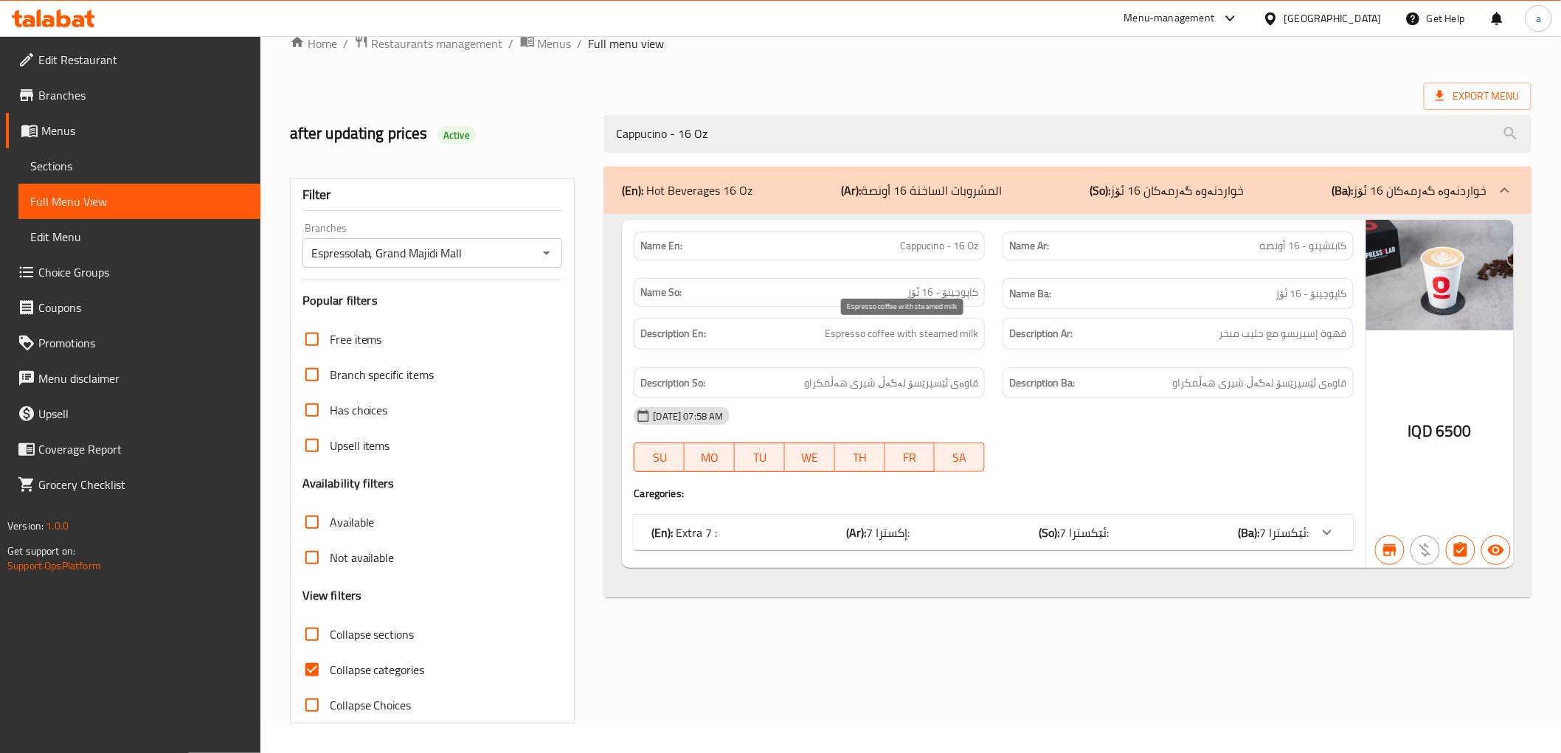
drag, startPoint x: 900, startPoint y: 336, endPoint x: 886, endPoint y: 336, distance: 14.0
click at [900, 336] on span "Espresso coffee with steamed milk" at bounding box center [901, 334] width 153 height 18
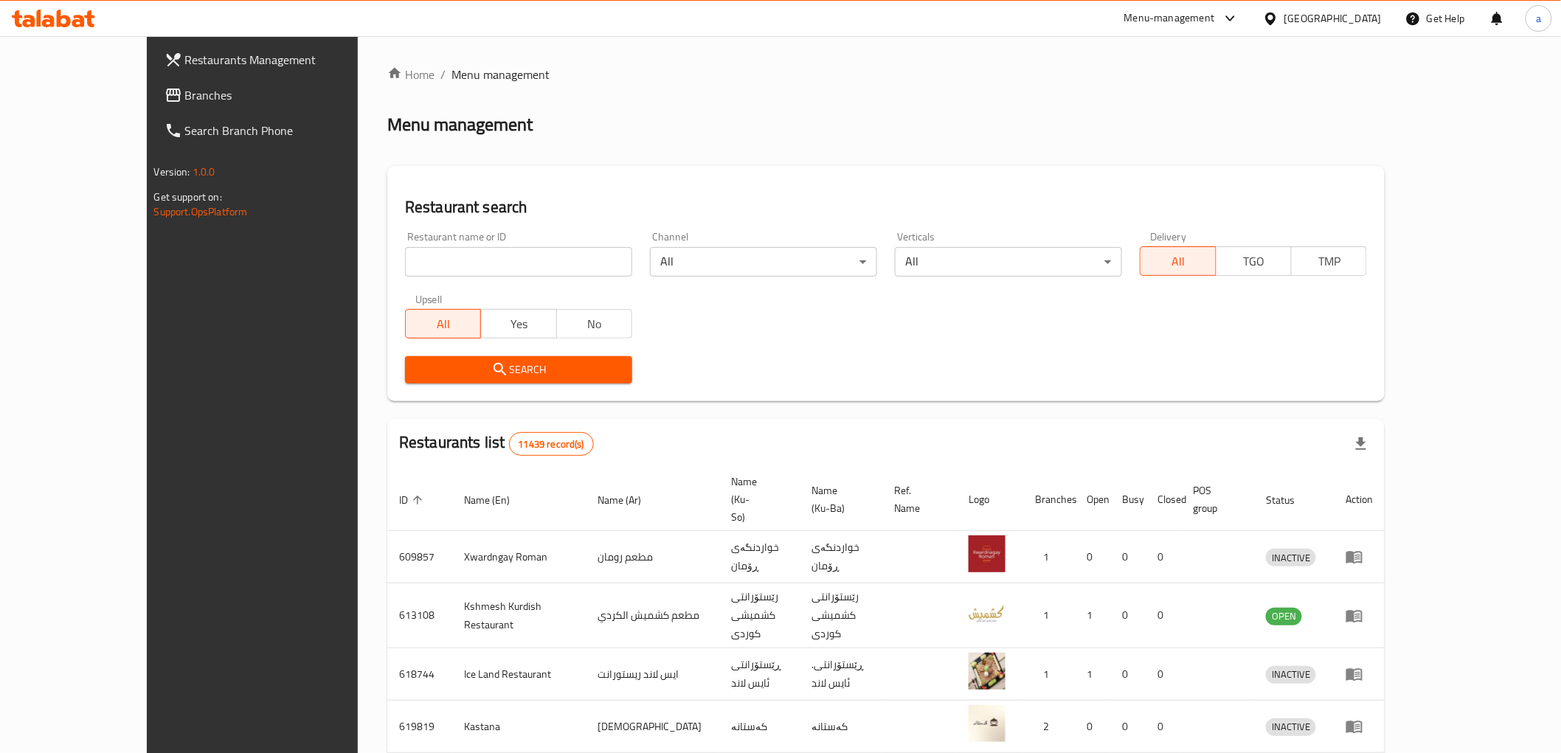
click at [185, 97] on span "Branches" at bounding box center [290, 95] width 210 height 18
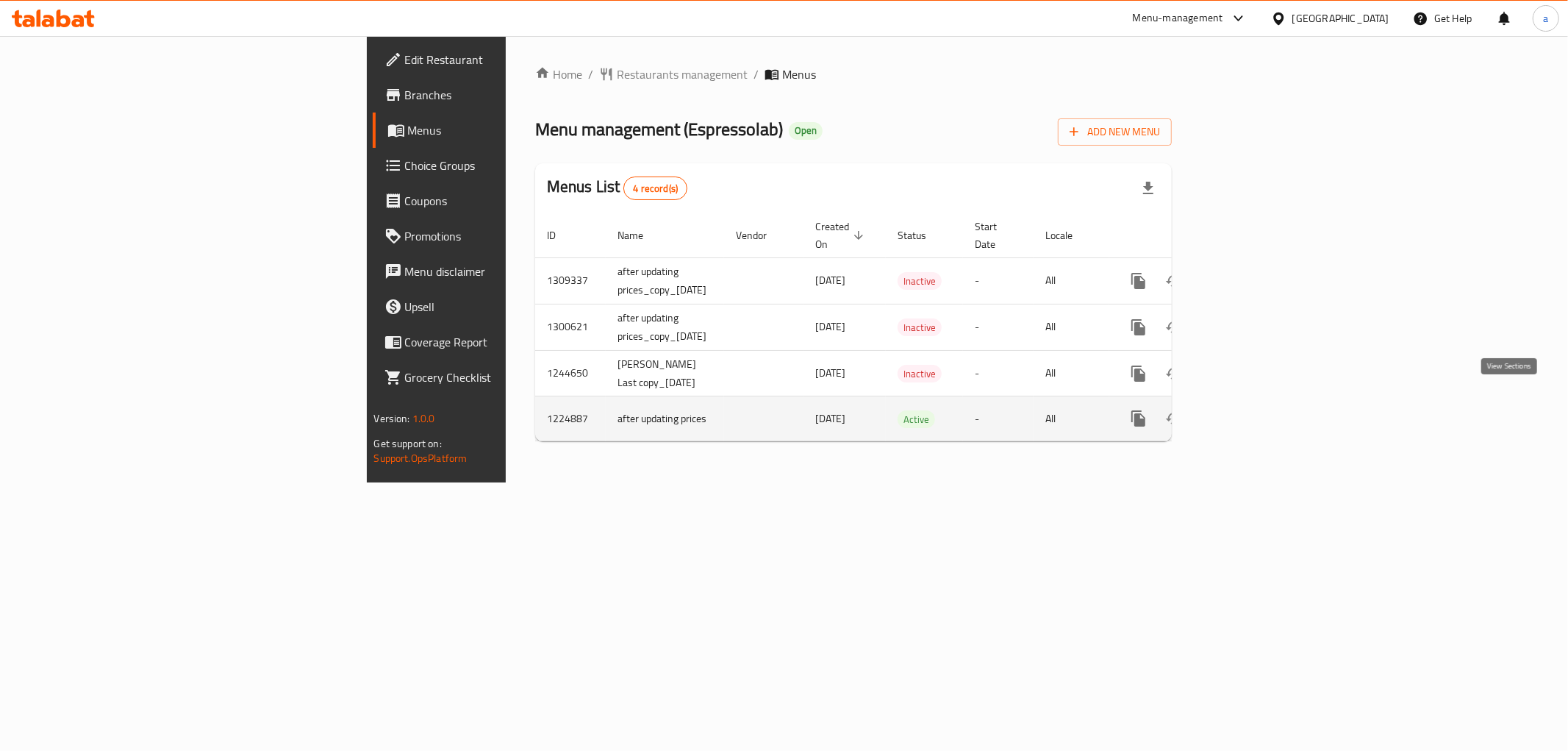
click at [1252, 412] on icon "enhanced table" at bounding box center [1244, 418] width 13 height 13
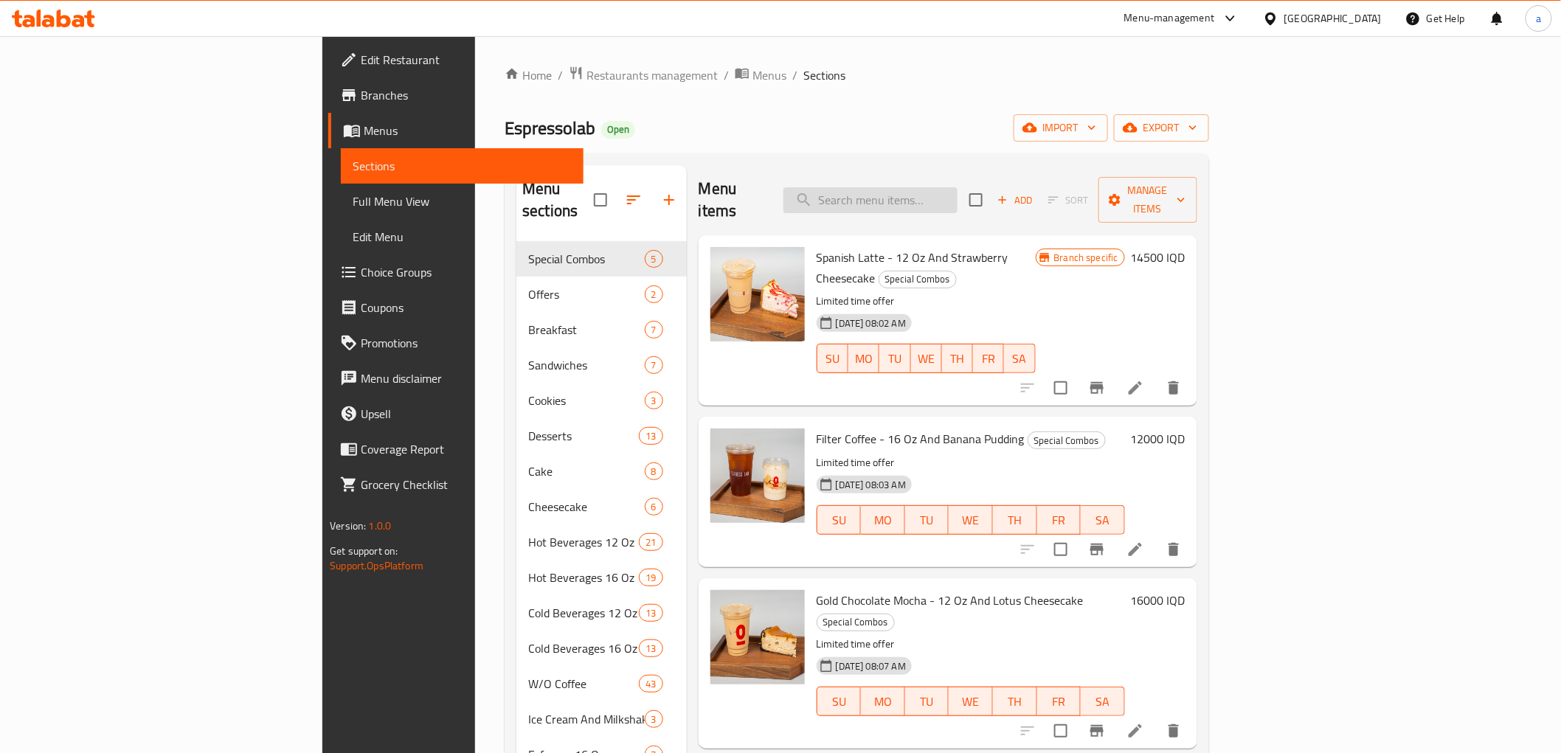
click at [958, 187] on input "search" at bounding box center [870, 200] width 174 height 26
paste input "Filter Coffee With Milk - 16 Oz"
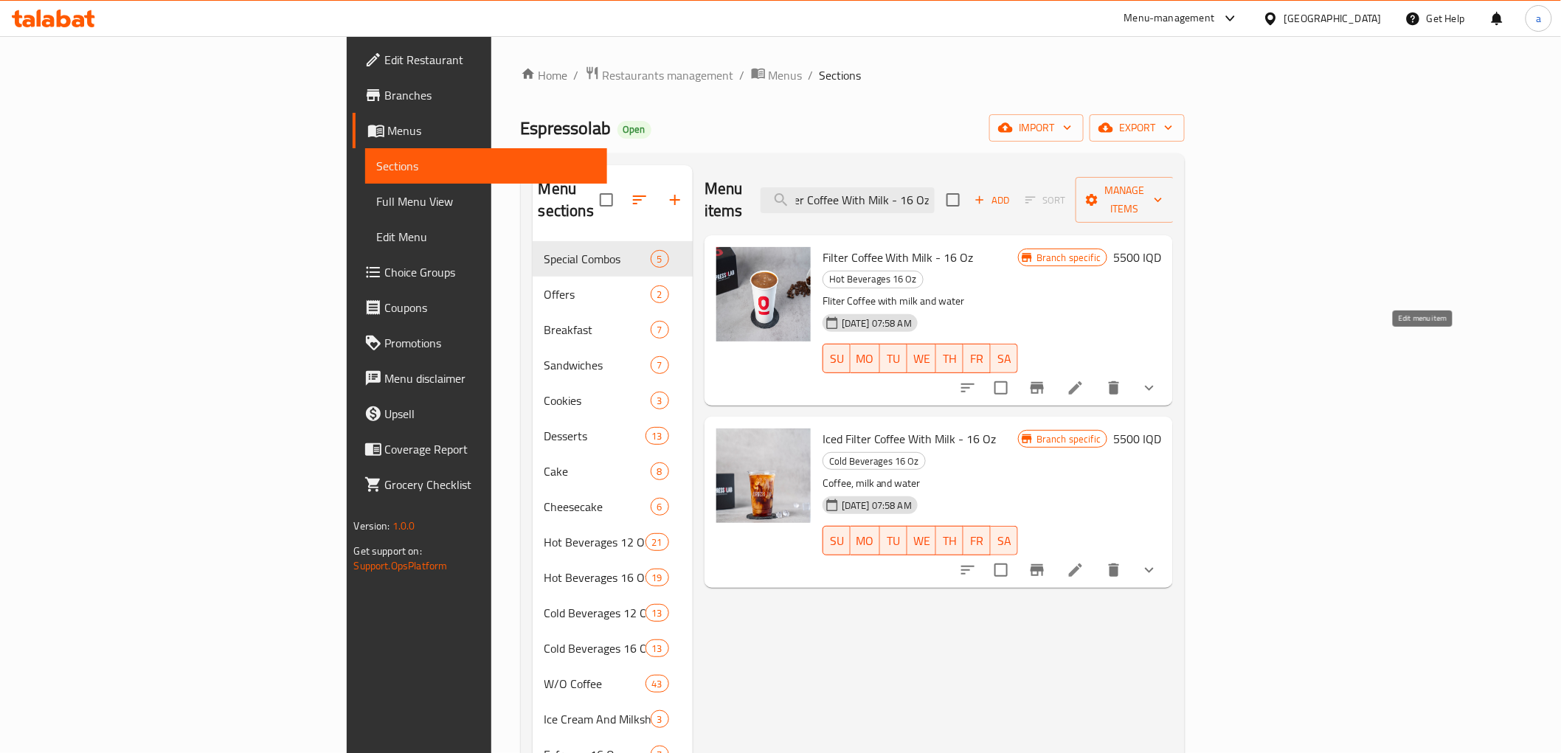
type input "Filter Coffee With Milk - 16 Oz"
click at [1082, 381] on icon at bounding box center [1075, 387] width 13 height 13
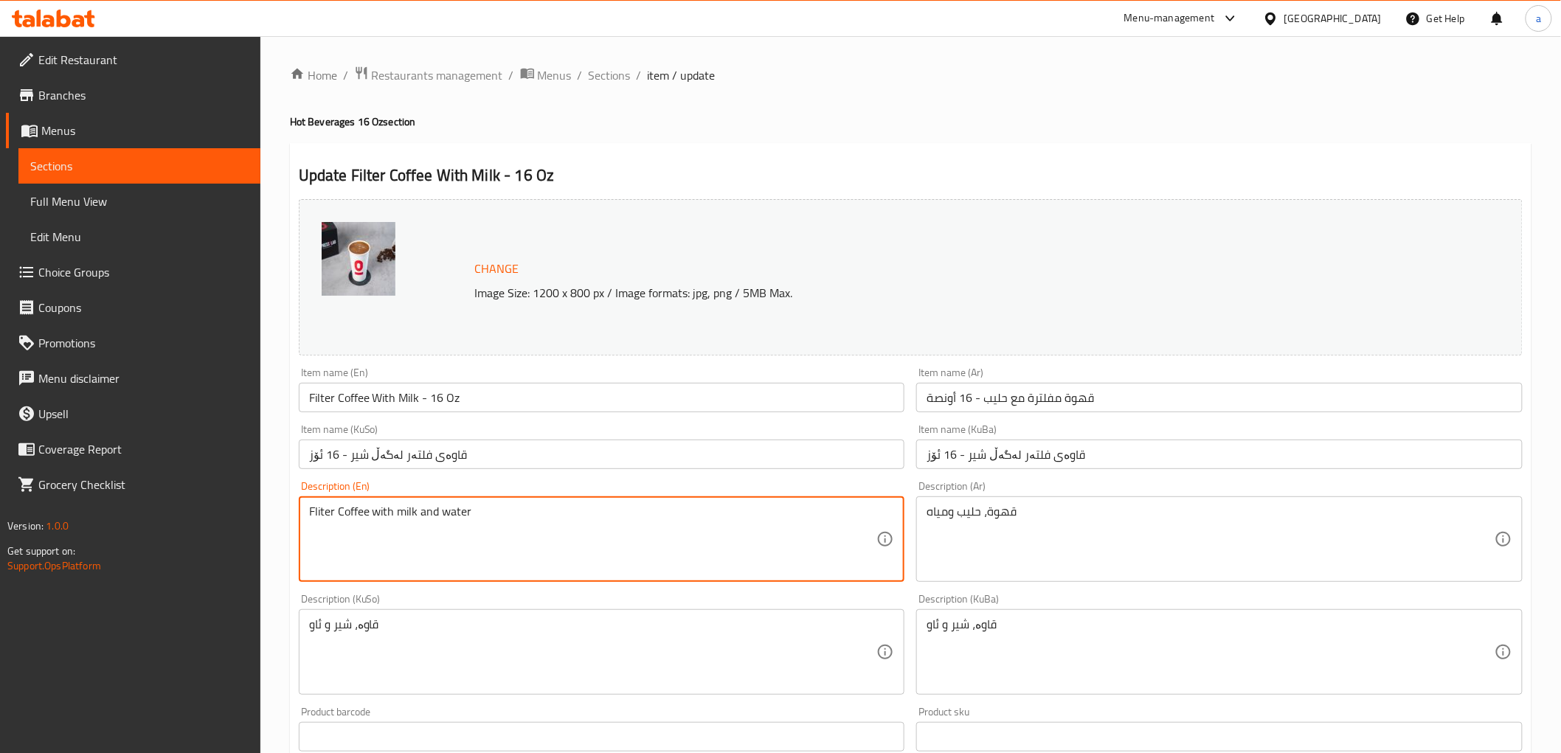
drag, startPoint x: 519, startPoint y: 541, endPoint x: 311, endPoint y: 533, distance: 208.2
click at [321, 513] on textarea "Fliter Coffee with milk and water" at bounding box center [593, 540] width 568 height 70
click at [455, 509] on textarea "Filter Coffee with milk and water" at bounding box center [593, 540] width 568 height 70
type textarea "Filter Coffee with milk and water"
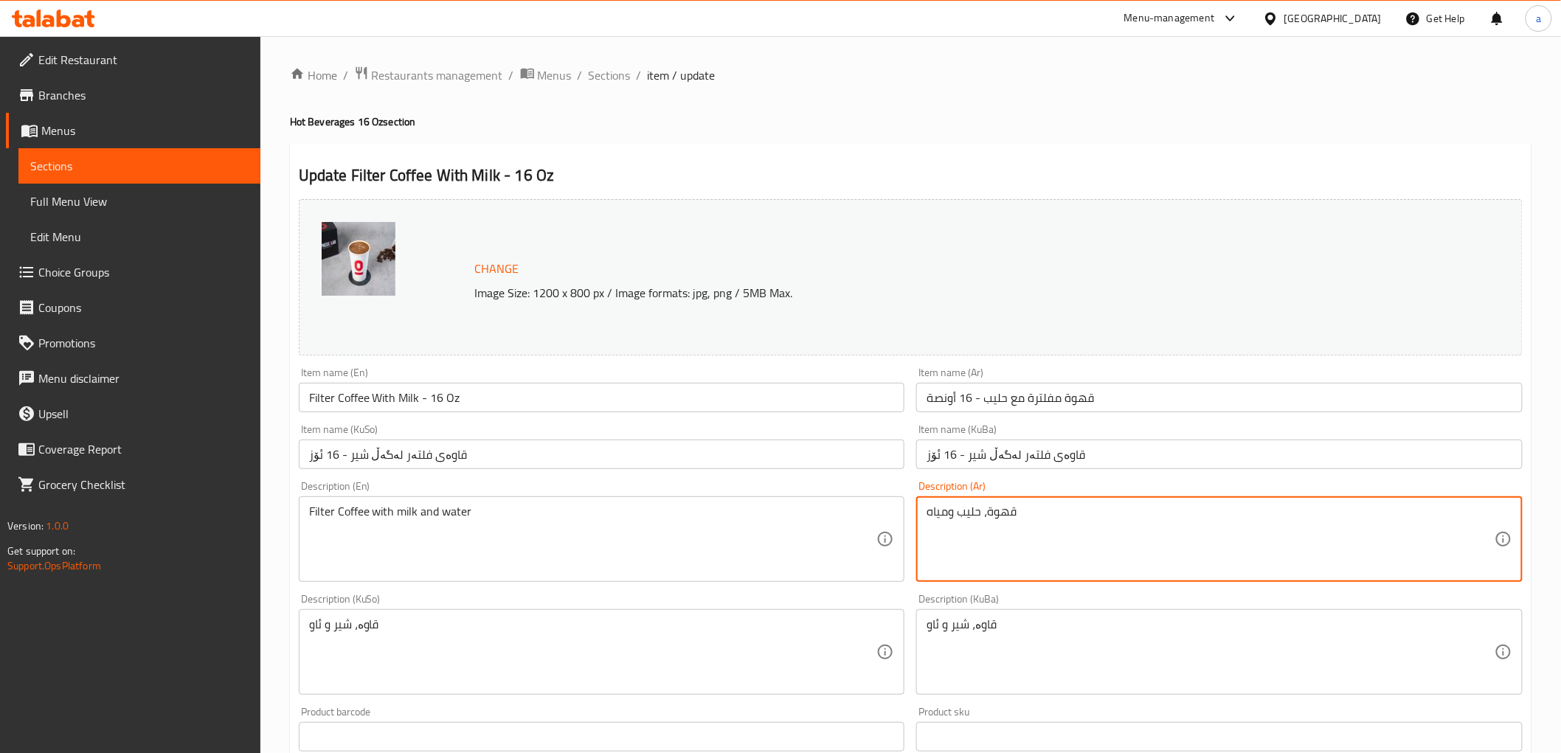
drag, startPoint x: 1098, startPoint y: 524, endPoint x: 1125, endPoint y: 503, distance: 34.7
paste textarea "مفلترة مع"
type textarea "قهوة مفلترة مع حليب ومياه"
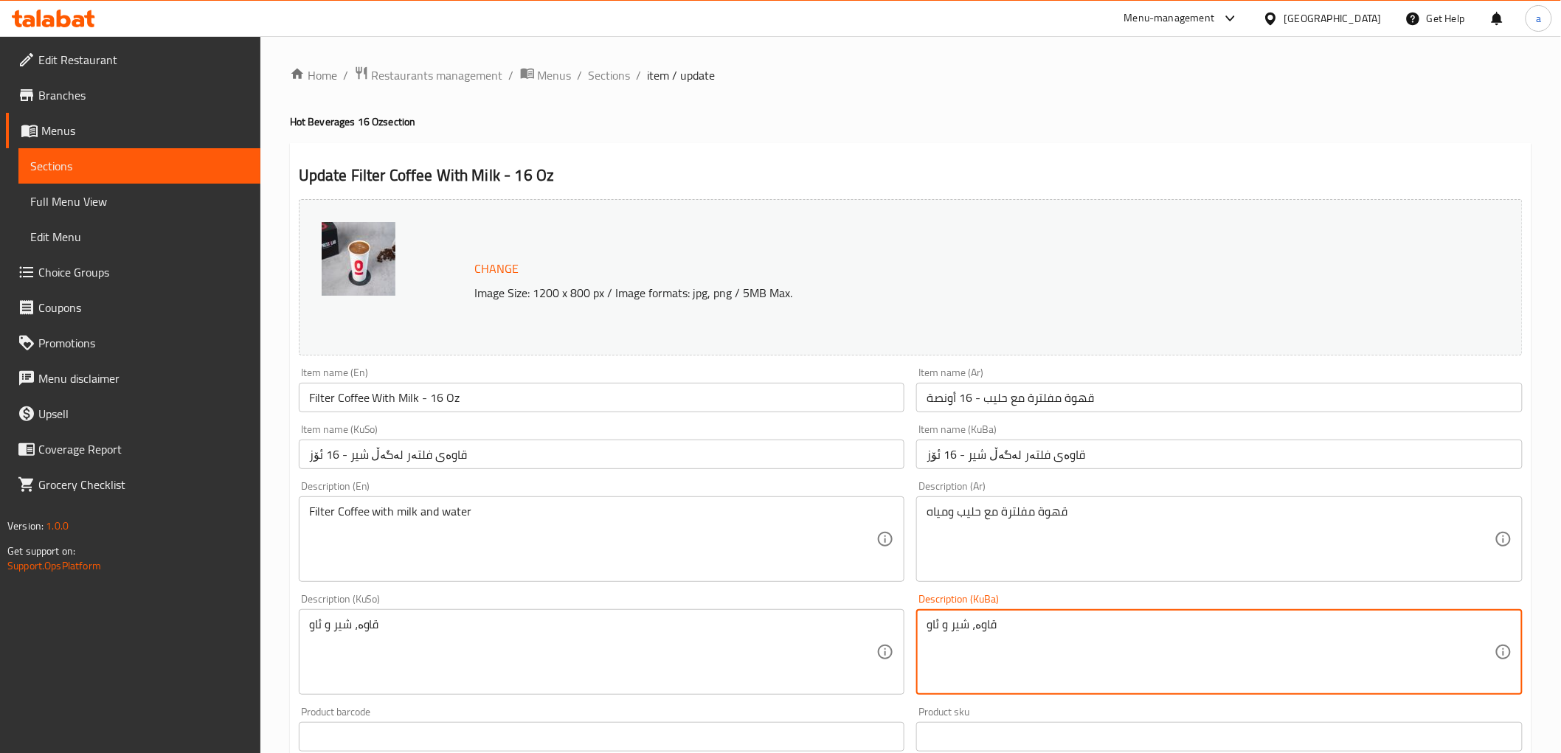
drag, startPoint x: 1030, startPoint y: 651, endPoint x: 885, endPoint y: 638, distance: 145.2
paste textarea "ی فلتەرکراو لەگەڵ"
type textarea "قاوەی فلتەرکراو لەگەڵ شیر و ئاو"
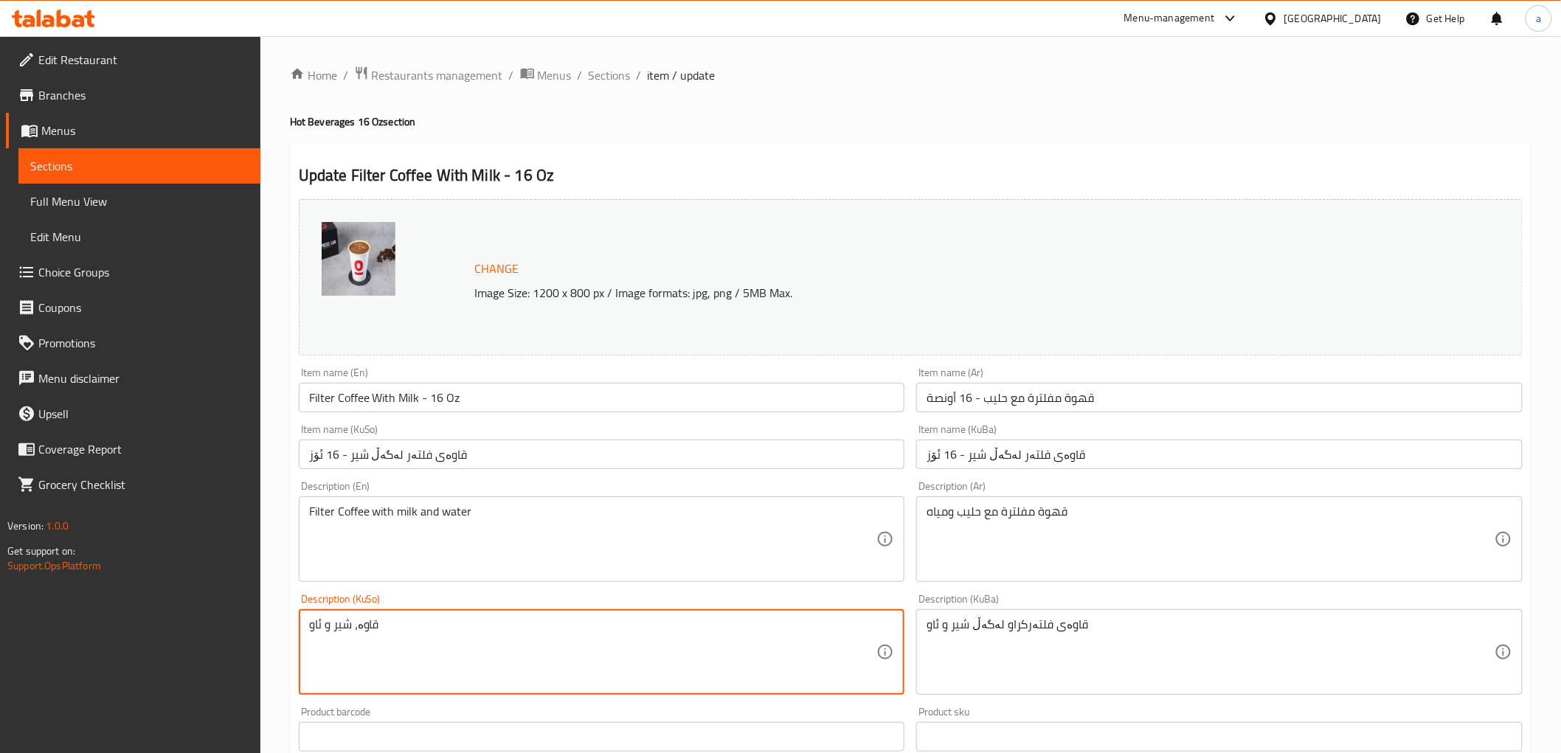
drag, startPoint x: 740, startPoint y: 628, endPoint x: 246, endPoint y: 617, distance: 493.6
paste textarea "ی فلتەرکراو لەگەڵ"
type textarea "قاوەی فلتەرکراو لەگەڵ شیر و ئاو"
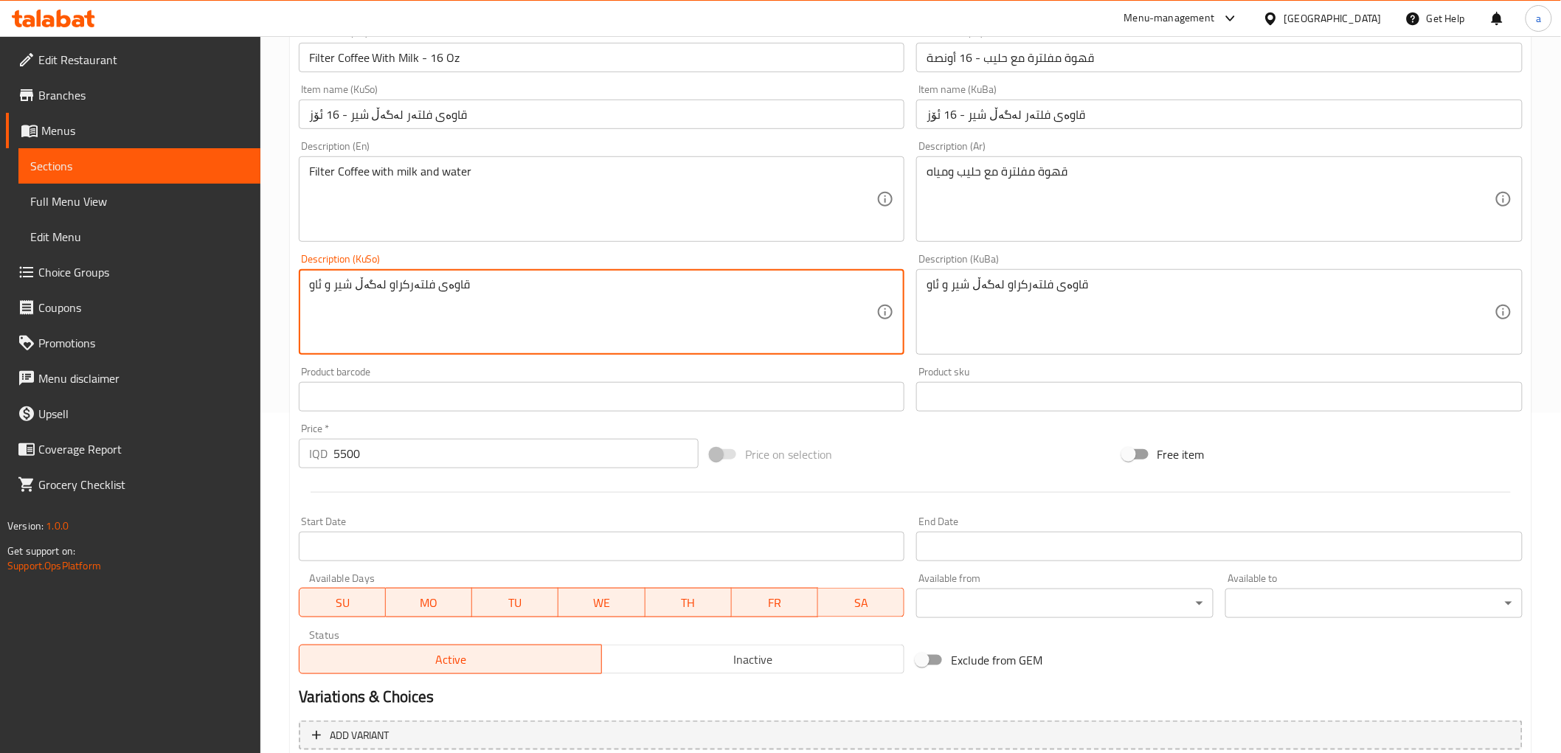
scroll to position [491, 0]
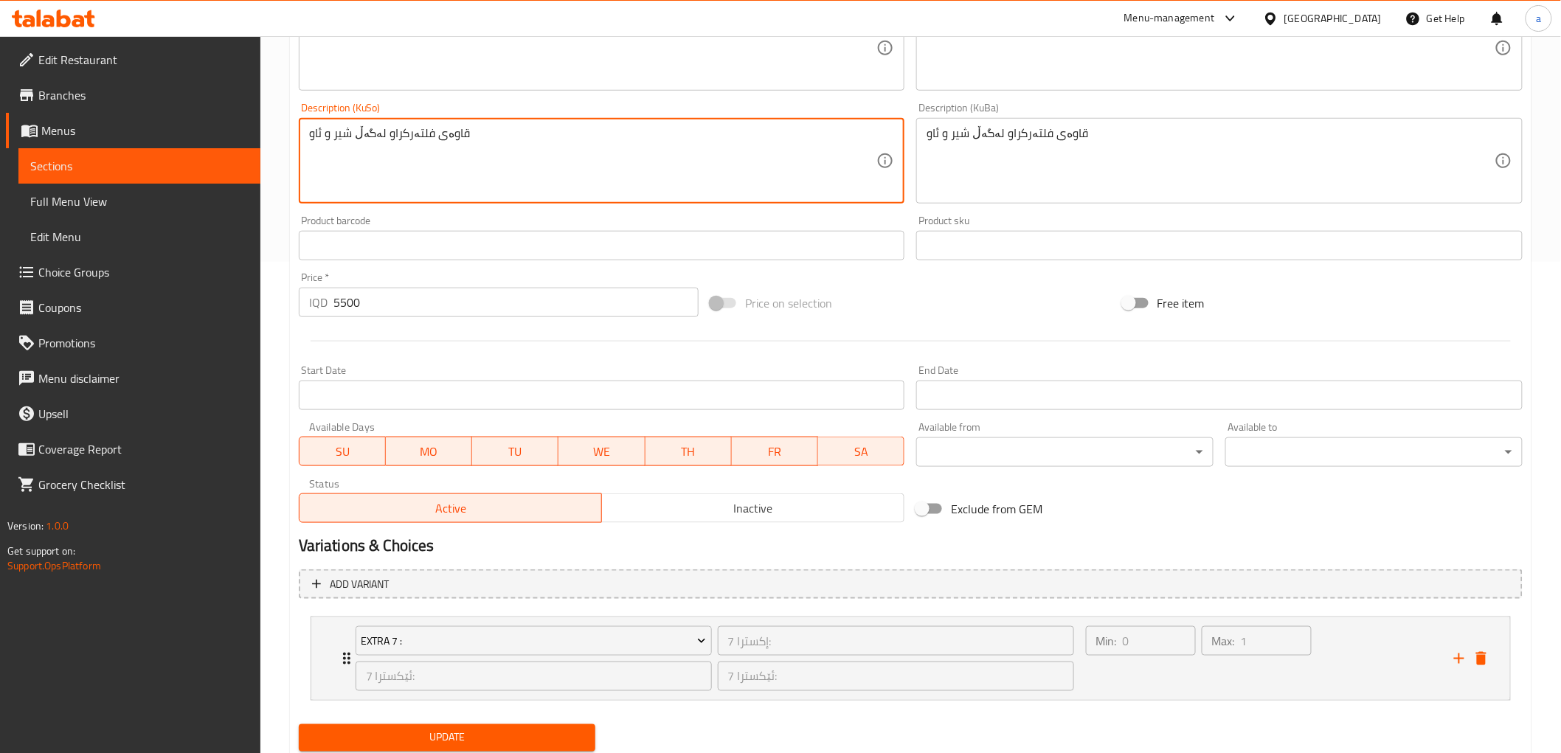
click at [537, 729] on span "Update" at bounding box center [448, 738] width 274 height 18
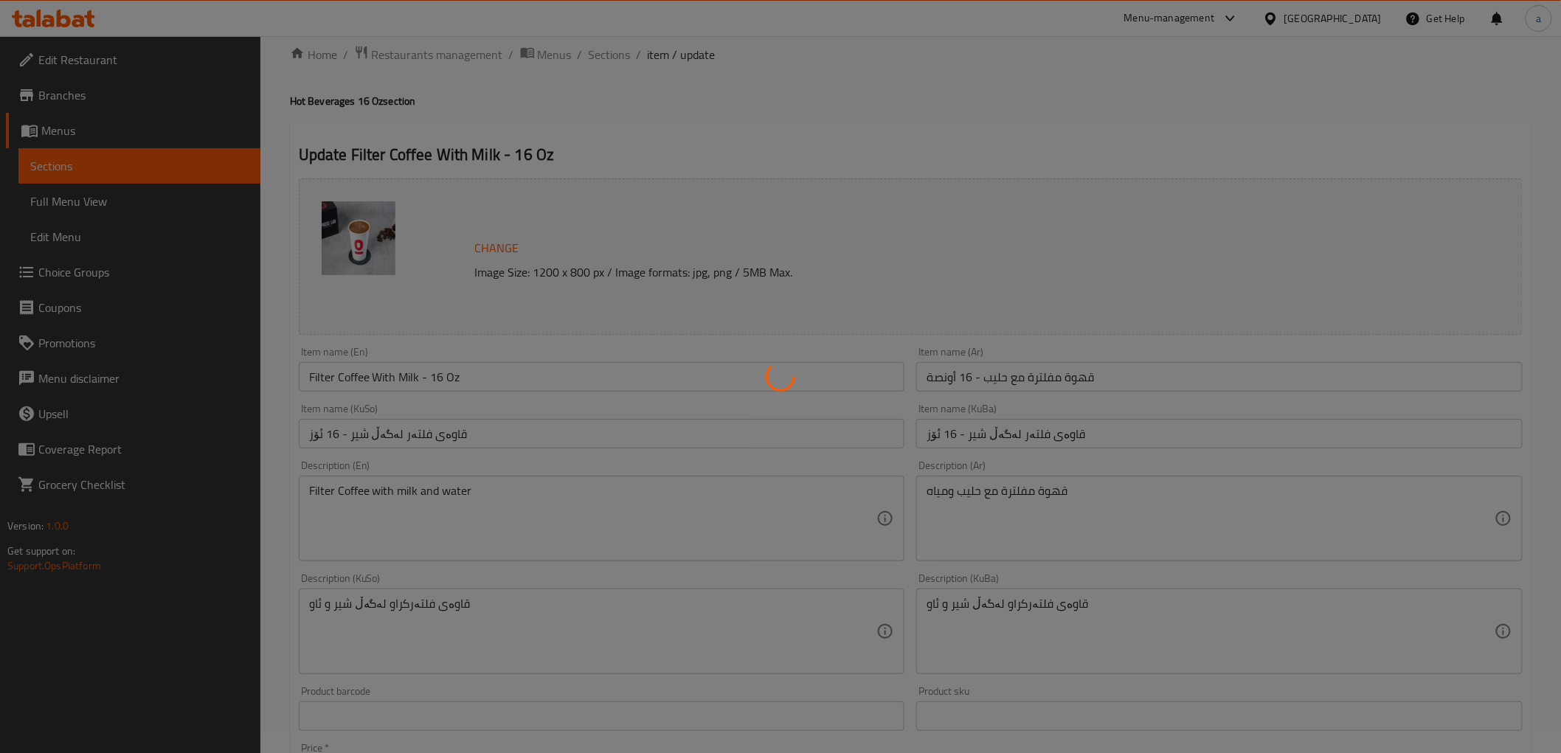
scroll to position [0, 0]
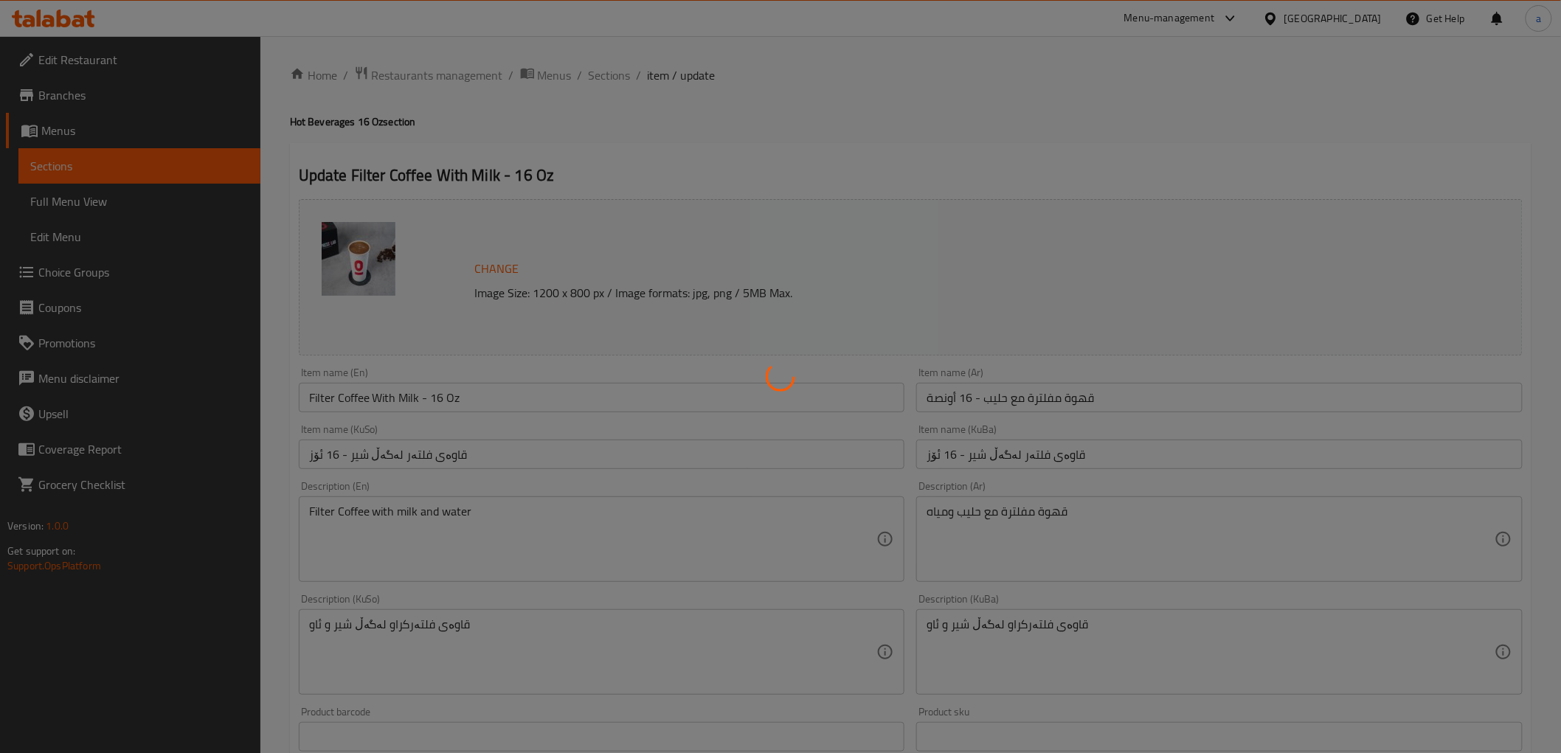
click at [576, 399] on div at bounding box center [780, 376] width 1561 height 753
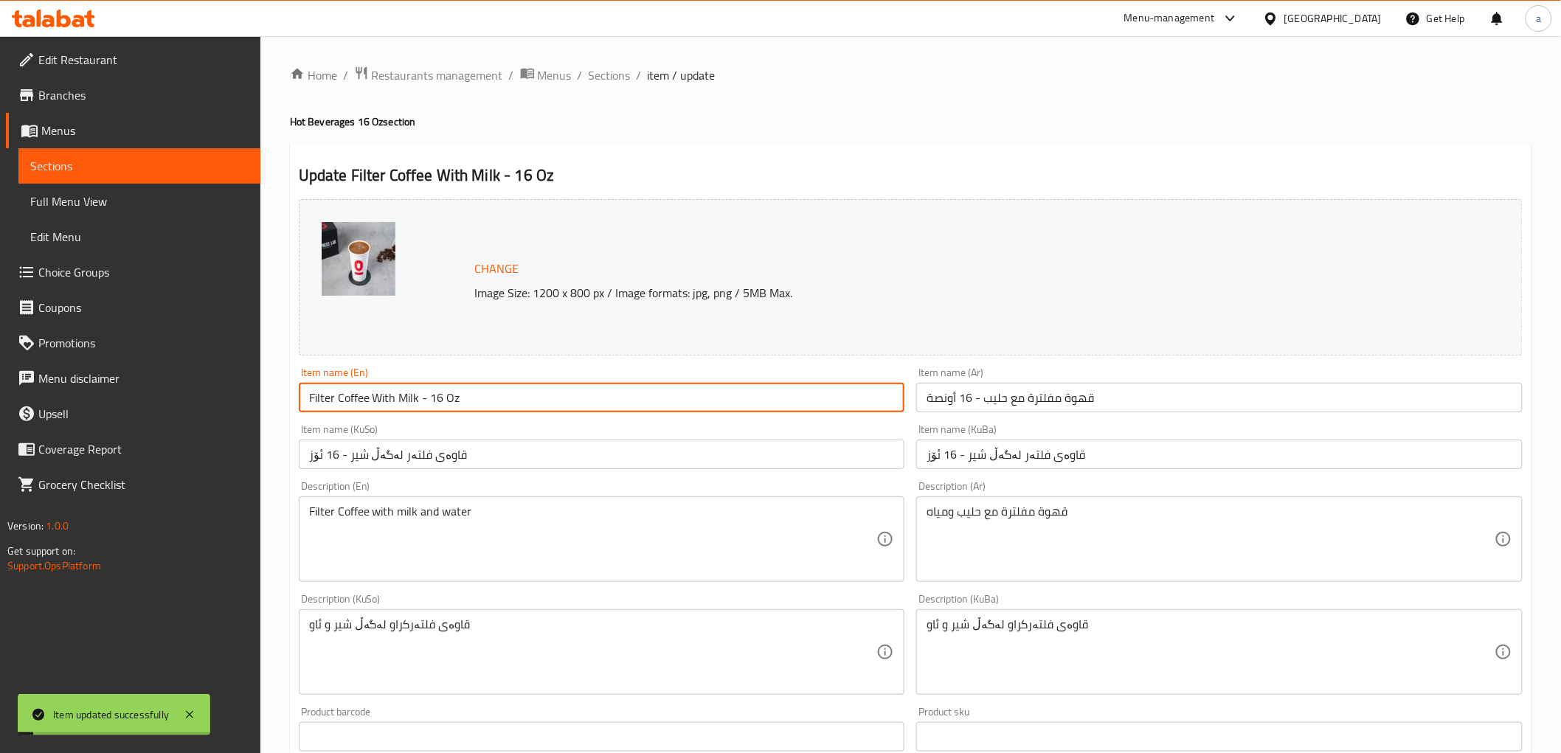
drag, startPoint x: 527, startPoint y: 396, endPoint x: 249, endPoint y: 397, distance: 278.1
click at [249, 397] on div "Edit Restaurant Branches Menus Sections Full Menu View Edit Menu Choice Groups …" at bounding box center [780, 664] width 1561 height 1257
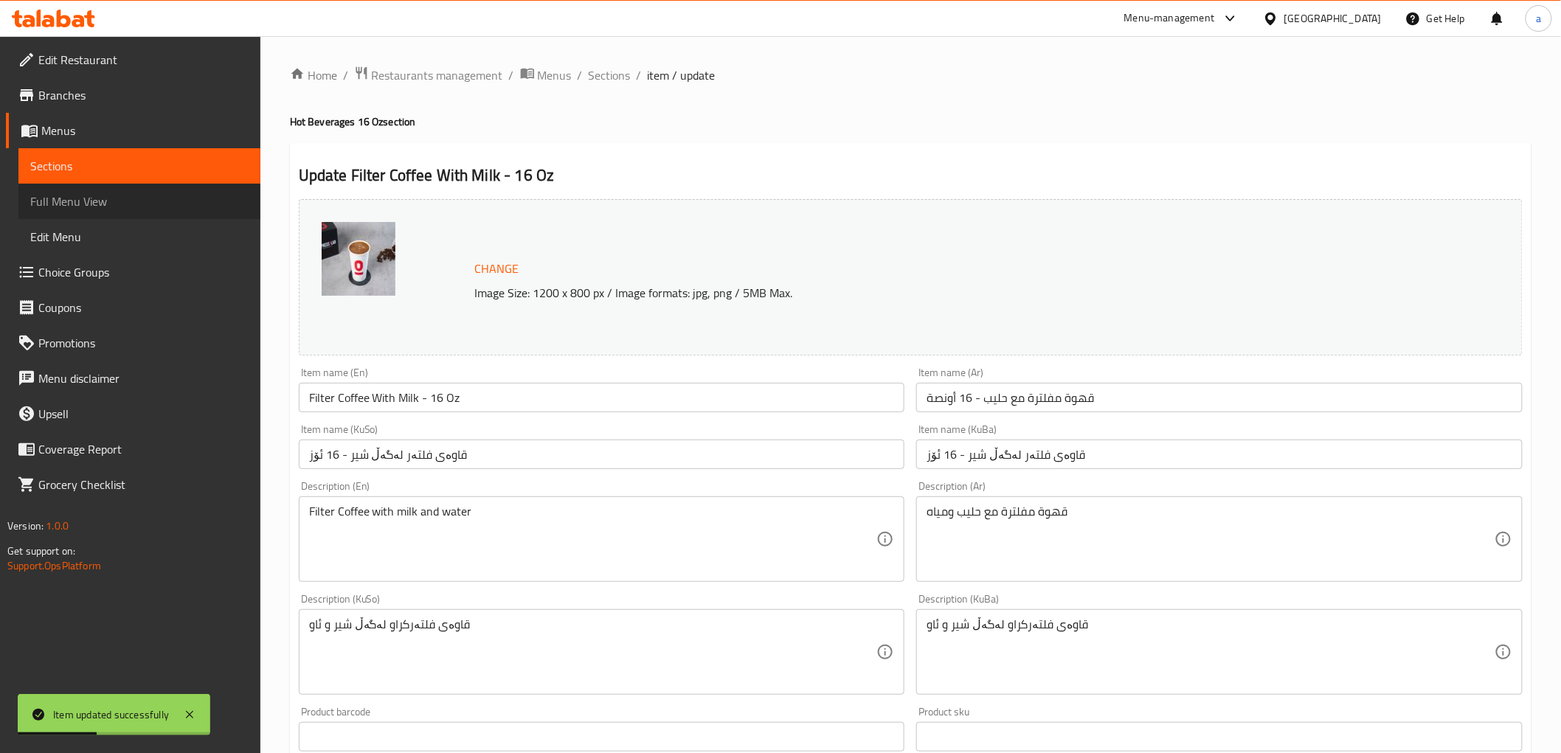
click at [122, 202] on span "Full Menu View" at bounding box center [139, 202] width 218 height 18
click at [126, 205] on span "Full Menu View" at bounding box center [139, 202] width 218 height 18
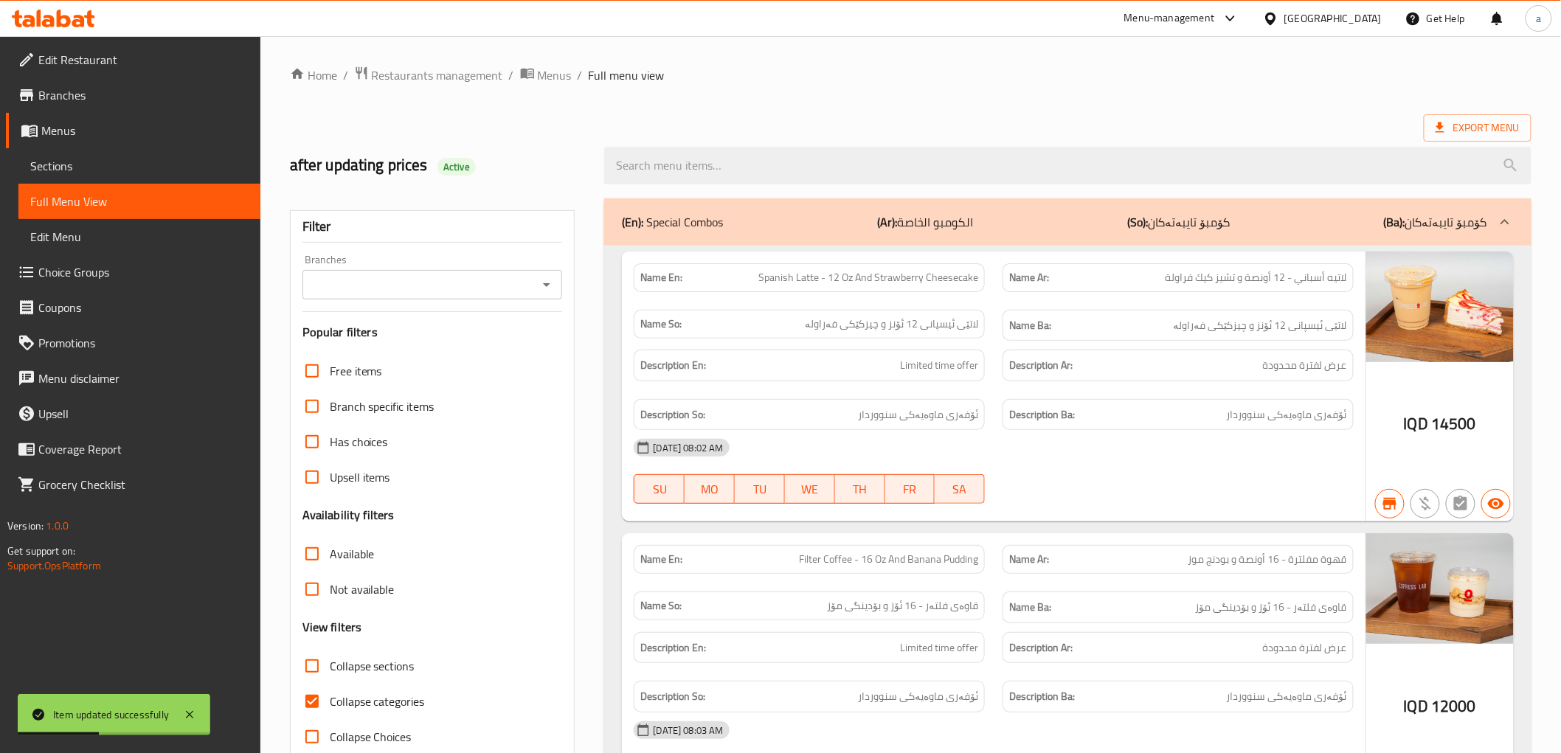
click at [550, 285] on icon "Open" at bounding box center [547, 285] width 18 height 18
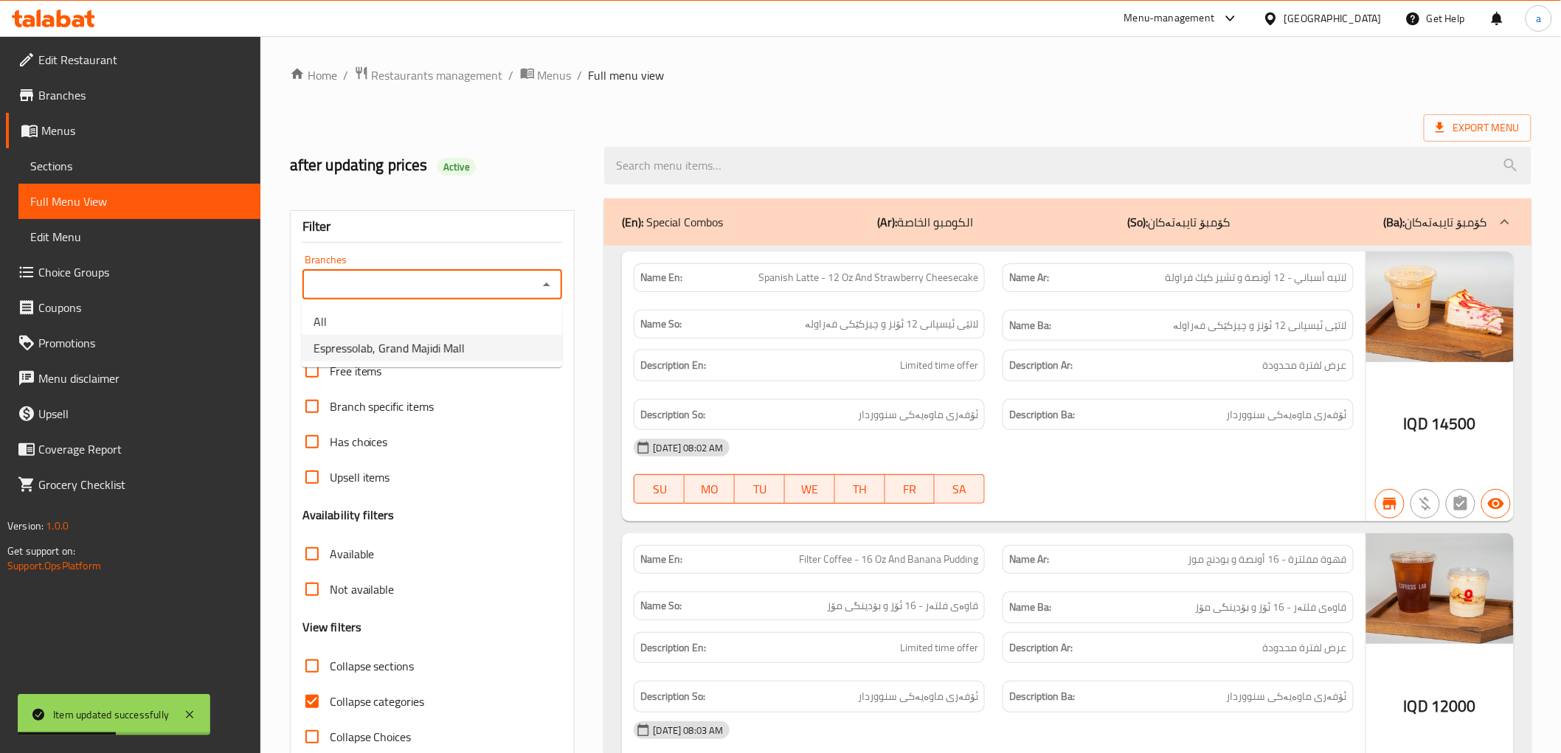
click at [445, 343] on span "Espressolab, Grand Majidi Mall" at bounding box center [389, 348] width 151 height 18
type input "Espressolab, Grand Majidi Mall"
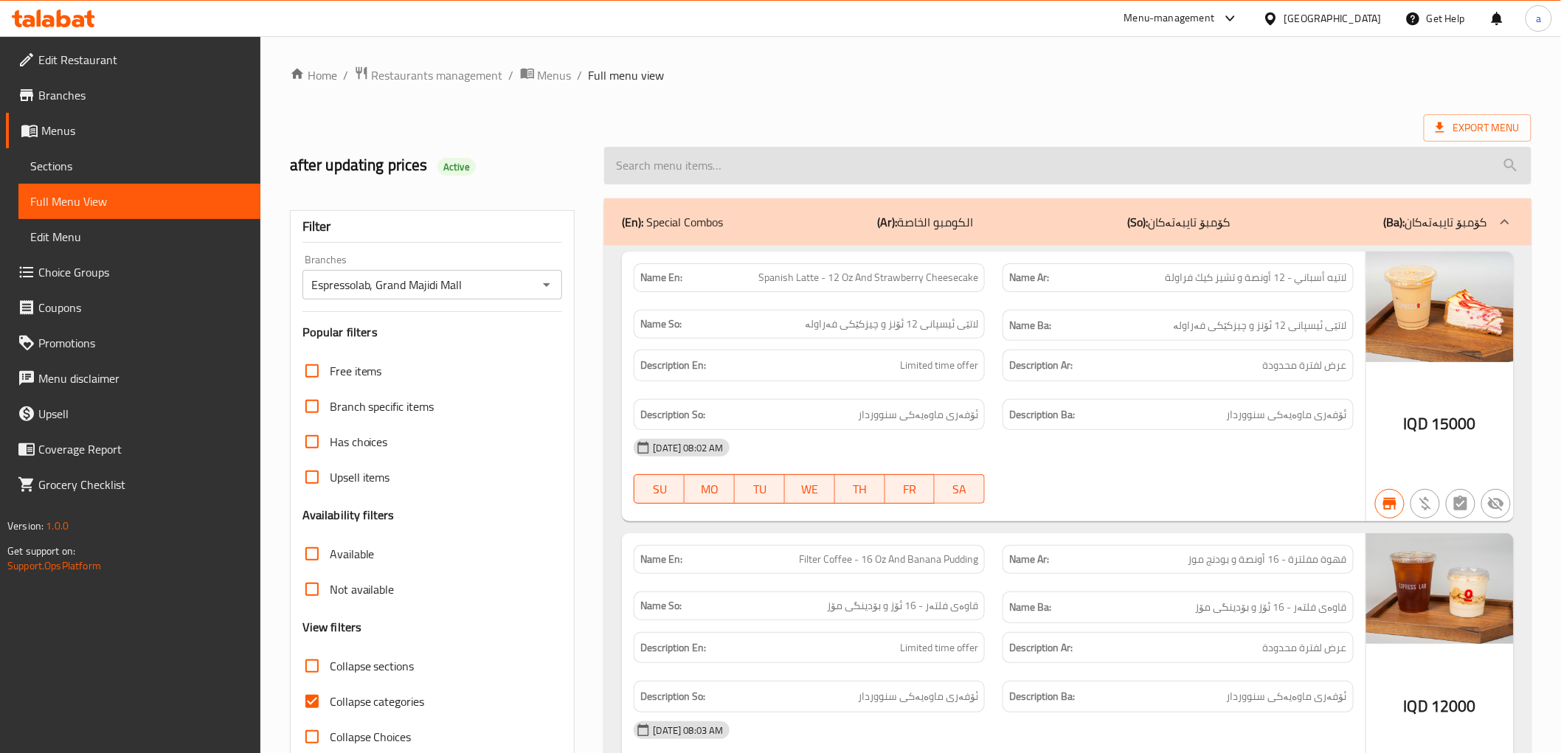
click at [716, 175] on input "search" at bounding box center [1067, 166] width 927 height 38
paste input "Filter Coffee With Milk - 16 Oz"
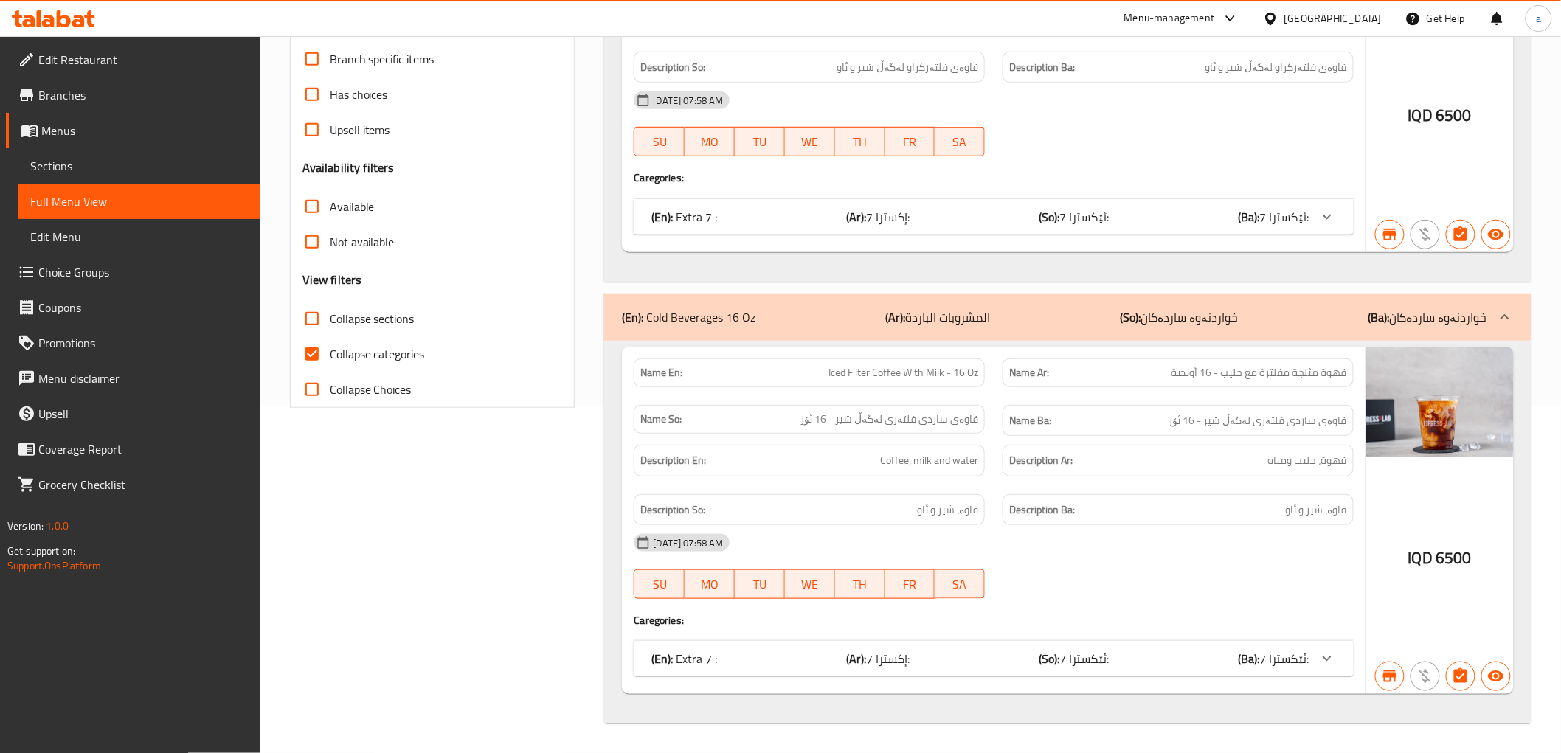
type input "Filter Coffee With Milk - 16 Oz"
click at [1077, 320] on div "(En): Cold Beverages 16 Oz (Ar): المشروبات الباردة (So): خواردنەوە ساردەکان (Ba…" at bounding box center [1054, 317] width 865 height 18
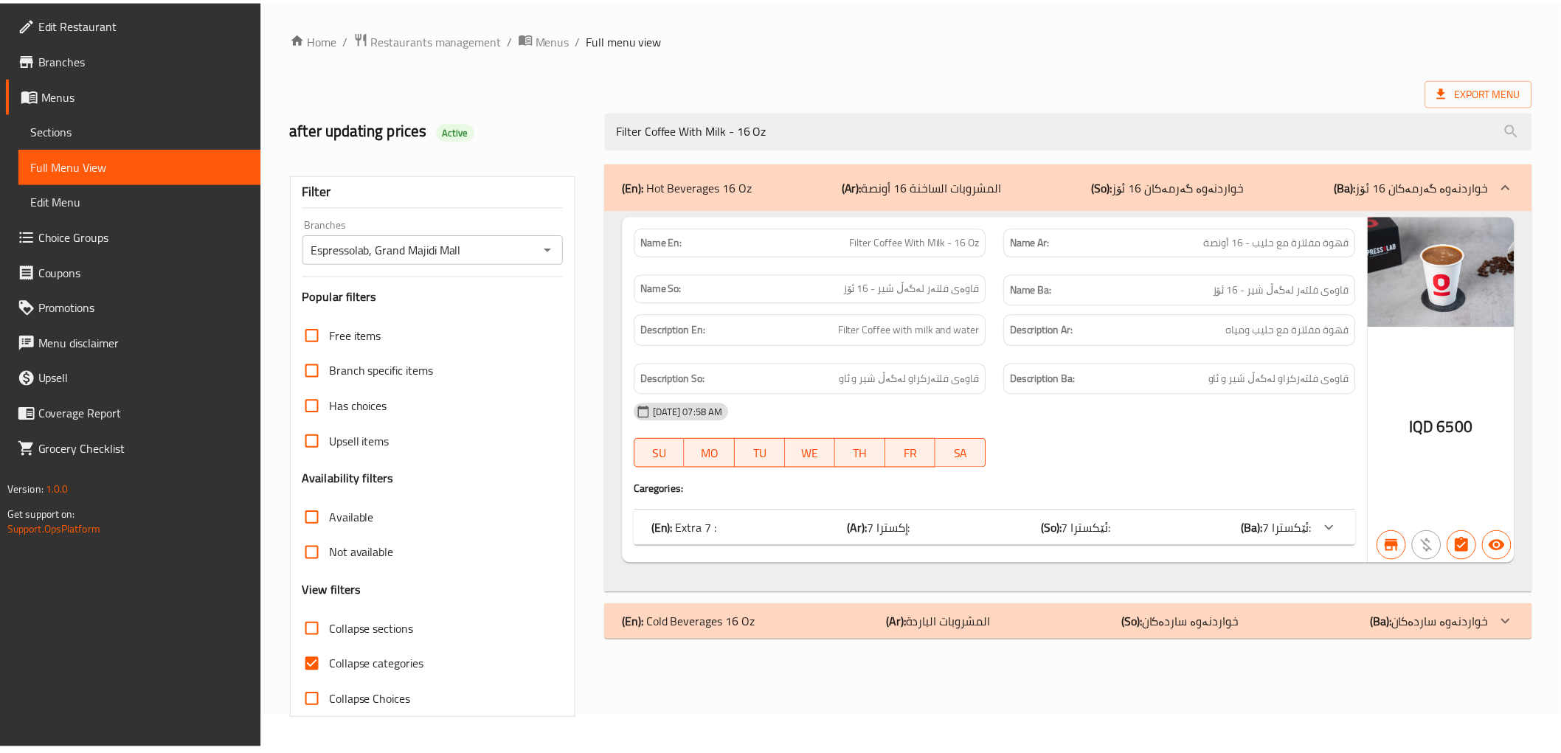
scroll to position [32, 0]
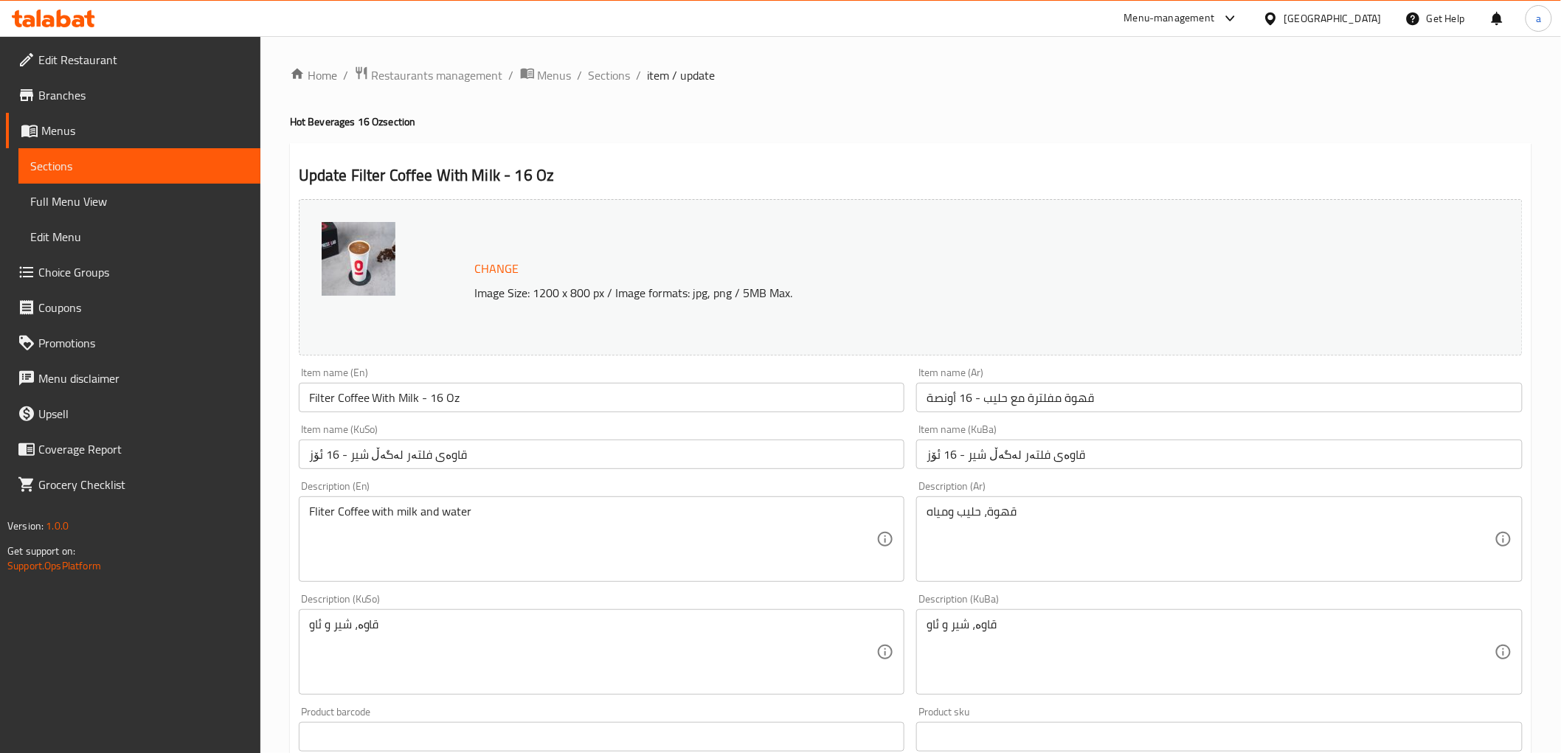
click at [83, 162] on span "Sections" at bounding box center [139, 166] width 218 height 18
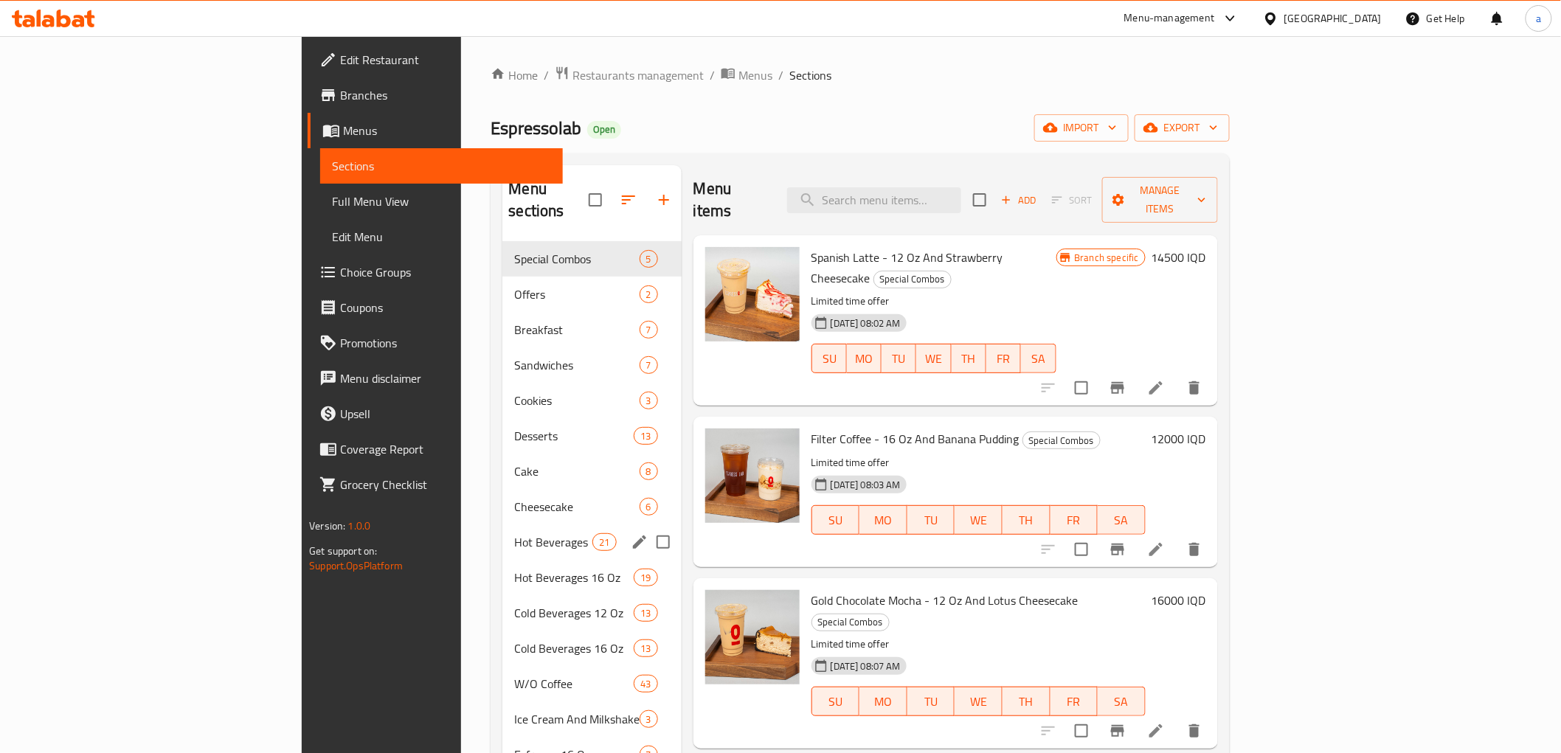
click at [502, 529] on div "Hot Beverages 12 Oz 21" at bounding box center [591, 541] width 179 height 35
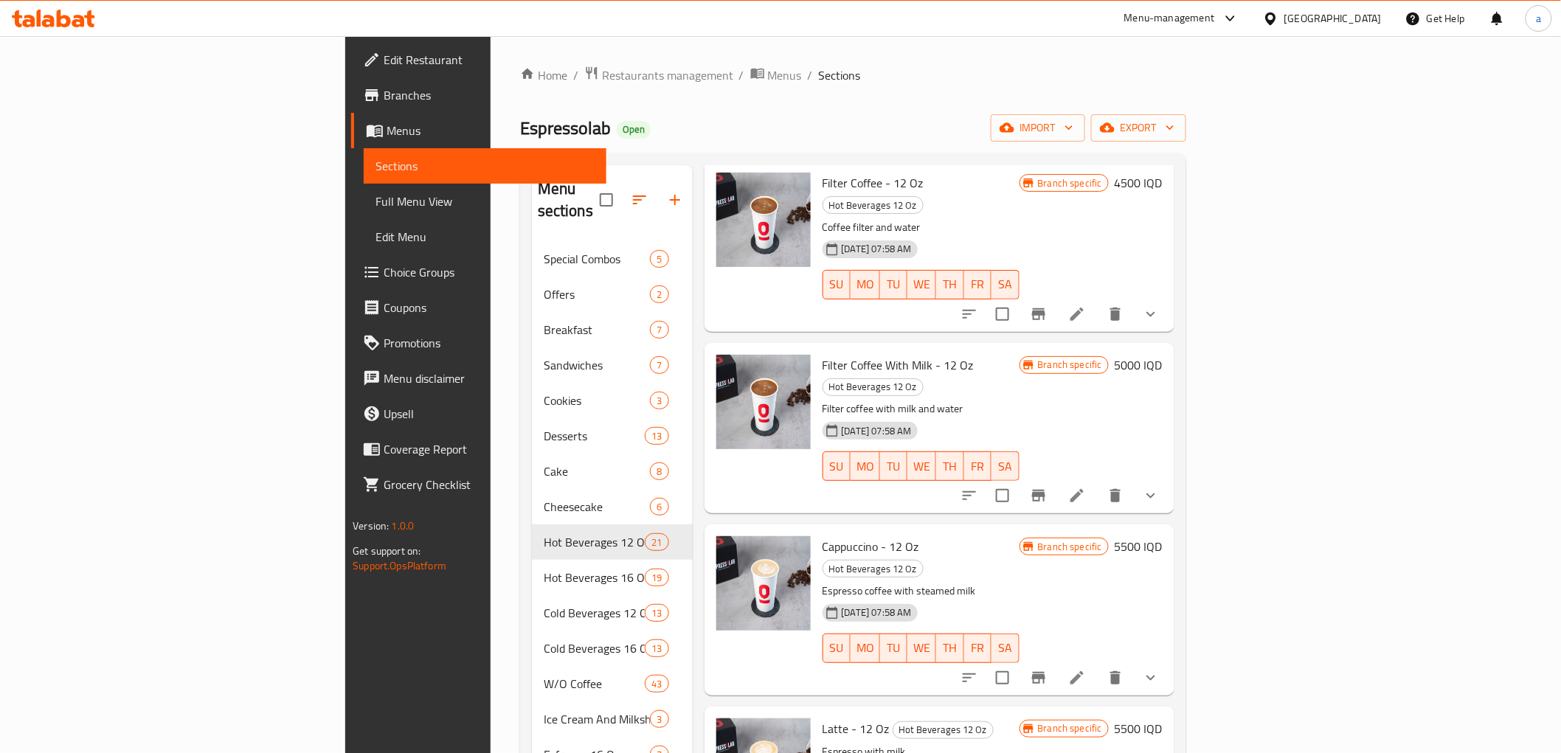
scroll to position [1229, 0]
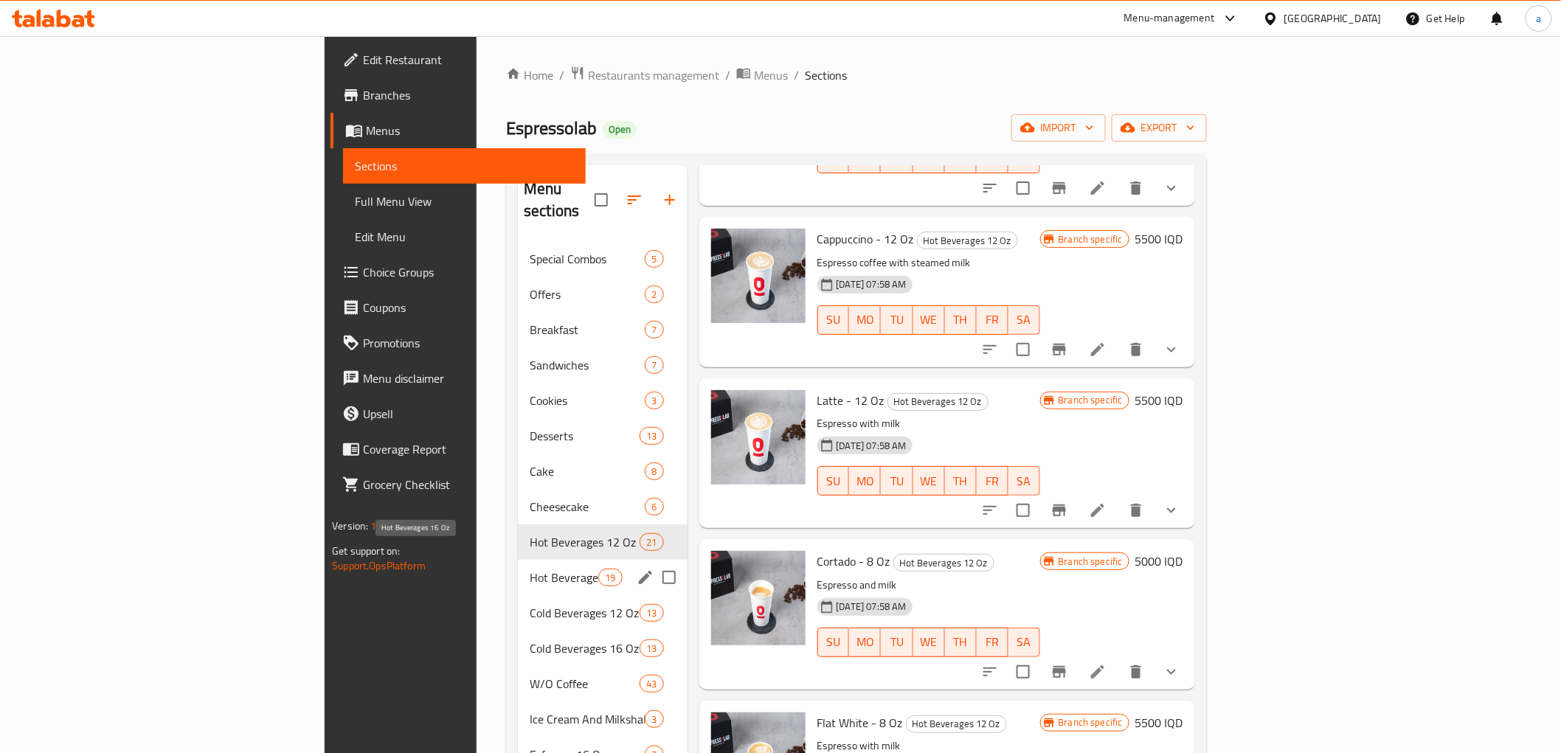
click at [530, 569] on span "Hot Beverages 16 Oz" at bounding box center [564, 578] width 69 height 18
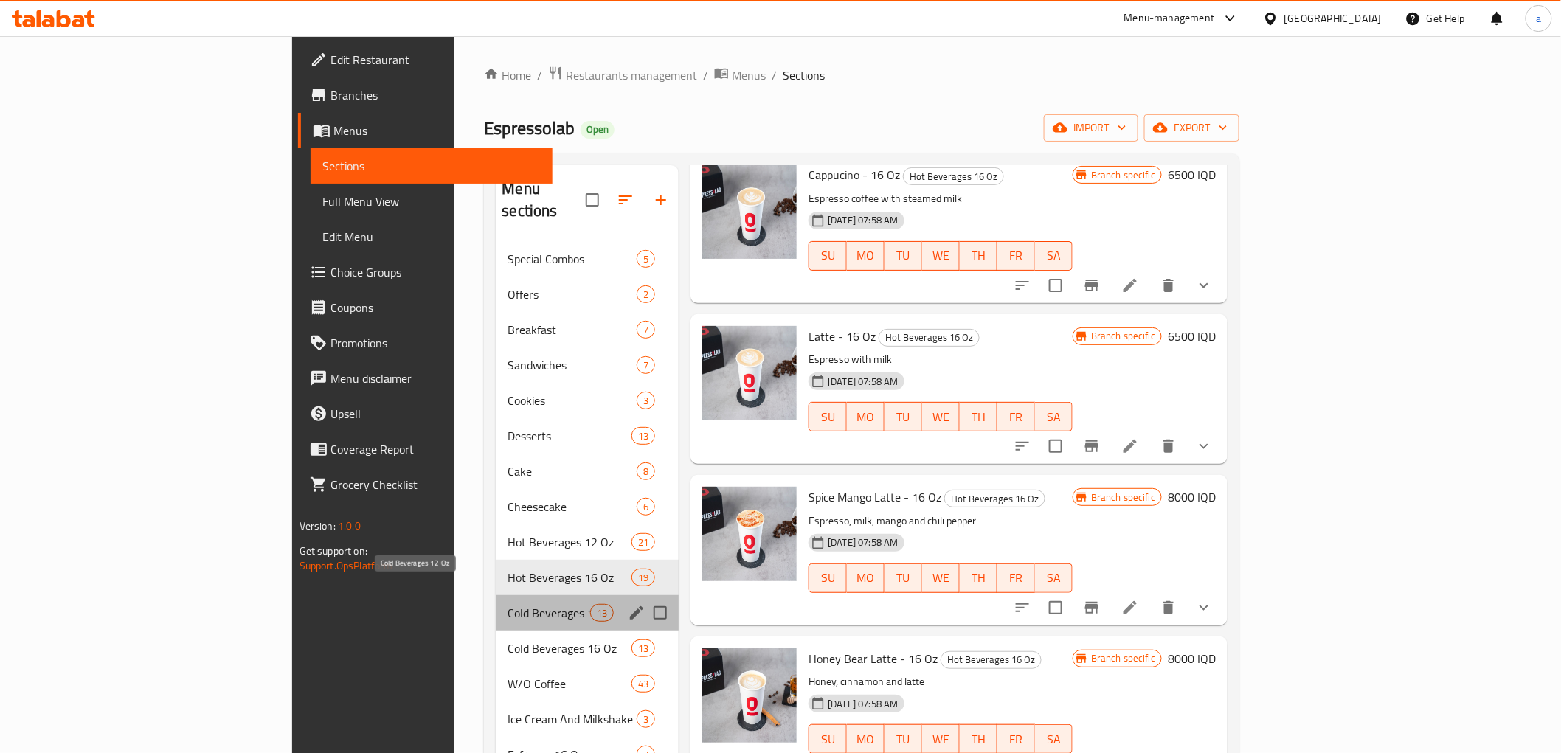
click at [508, 604] on span "Cold Beverages 12 Oz" at bounding box center [549, 613] width 83 height 18
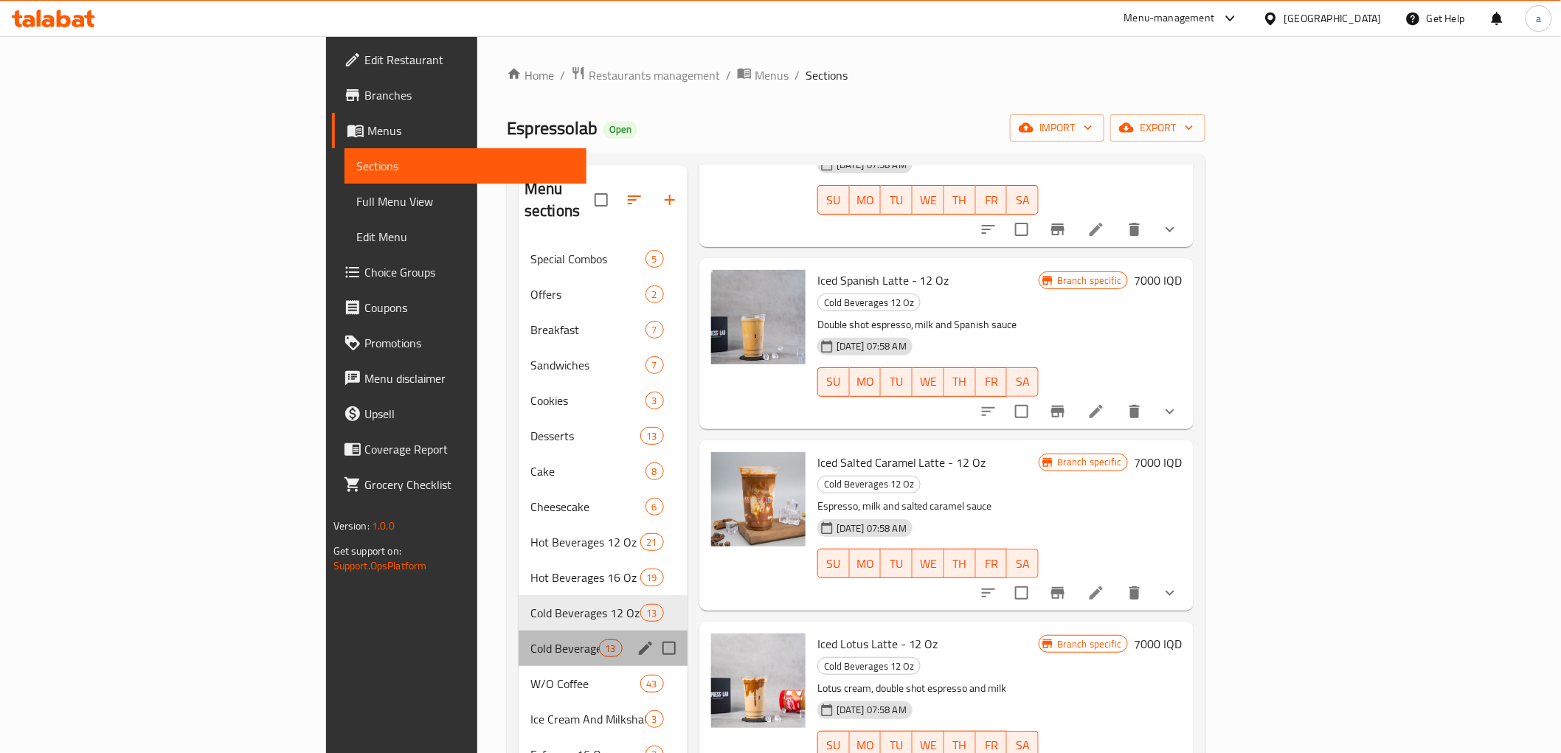
click at [519, 631] on div "Cold Beverages 16 Oz 13" at bounding box center [603, 648] width 169 height 35
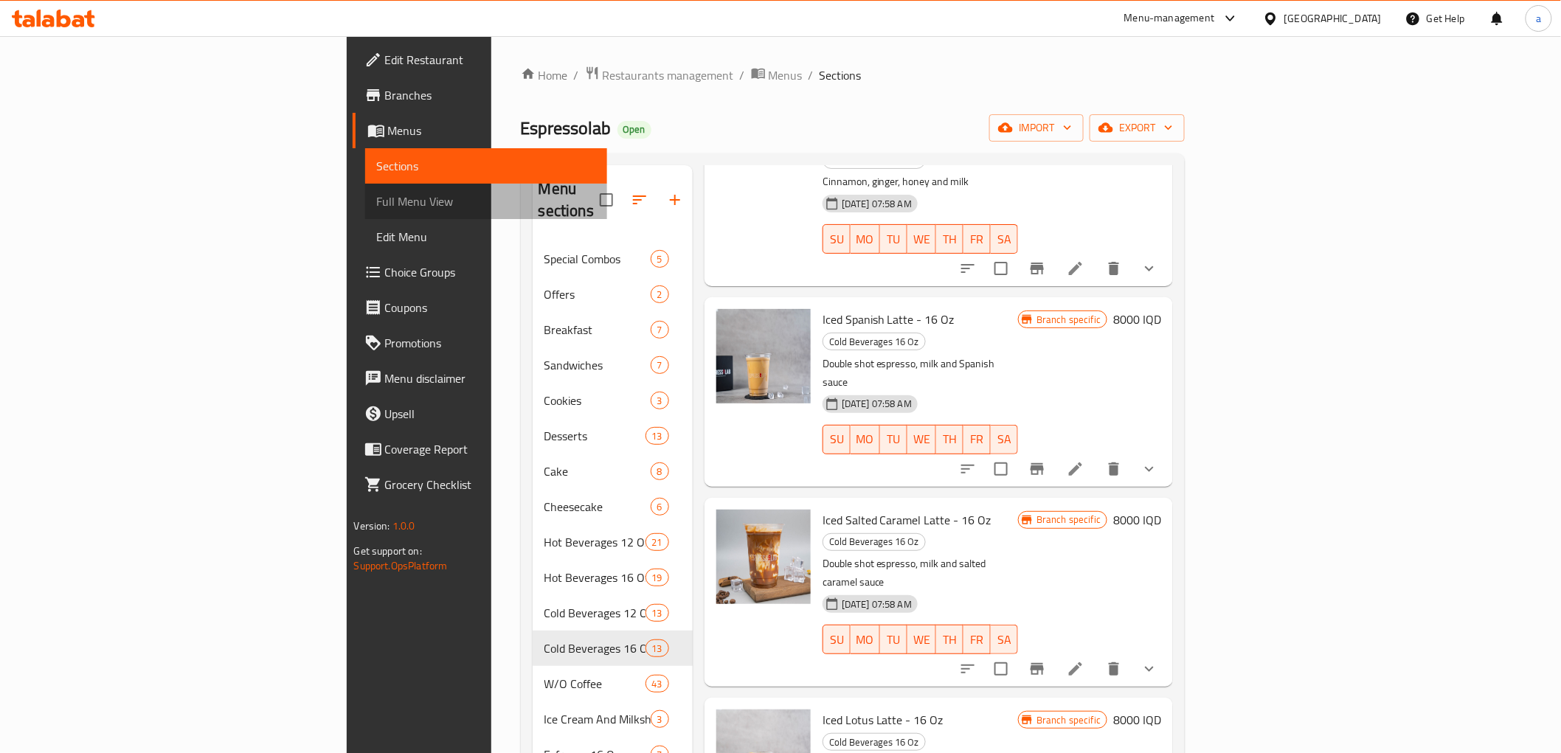
click at [365, 190] on link "Full Menu View" at bounding box center [486, 201] width 242 height 35
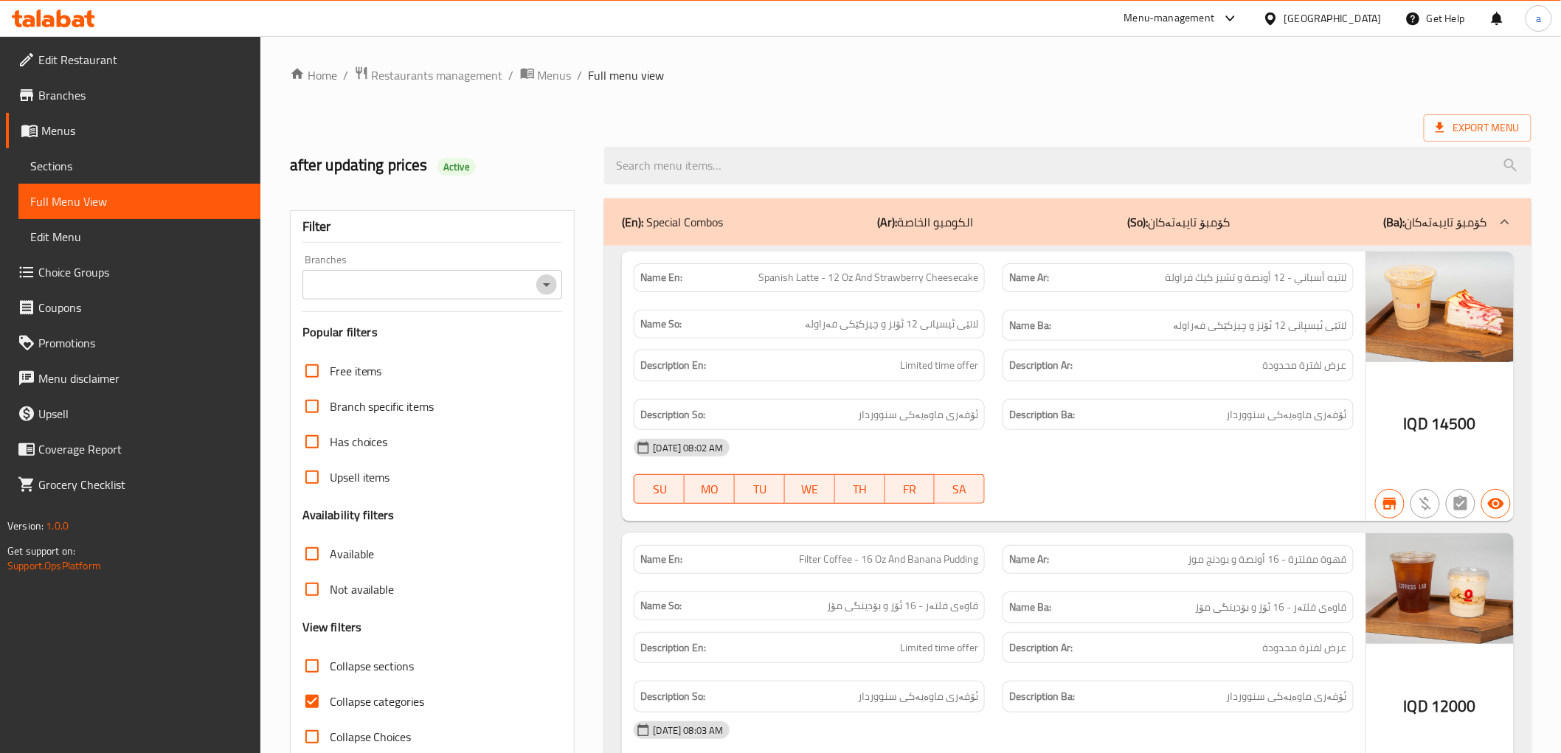
click at [539, 282] on icon "Open" at bounding box center [547, 285] width 18 height 18
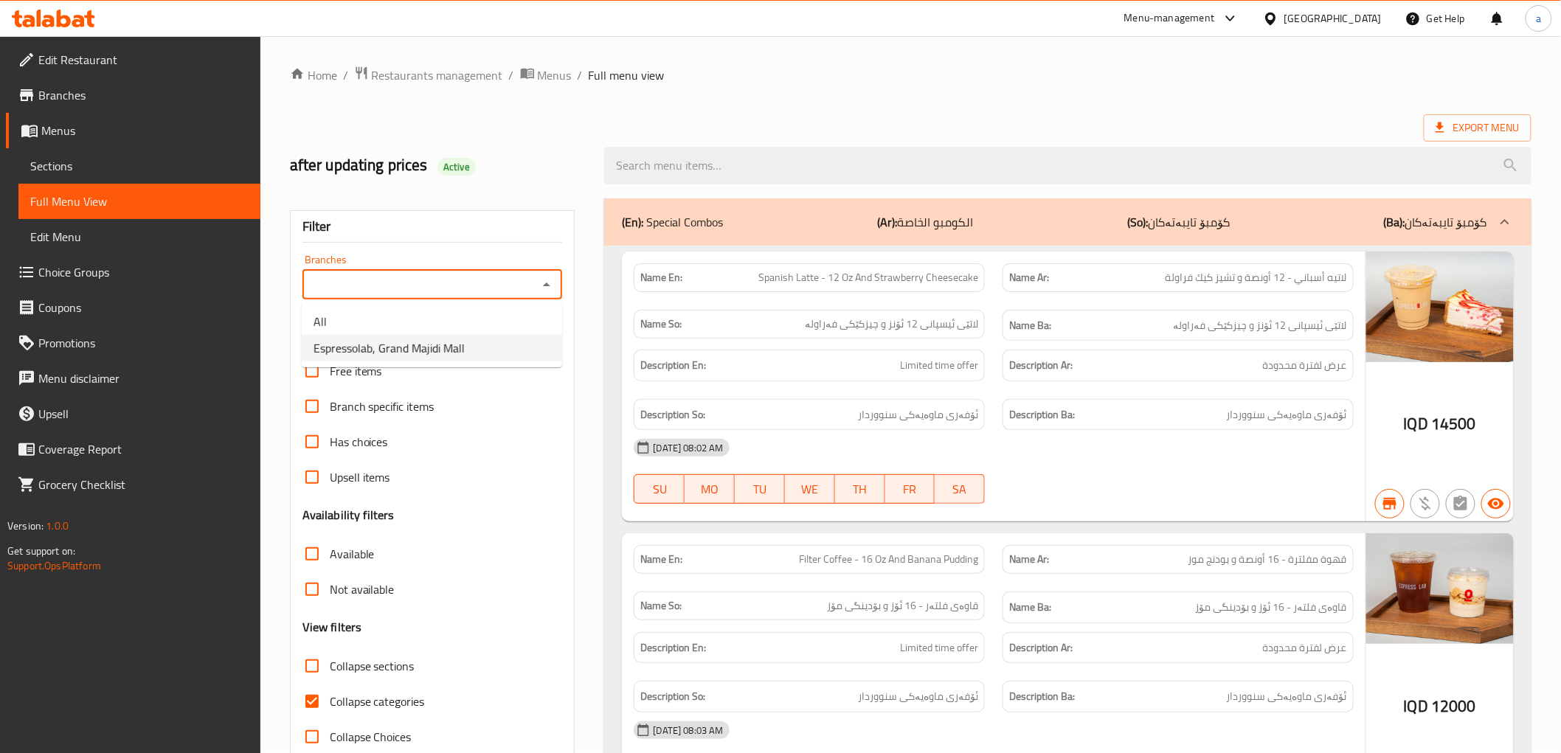
click at [529, 337] on li "Espressolab, Grand Majidi Mall" at bounding box center [432, 348] width 260 height 27
type input "Espressolab, Grand Majidi Mall"
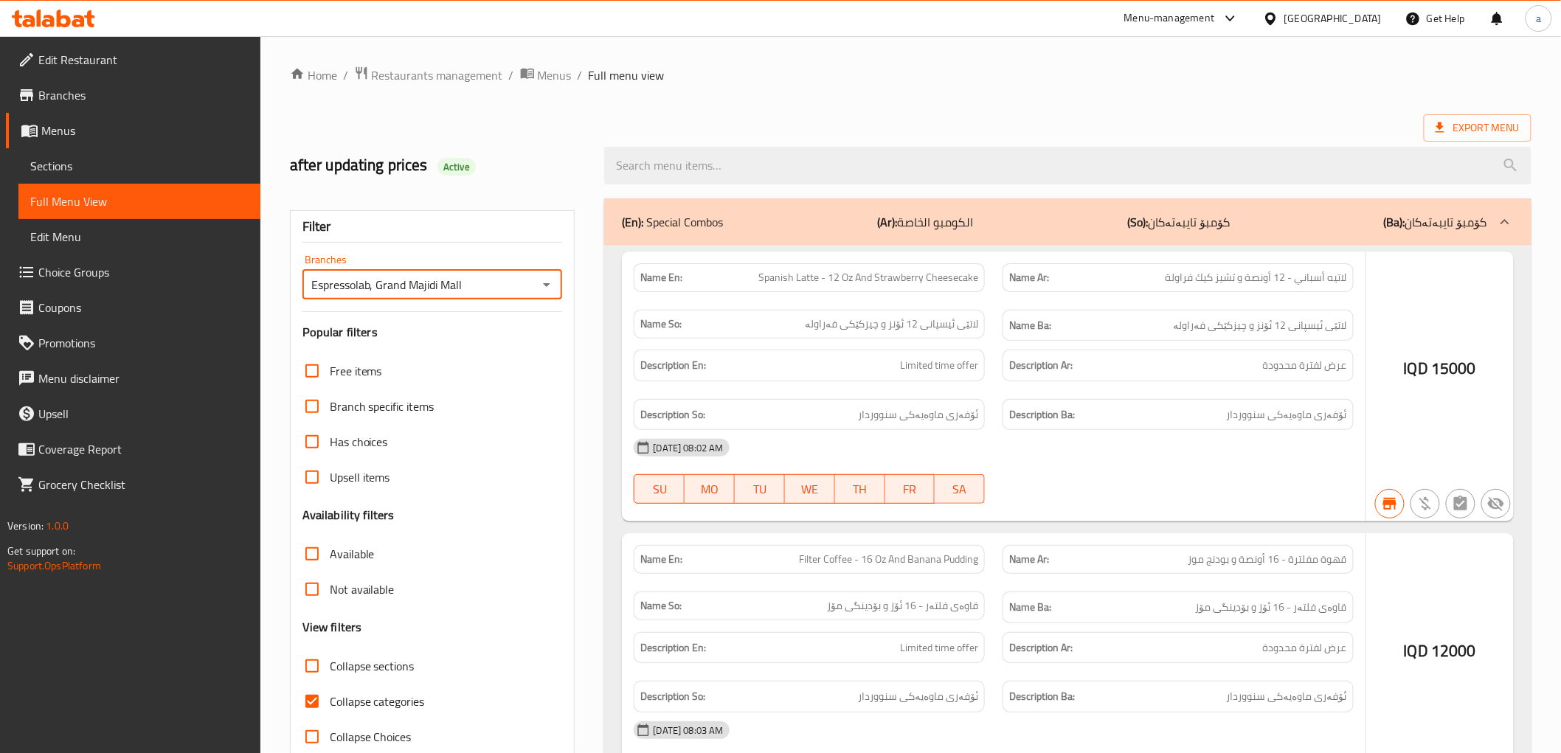
click at [1072, 100] on div at bounding box center [780, 376] width 1561 height 753
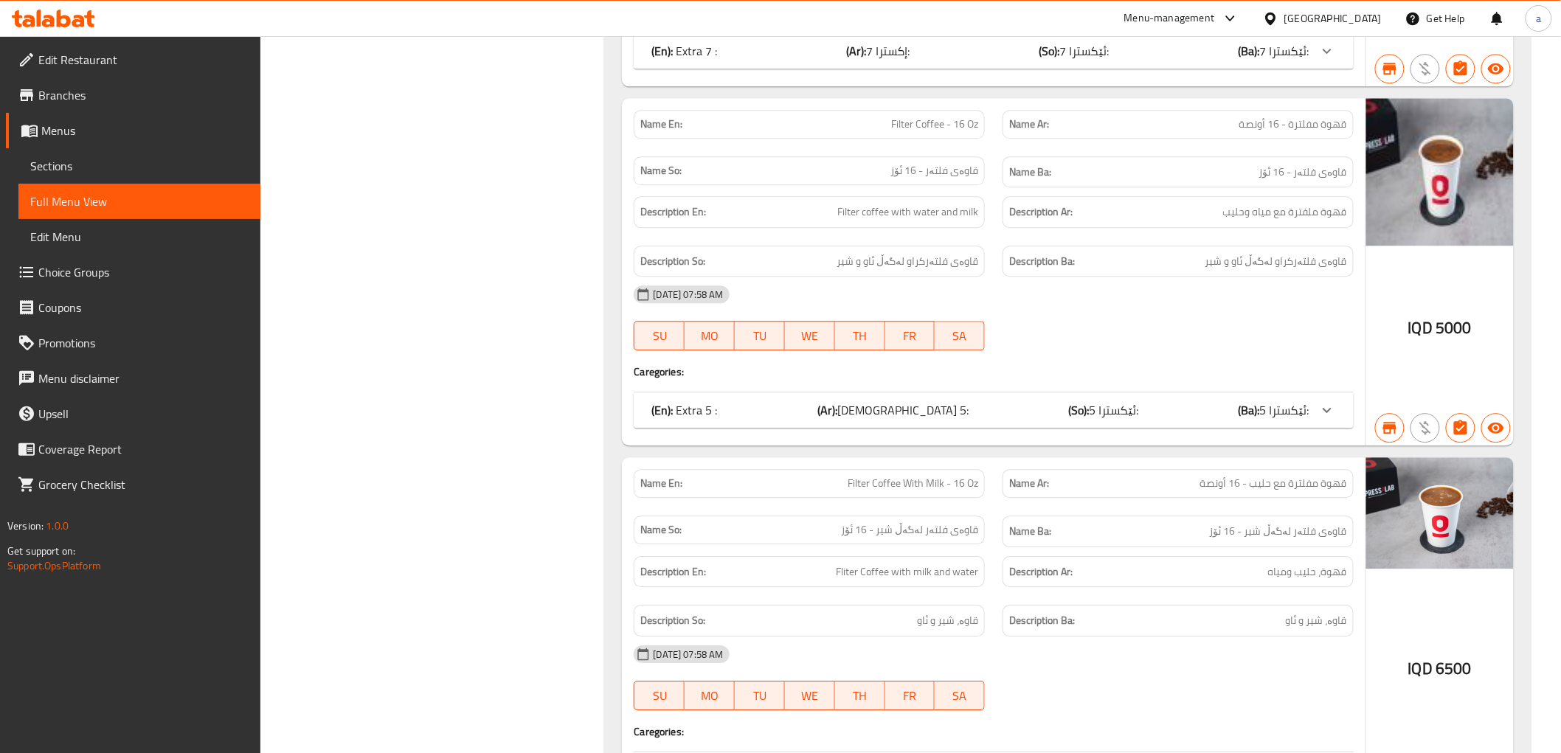
scroll to position [19410, 0]
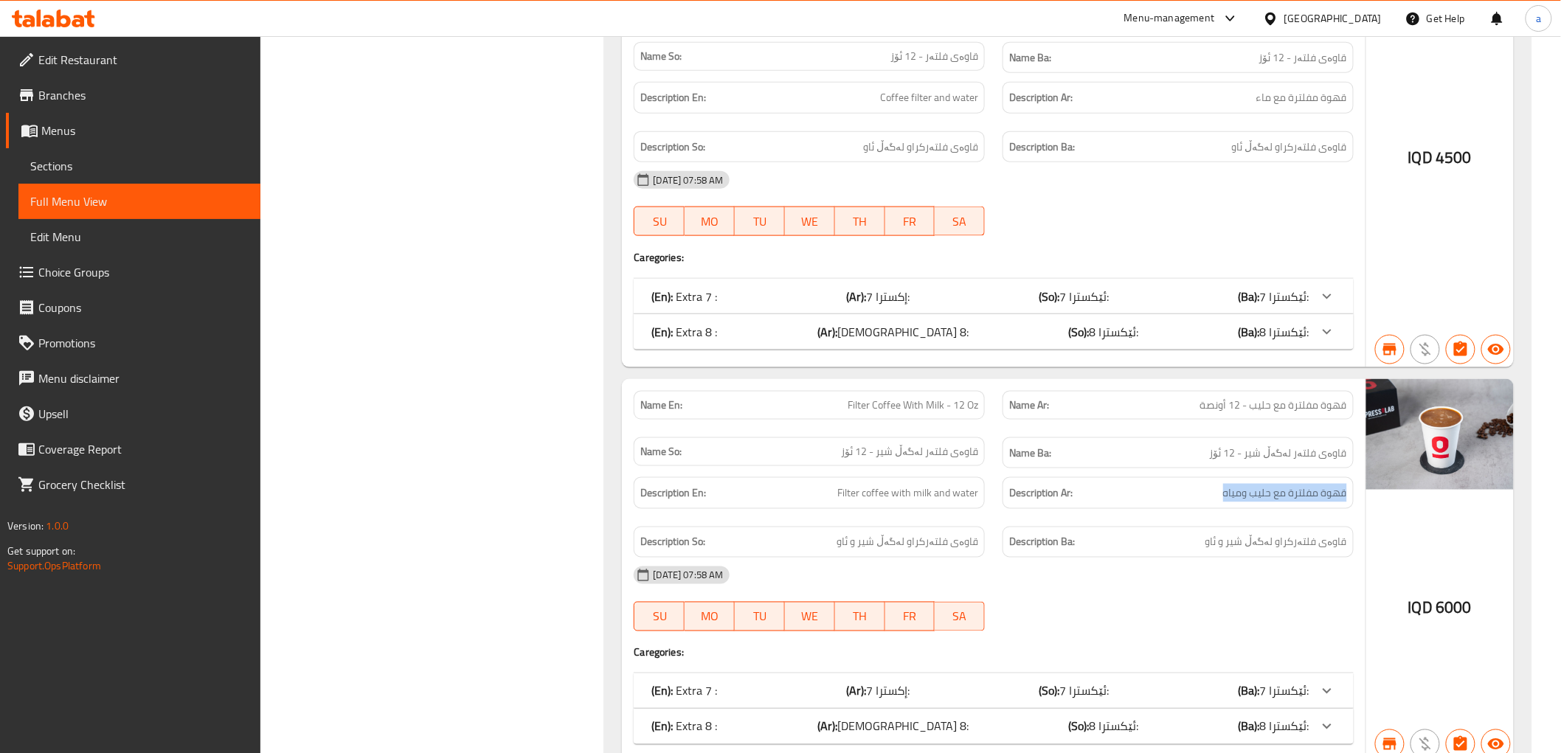
drag, startPoint x: 1197, startPoint y: 367, endPoint x: 1354, endPoint y: 378, distance: 157.5
click at [1354, 477] on div "Description Ar: قهوة مفلترة مع حليب ومياه" at bounding box center [1177, 493] width 351 height 32
copy span "قهوة مفلترة مع حليب ومياه"
drag, startPoint x: 1188, startPoint y: 426, endPoint x: 1354, endPoint y: 430, distance: 166.0
click at [1354, 527] on div "Description Ba: قاوەی فلتەرکراو لەگەڵ شیر و ئاو" at bounding box center [1177, 543] width 351 height 32
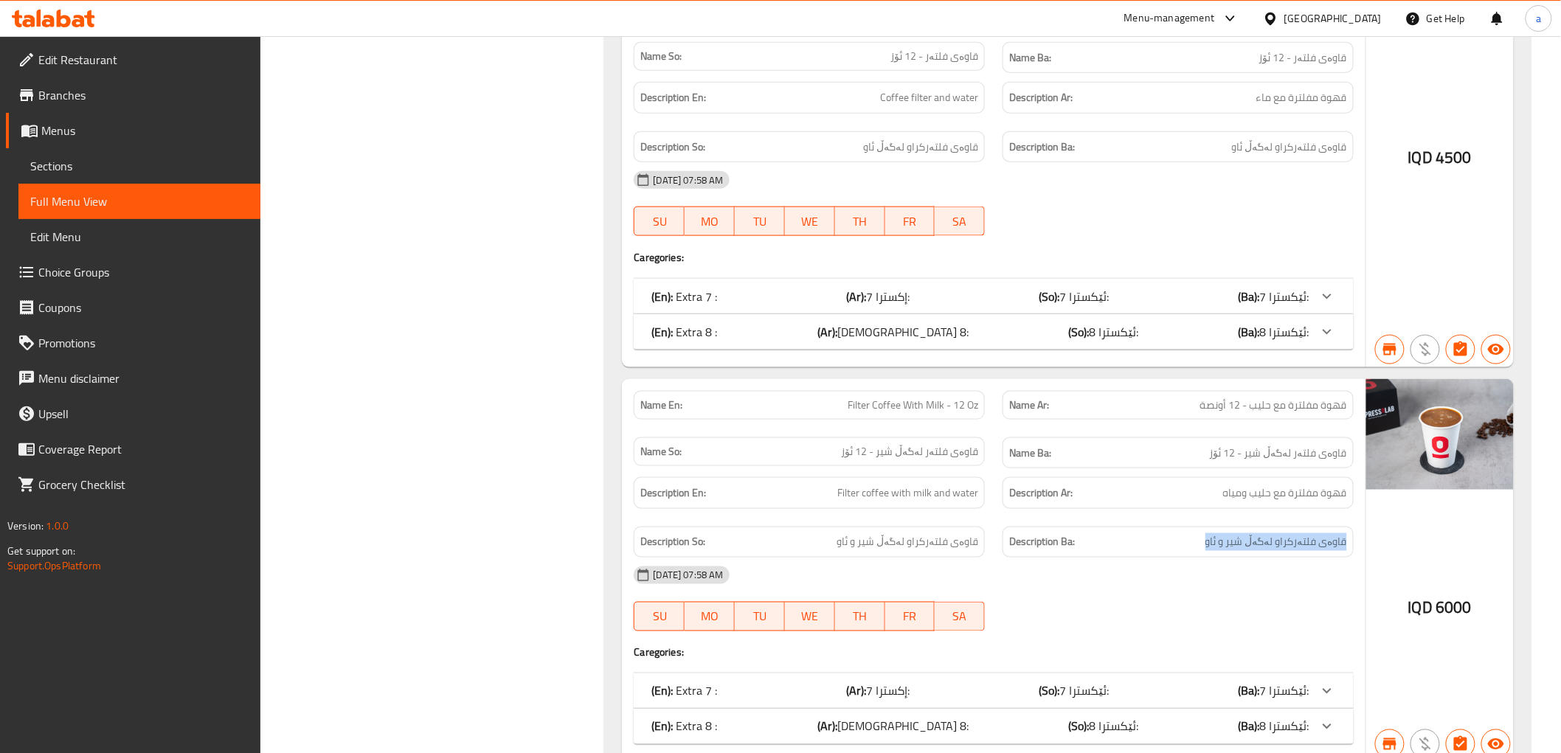
copy span "قاوەی فلتەرکراو لەگەڵ شیر و ئاو"
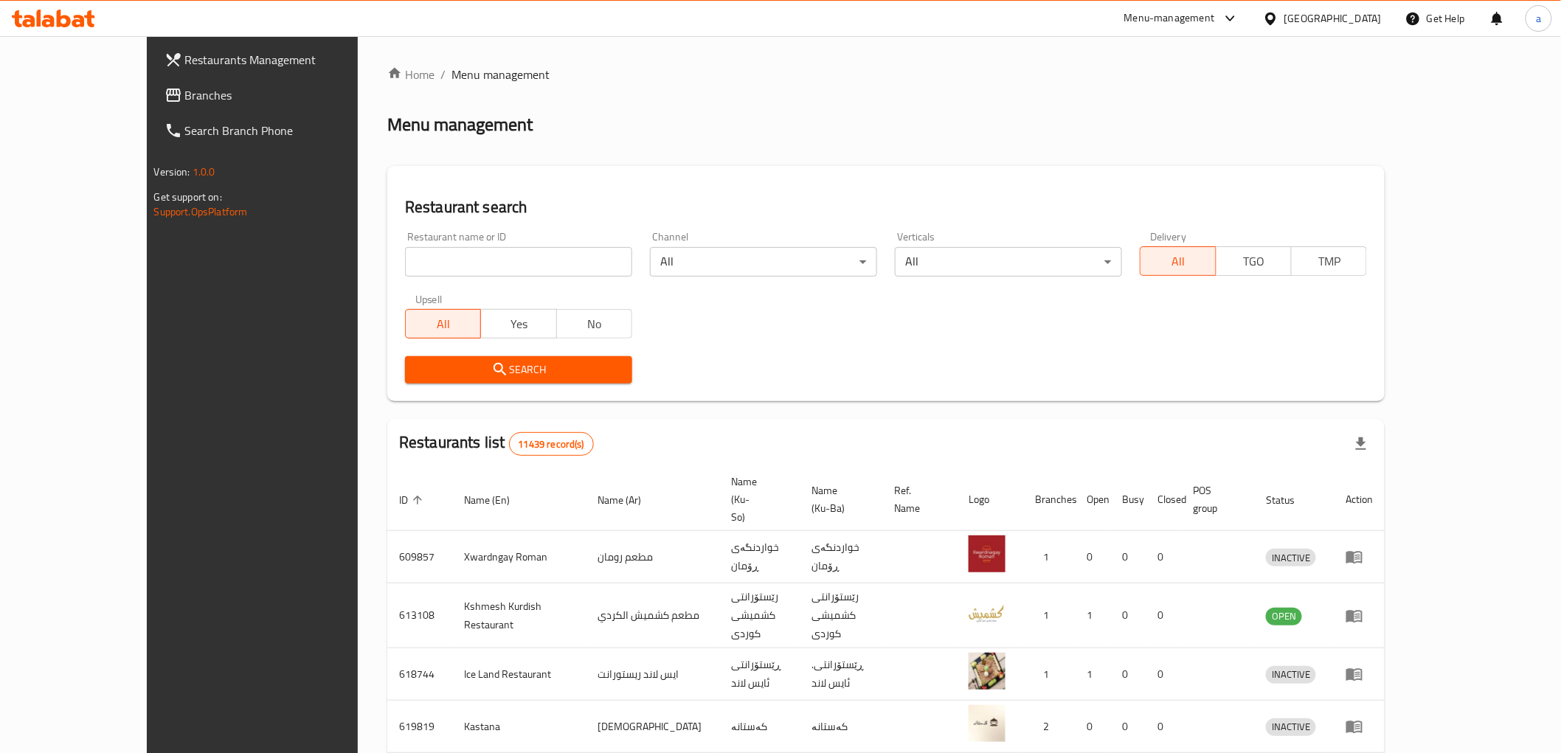
click at [185, 97] on span "Branches" at bounding box center [290, 95] width 210 height 18
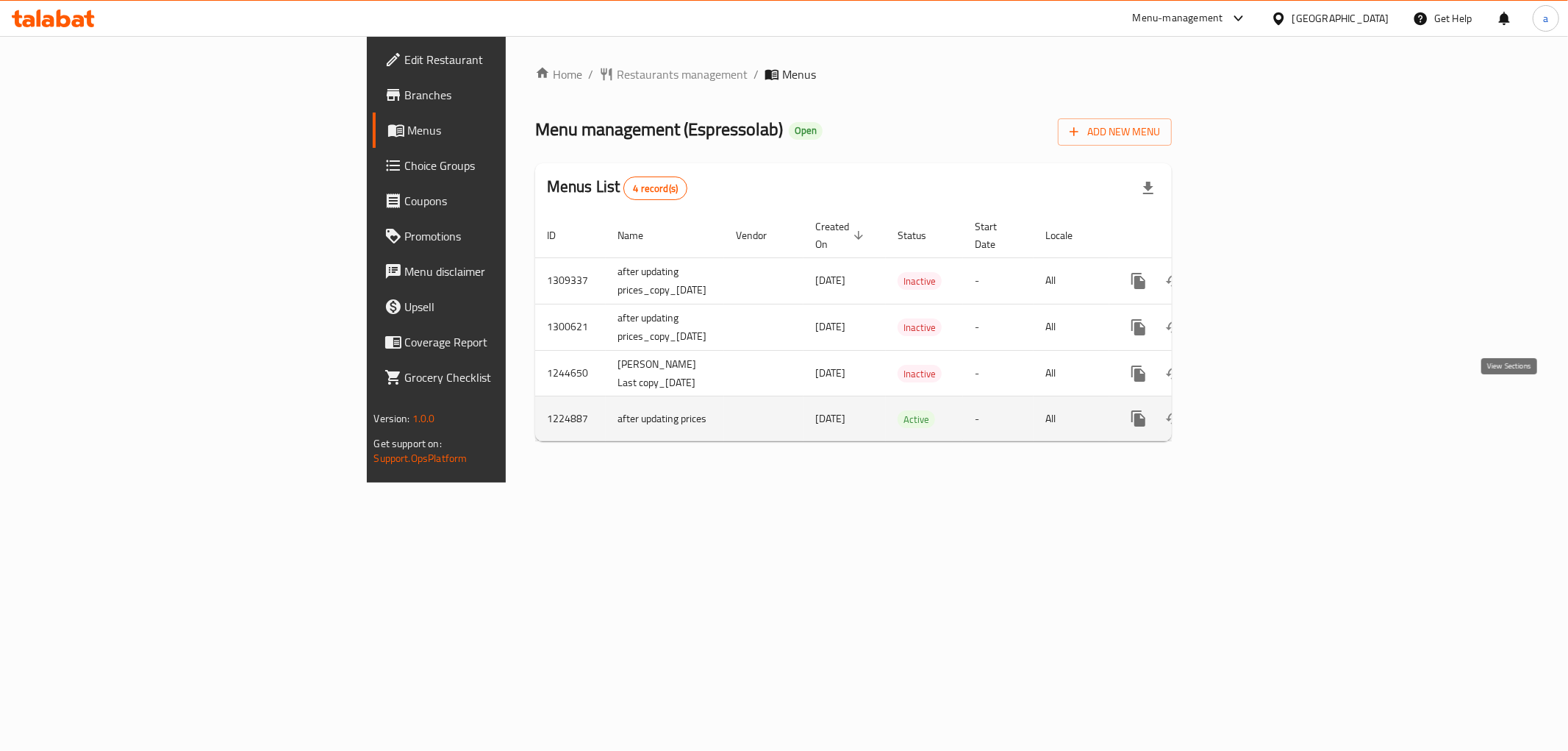
click at [1254, 410] on icon "enhanced table" at bounding box center [1245, 419] width 18 height 18
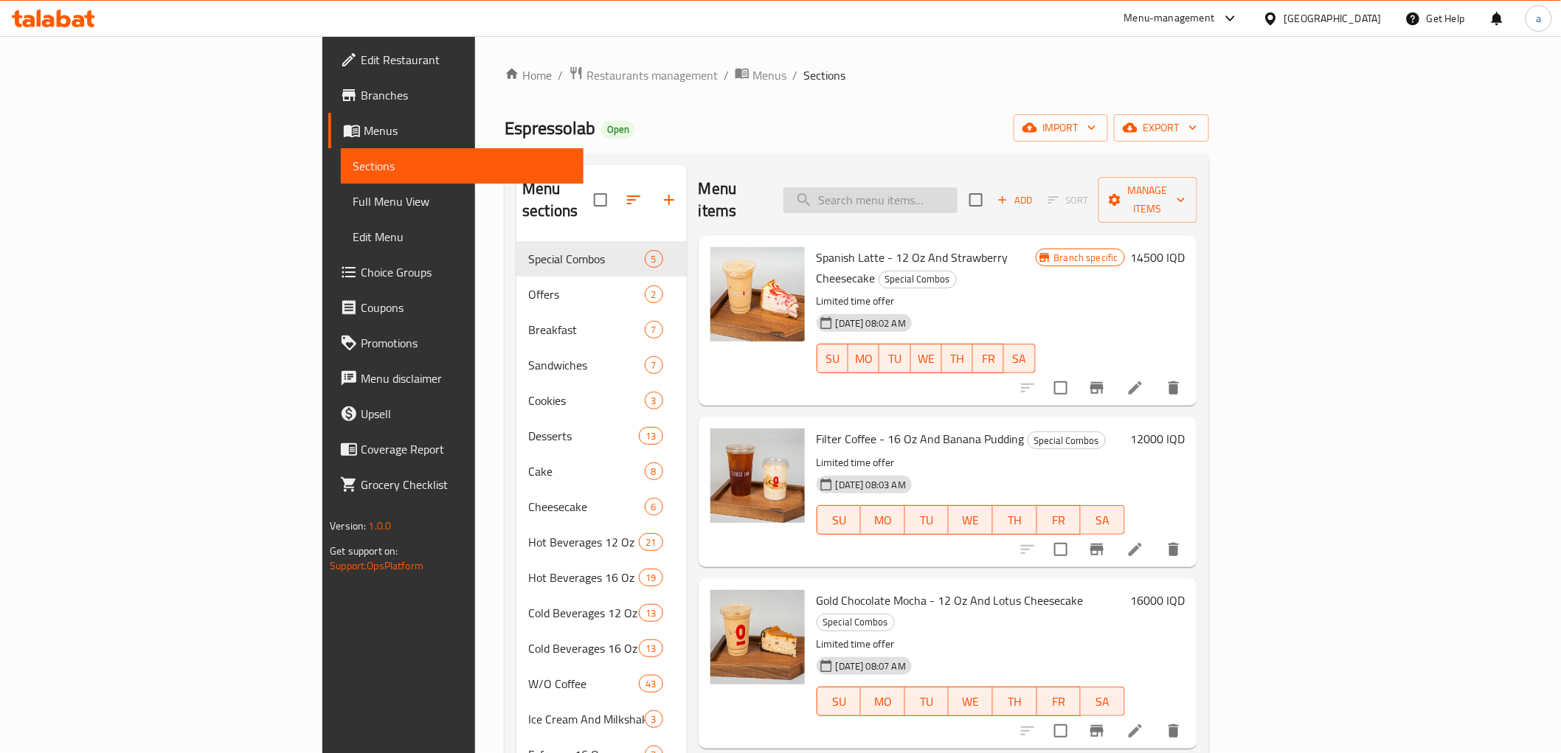
click at [958, 190] on input "search" at bounding box center [870, 200] width 174 height 26
paste input "Iced Gold Chocolate Mocha - 12 Oz"
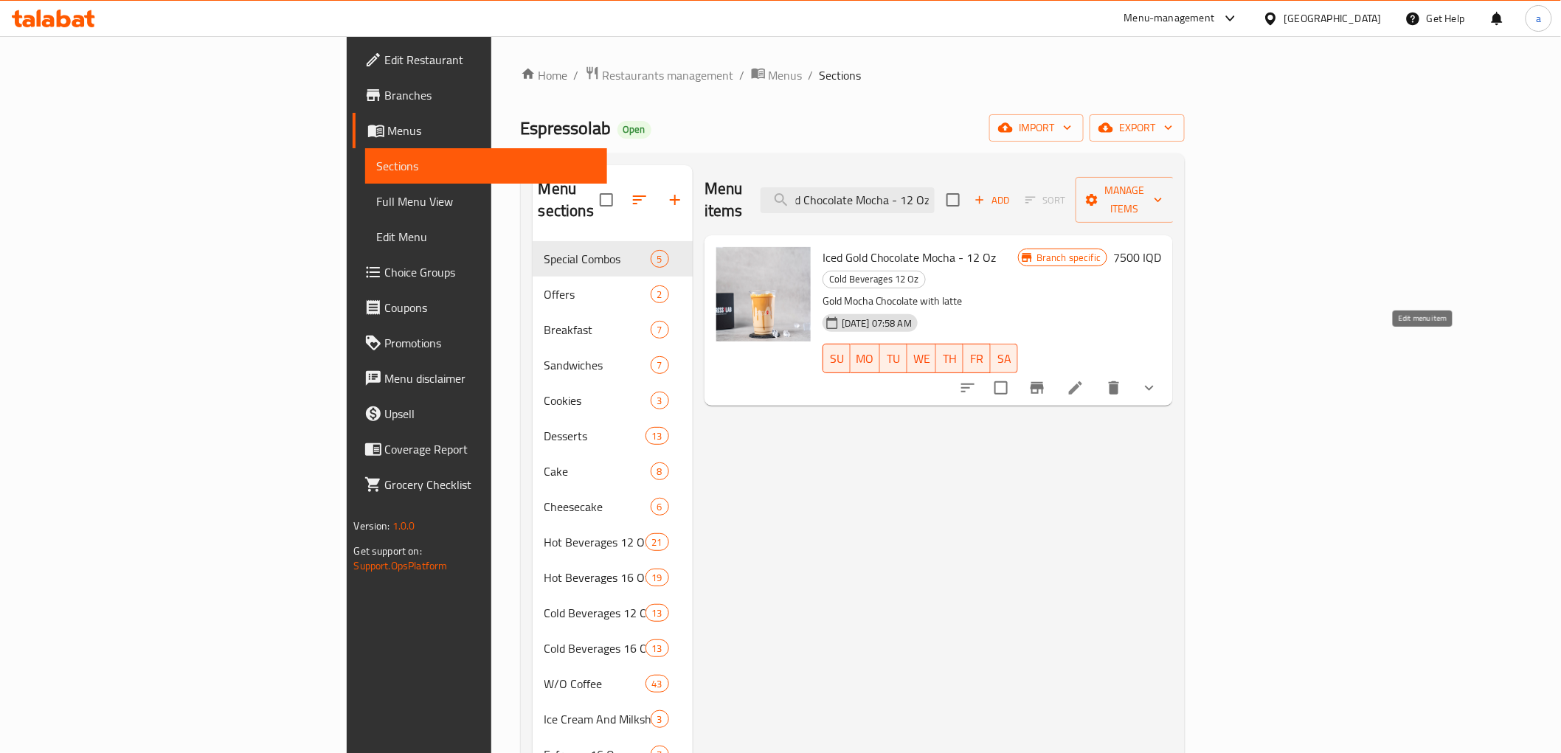
type input "Iced Gold Chocolate Mocha - 12 Oz"
click at [1084, 379] on icon at bounding box center [1076, 388] width 18 height 18
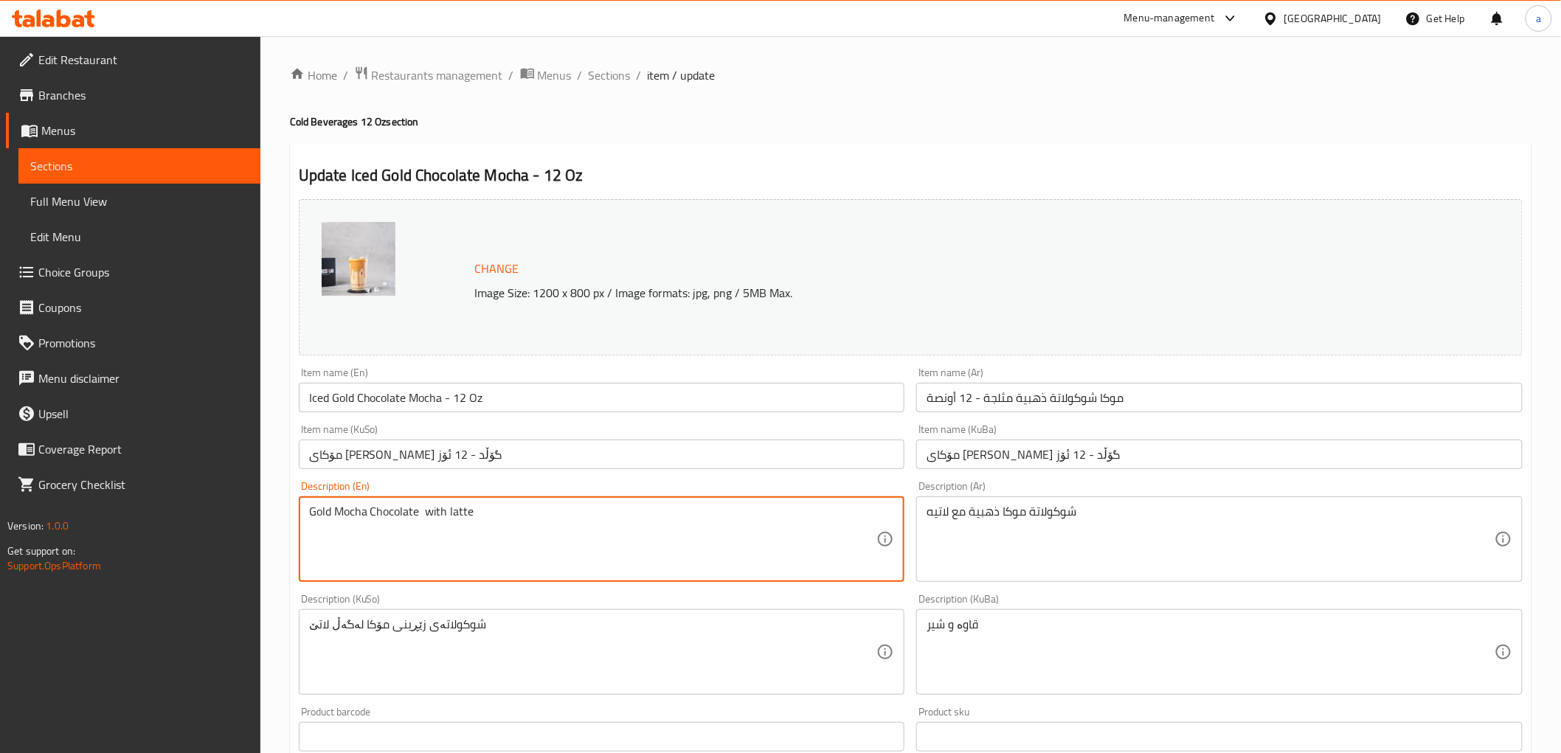
drag, startPoint x: 307, startPoint y: 516, endPoint x: 298, endPoint y: 522, distance: 10.6
click at [416, 536] on textarea "Gold Mocha Chocolate with latte" at bounding box center [593, 540] width 568 height 70
click at [422, 510] on textarea "Gold Mocha Chocolate with latte" at bounding box center [593, 540] width 568 height 70
drag, startPoint x: 532, startPoint y: 505, endPoint x: 299, endPoint y: 512, distance: 233.2
click at [299, 512] on div "Gold Mocha Chocolate with latte Description (En)" at bounding box center [602, 539] width 606 height 86
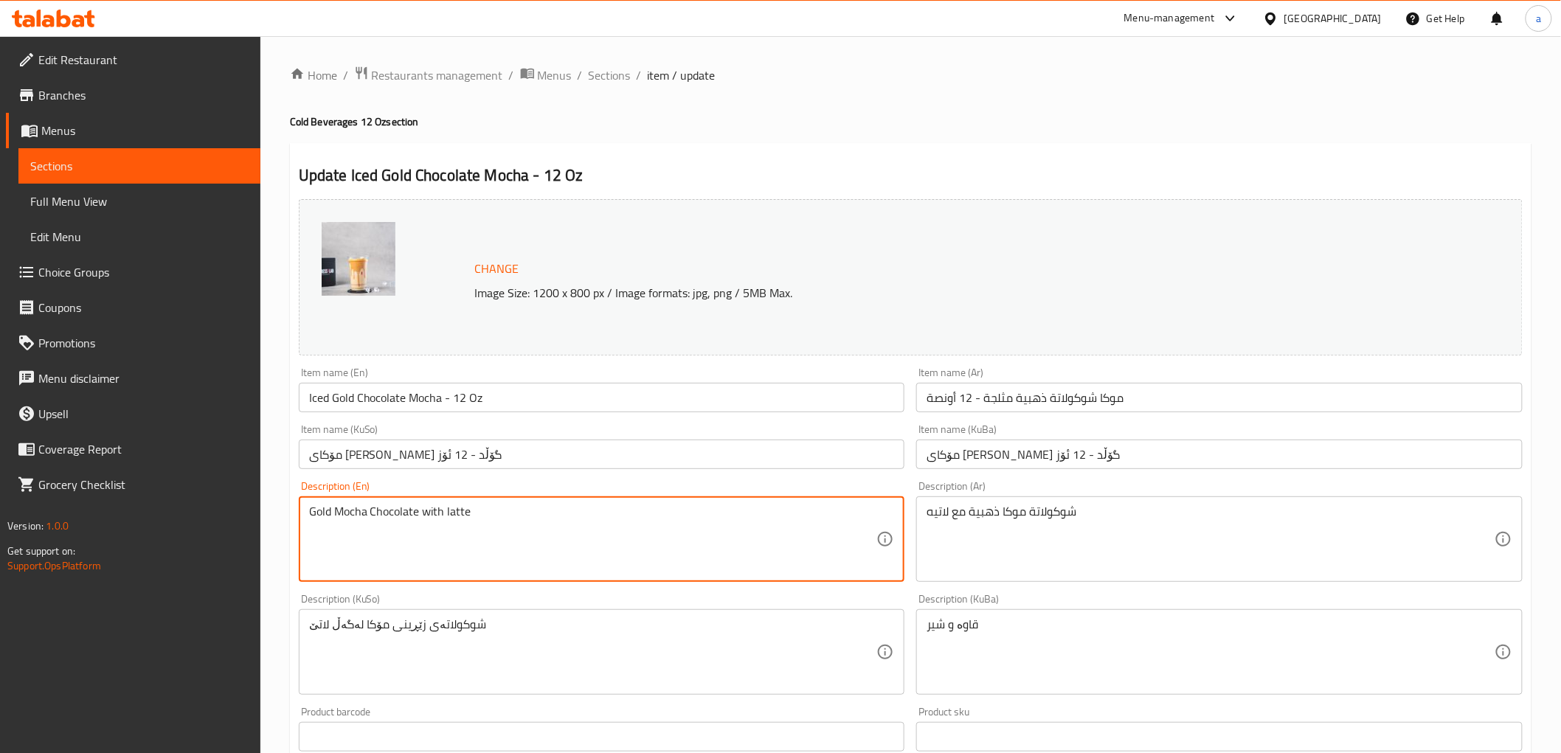
paste textarea "mocha chocolate with latte"
type textarea "Gold mocha chocolate with latte"
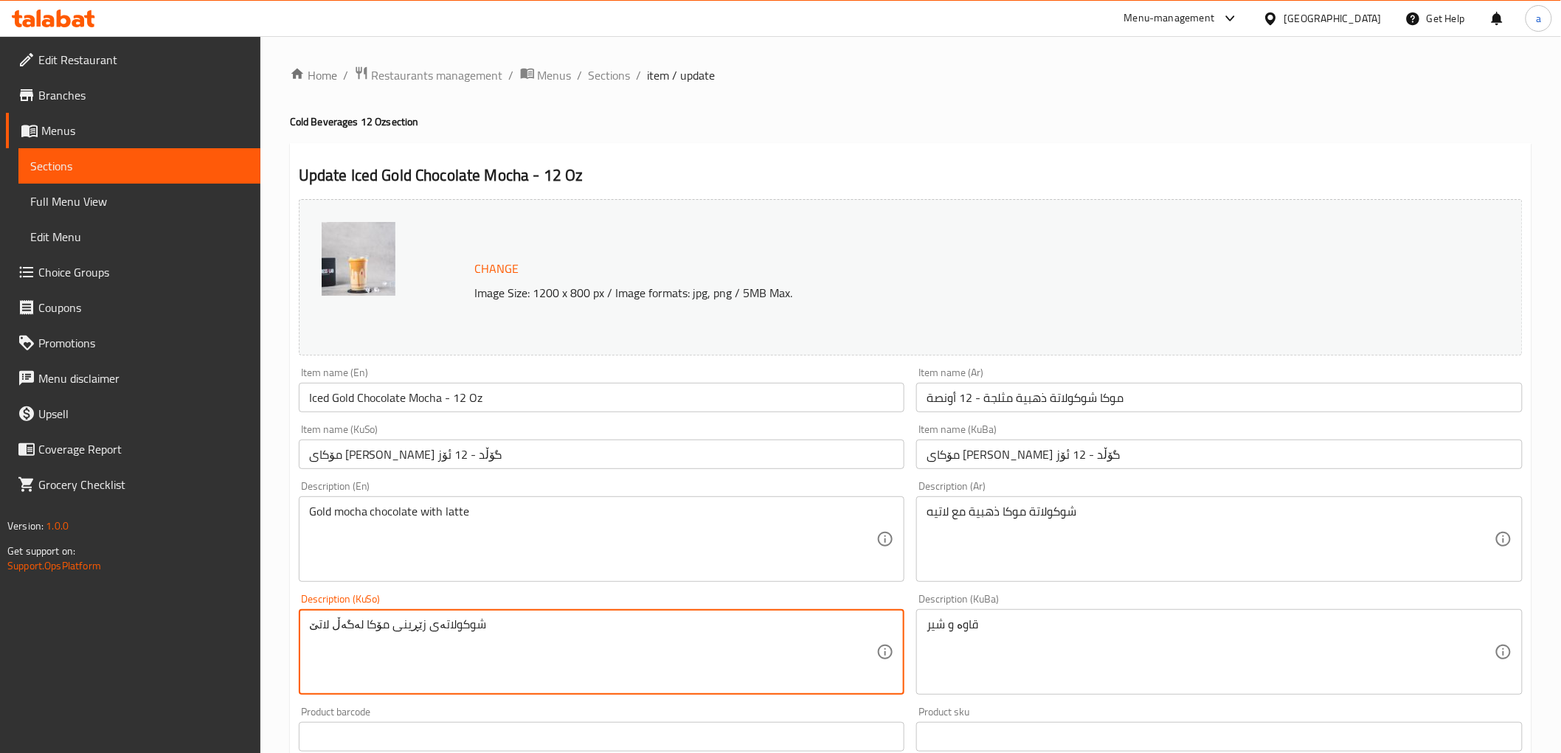
click at [439, 629] on textarea "شوکولاتەی زێڕینی مۆکا لەگەڵ لاتێ" at bounding box center [593, 652] width 568 height 70
click at [517, 624] on textarea "شوکولاتەی زێڕینی مۆکا لەگەڵ لاتێ" at bounding box center [593, 652] width 568 height 70
drag, startPoint x: 528, startPoint y: 632, endPoint x: 281, endPoint y: 672, distance: 250.3
click at [281, 672] on div "Home / Restaurants management / Menus / Sections / item / update Cold Beverages…" at bounding box center [910, 712] width 1301 height 1353
paste textarea
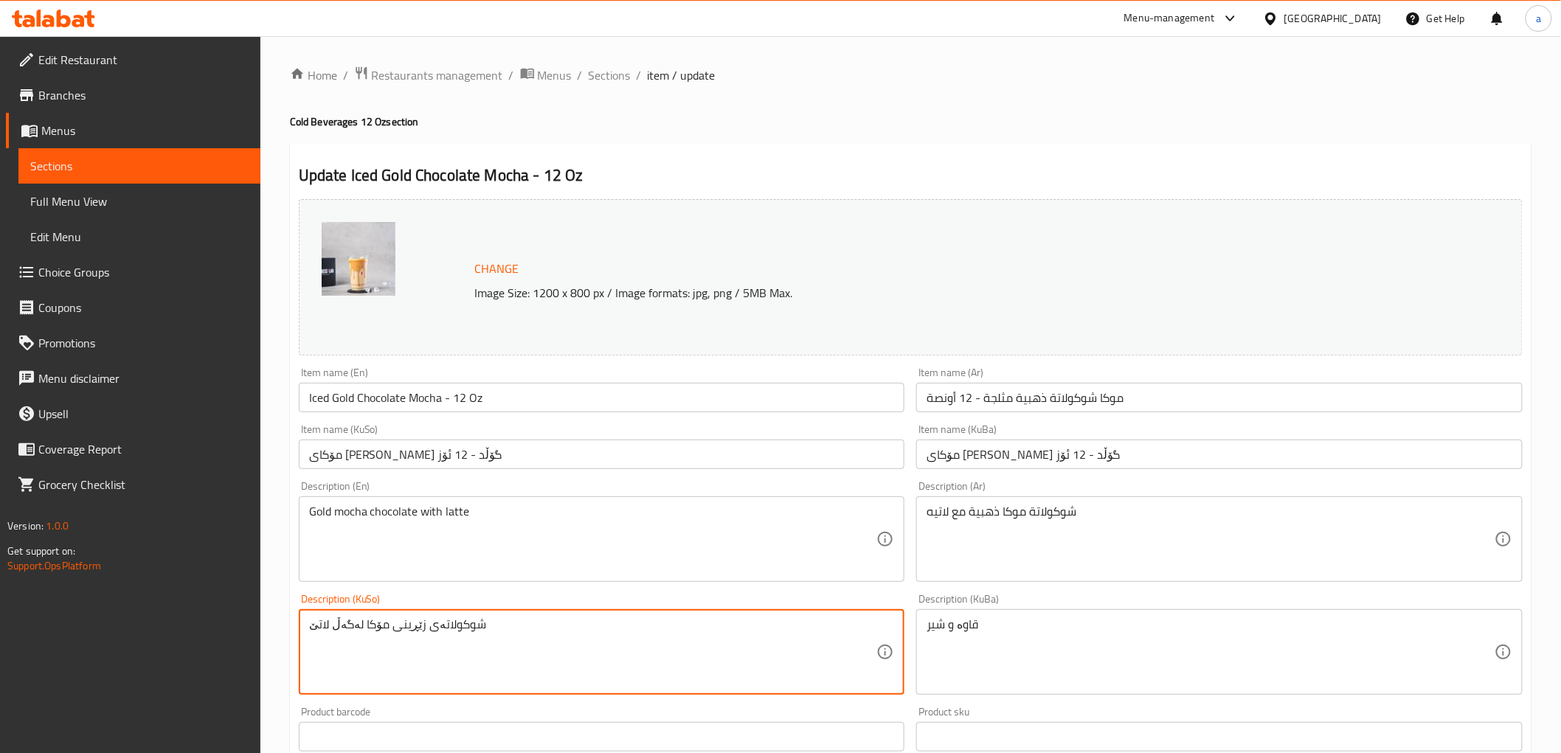
paste textarea "چۆکلێت"
type textarea "چۆکلێتی زێڕینی مۆکا لەگەڵ لاتێ"
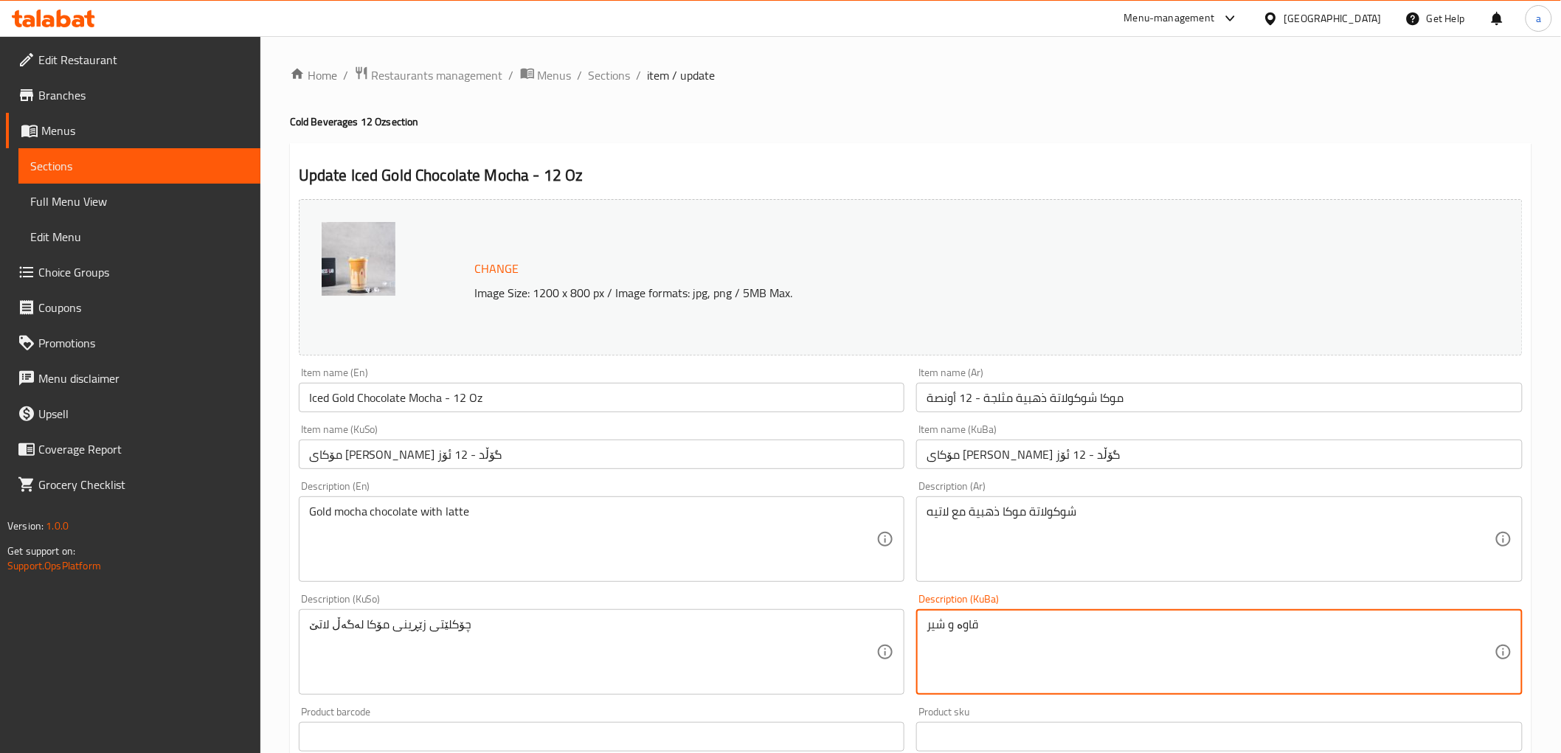
drag, startPoint x: 1064, startPoint y: 622, endPoint x: 857, endPoint y: 648, distance: 208.9
paste textarea "چۆکلێتی زێڕینی مۆکا لەگەڵ لاتێ"
type textarea "چۆکلێتی زێڕینی مۆکا لەگەڵ لاتێ"
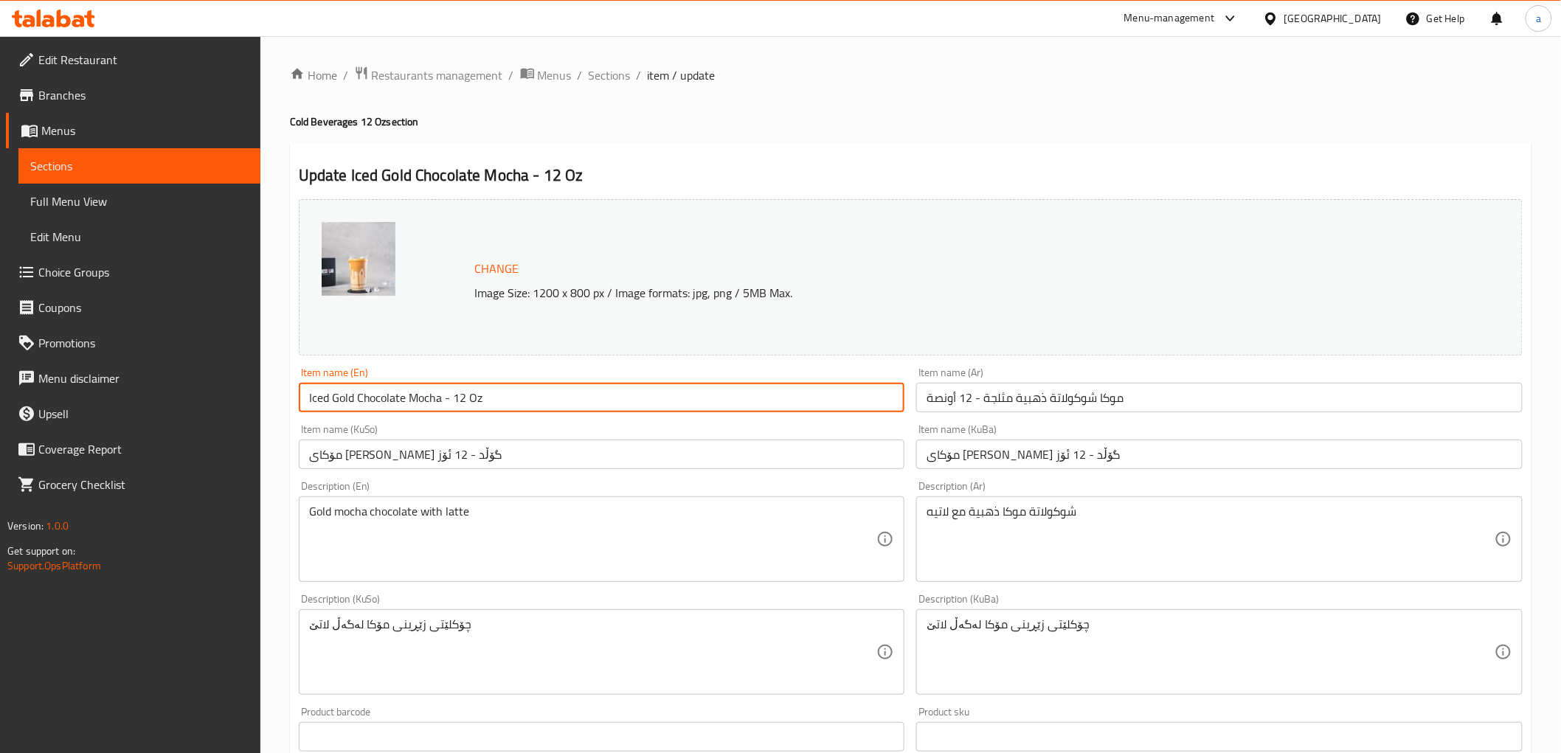
drag, startPoint x: 527, startPoint y: 394, endPoint x: 285, endPoint y: 394, distance: 242.0
click at [285, 394] on div "Home / Restaurants management / Menus / Sections / item / update Cold Beverages…" at bounding box center [910, 712] width 1301 height 1353
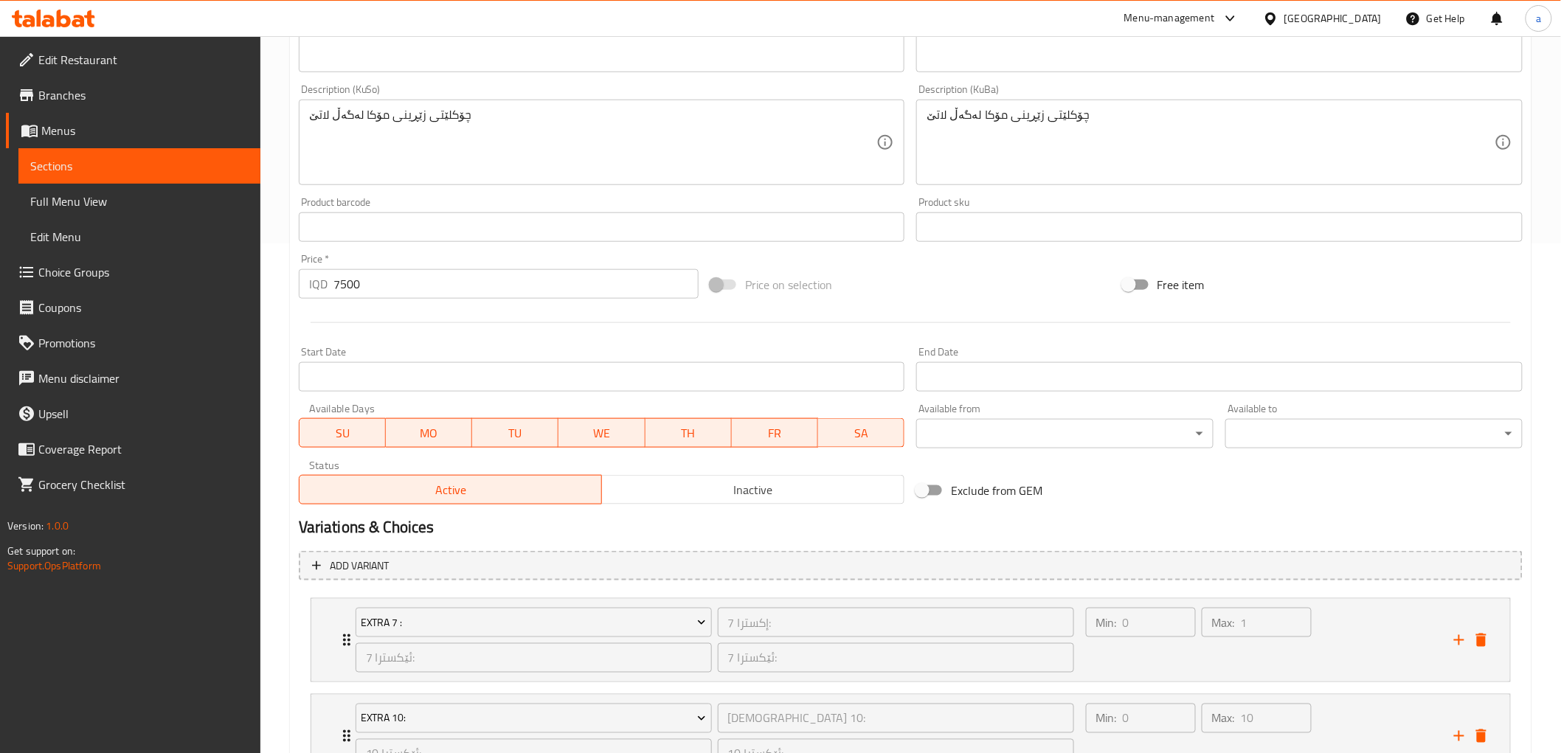
scroll to position [634, 0]
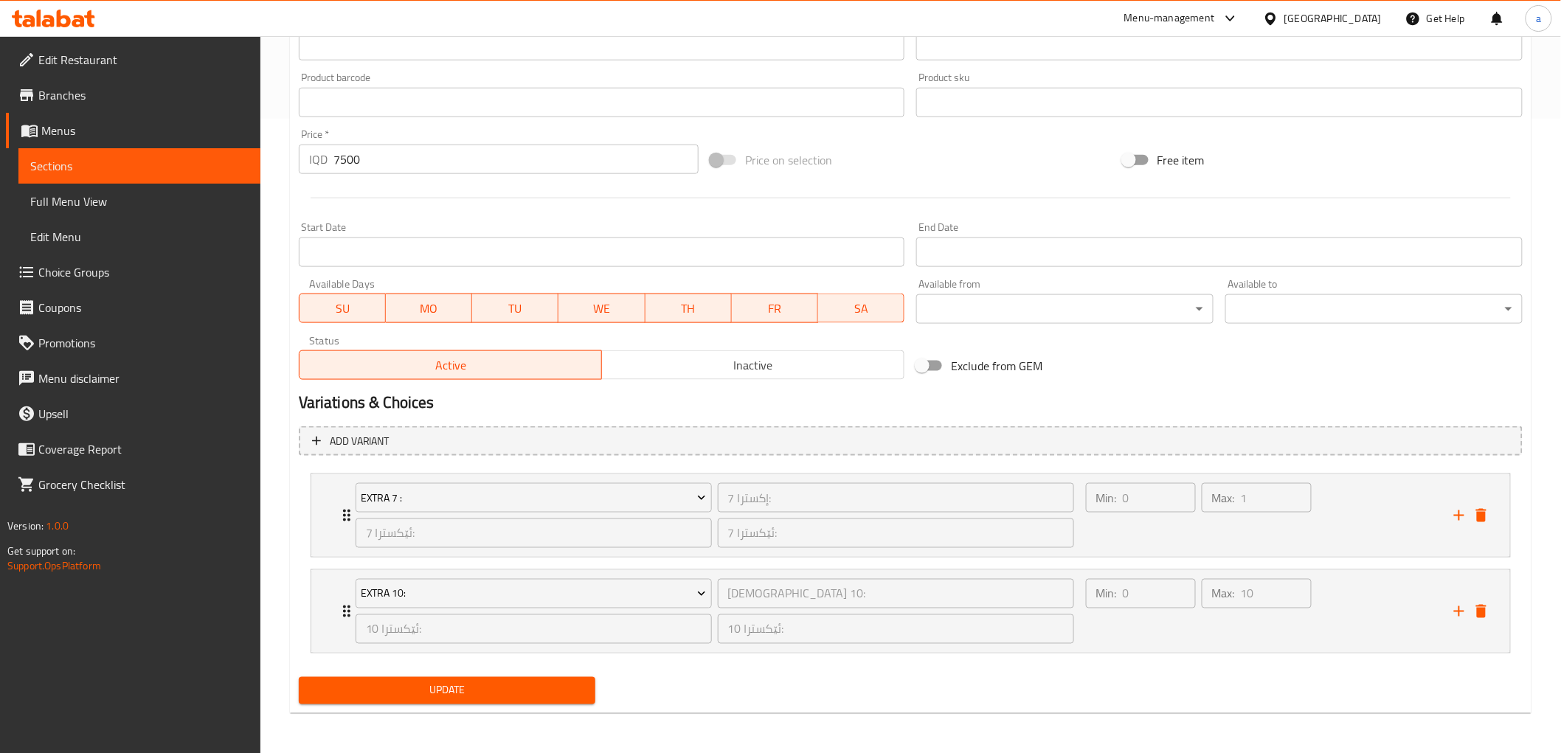
click at [451, 672] on div "Update" at bounding box center [447, 690] width 309 height 39
click at [454, 682] on span "Update" at bounding box center [448, 691] width 274 height 18
drag, startPoint x: 120, startPoint y: 204, endPoint x: 230, endPoint y: 211, distance: 110.9
click at [120, 204] on span "Full Menu View" at bounding box center [139, 202] width 218 height 18
click at [114, 199] on span "Full Menu View" at bounding box center [139, 202] width 218 height 18
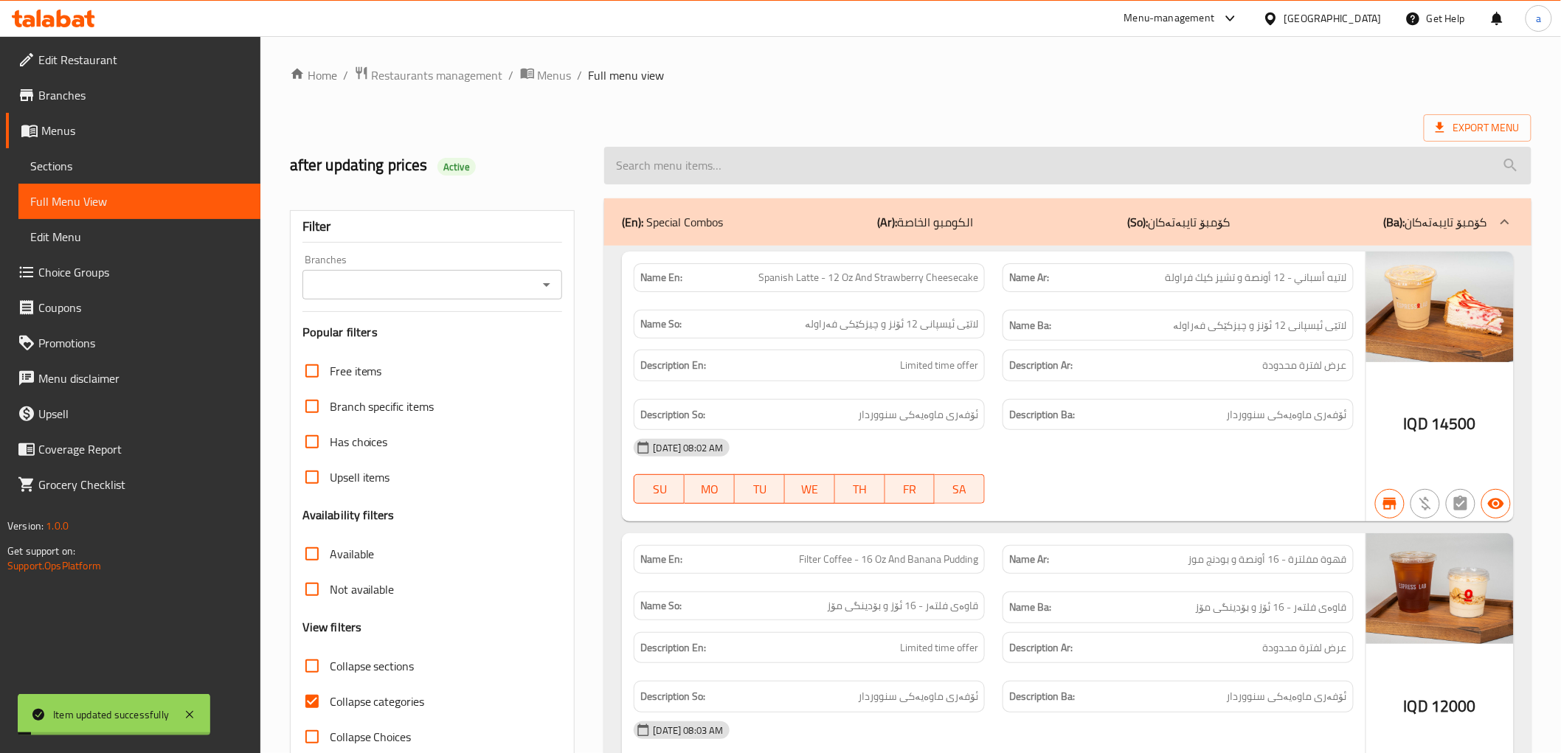
click at [714, 159] on input "search" at bounding box center [1067, 166] width 927 height 38
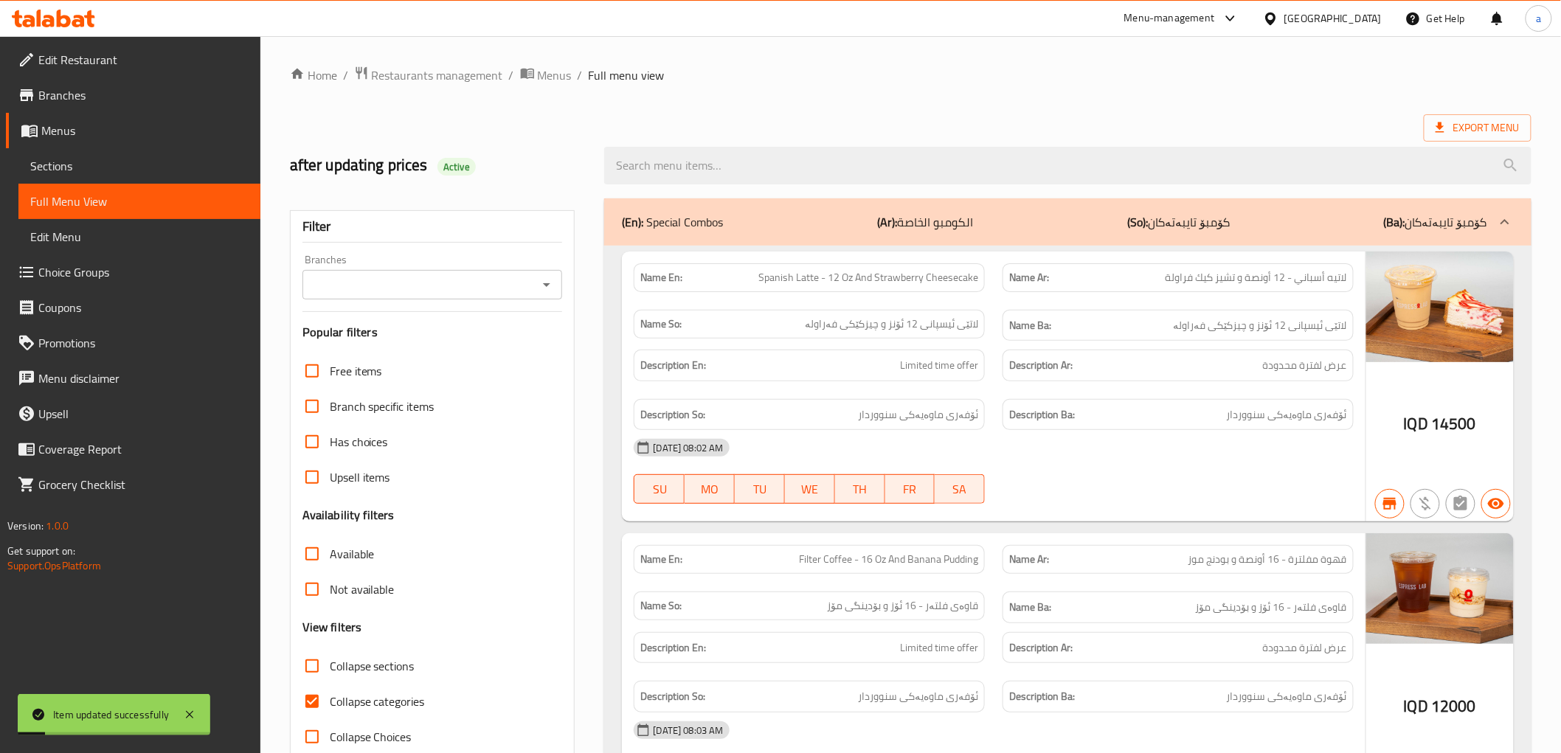
click at [536, 291] on div at bounding box center [545, 284] width 19 height 21
click at [547, 285] on icon "Open" at bounding box center [546, 285] width 7 height 4
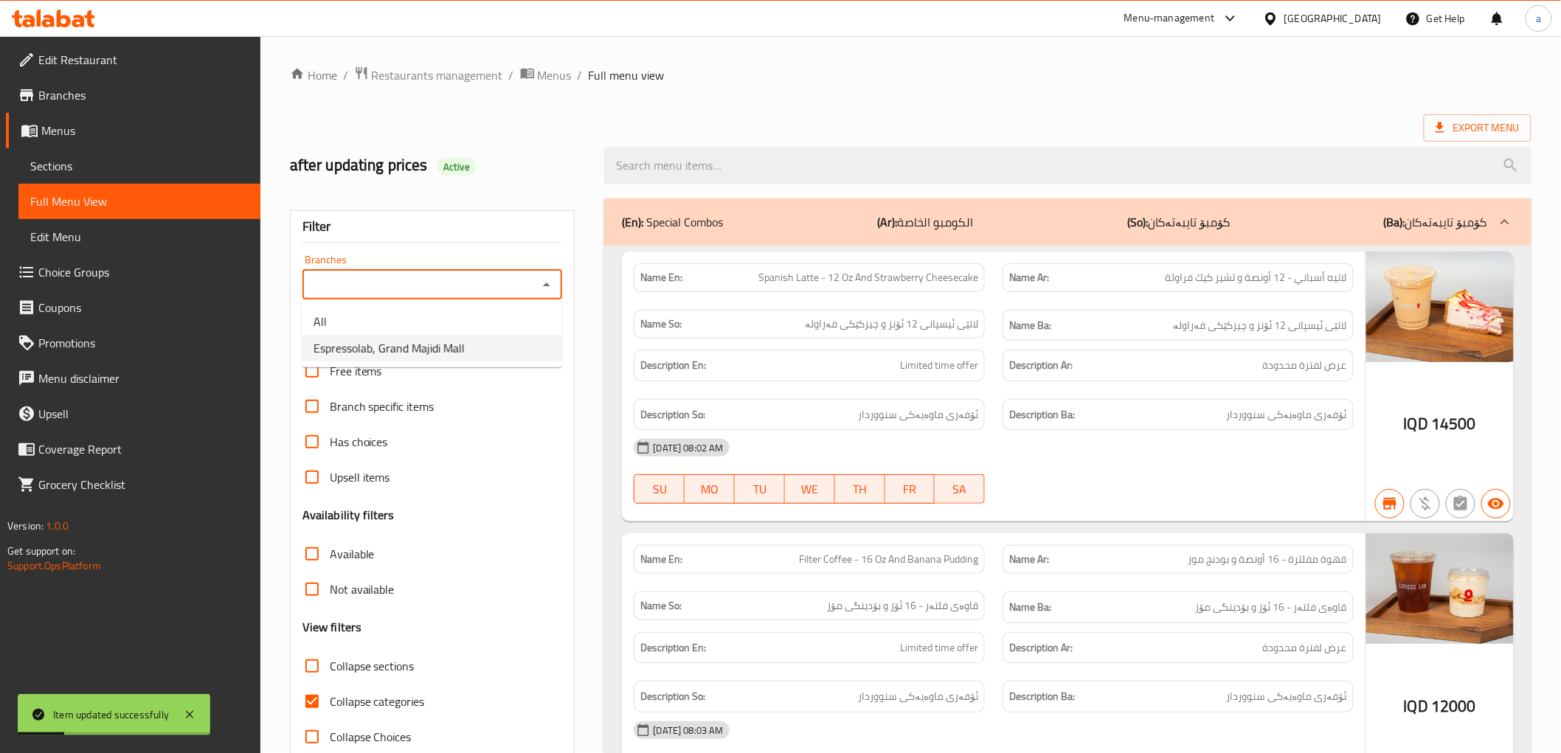
click at [478, 356] on li "Espressolab, Grand Majidi Mall" at bounding box center [432, 348] width 260 height 27
type input "Espressolab, Grand Majidi Mall"
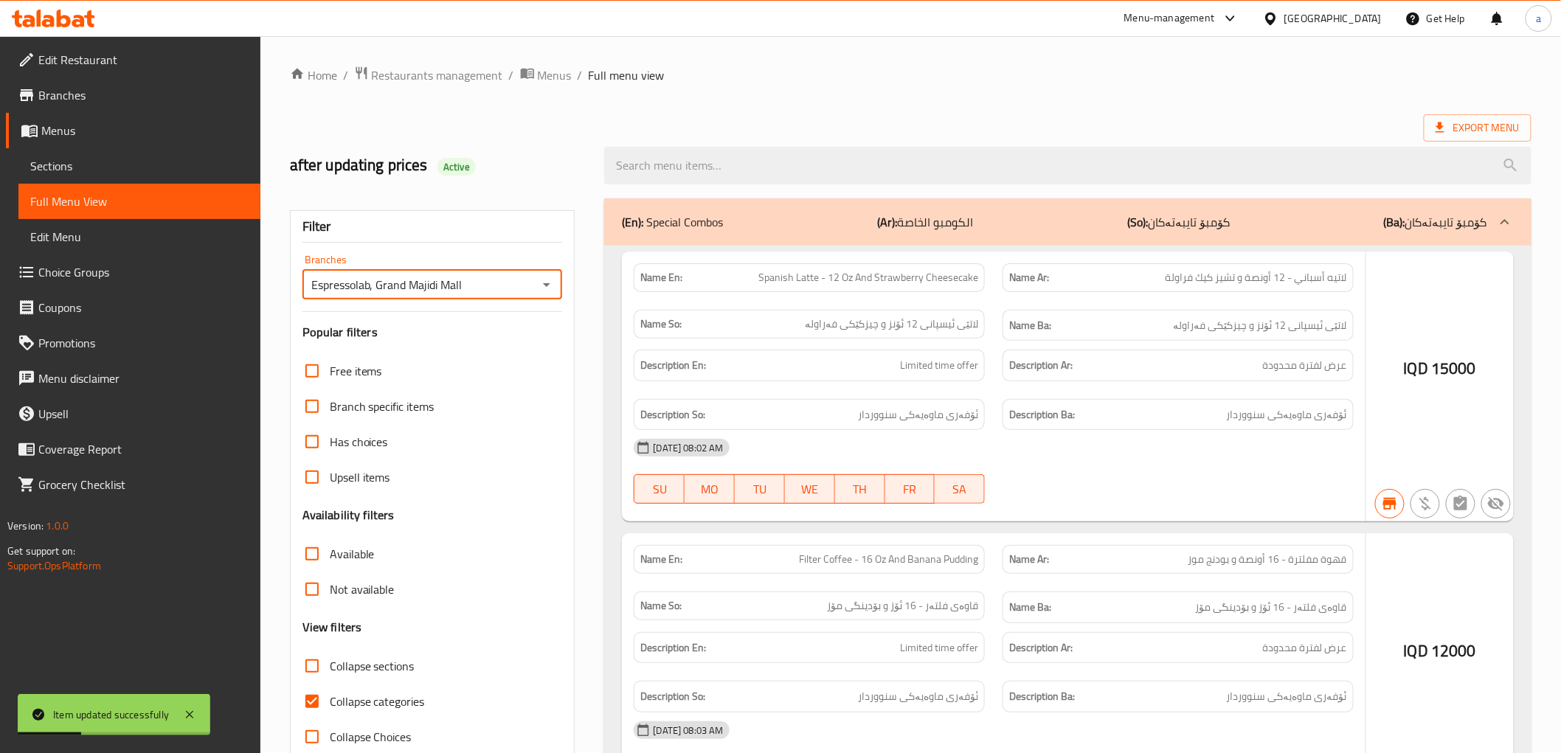
click at [703, 156] on div at bounding box center [780, 376] width 1561 height 753
click at [724, 178] on div at bounding box center [780, 376] width 1561 height 753
click at [740, 164] on div at bounding box center [780, 376] width 1561 height 753
click at [835, 173] on div at bounding box center [780, 376] width 1561 height 753
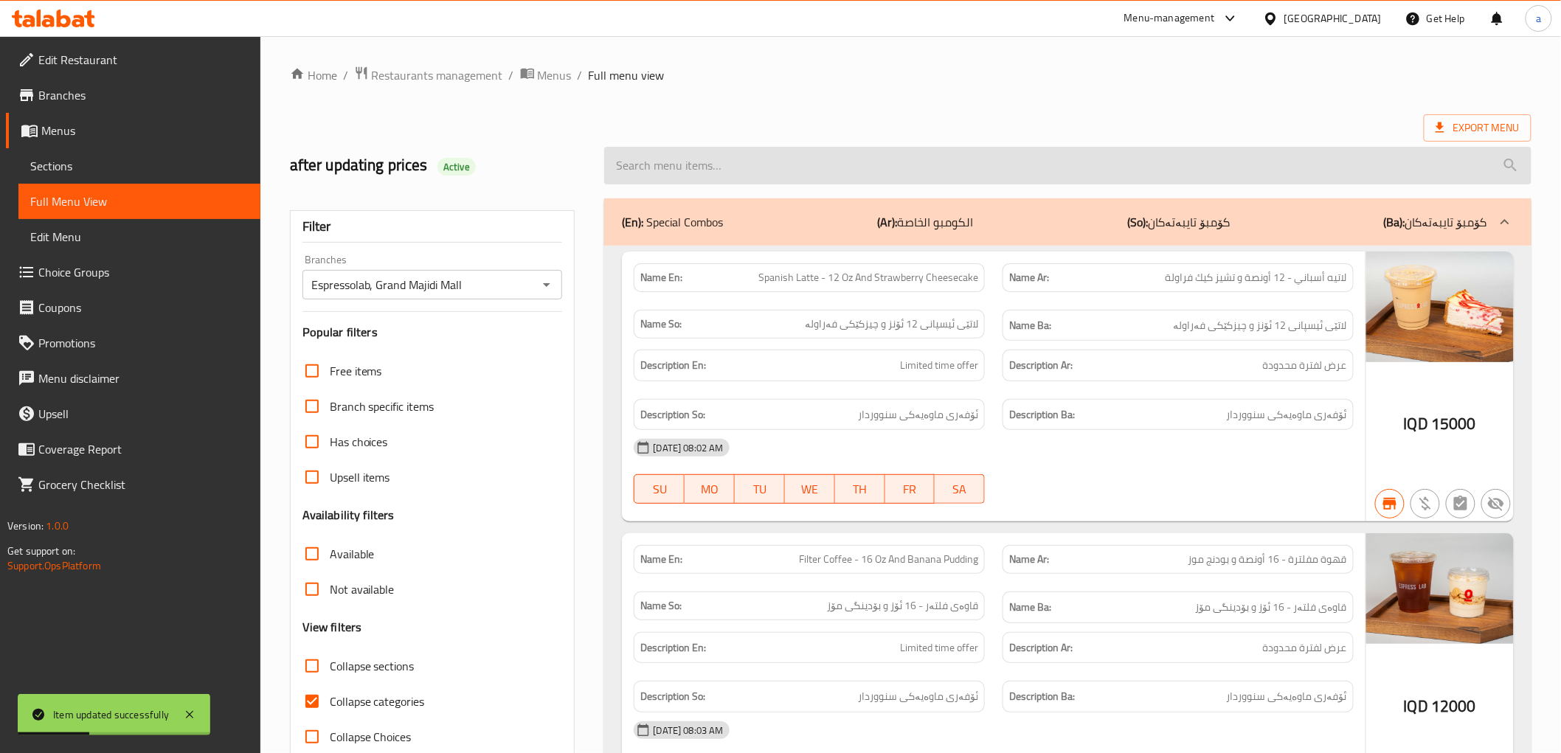
click at [861, 166] on input "search" at bounding box center [1067, 166] width 927 height 38
paste input "Iced Gold Chocolate Mocha - 12 Oz"
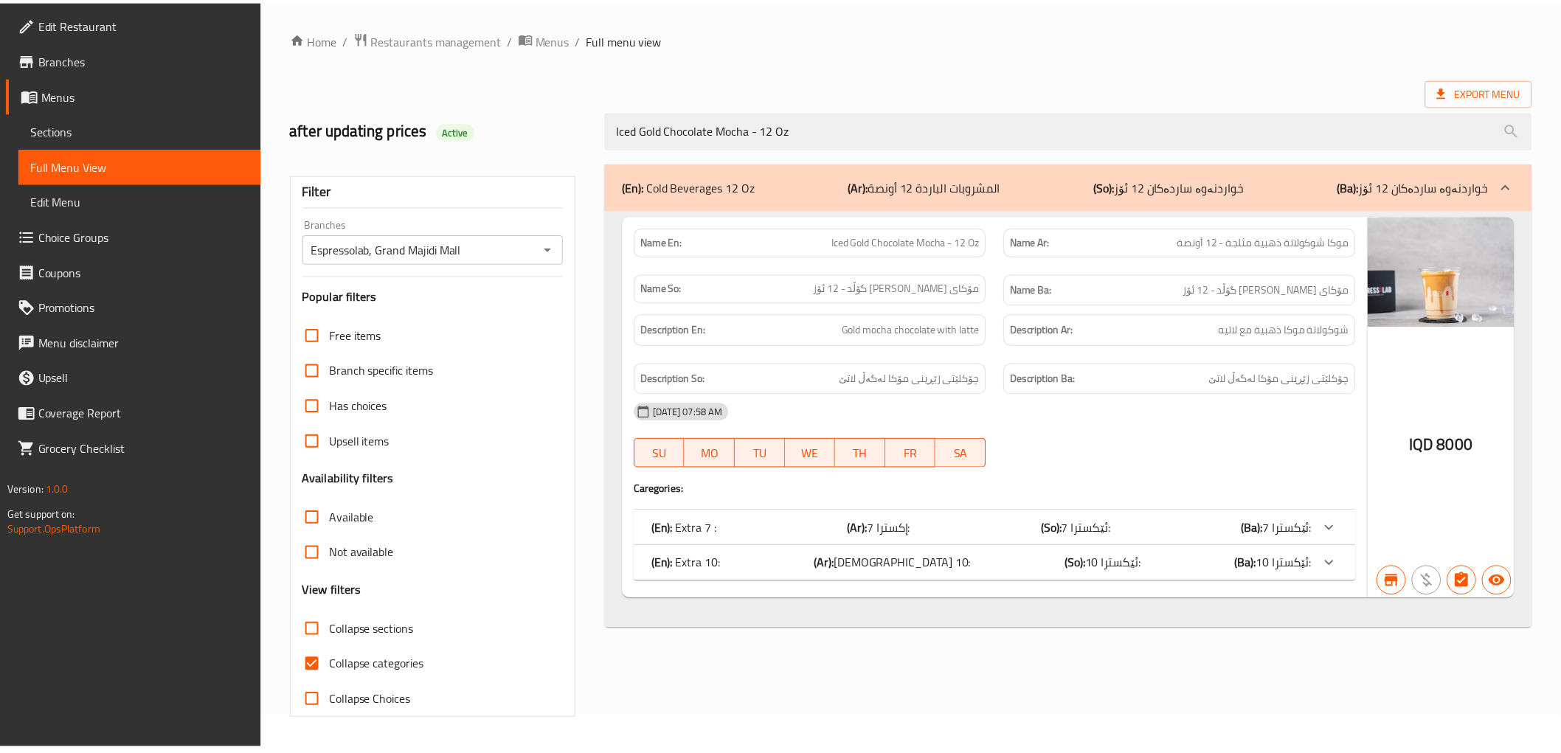
scroll to position [32, 0]
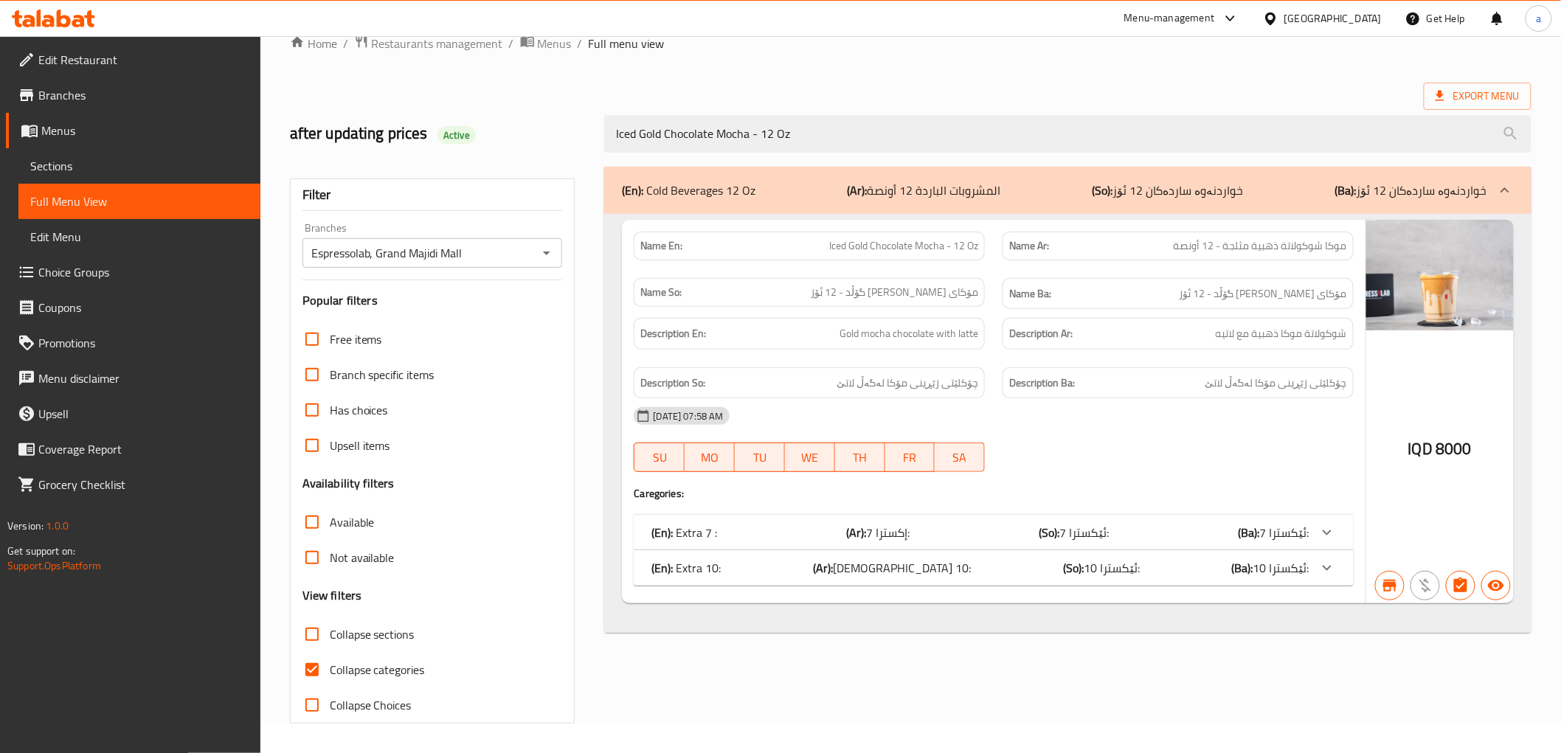
drag, startPoint x: 850, startPoint y: 121, endPoint x: 513, endPoint y: 140, distance: 337.7
click at [513, 140] on div "after updating prices Active Iced Gold Chocolate Mocha - 12 Oz" at bounding box center [910, 134] width 1259 height 66
paste input "Americano With Milk - 16"
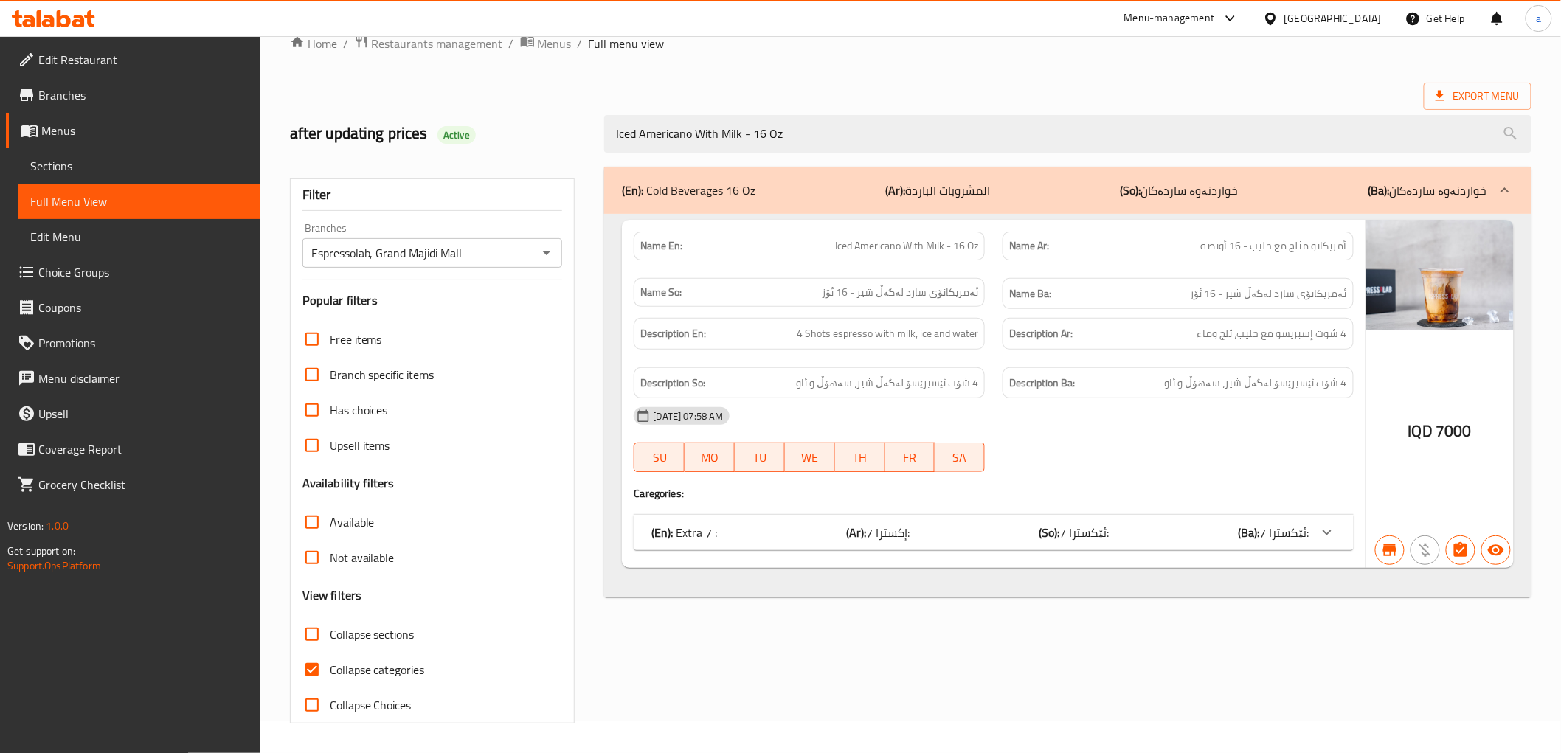
type input "Iced Americano With Milk - 16 Oz"
click at [83, 159] on span "Sections" at bounding box center [139, 166] width 218 height 18
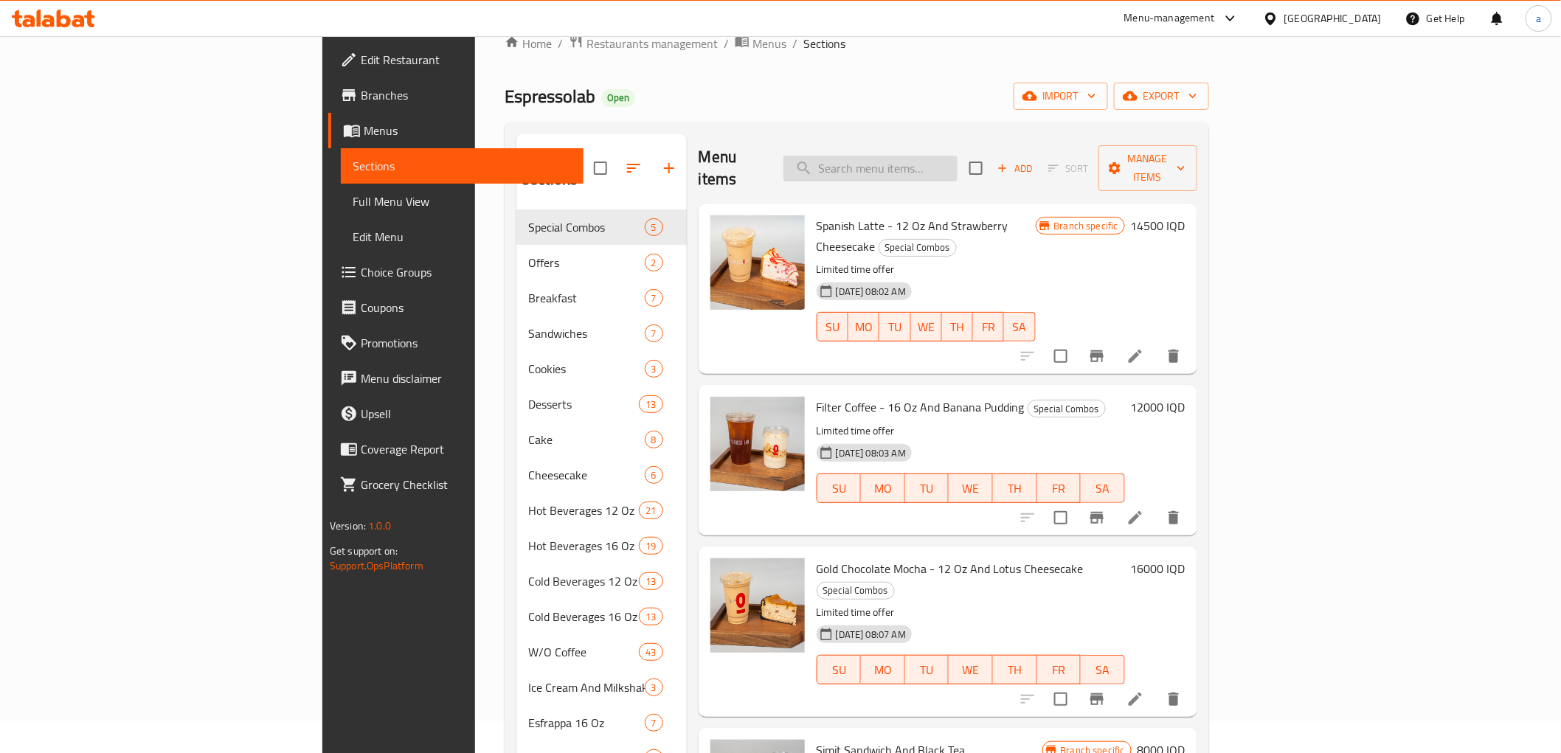
click at [949, 159] on input "search" at bounding box center [870, 169] width 174 height 26
paste input "Iced Americano With Milk - 16 Oz"
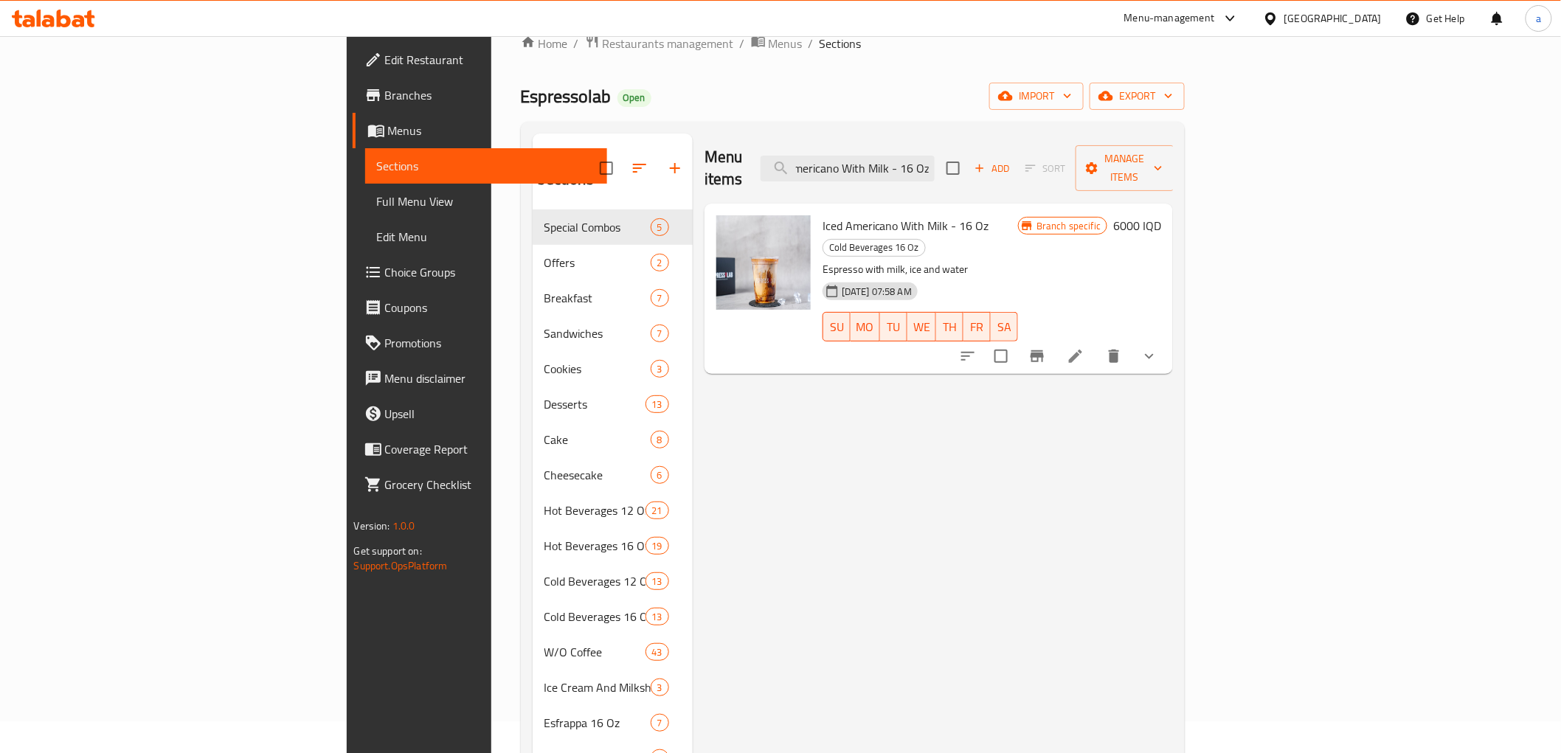
type input "Iced Americano With Milk - 16 Oz"
click at [1084, 347] on icon at bounding box center [1076, 356] width 18 height 18
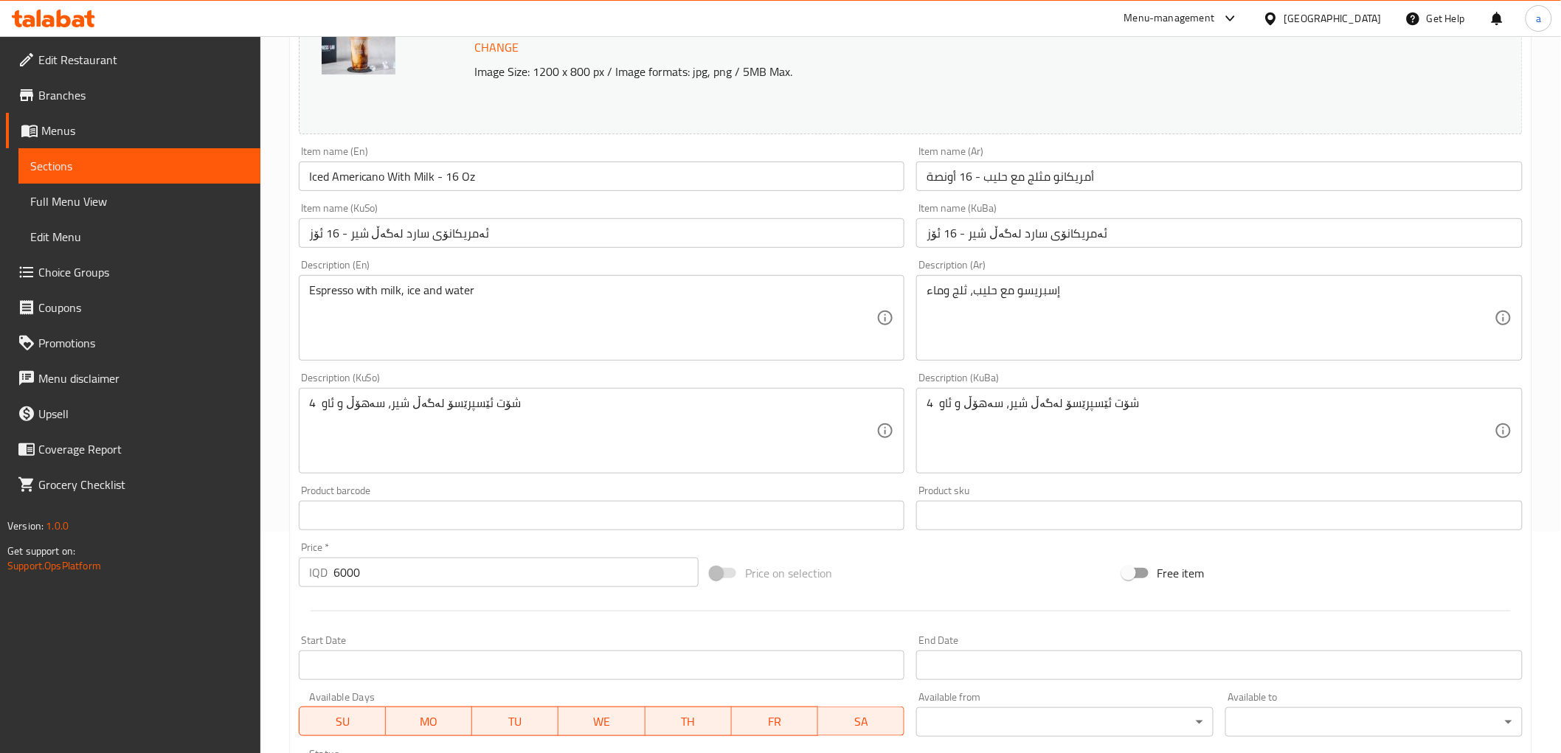
scroll to position [246, 0]
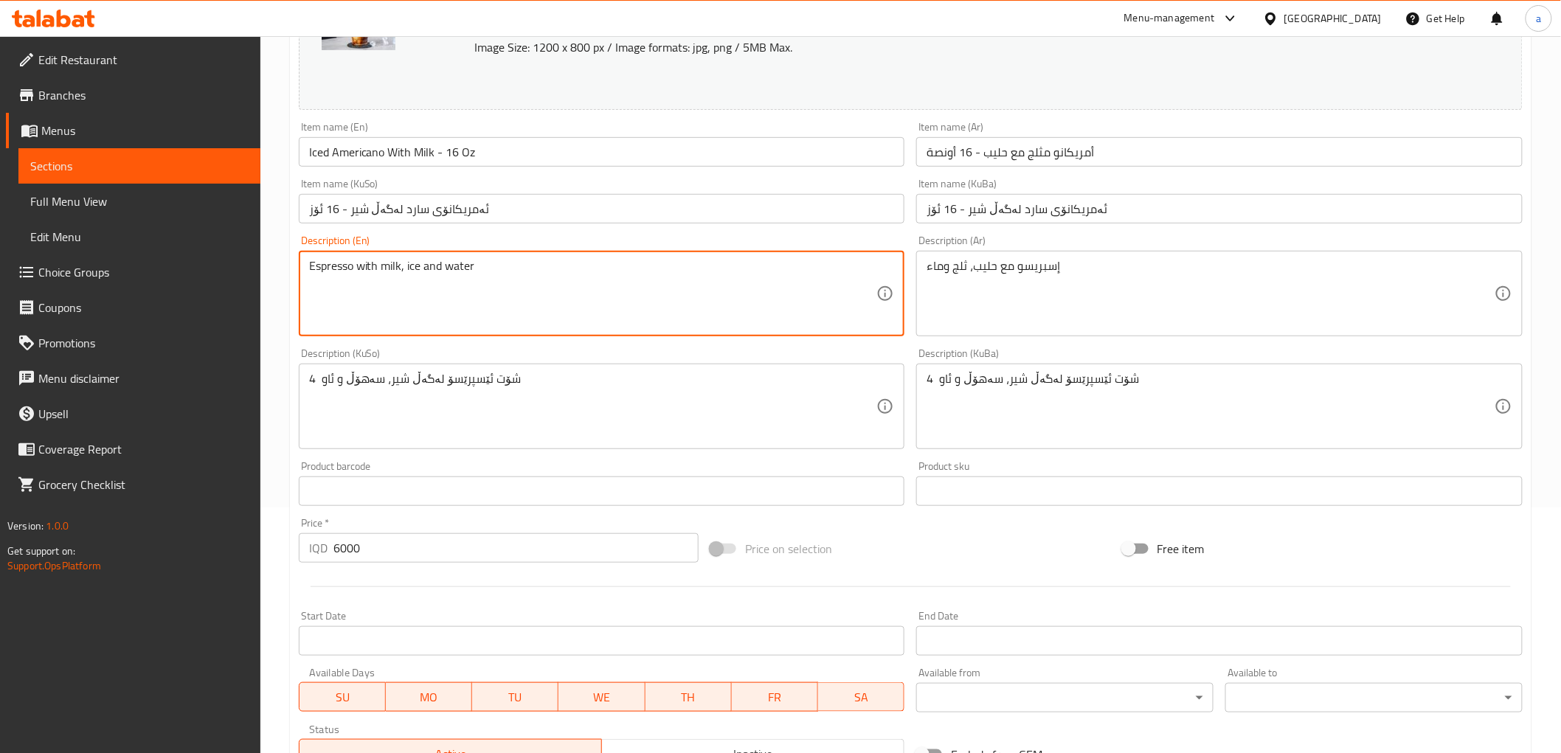
drag, startPoint x: 572, startPoint y: 270, endPoint x: 170, endPoint y: 254, distance: 402.4
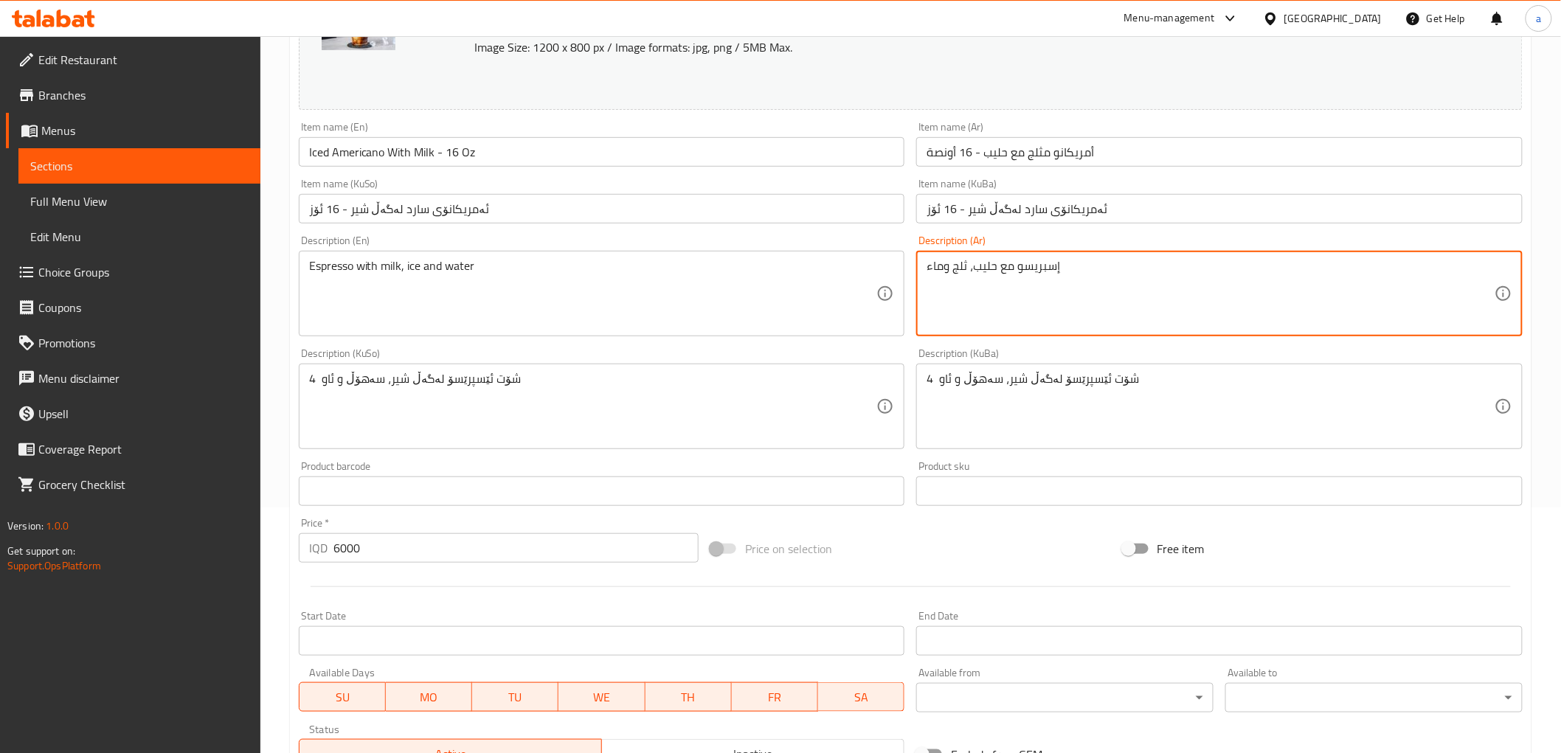
drag, startPoint x: 1158, startPoint y: 266, endPoint x: 856, endPoint y: 282, distance: 302.9
paste textarea "ثلج ومياه"
type textarea "إسبريسو مع حليب،ثلج ومياه"
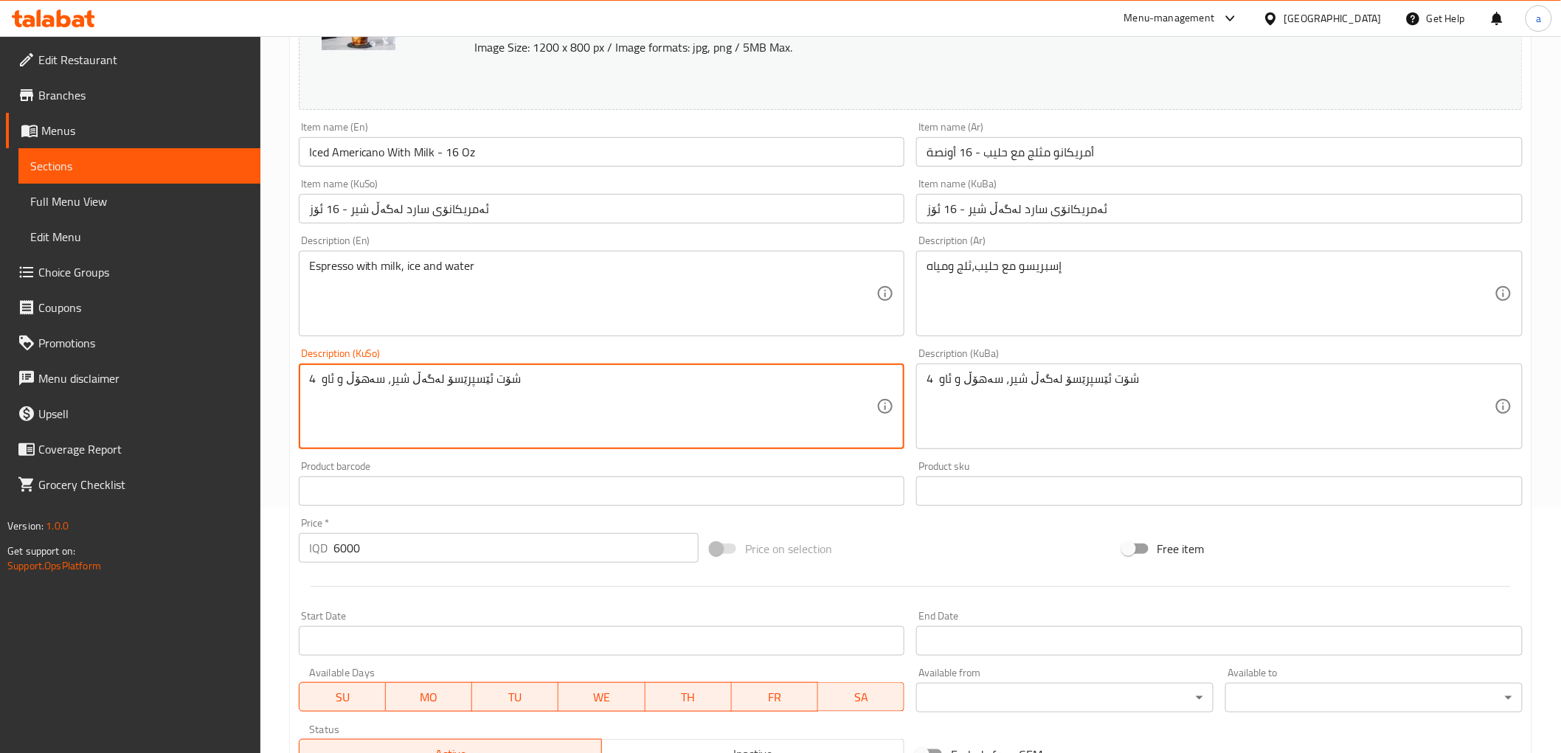
drag, startPoint x: 610, startPoint y: 379, endPoint x: 234, endPoint y: 381, distance: 376.2
click at [234, 381] on div "Edit Restaurant Branches Menus Sections Full Menu View Edit Menu Choice Groups …" at bounding box center [780, 419] width 1561 height 1257
paste textarea "ئێسپرێسۆ لەگەڵ شير، بەفر"
type textarea "ئێسپرێسۆ لەگەڵ شير، بەفر و ئاو"
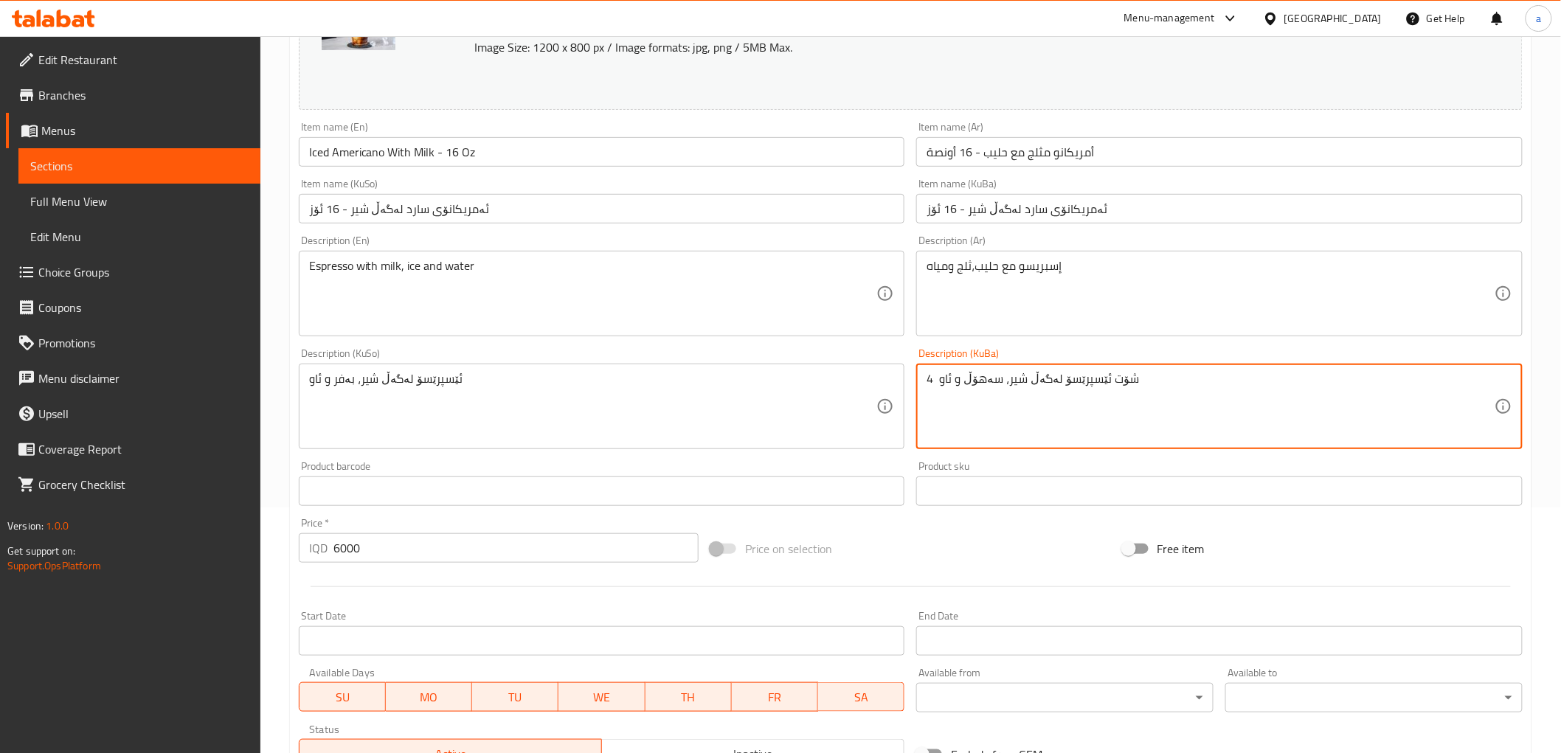
drag, startPoint x: 1182, startPoint y: 404, endPoint x: 822, endPoint y: 398, distance: 360.8
paste textarea "ئێسپرێسۆ لەگەڵ شير، بەفر"
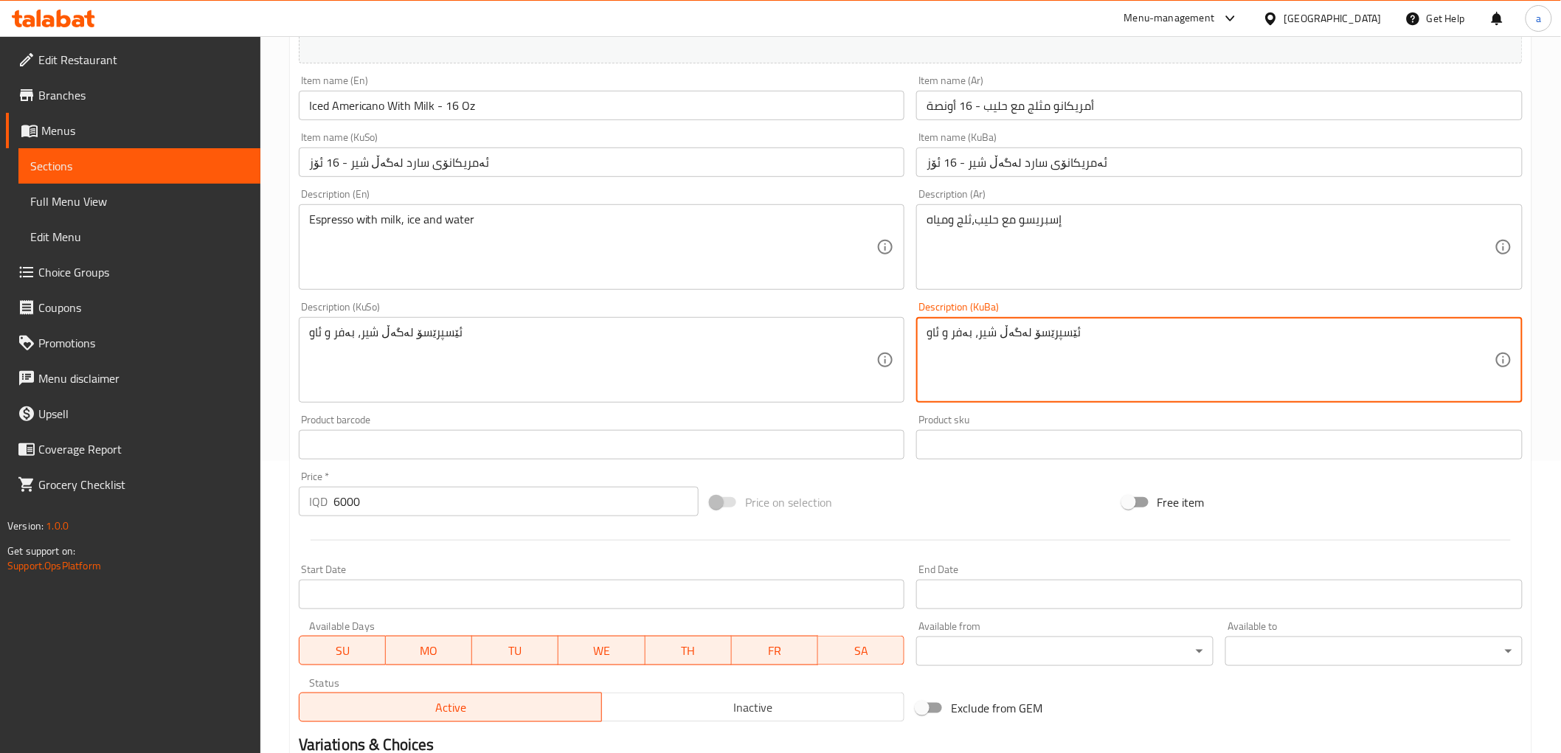
scroll to position [539, 0]
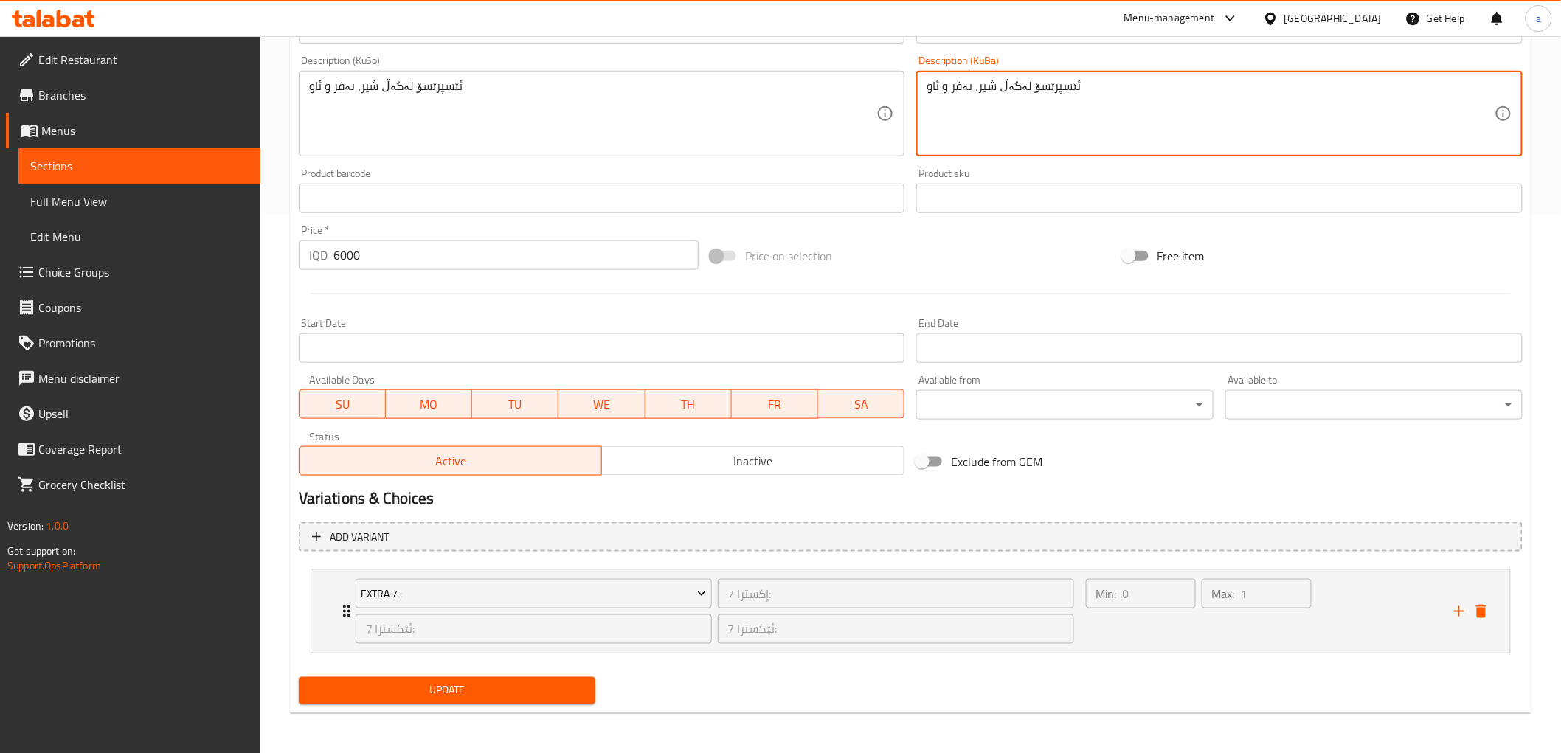
type textarea "ئێسپرێسۆ لەگەڵ شير، بەفر و ئاو"
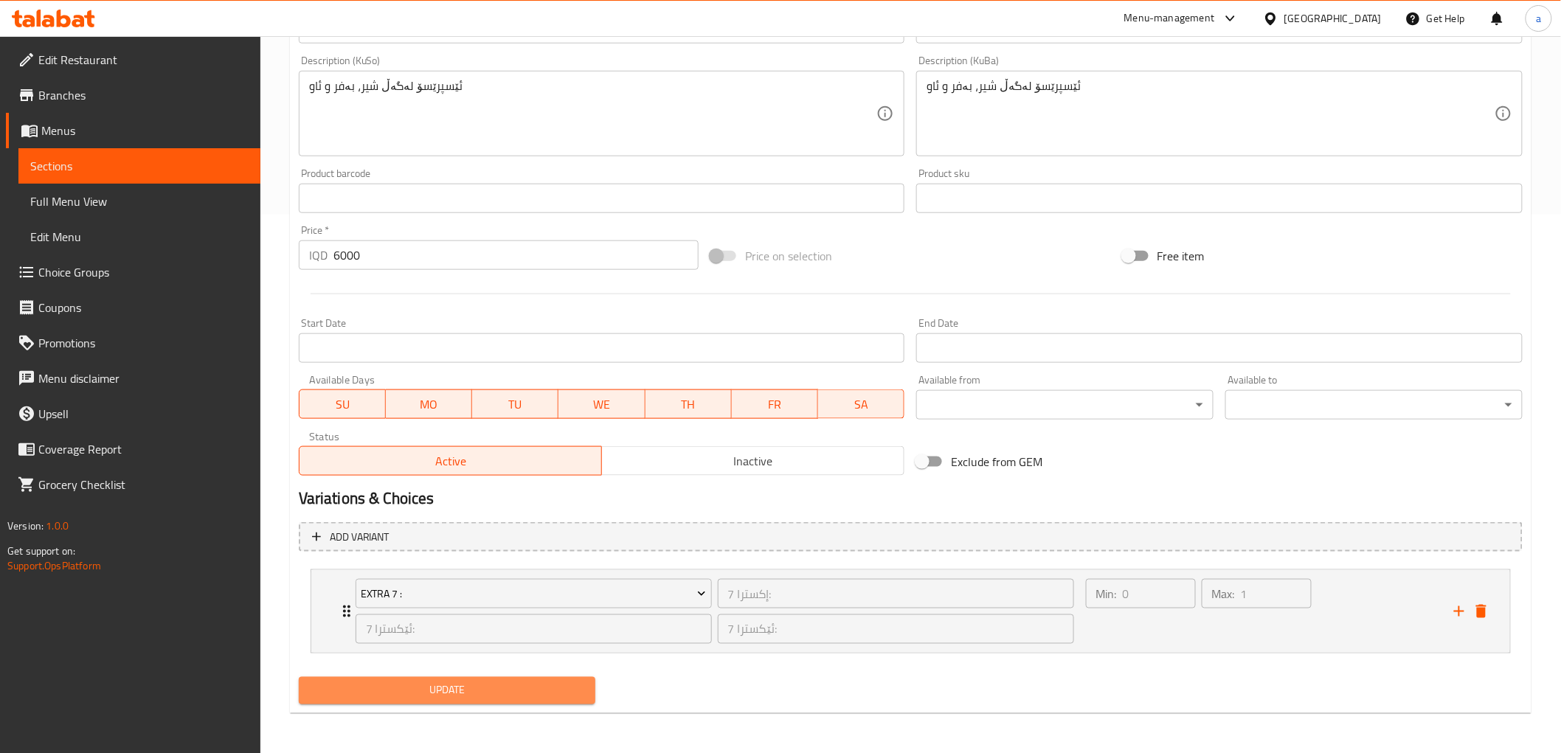
click at [502, 682] on span "Update" at bounding box center [448, 691] width 274 height 18
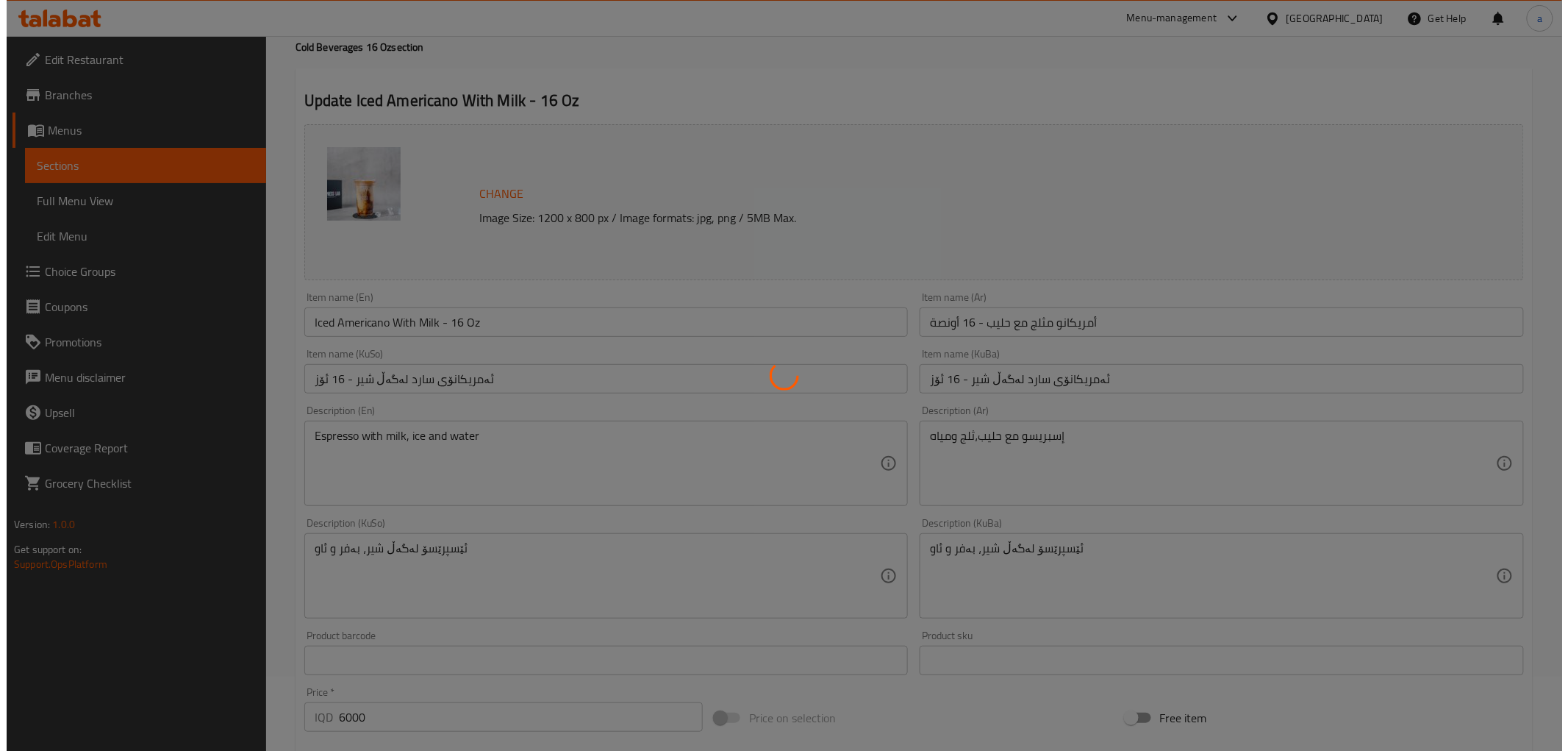
scroll to position [0, 0]
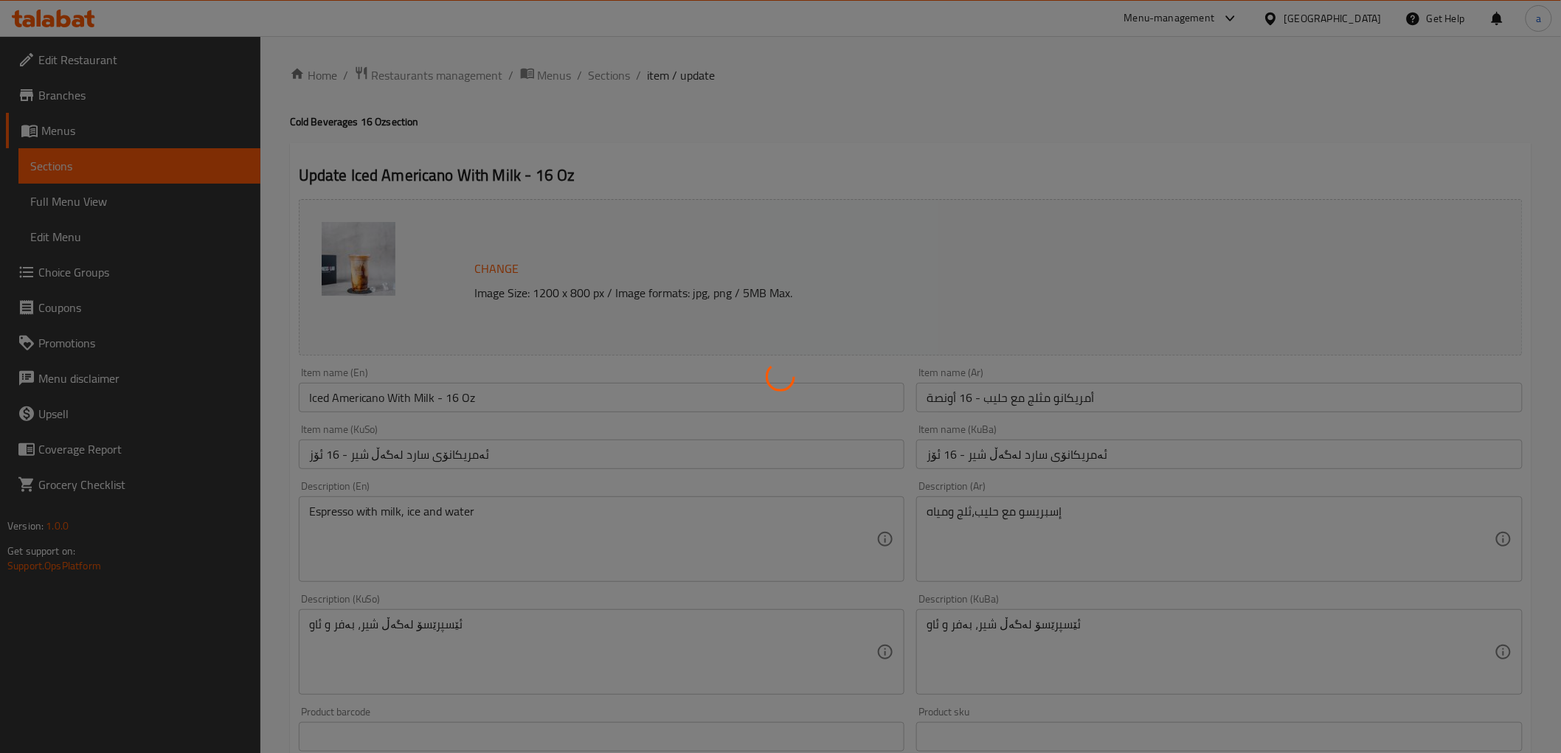
click at [497, 388] on div at bounding box center [780, 376] width 1561 height 753
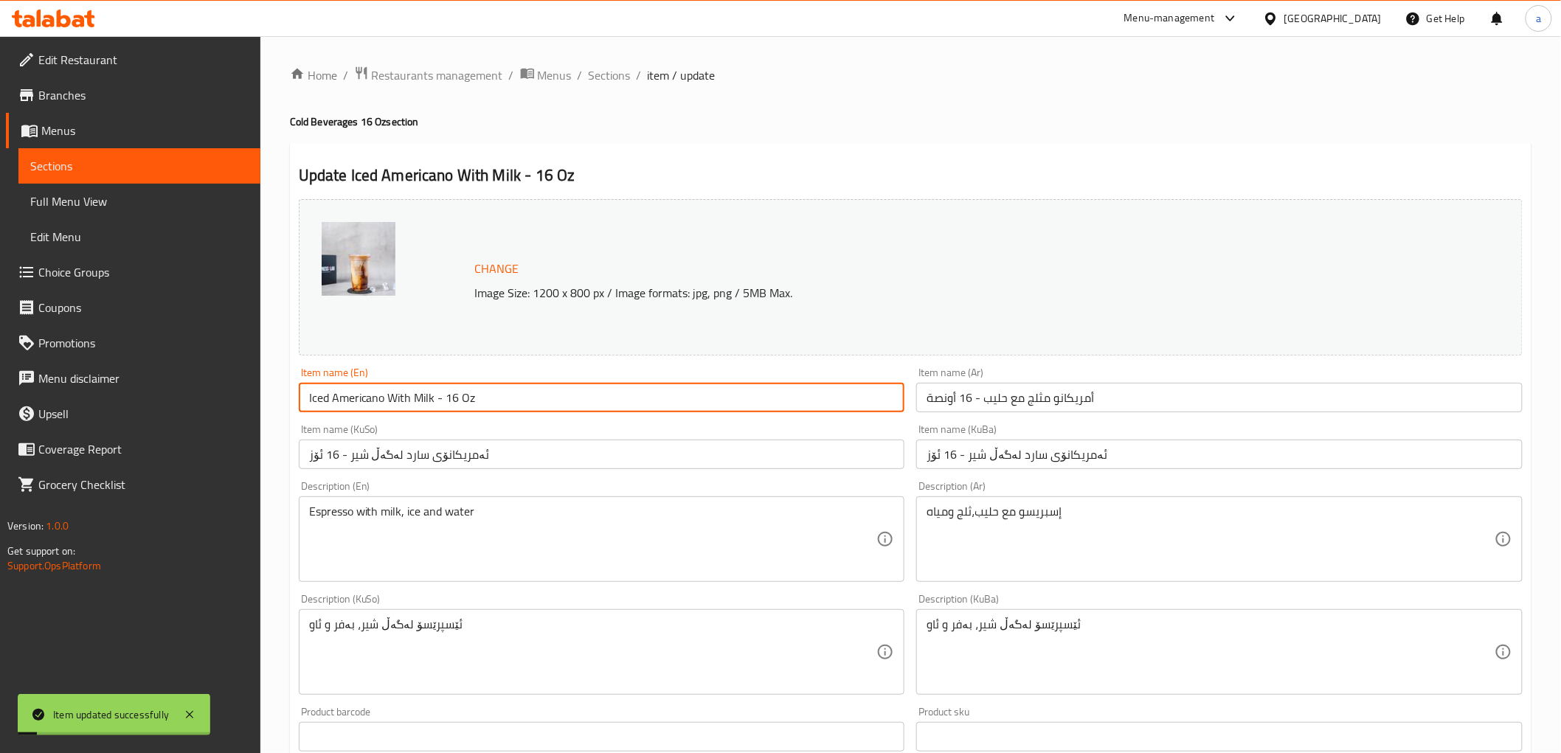
drag, startPoint x: 584, startPoint y: 395, endPoint x: 274, endPoint y: 406, distance: 310.8
click at [274, 406] on div "Home / Restaurants management / Menus / Sections / item / update Cold Beverages…" at bounding box center [910, 664] width 1301 height 1257
click at [43, 195] on span "Full Menu View" at bounding box center [139, 202] width 218 height 18
click at [165, 201] on span "Full Menu View" at bounding box center [139, 202] width 218 height 18
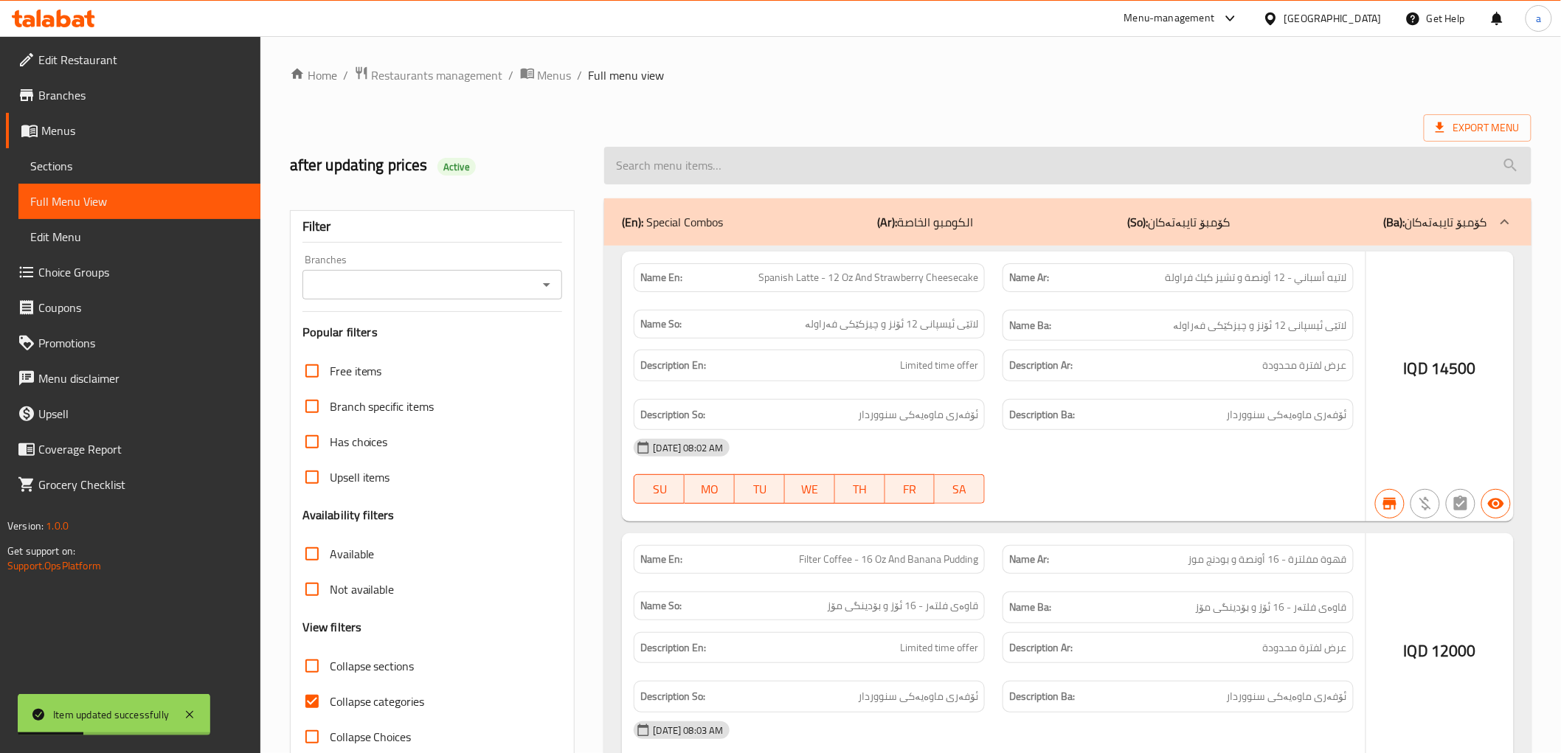
click at [721, 166] on input "search" at bounding box center [1067, 166] width 927 height 38
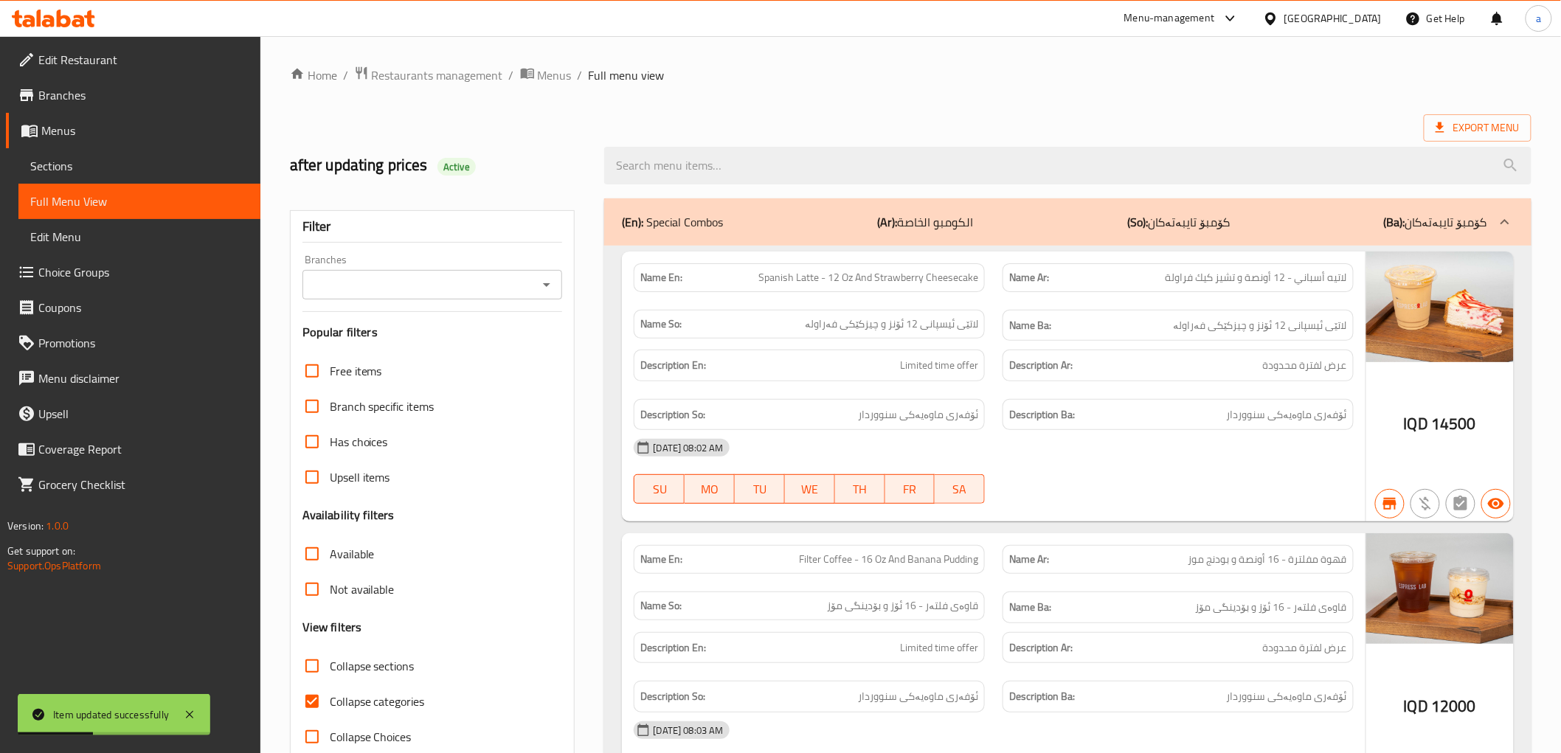
click at [539, 278] on icon "Open" at bounding box center [547, 285] width 18 height 18
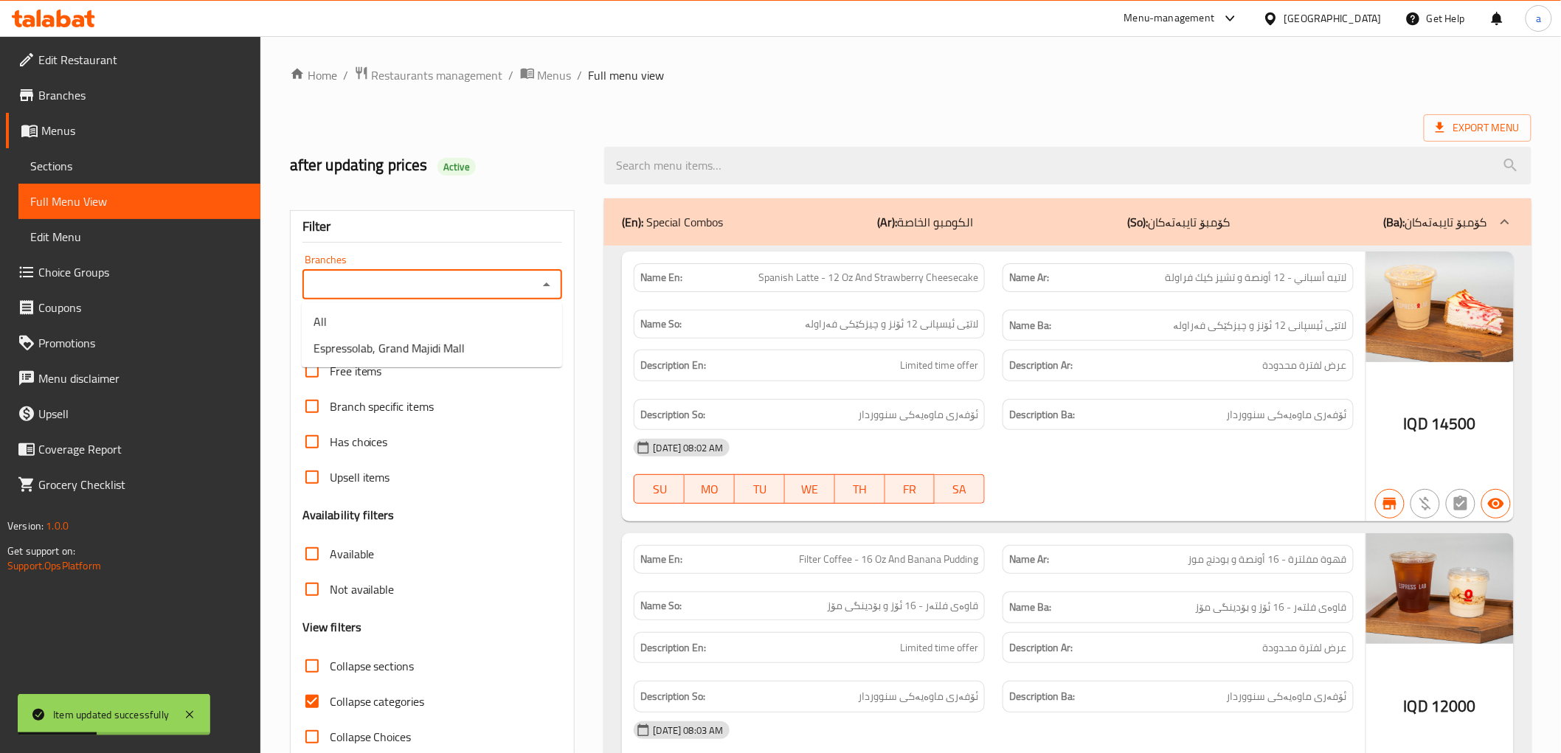
click at [520, 336] on ul "All Espressolab, Grand Majidi Mall" at bounding box center [432, 334] width 260 height 65
click at [520, 341] on li "Espressolab, Grand Majidi Mall" at bounding box center [432, 348] width 260 height 27
type input "Espressolab, Grand Majidi Mall"
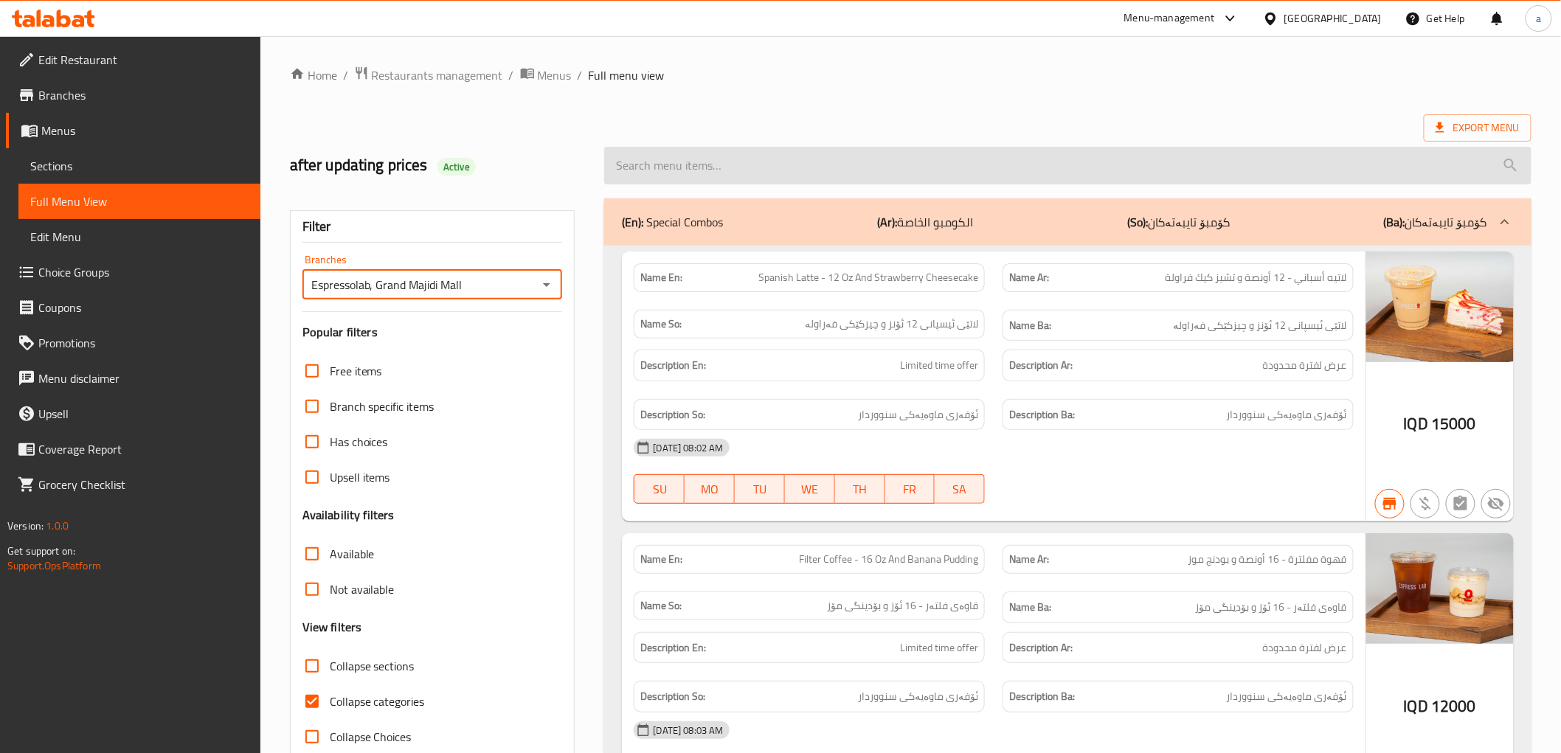
click at [834, 180] on input "search" at bounding box center [1067, 166] width 927 height 38
paste input "Iced Americano With Milk - 16 Oz"
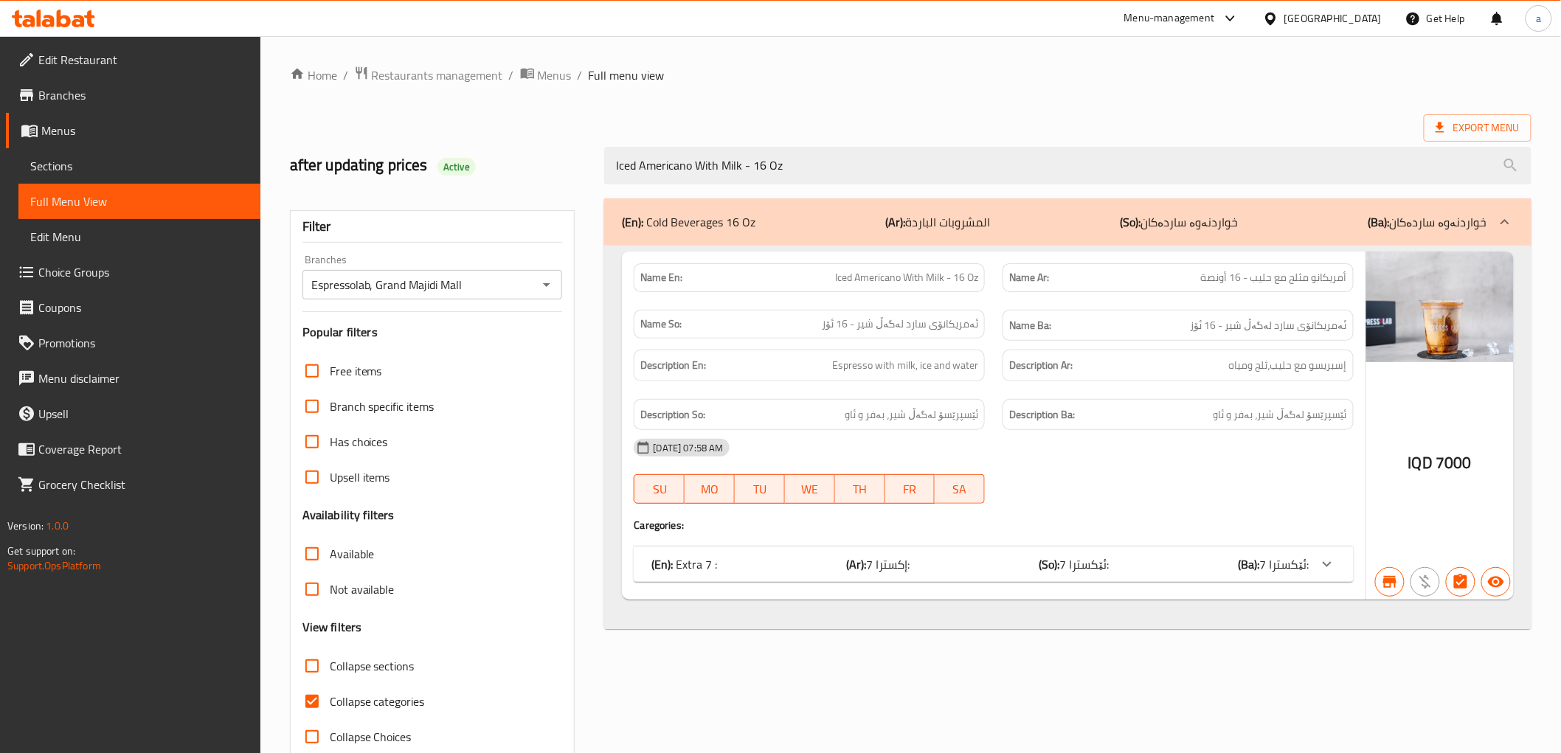
type input "Iced Americano With Milk - 16 Oz"
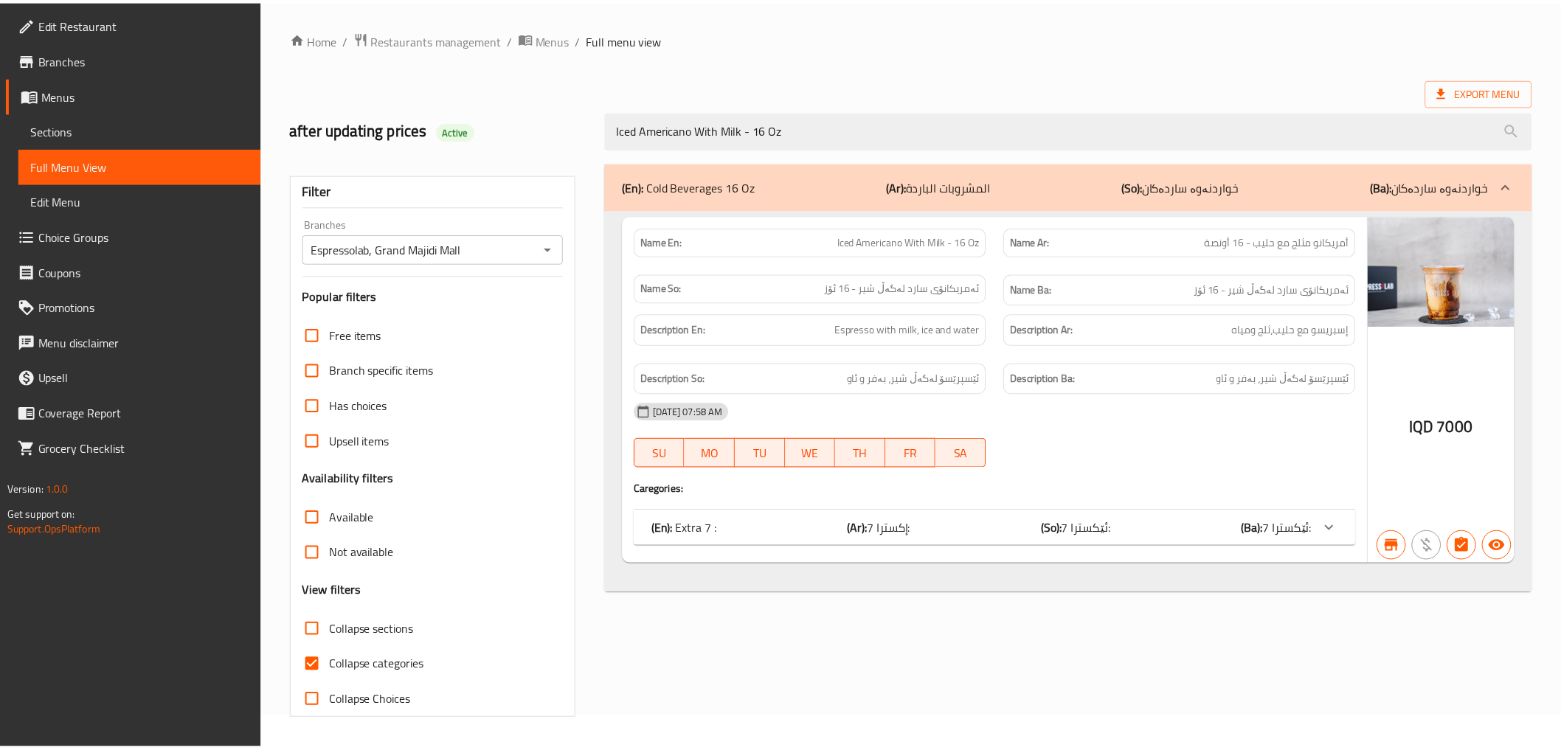
scroll to position [32, 0]
